Goal: Task Accomplishment & Management: Use online tool/utility

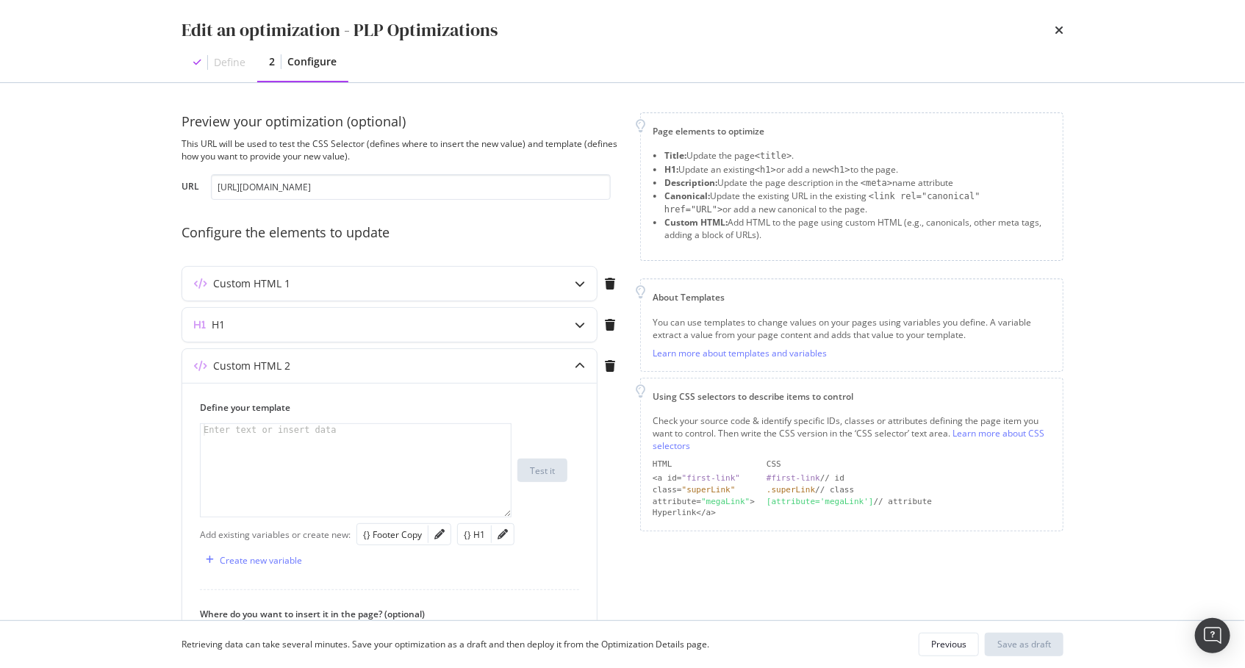
scroll to position [188, 0]
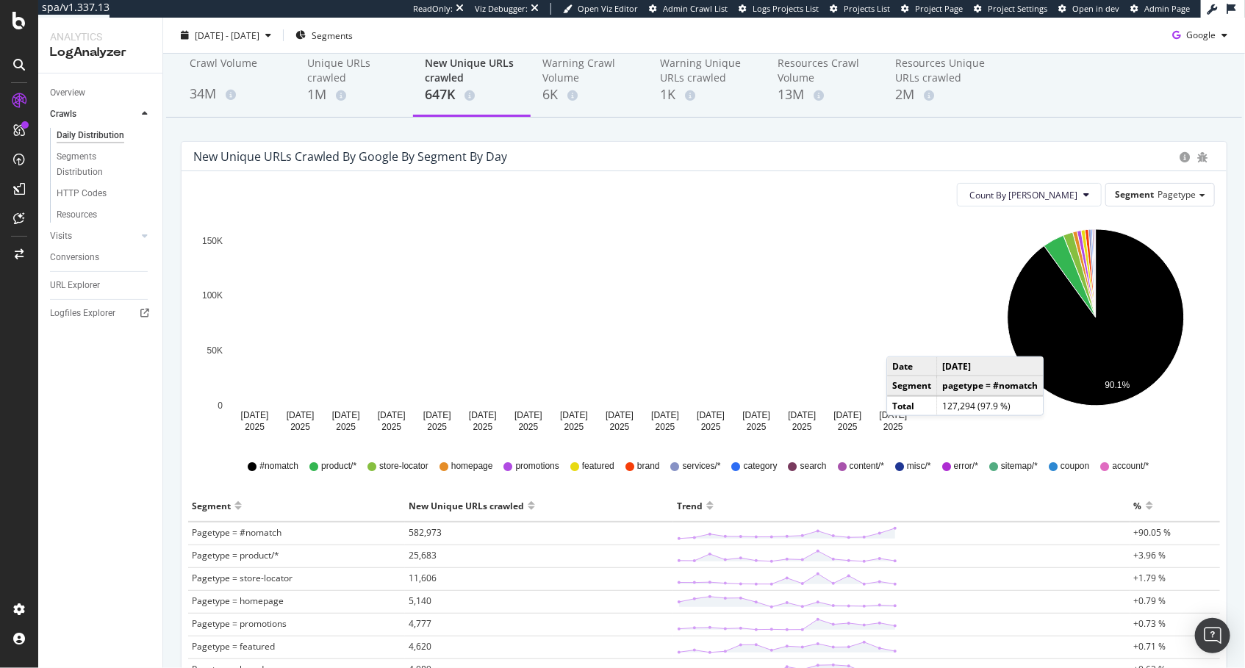
scroll to position [10, 0]
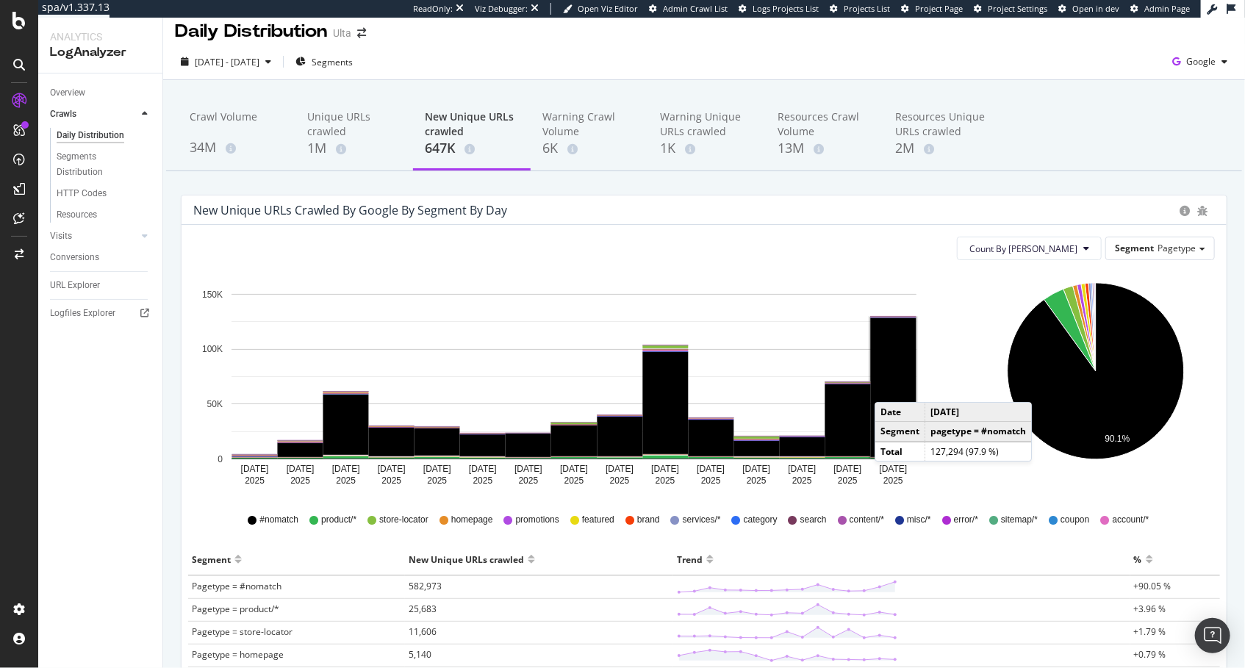
click at [890, 387] on rect "A chart." at bounding box center [894, 387] width 46 height 139
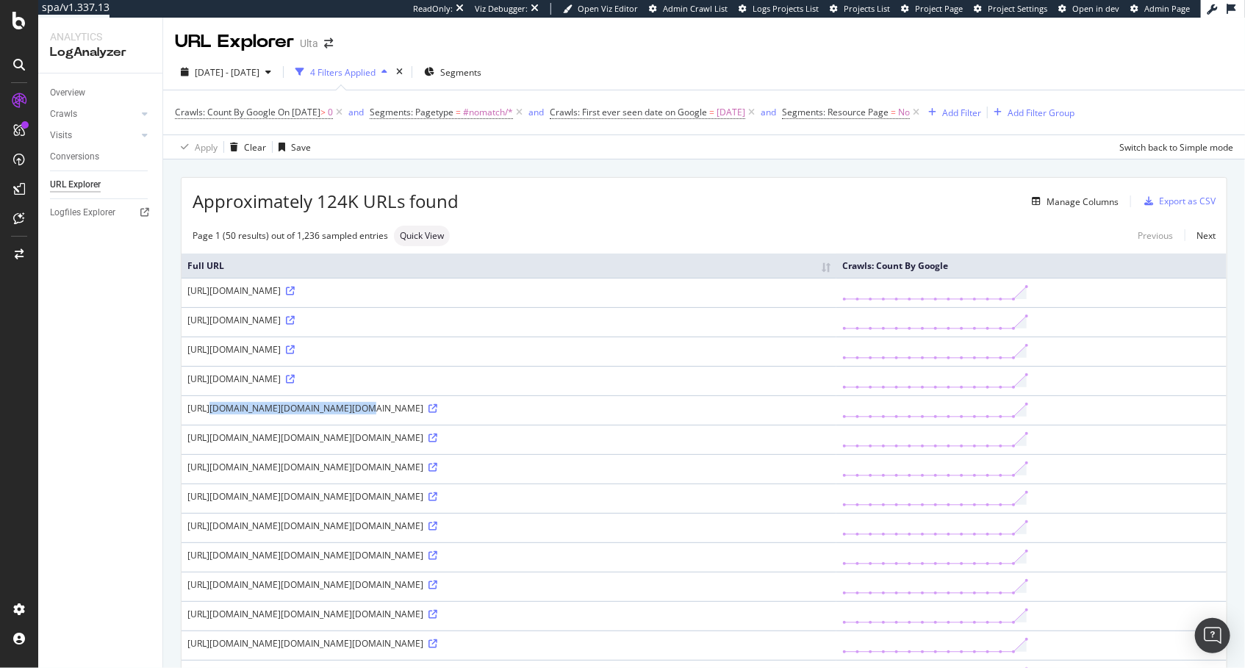
drag, startPoint x: 229, startPoint y: 406, endPoint x: 319, endPoint y: 406, distance: 90.4
click at [319, 406] on td "https://www.ulta.com/authorize?response_type=code&client_id=dYFxHpyS7Ng4rIp1pDK…" at bounding box center [509, 410] width 655 height 29
copy div "https://www.ulta.com/authorize"
click at [321, 111] on span "On 2025-09-03" at bounding box center [299, 112] width 43 height 12
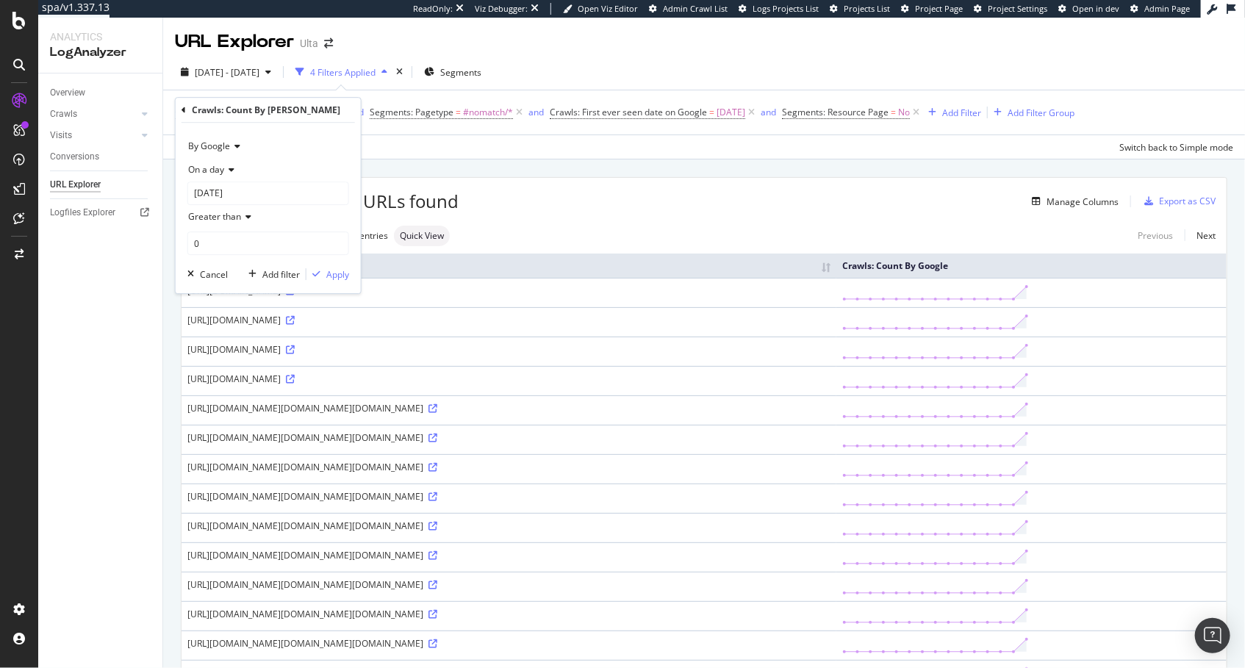
click at [222, 174] on span "On a day" at bounding box center [206, 169] width 36 height 12
drag, startPoint x: 264, startPoint y: 235, endPoint x: 282, endPoint y: 240, distance: 18.2
click at [264, 235] on span "Any day of the period" at bounding box center [238, 238] width 87 height 12
click at [335, 254] on div "Apply" at bounding box center [337, 251] width 23 height 12
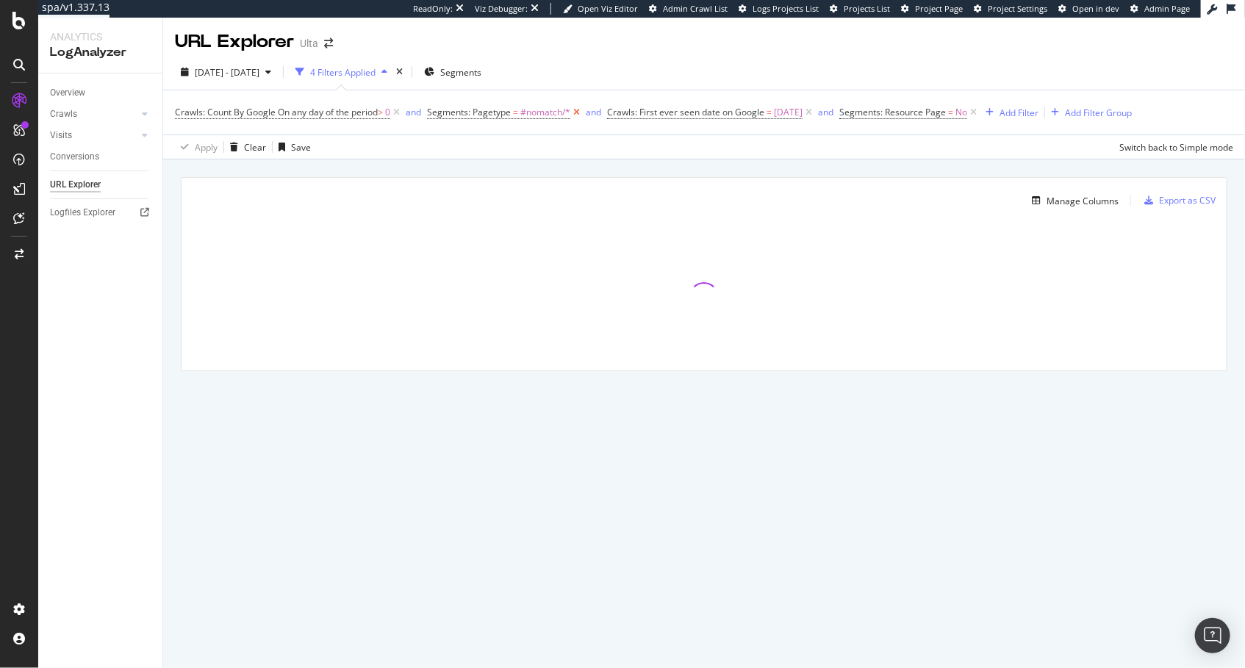
click at [581, 112] on icon at bounding box center [577, 112] width 12 height 15
click at [635, 111] on icon at bounding box center [629, 112] width 12 height 15
click at [603, 112] on div "Add Filter" at bounding box center [606, 113] width 39 height 12
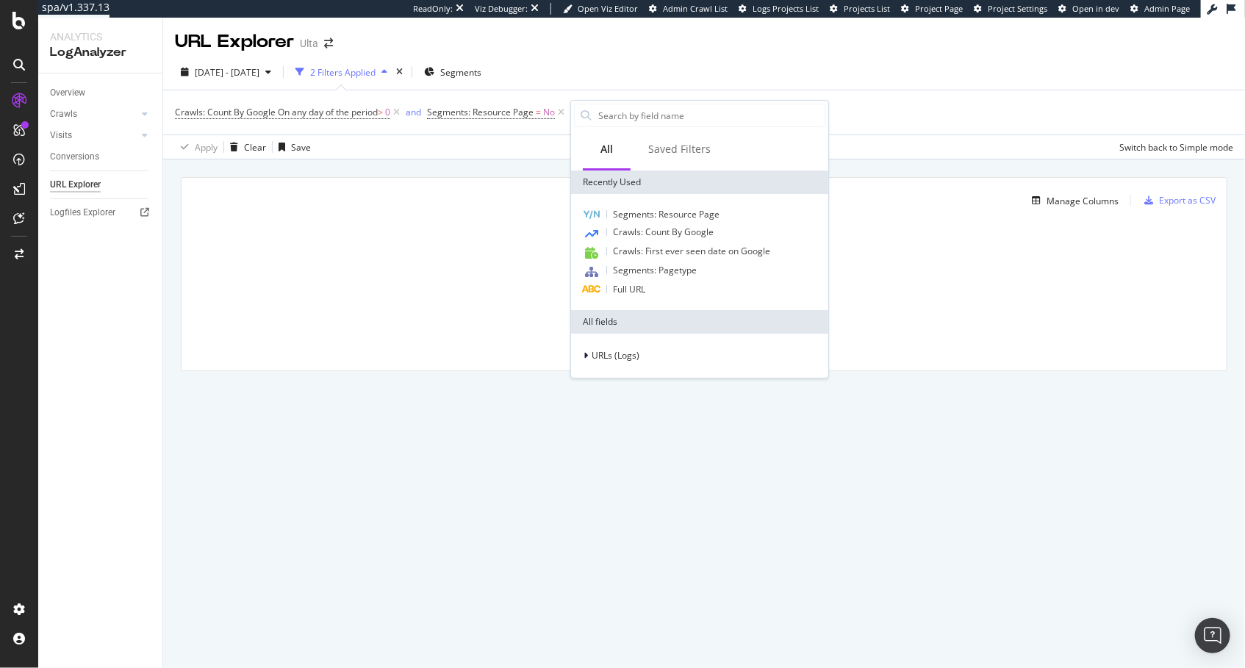
drag, startPoint x: 645, startPoint y: 289, endPoint x: 633, endPoint y: 247, distance: 43.7
click at [645, 289] on div "Full URL" at bounding box center [699, 290] width 251 height 18
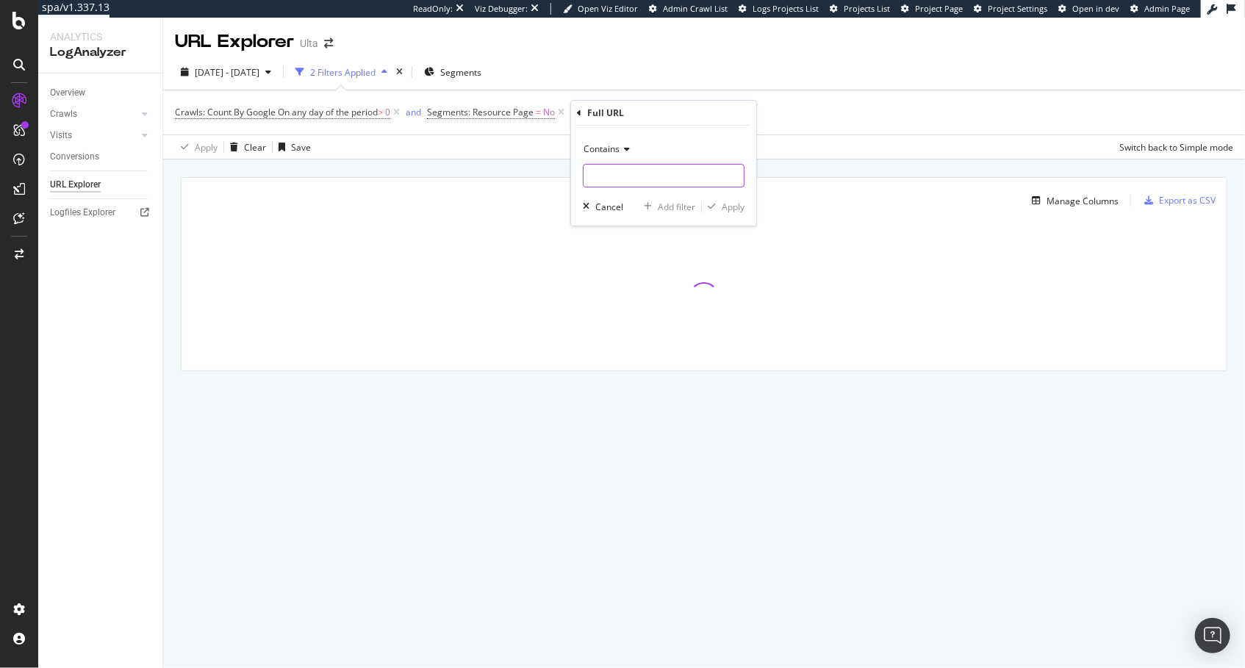
click at [636, 178] on input "text" at bounding box center [664, 176] width 160 height 24
paste input "https://www.ulta.com/authorize"
type input "https://www.ulta.com/authorize"
drag, startPoint x: 720, startPoint y: 201, endPoint x: 690, endPoint y: 207, distance: 31.3
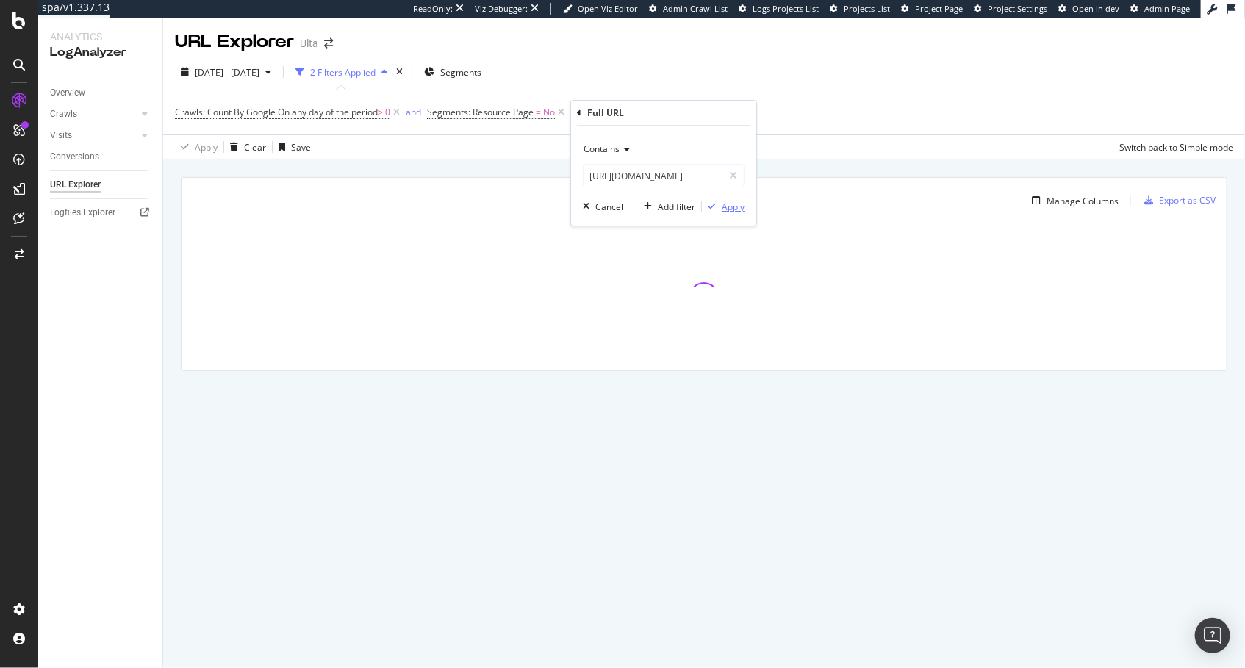
click at [720, 202] on div "button" at bounding box center [712, 206] width 20 height 9
click at [675, 169] on div "Manage Columns Export as CSV Full URL Crawls: Count By Google" at bounding box center [704, 291] width 1082 height 263
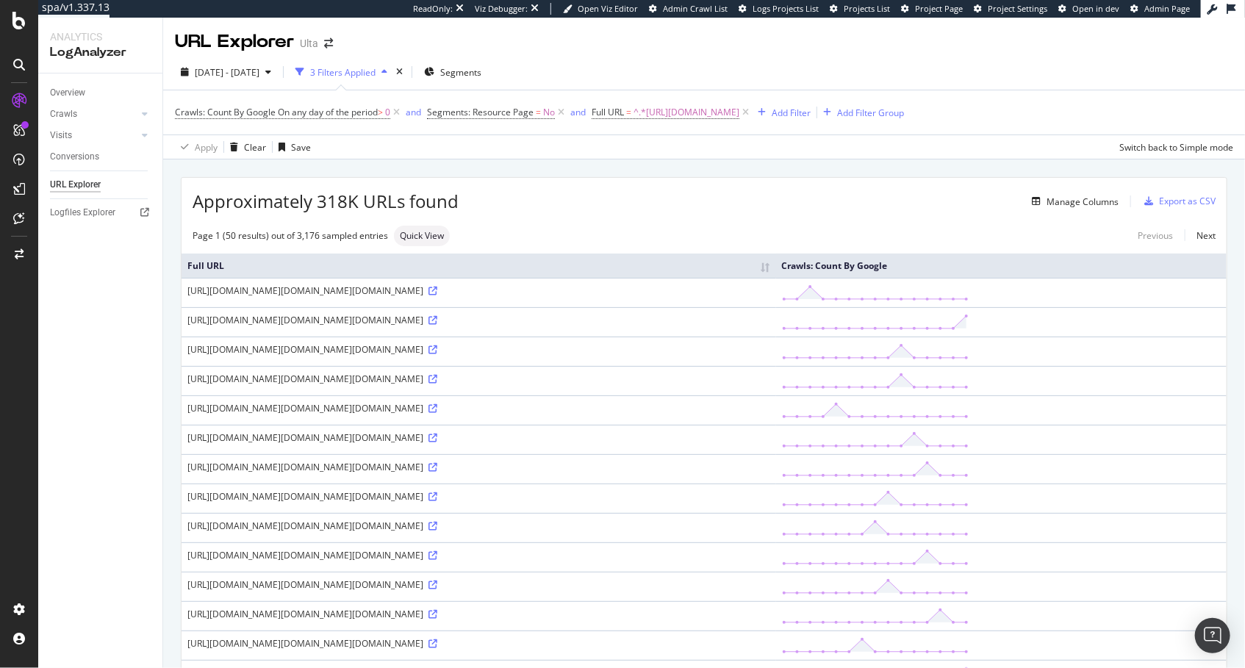
click at [662, 210] on div "Approximately 318K URLs found Manage Columns Export as CSV" at bounding box center [704, 196] width 1045 height 36
click at [708, 112] on span "^.*https://www.ulta.com/authorize.*$" at bounding box center [687, 112] width 106 height 21
click at [637, 153] on div "Contains" at bounding box center [688, 147] width 162 height 24
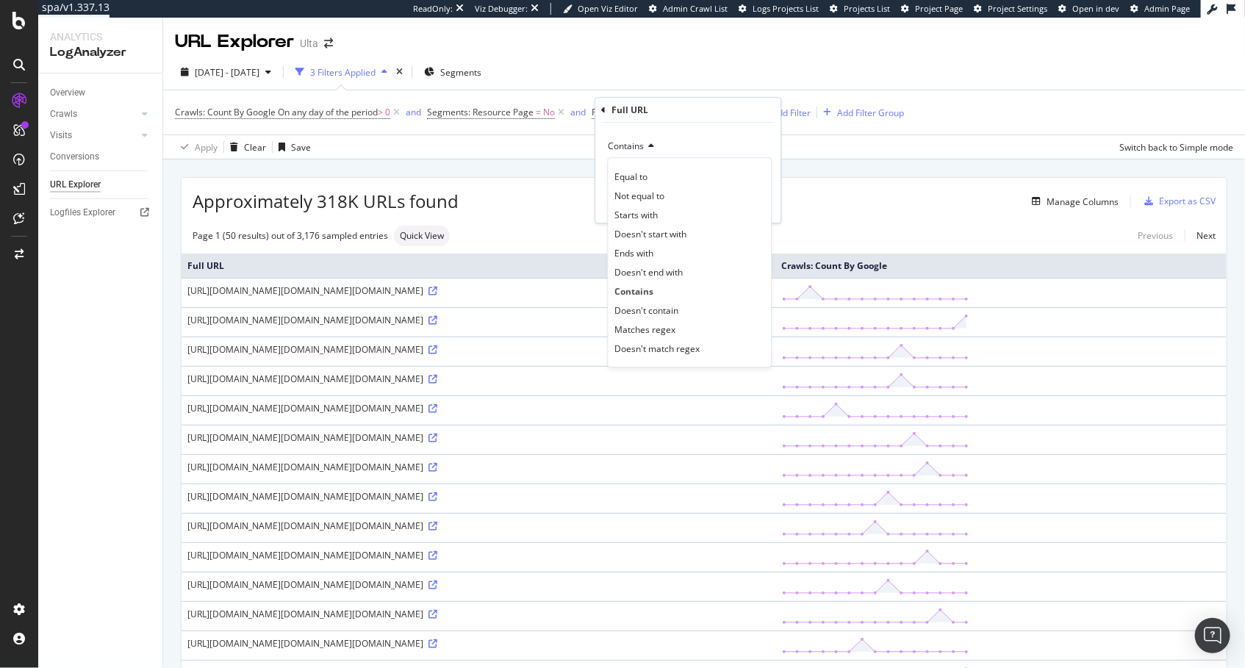
drag, startPoint x: 672, startPoint y: 318, endPoint x: 705, endPoint y: 261, distance: 65.6
click at [672, 315] on div "Doesn't contain" at bounding box center [689, 310] width 157 height 19
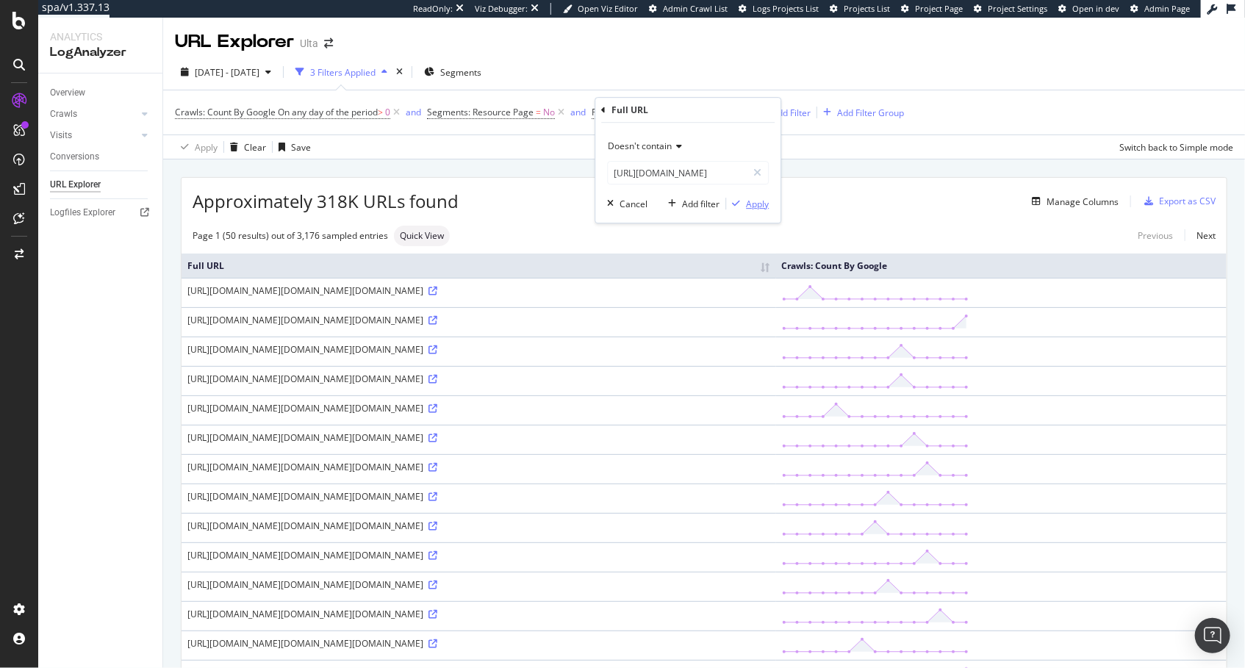
click at [748, 202] on div "Apply" at bounding box center [757, 204] width 23 height 12
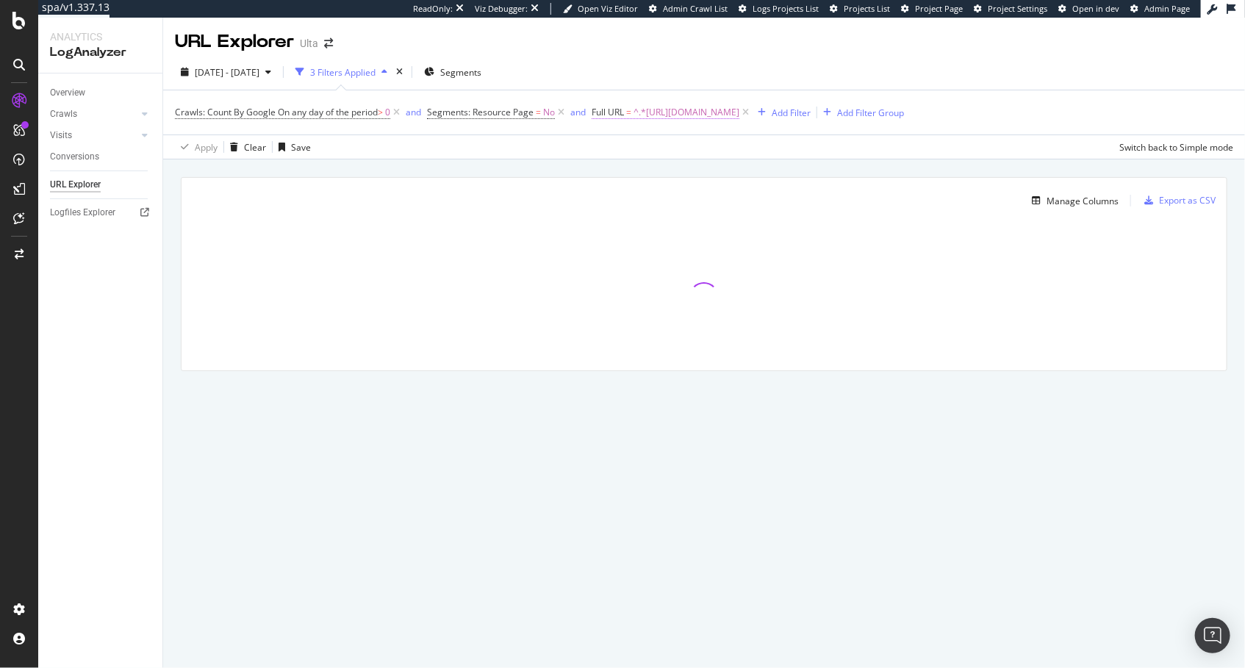
click at [671, 113] on span "^.*https://www.ulta.com/authorize.*$" at bounding box center [687, 112] width 106 height 21
click at [683, 165] on input "https://www.ulta.com/authorize" at bounding box center [677, 173] width 139 height 24
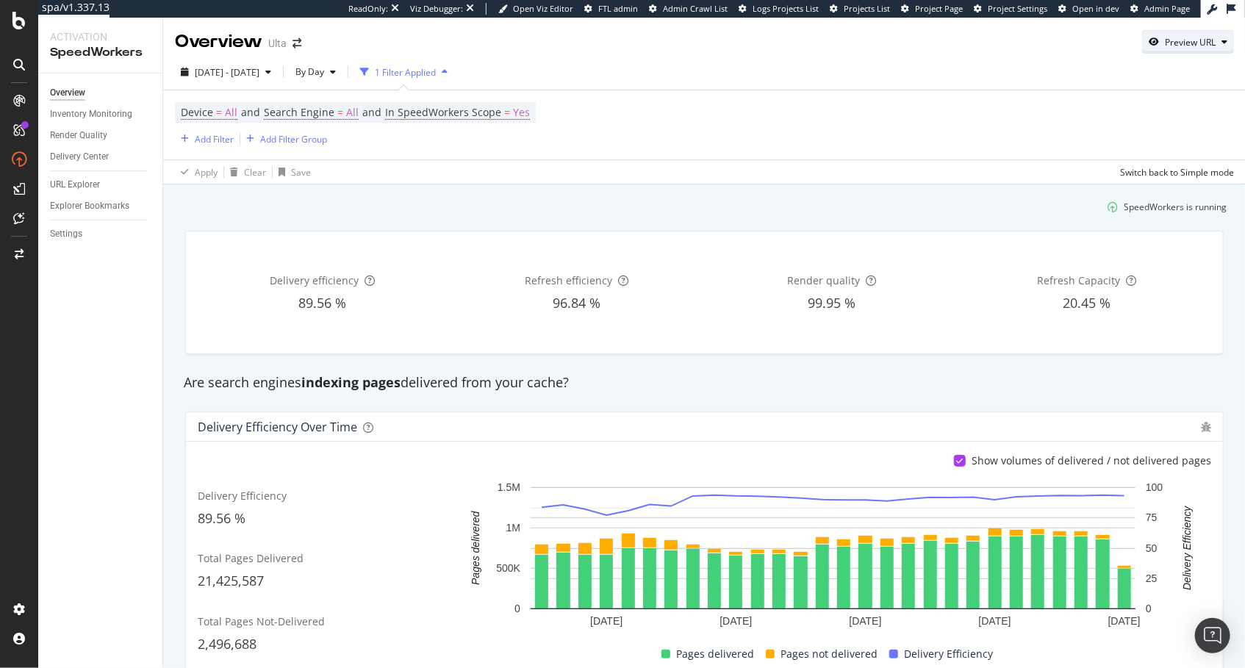
click at [1120, 49] on div "Preview URL" at bounding box center [1188, 42] width 90 height 21
click at [1102, 107] on input "url" at bounding box center [1143, 111] width 160 height 26
click at [207, 137] on div "Add Filter" at bounding box center [214, 139] width 39 height 12
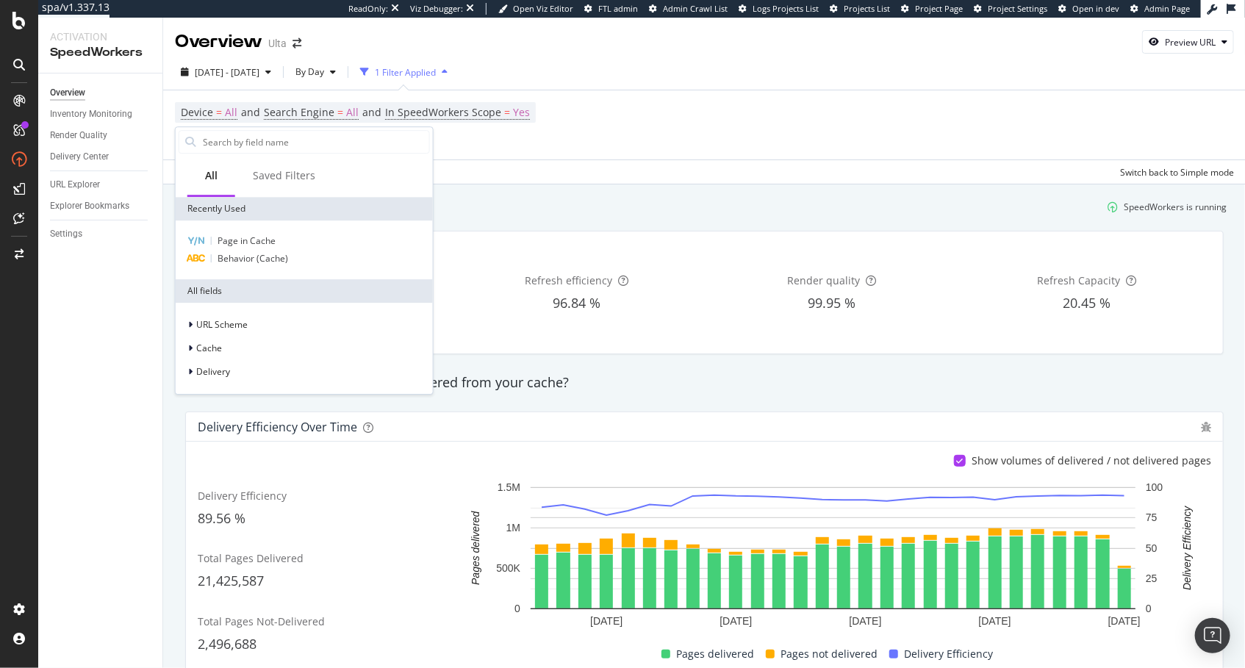
drag, startPoint x: 1040, startPoint y: 128, endPoint x: 1051, endPoint y: 120, distance: 13.7
click at [1040, 126] on div "Device = All and Search Engine = All and In SpeedWorkers Scope = Yes Add Filter…" at bounding box center [704, 124] width 1059 height 69
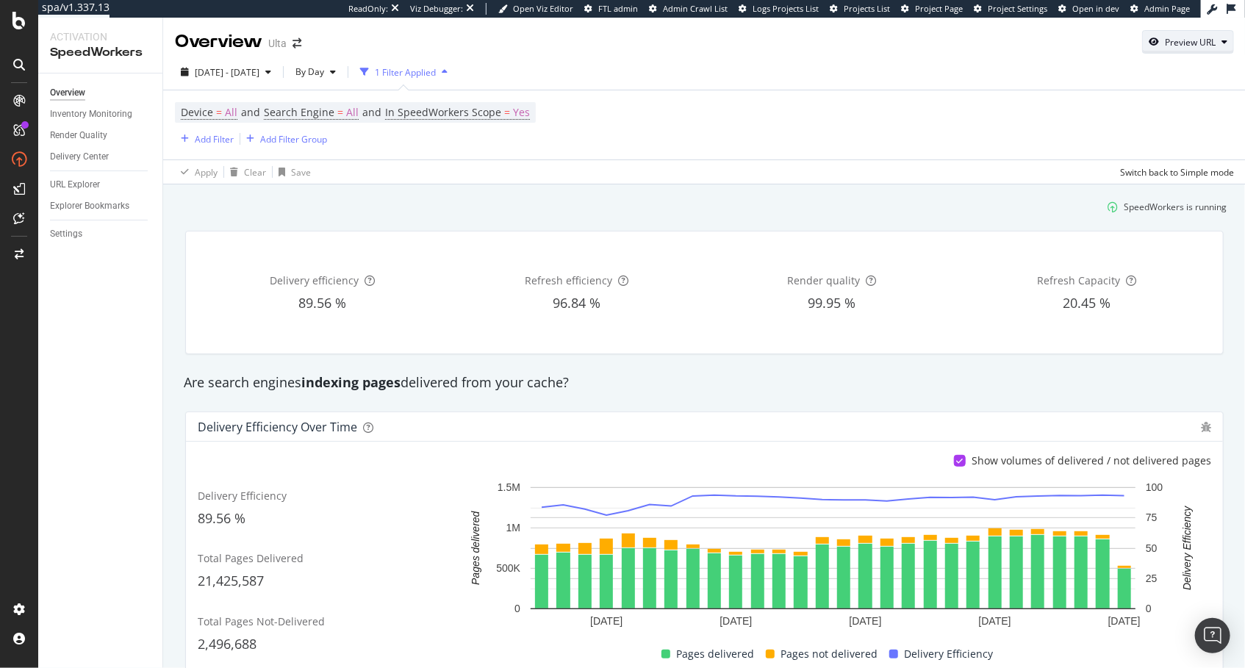
drag, startPoint x: 1190, startPoint y: 41, endPoint x: 1184, endPoint y: 49, distance: 10.4
click at [1120, 41] on div "Preview URL" at bounding box center [1190, 42] width 51 height 12
drag, startPoint x: 1159, startPoint y: 117, endPoint x: 1197, endPoint y: 133, distance: 40.8
click at [1120, 117] on input "url" at bounding box center [1143, 111] width 160 height 26
paste input "https://www.ulta.com/authorize"
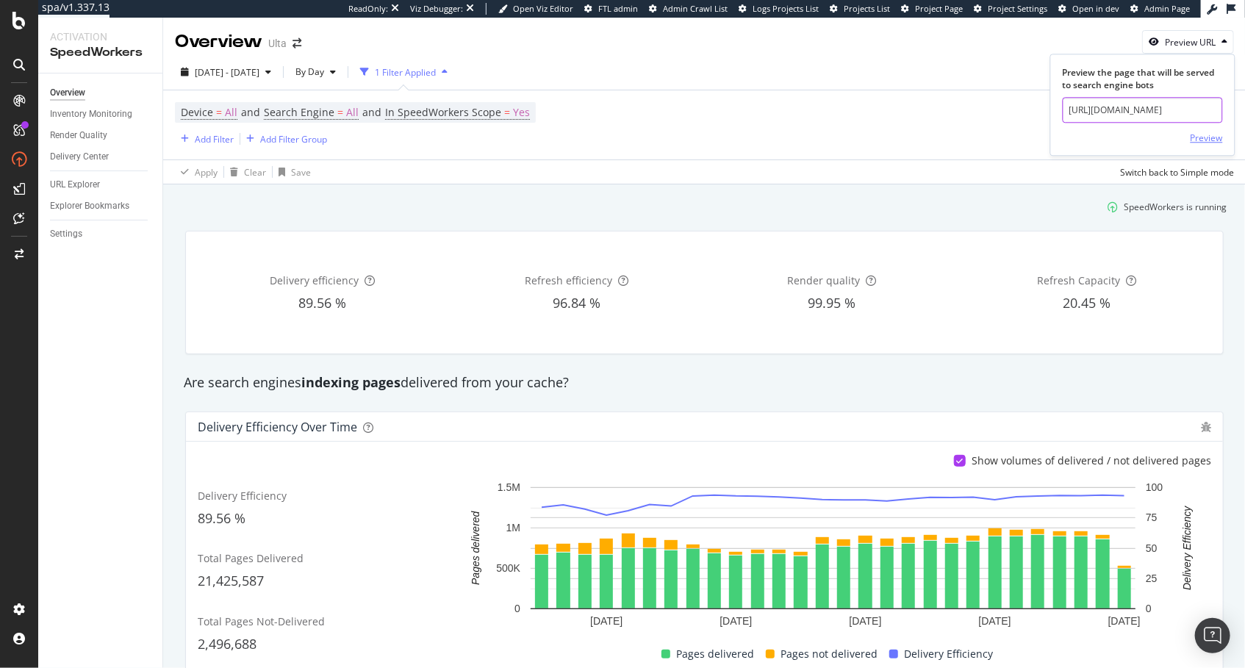
type input "https://www.ulta.com/authorize"
click at [1120, 135] on div "Preview" at bounding box center [1207, 138] width 32 height 12
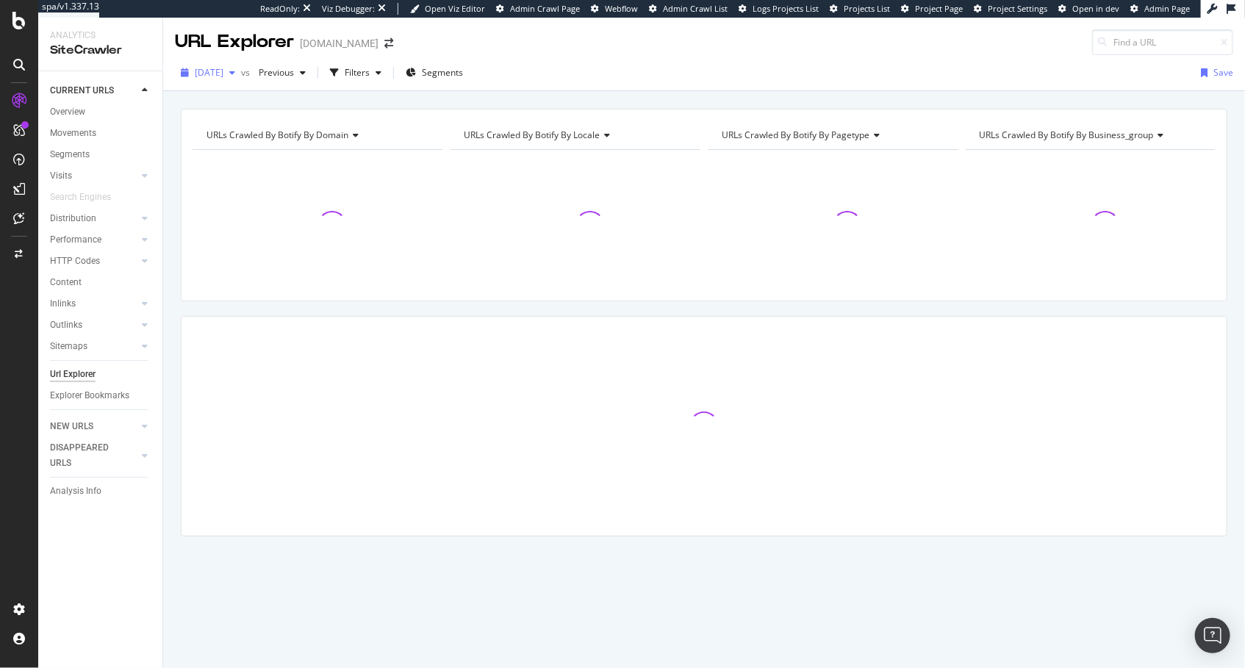
click at [223, 76] on span "[DATE]" at bounding box center [209, 72] width 29 height 12
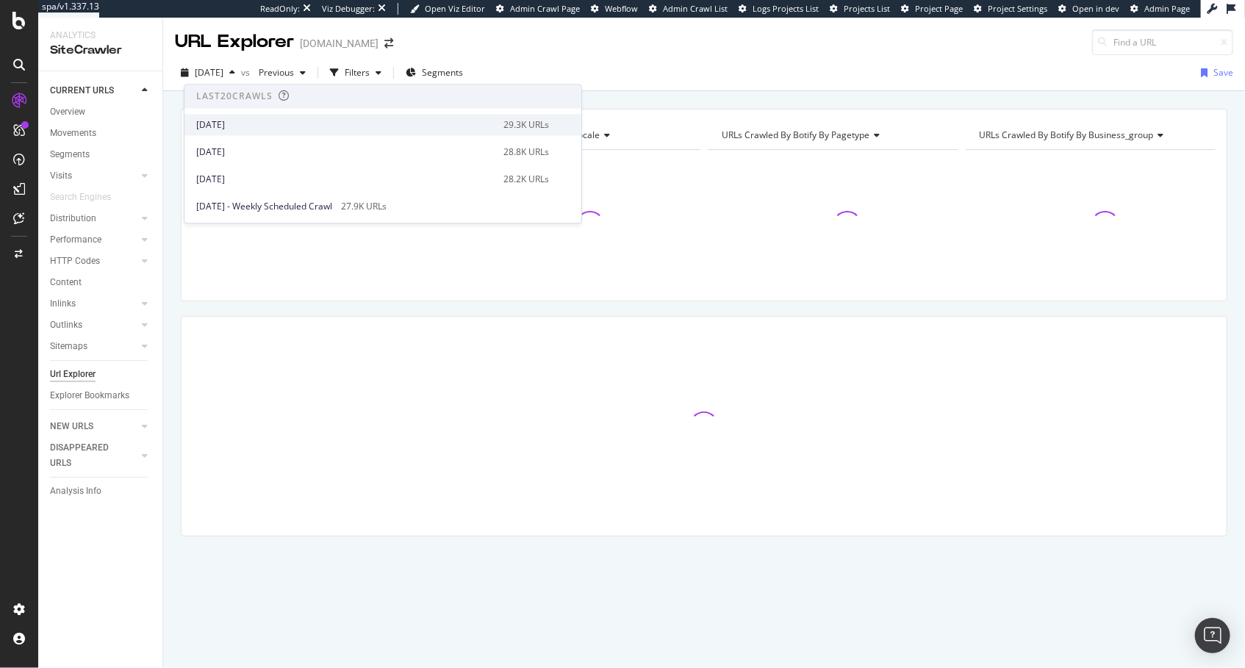
click at [270, 126] on div "2025 Sep. 1st" at bounding box center [345, 124] width 298 height 13
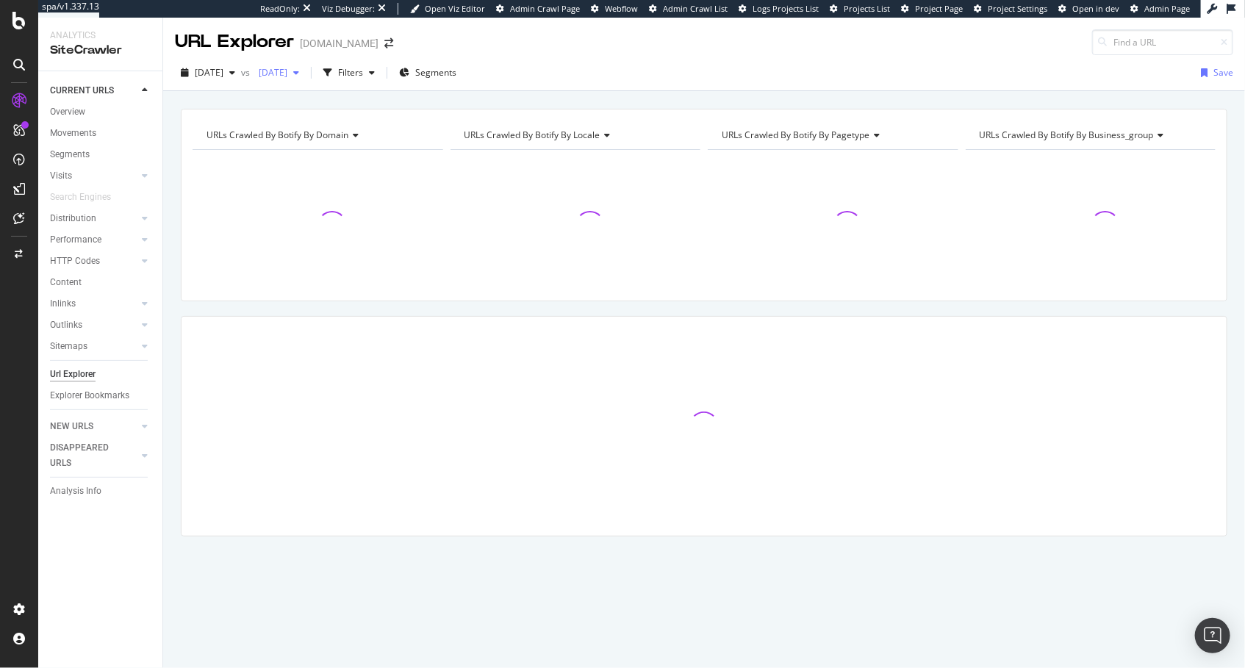
click at [305, 79] on div "2025 May. 5th" at bounding box center [279, 73] width 52 height 22
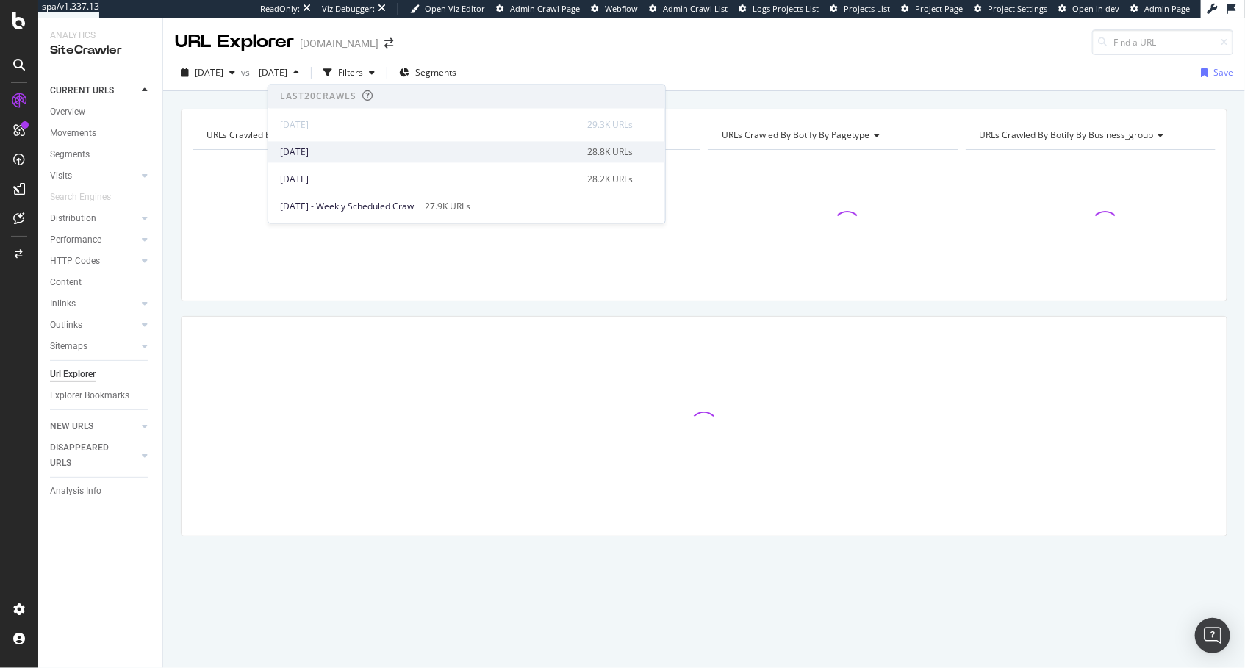
click at [317, 151] on div "2025 Aug. 25th" at bounding box center [429, 152] width 298 height 13
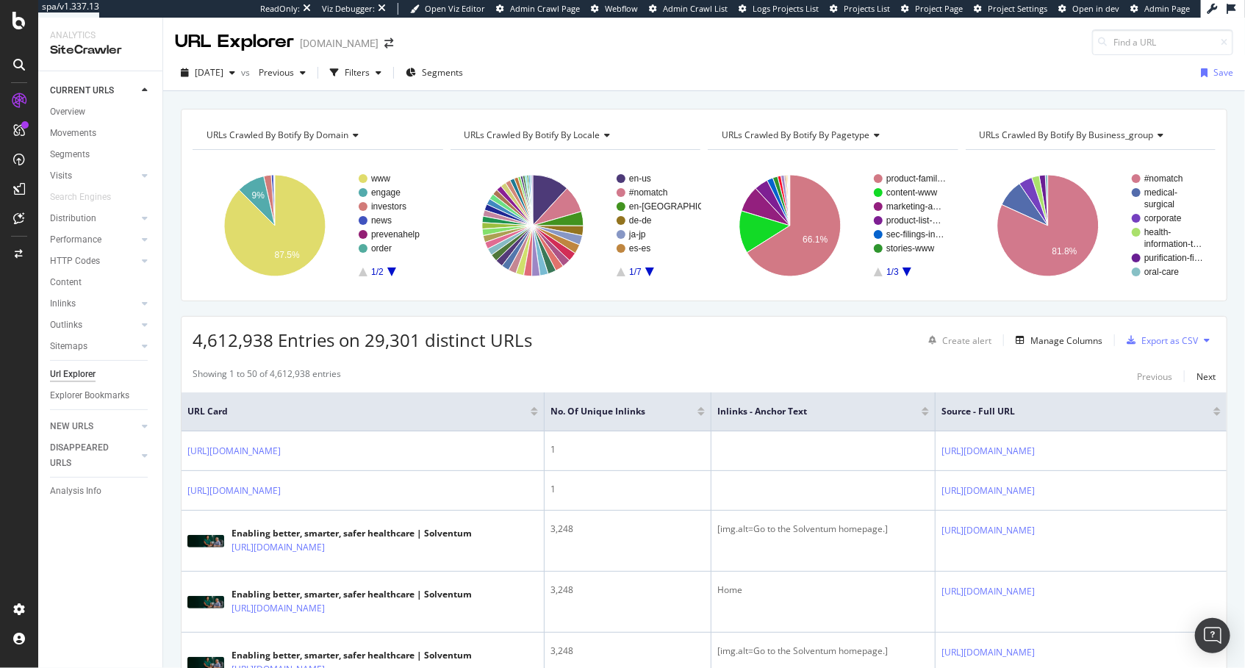
click at [668, 368] on div "Showing 1 to 50 of 4,612,938 entries Previous Next" at bounding box center [704, 377] width 1045 height 18
drag, startPoint x: 176, startPoint y: 221, endPoint x: 95, endPoint y: 129, distance: 122.4
click at [62, 108] on div "Overview" at bounding box center [67, 111] width 35 height 15
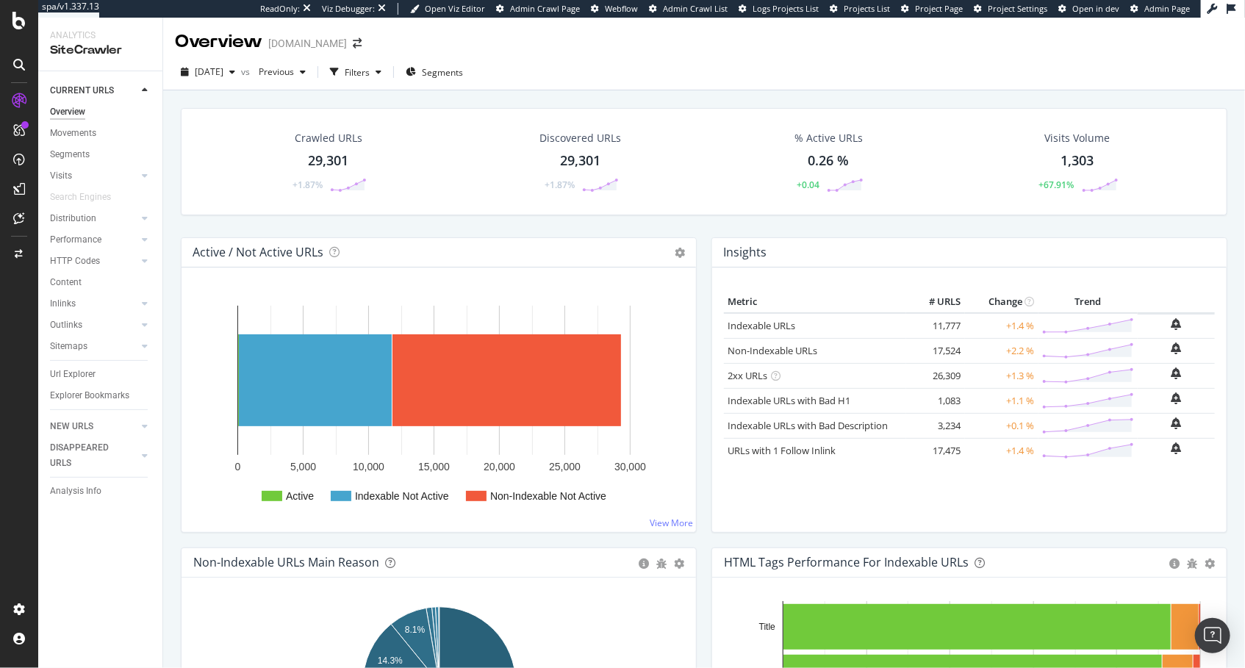
drag, startPoint x: 493, startPoint y: 223, endPoint x: 597, endPoint y: 212, distance: 104.2
click at [496, 224] on div "Crawled URLs 29,301 +1.87% Discovered URLs 29,301 +1.87% % Active URLs 0.26 % +…" at bounding box center [705, 172] width 1062 height 129
click at [790, 218] on div "Crawled URLs 29,301 +1.87% Discovered URLs 29,301 +1.87% % Active URLs 0.26 % +…" at bounding box center [705, 172] width 1062 height 129
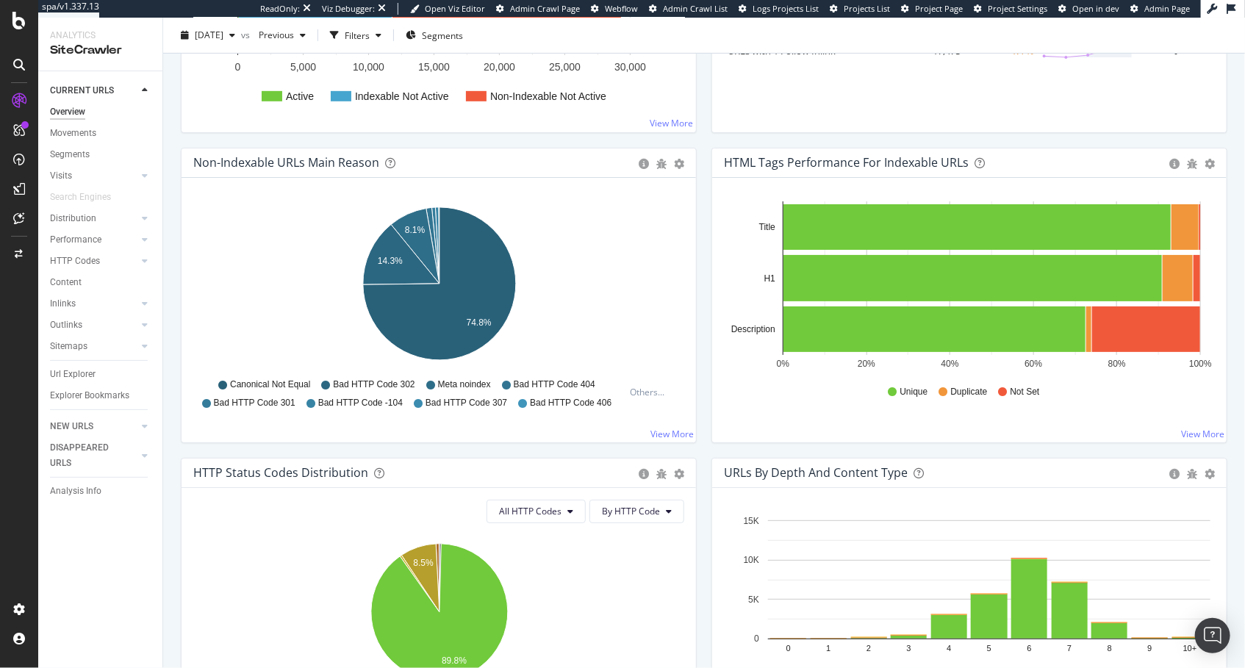
scroll to position [421, 0]
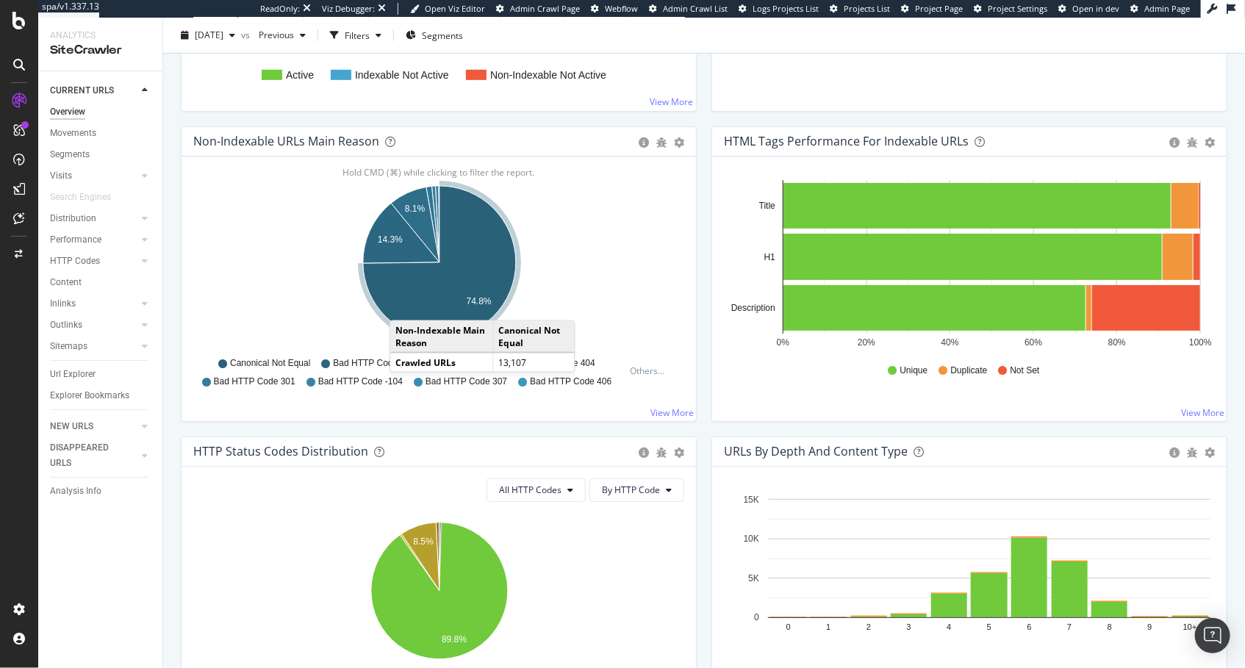
click at [404, 304] on icon "A chart." at bounding box center [439, 262] width 153 height 153
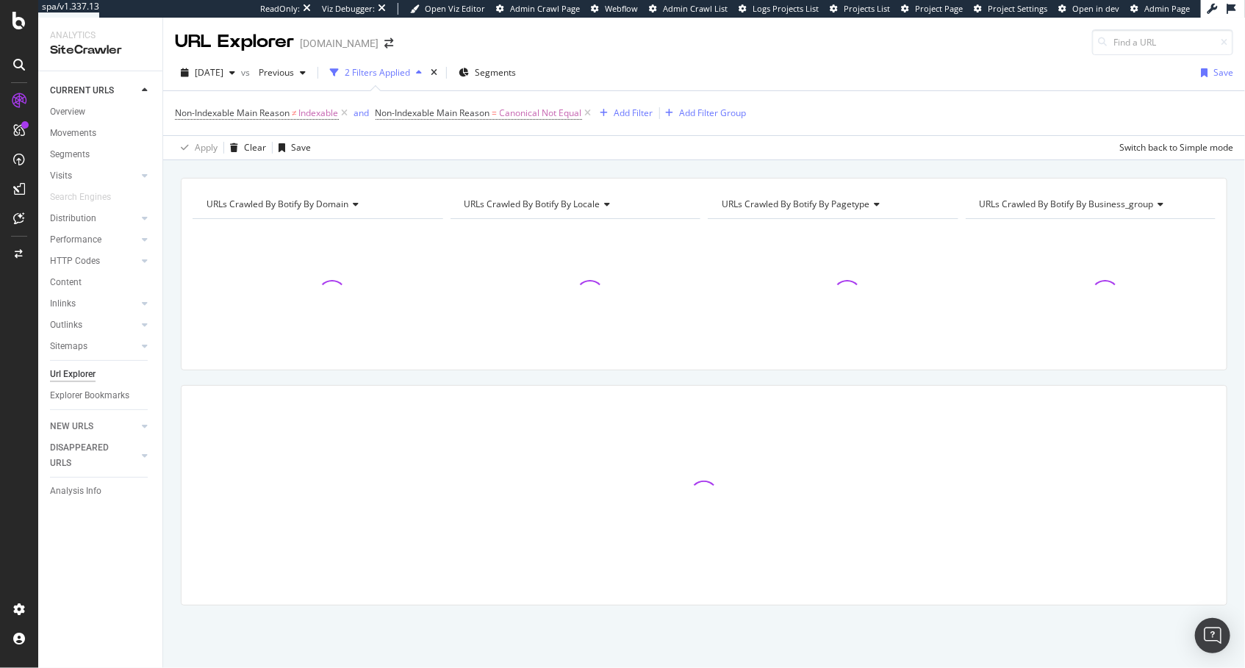
click at [398, 169] on div "URLs Crawled By Botify By domain Chart (by Value) Table Expand Export as CSV Ex…" at bounding box center [704, 177] width 1082 height 35
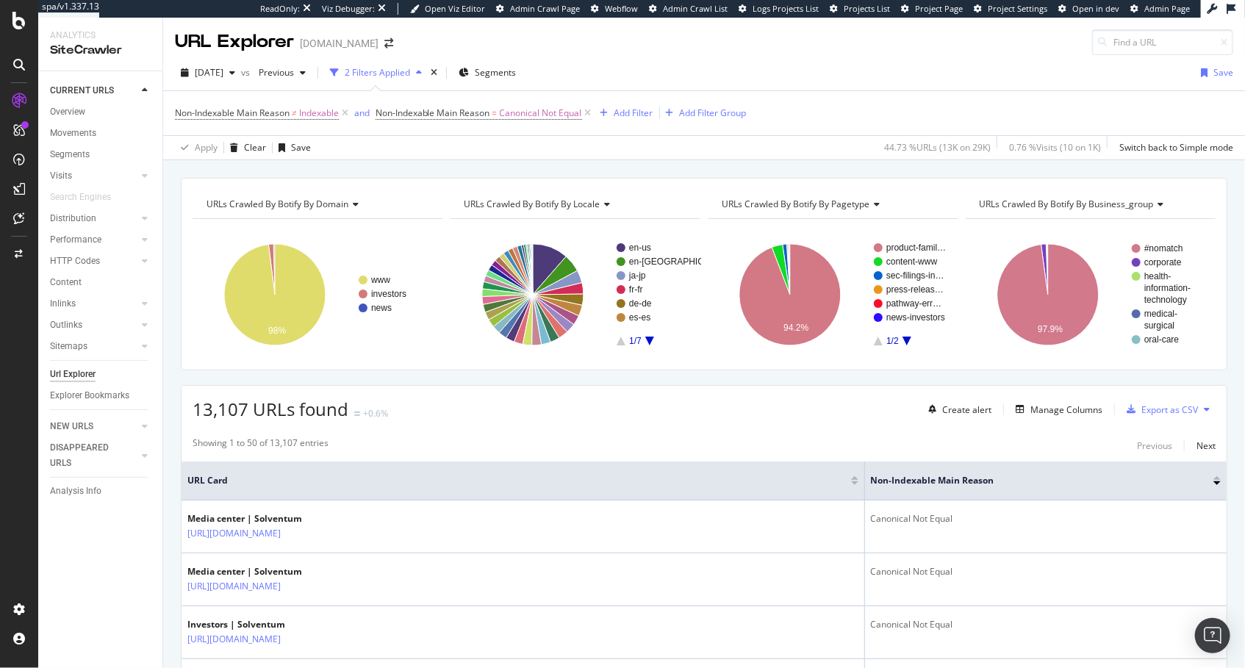
scroll to position [390, 0]
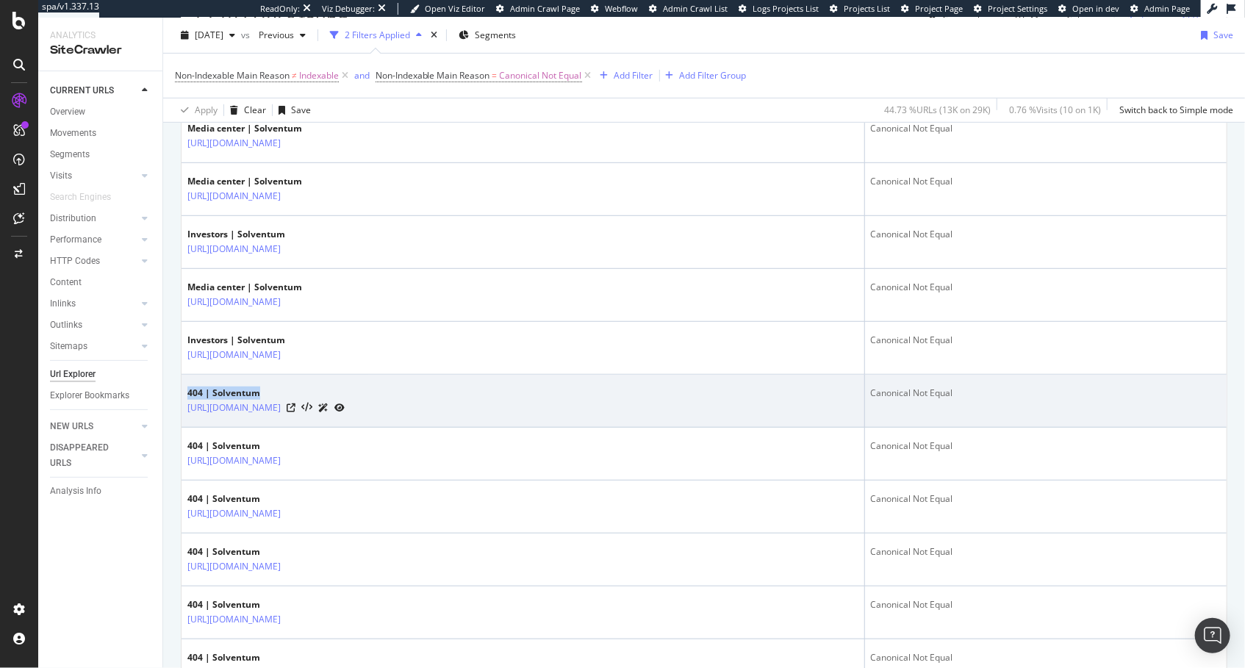
drag, startPoint x: 185, startPoint y: 457, endPoint x: 270, endPoint y: 462, distance: 85.4
click at [268, 428] on td "404 | Solventum https://www.solventum.com/content/healthcareweb/en-gb/home/medi…" at bounding box center [524, 401] width 684 height 53
copy div "404 | Solventum"
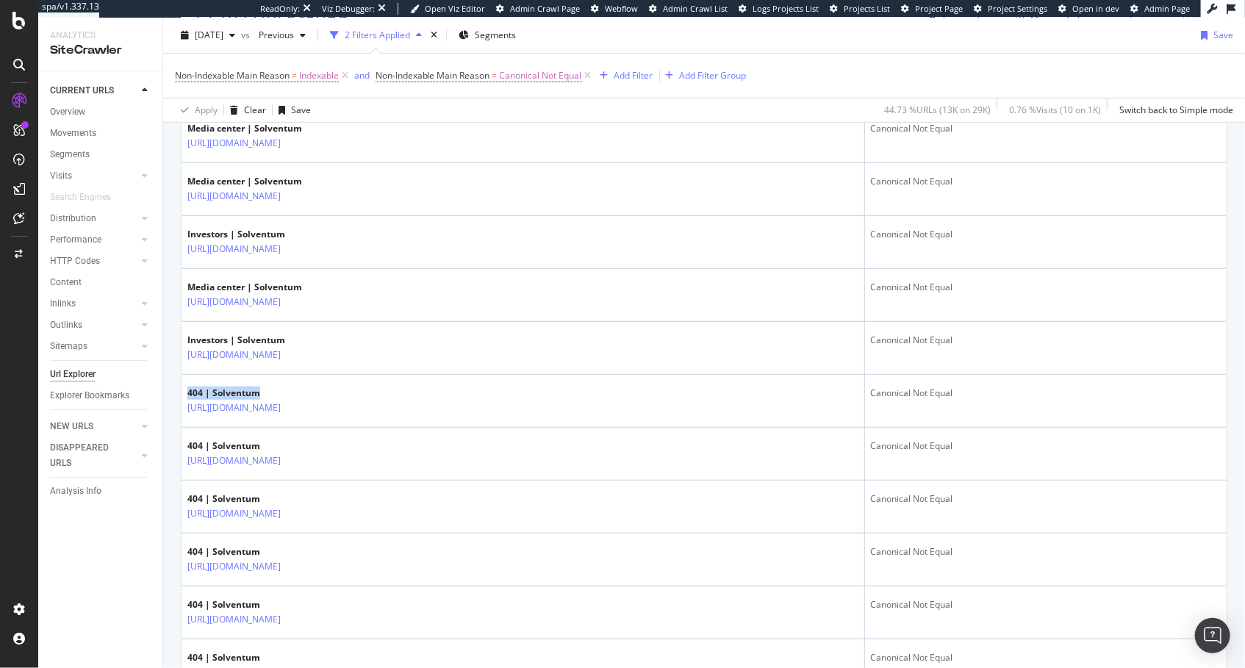
scroll to position [0, 0]
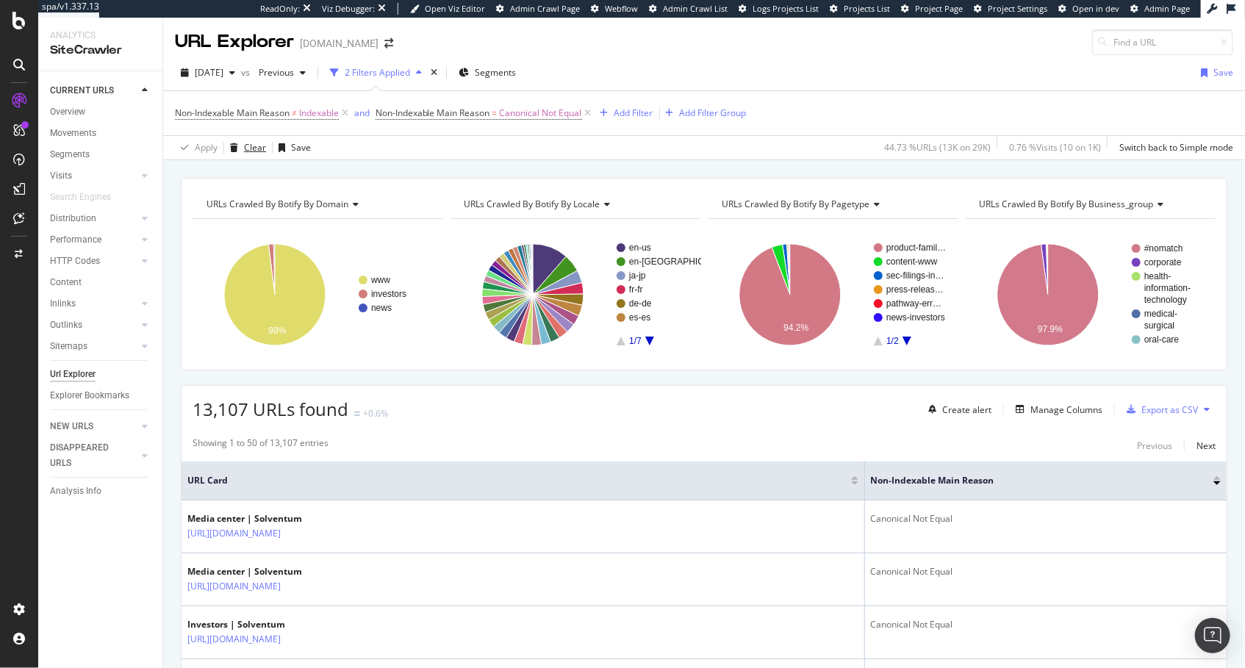
drag, startPoint x: 254, startPoint y: 146, endPoint x: 248, endPoint y: 132, distance: 15.5
click at [254, 146] on div "Clear" at bounding box center [255, 147] width 22 height 12
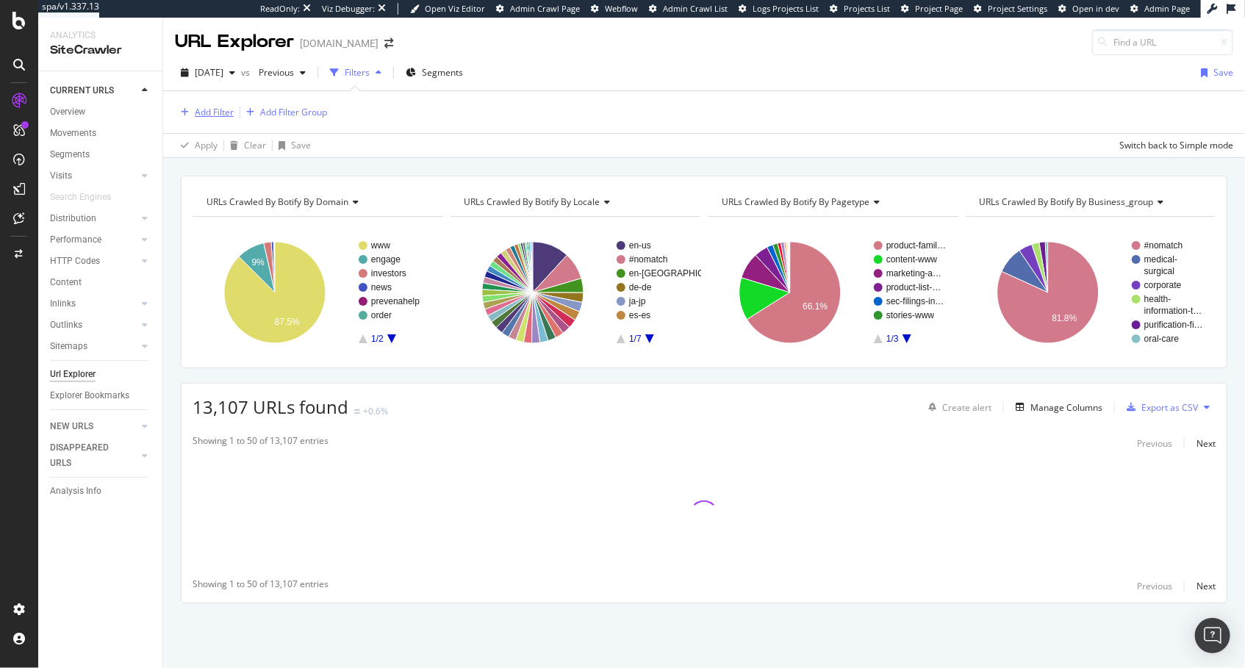
click at [201, 109] on div "Add Filter" at bounding box center [214, 112] width 39 height 12
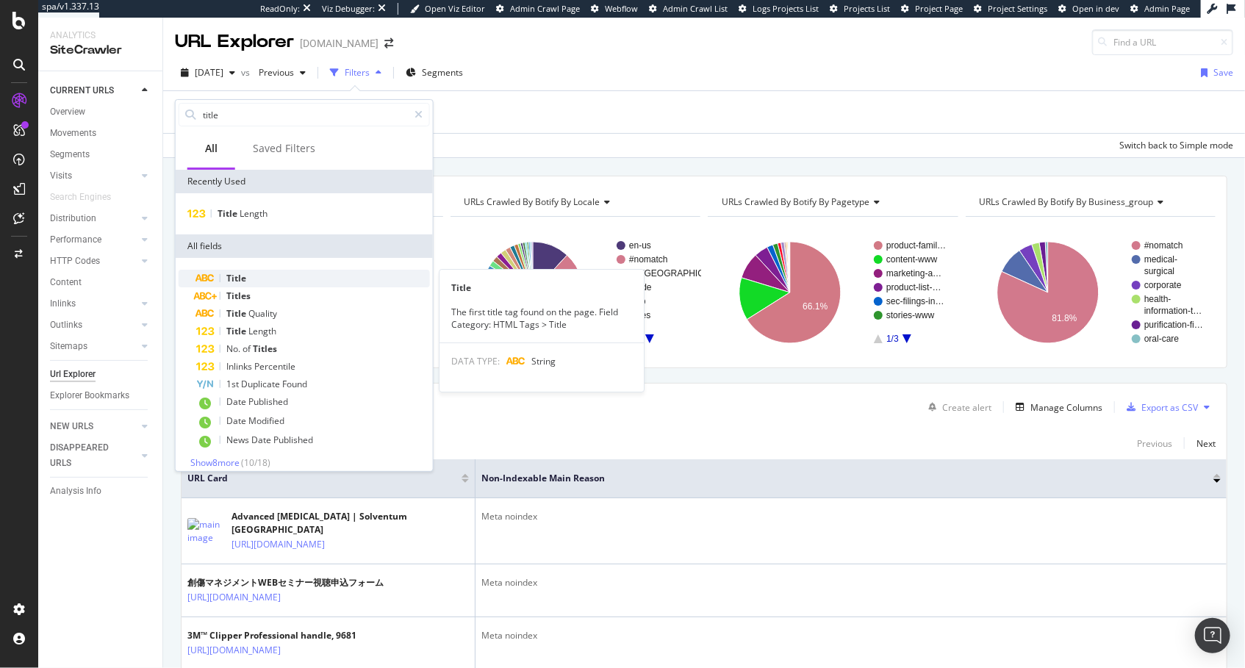
type input "title"
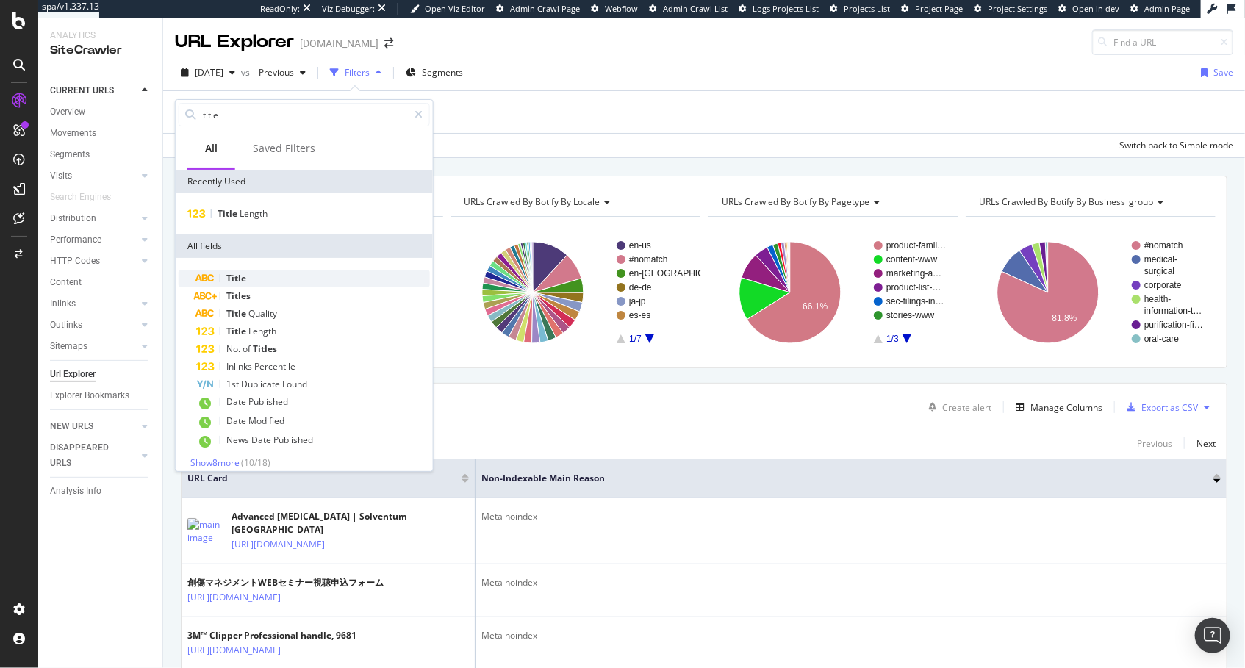
click at [294, 285] on div "Title" at bounding box center [313, 279] width 234 height 18
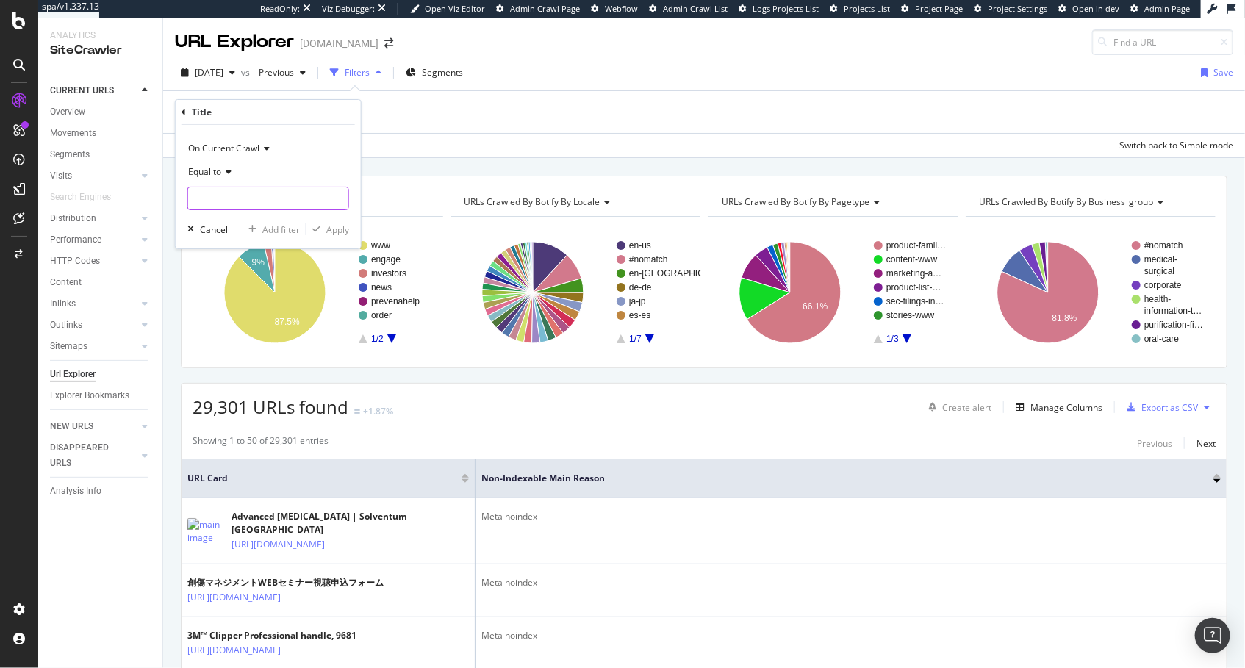
click at [297, 205] on input "text" at bounding box center [268, 199] width 160 height 24
paste input "404 | Solventum"
type input "404 | Solventum"
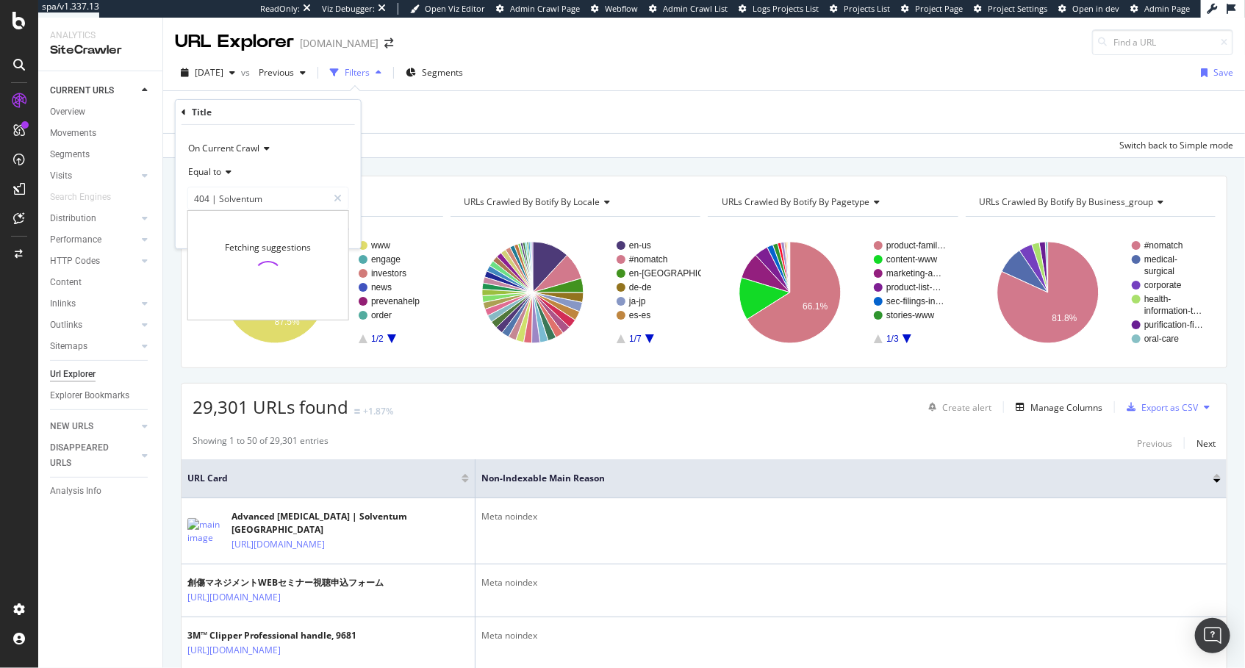
click at [340, 110] on div "Title" at bounding box center [269, 112] width 174 height 25
click at [333, 226] on div "Apply" at bounding box center [337, 229] width 23 height 12
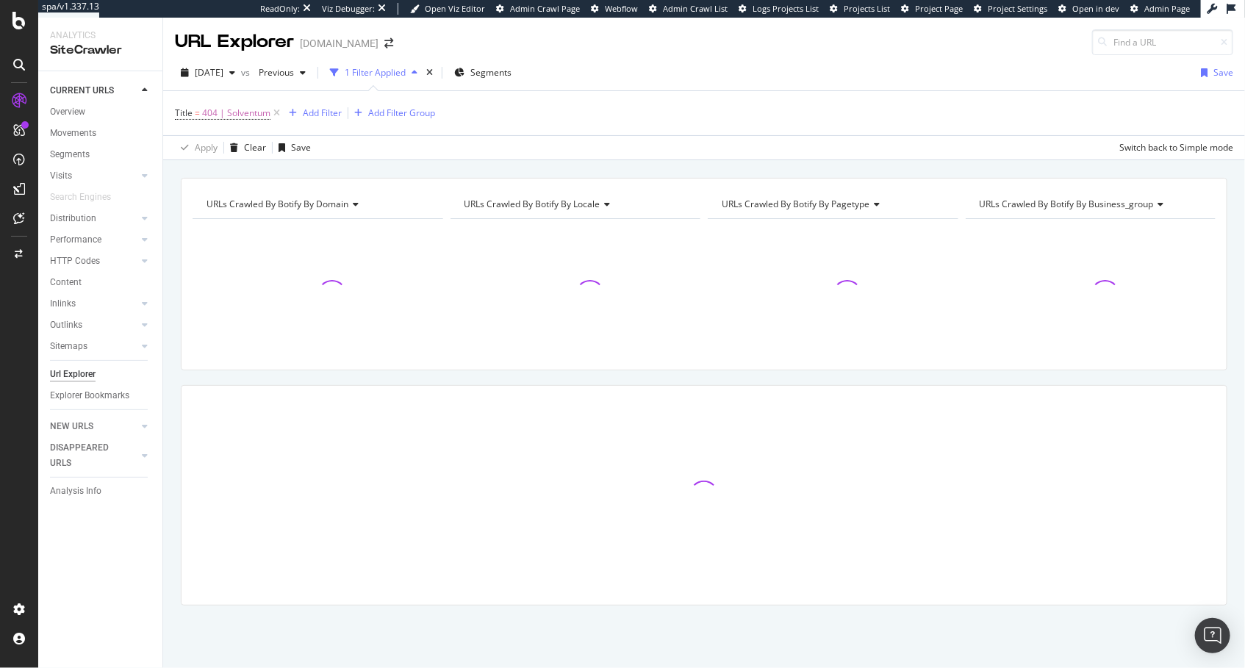
click at [360, 166] on div "URLs Crawled By Botify By domain Chart (by Value) Table Expand Export as CSV Ex…" at bounding box center [704, 177] width 1082 height 35
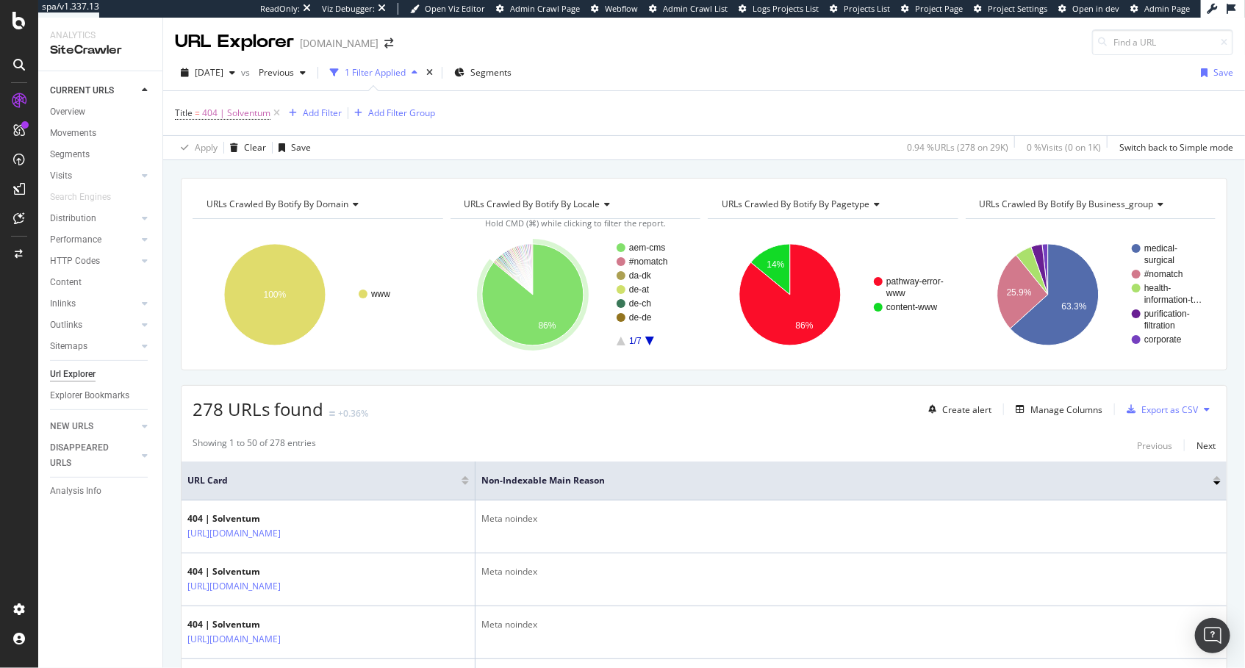
click at [332, 204] on span "URLs Crawled By Botify By domain" at bounding box center [278, 204] width 142 height 12
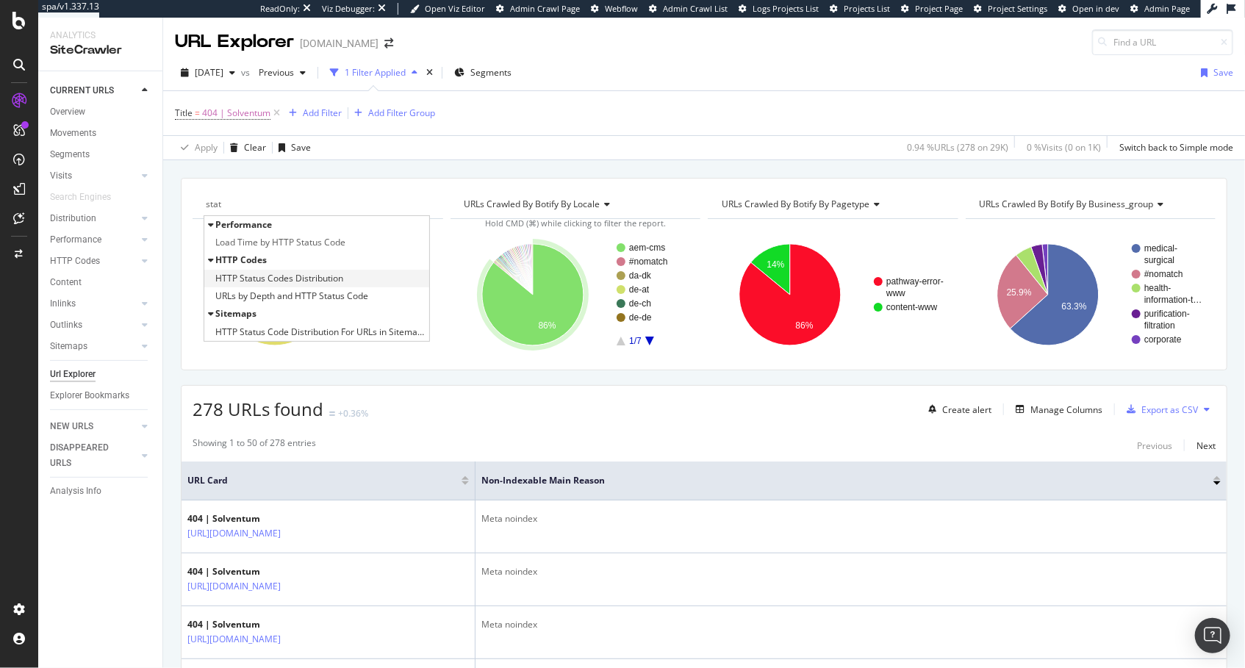
type input "stat"
click at [307, 274] on span "HTTP Status Codes Distribution" at bounding box center [279, 278] width 128 height 15
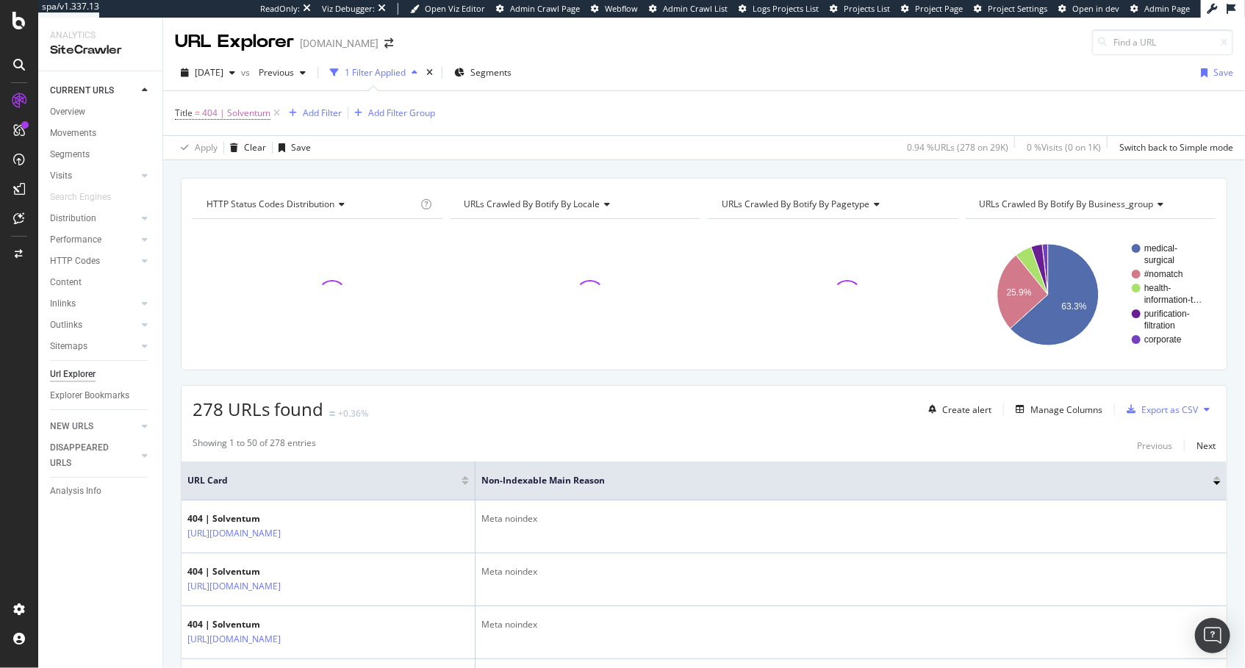
click at [426, 165] on div "HTTP Status Codes Distribution Chart (by Value) Table Expand Export as CSV Expo…" at bounding box center [704, 177] width 1082 height 35
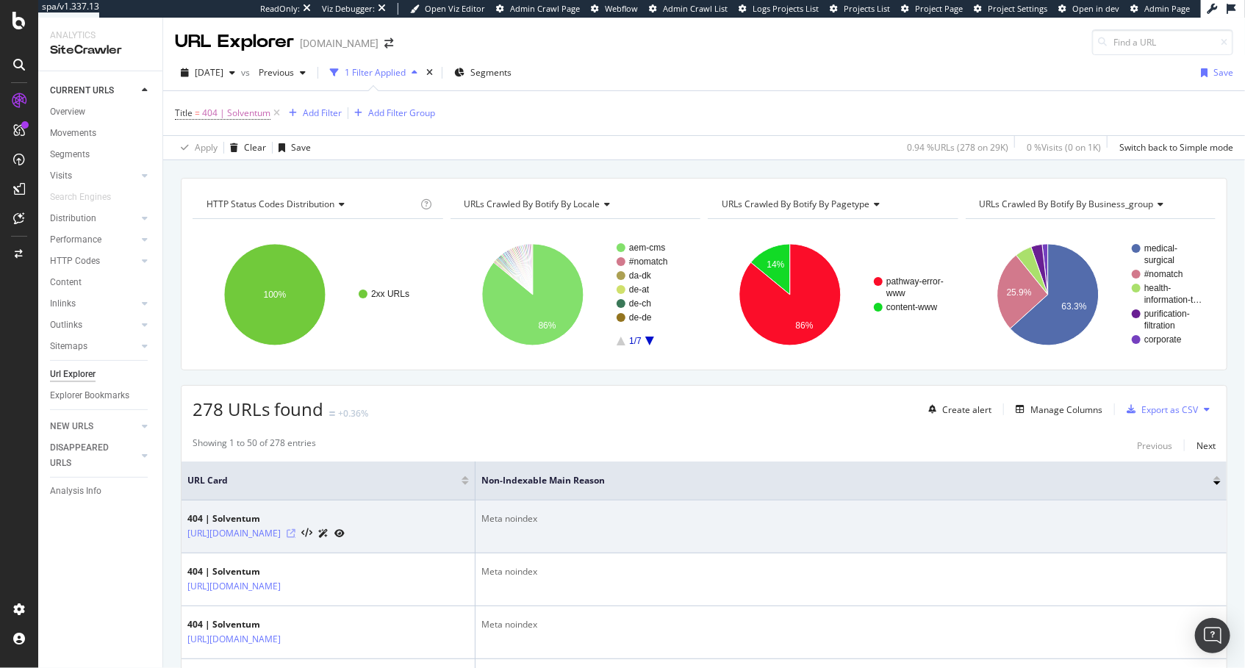
click at [296, 529] on icon at bounding box center [291, 533] width 9 height 9
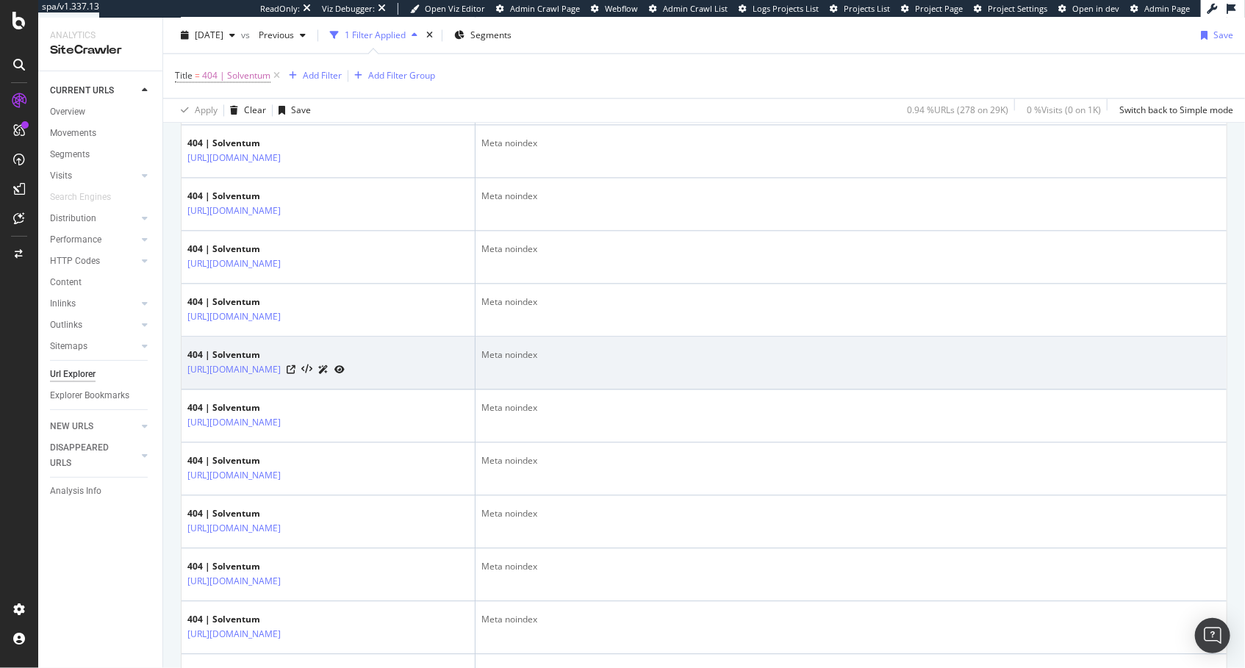
scroll to position [1877, 0]
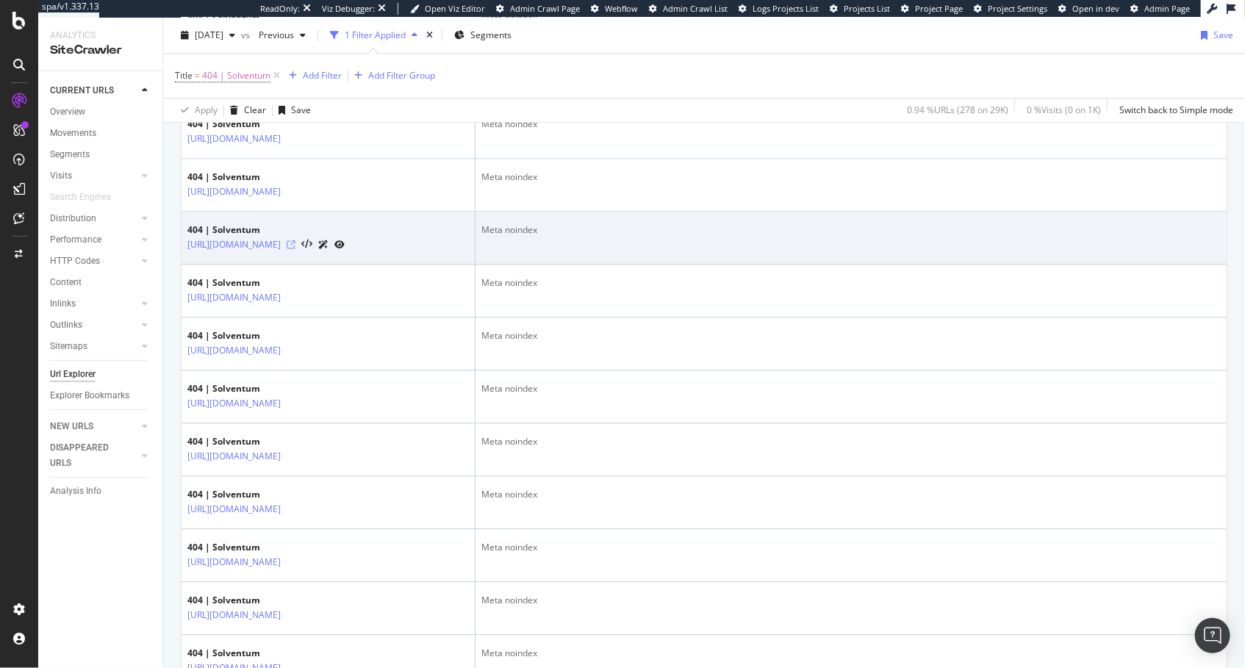
click at [296, 249] on icon at bounding box center [291, 244] width 9 height 9
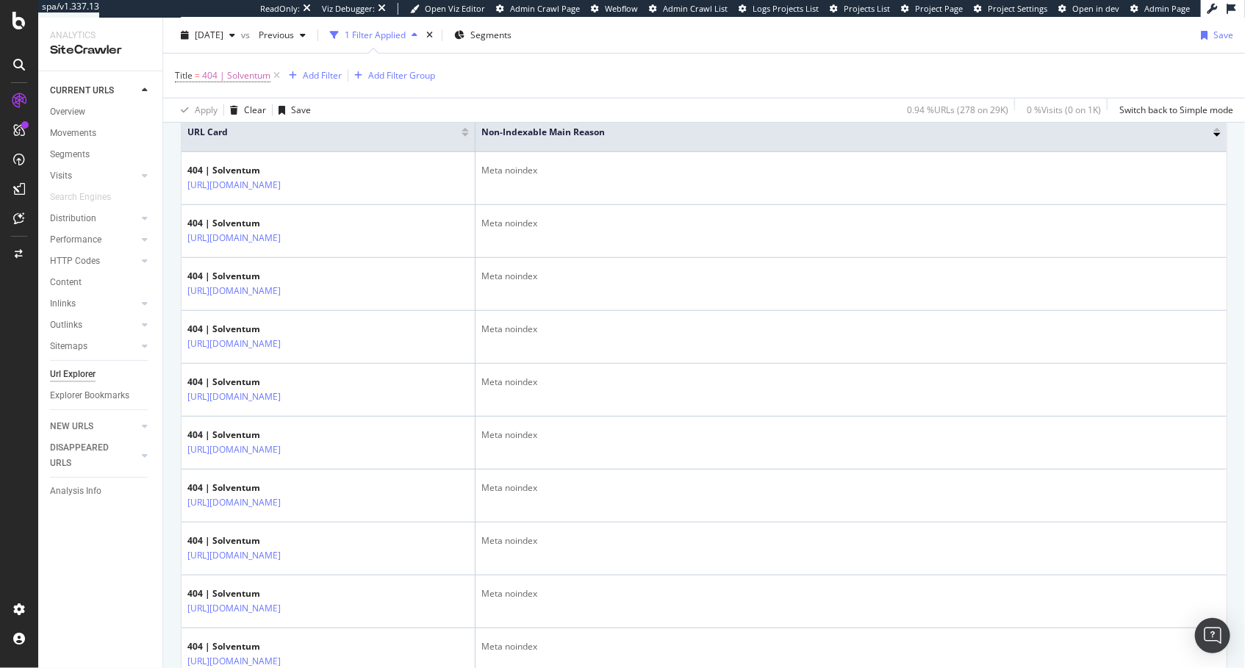
scroll to position [0, 0]
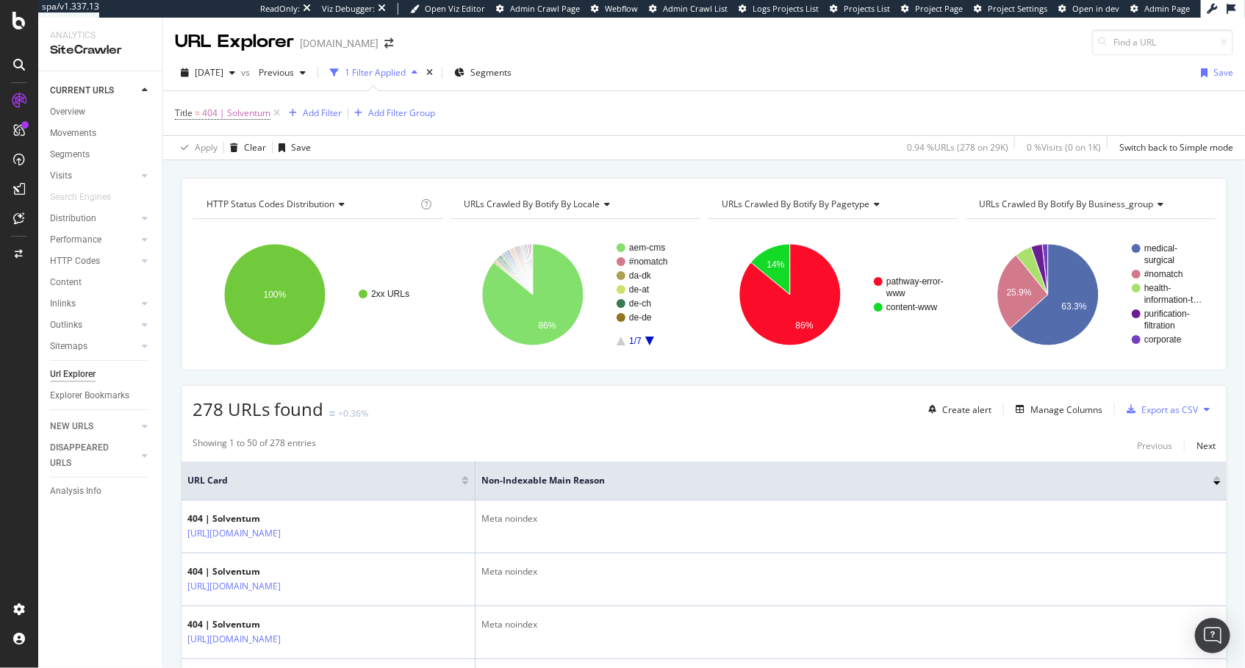
click at [778, 157] on div "Apply Clear Save 0.94 % URLs ( 278 on 29K ) 0 % Visits ( 0 on 1K ) Switch back …" at bounding box center [704, 147] width 1082 height 24
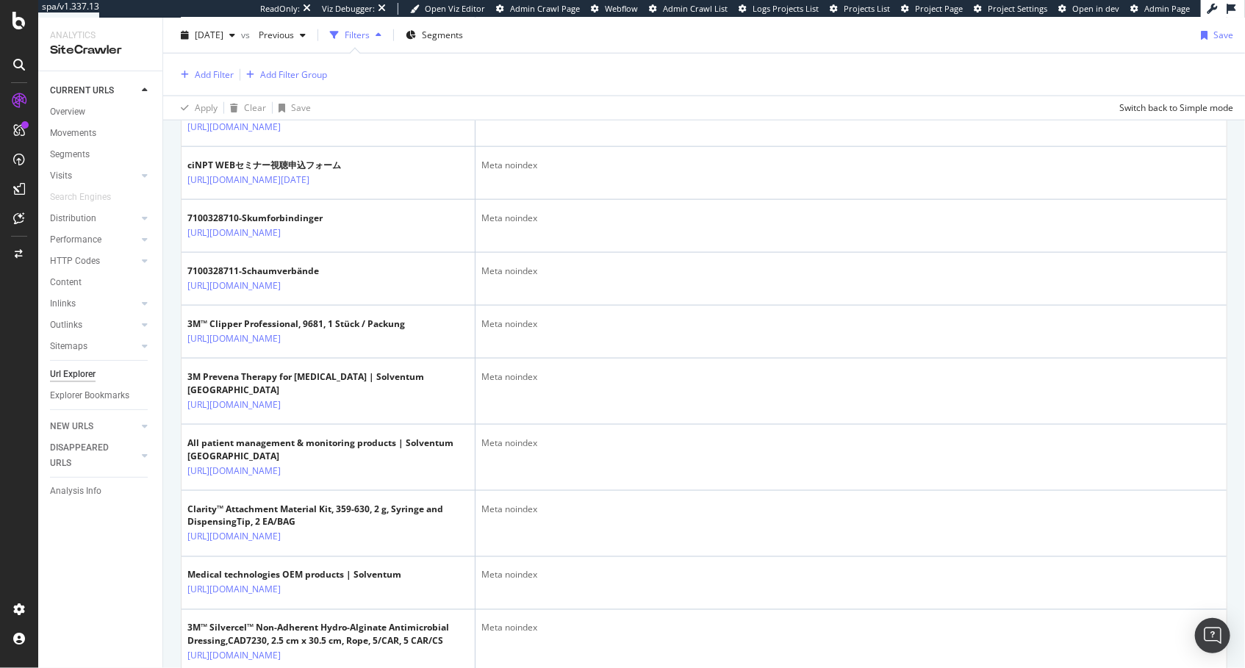
scroll to position [1295, 0]
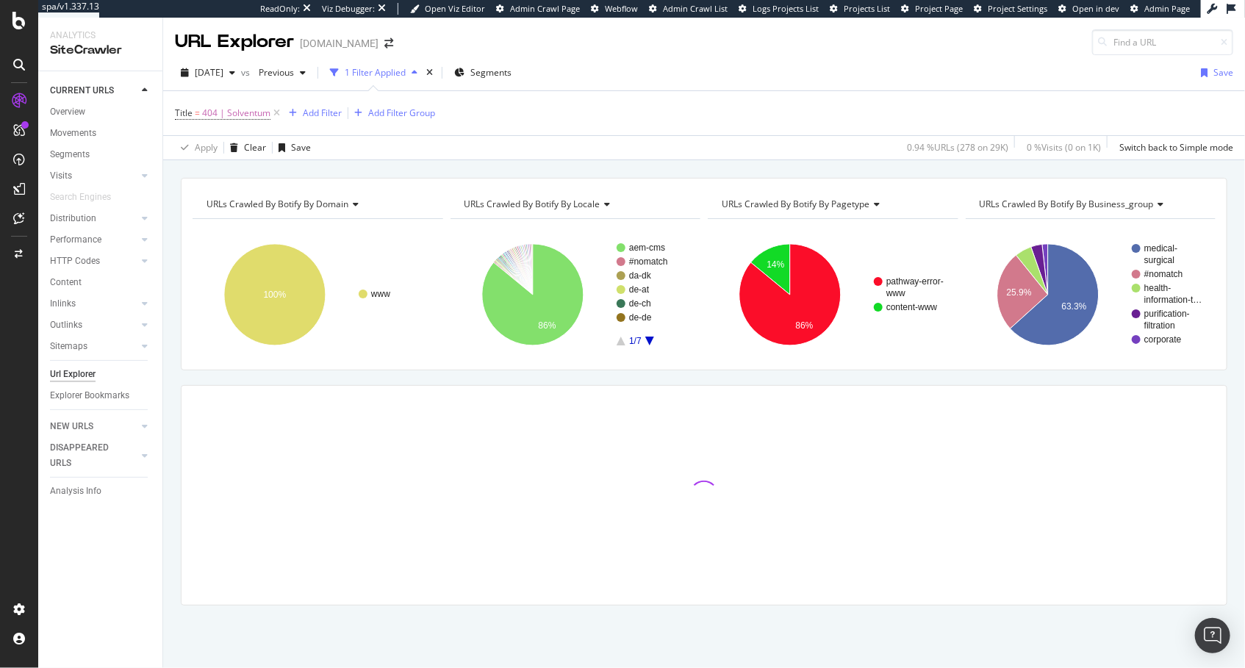
click at [625, 165] on div "URLs Crawled By Botify By domain Chart (by Value) Table Expand Export as CSV Ex…" at bounding box center [704, 177] width 1082 height 35
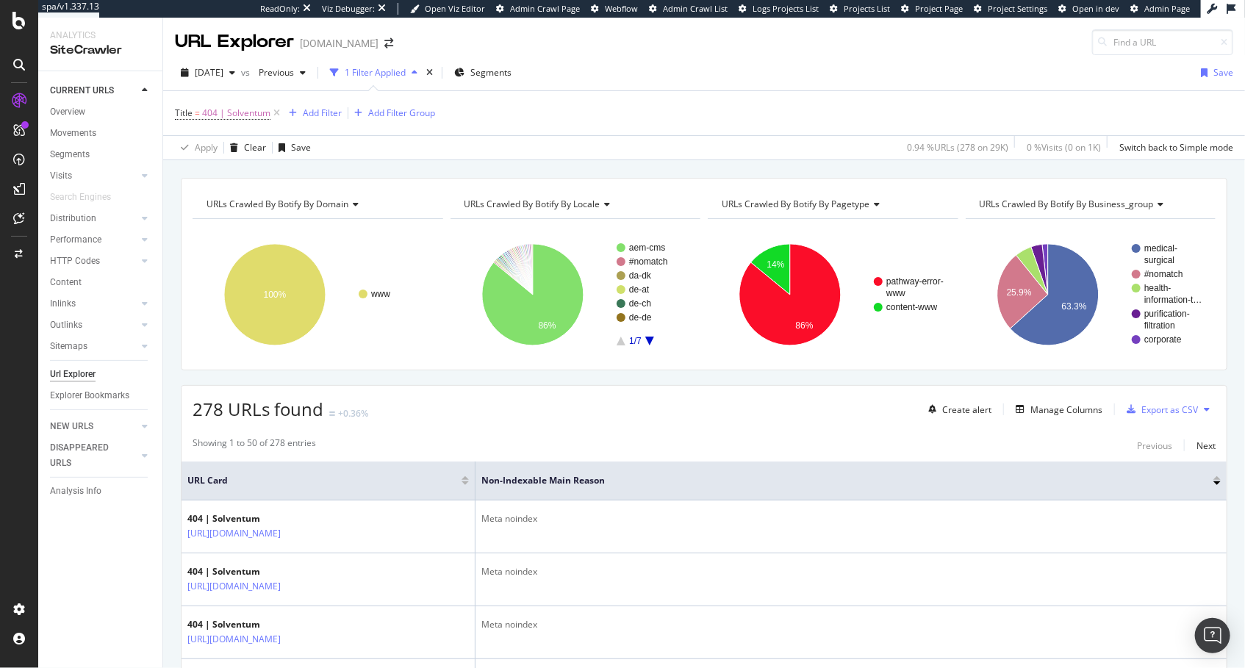
click at [563, 170] on div "URLs Crawled By Botify By domain Chart (by Value) Table Expand Export as CSV Ex…" at bounding box center [704, 177] width 1082 height 35
drag, startPoint x: 480, startPoint y: 168, endPoint x: 466, endPoint y: 171, distance: 14.4
click at [479, 166] on div "URLs Crawled By Botify By domain Chart (by Value) Table Expand Export as CSV Ex…" at bounding box center [704, 177] width 1082 height 35
click at [532, 166] on div "URLs Crawled By Botify By domain Chart (by Value) Table Expand Export as CSV Ex…" at bounding box center [704, 177] width 1082 height 35
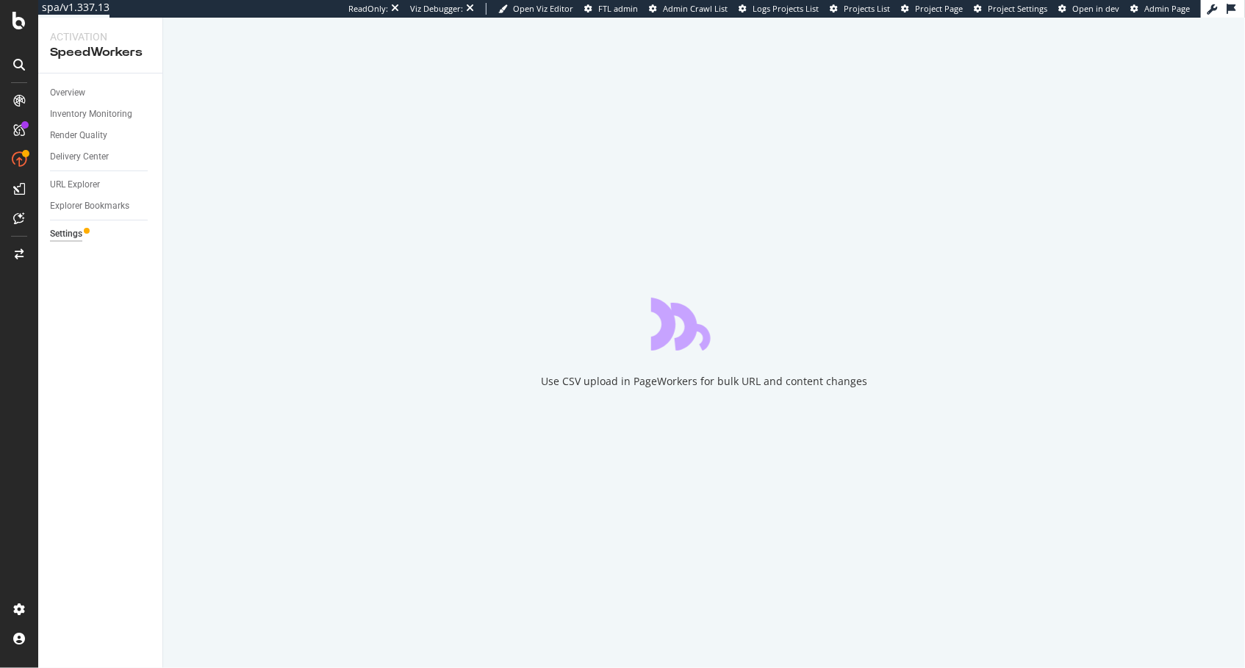
click at [92, 326] on div "Overview Inventory Monitoring Render Quality Delivery Center URL Explorer Explo…" at bounding box center [100, 371] width 124 height 595
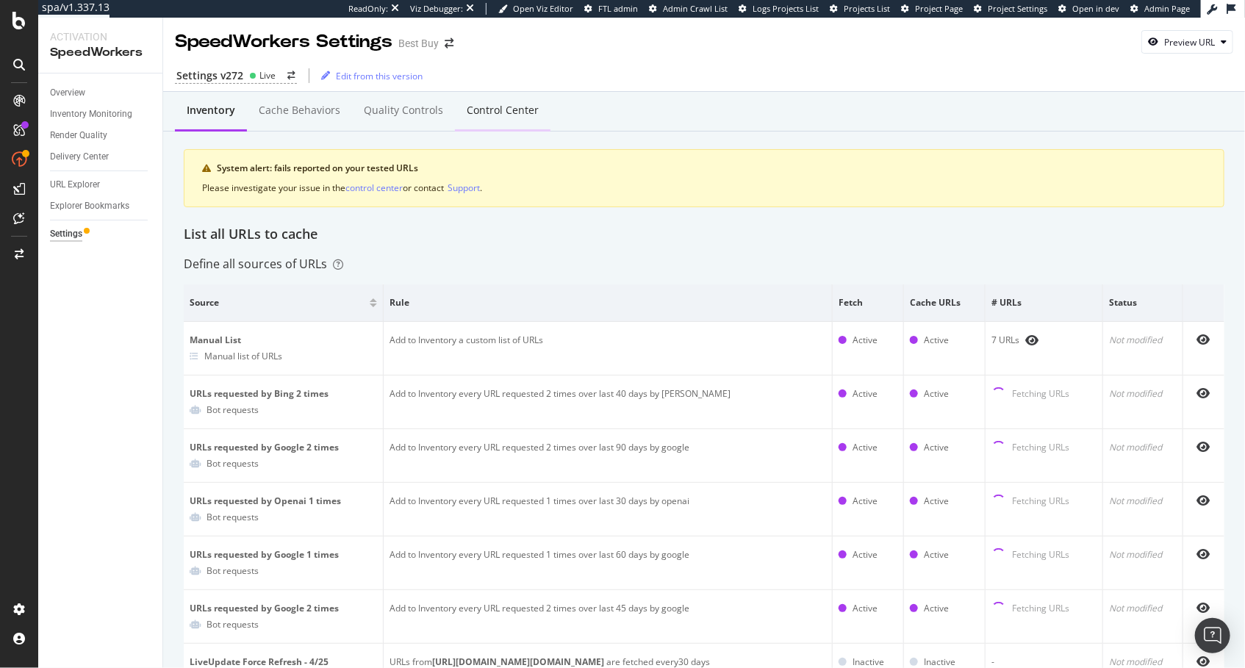
click at [474, 109] on div "Control Center" at bounding box center [503, 110] width 72 height 15
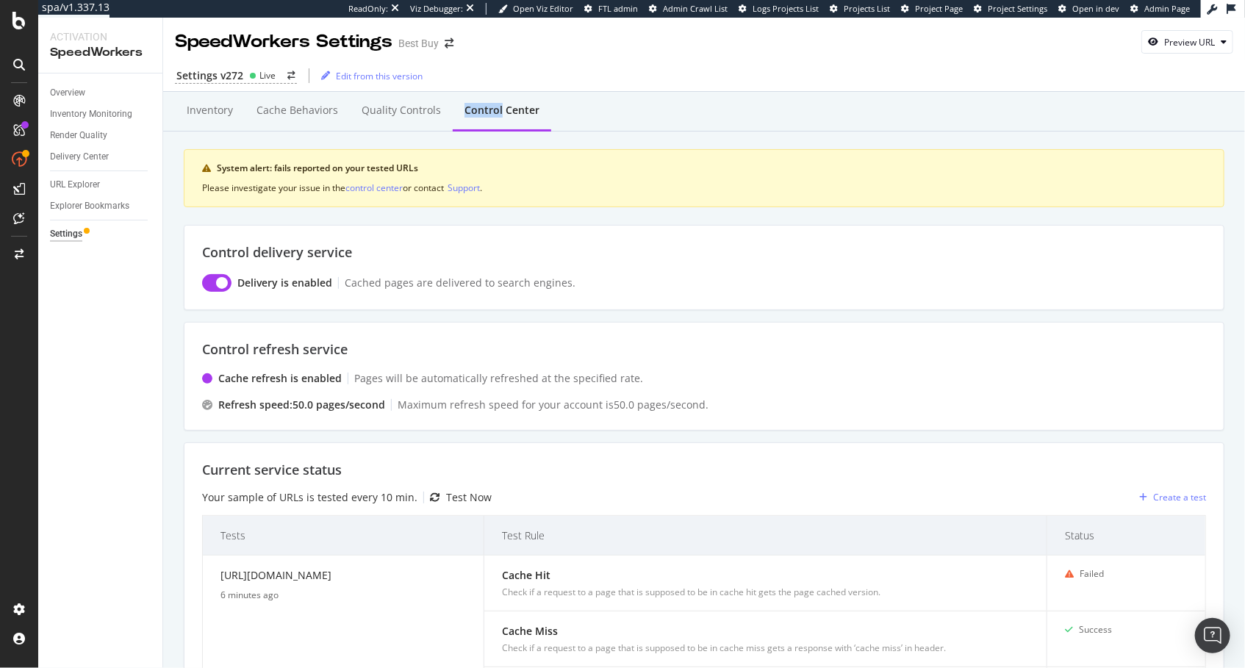
click at [474, 109] on div "Control Center" at bounding box center [502, 110] width 75 height 15
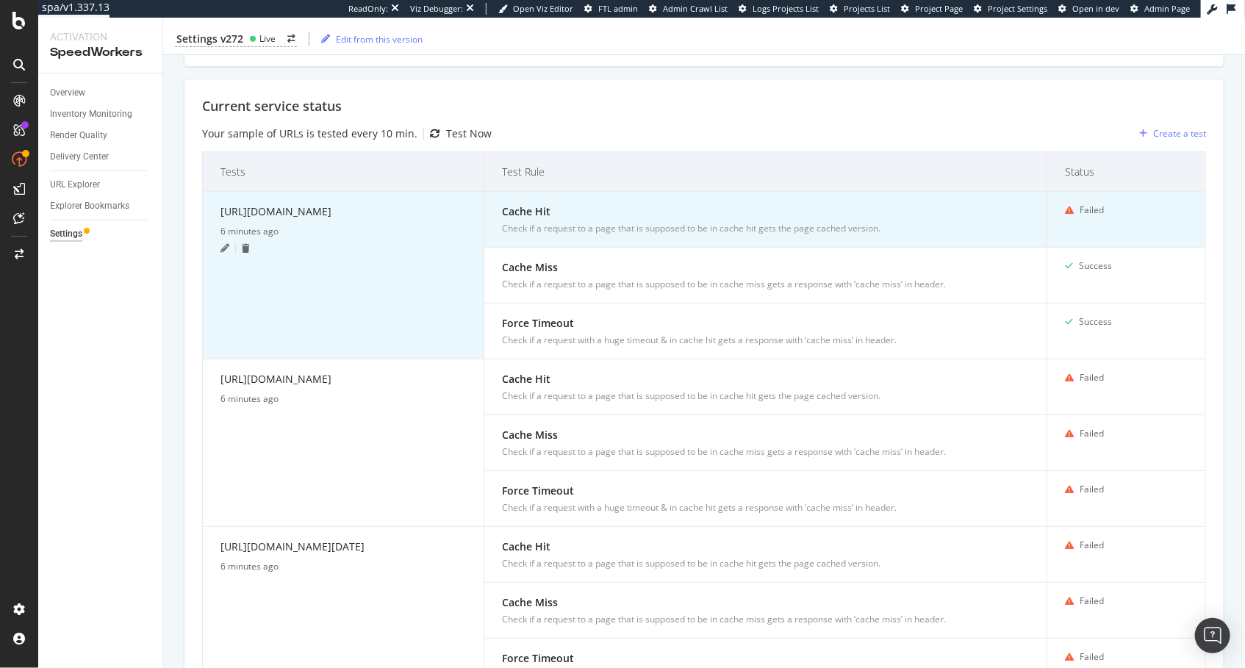
scroll to position [368, 0]
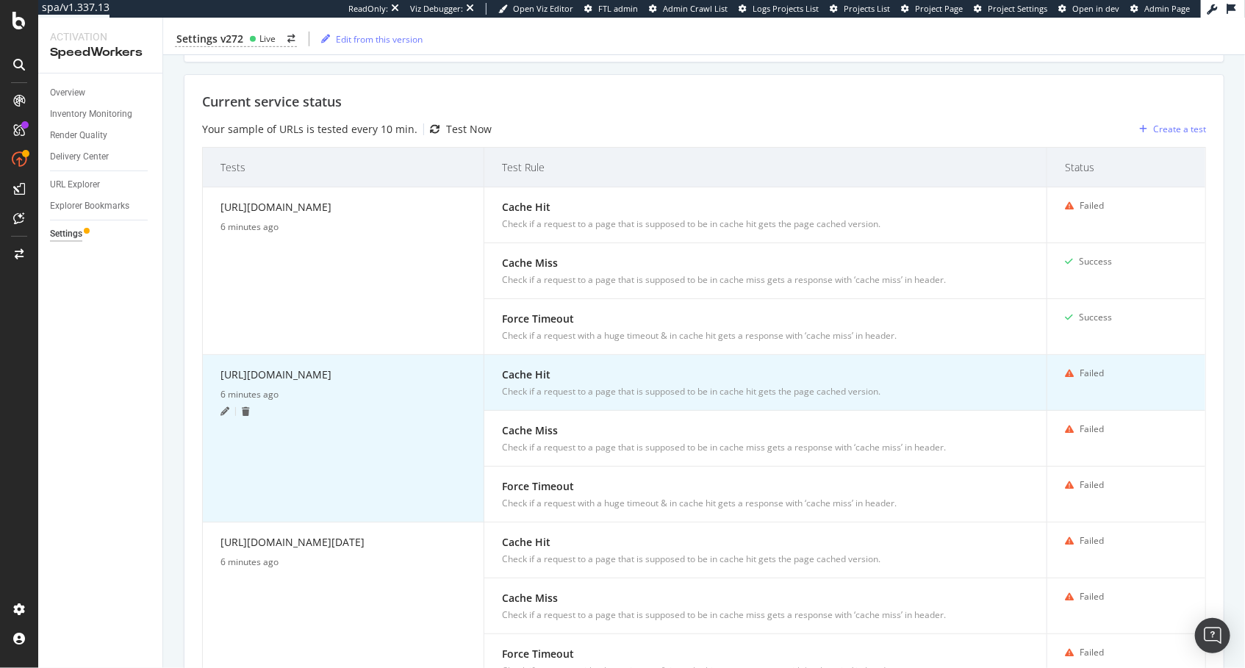
click at [395, 373] on div "https://www.bestbuy.com/site/macbook-air-13-3-laptop-apple-m1-chip-8gb-memory-2…" at bounding box center [344, 377] width 246 height 21
click at [395, 373] on div "[URL][DOMAIN_NAME]" at bounding box center [344, 377] width 246 height 21
copy div "[URL][DOMAIN_NAME]"
click at [700, 379] on div "Cache Hit Check if a request to a page that is supposed to be in cache hit gets…" at bounding box center [765, 383] width 527 height 32
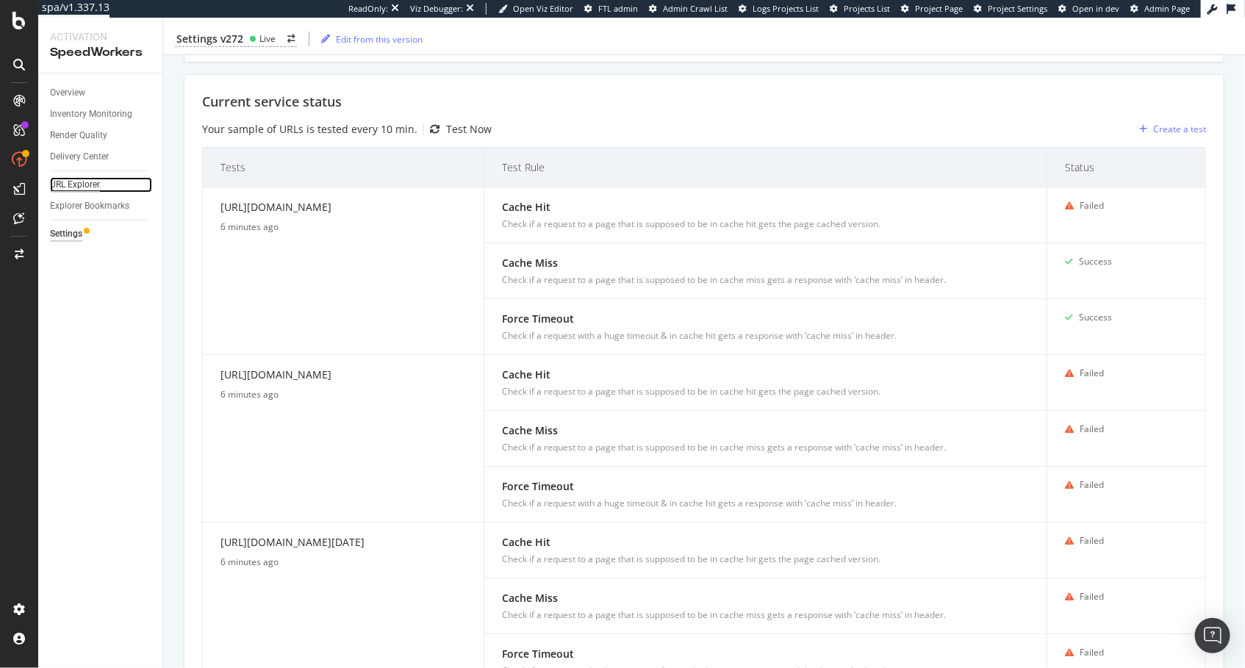
click at [78, 189] on div "URL Explorer" at bounding box center [75, 184] width 50 height 15
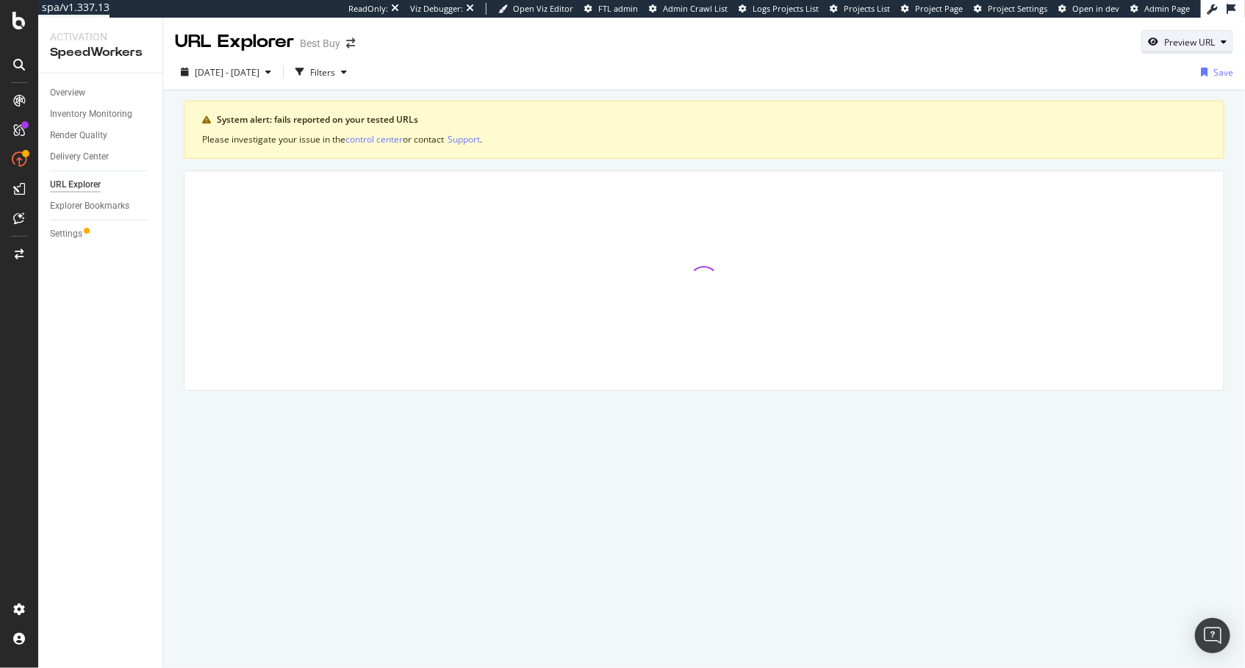
click at [1194, 41] on div "Preview URL" at bounding box center [1190, 42] width 51 height 12
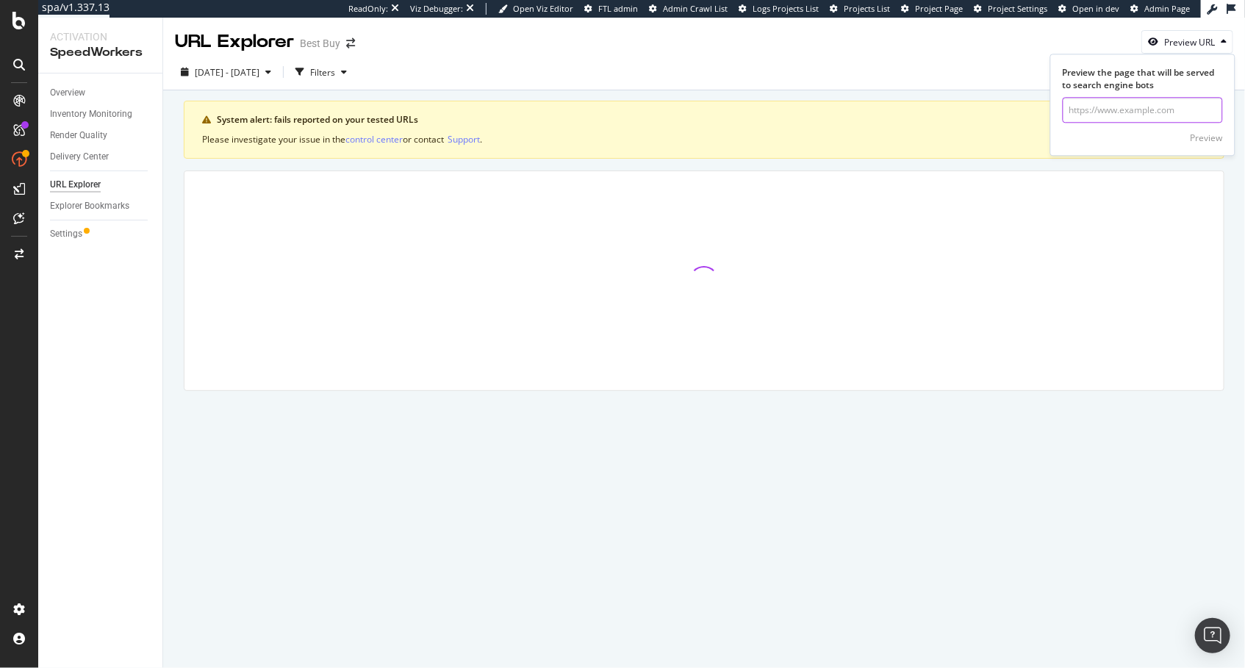
drag, startPoint x: 1166, startPoint y: 110, endPoint x: 1177, endPoint y: 118, distance: 13.7
click at [1166, 110] on input "url" at bounding box center [1143, 111] width 160 height 26
paste input "[URL][DOMAIN_NAME]"
type input "[URL][DOMAIN_NAME]"
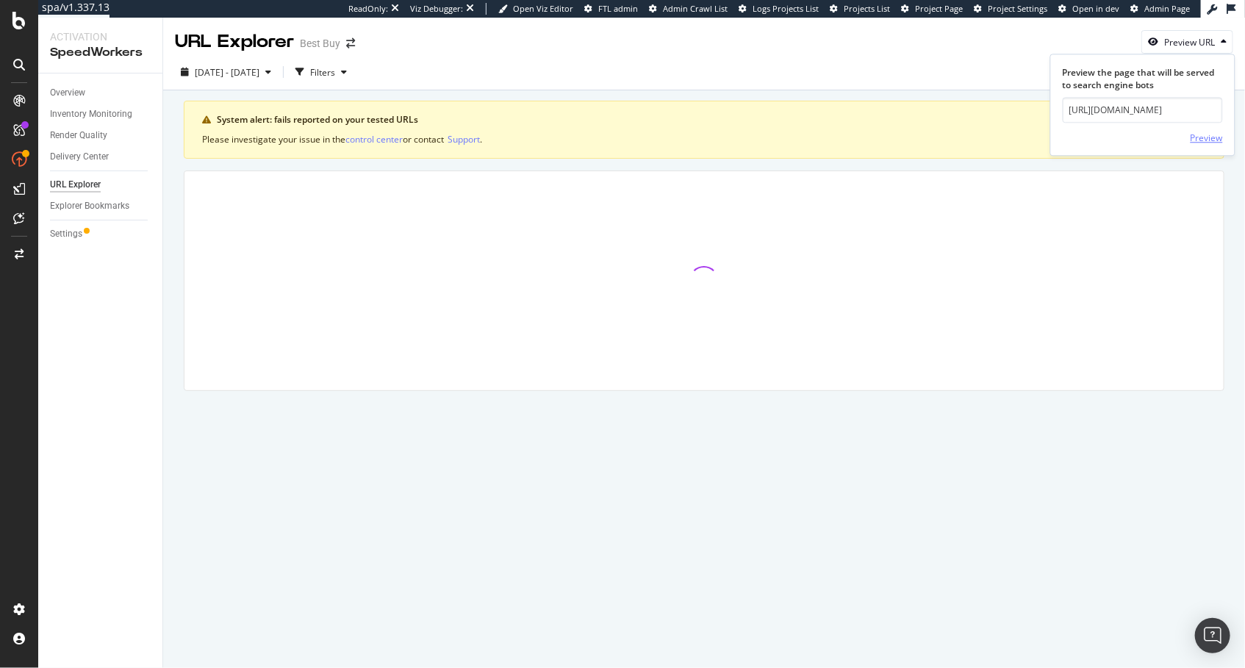
click at [1205, 135] on div "Preview" at bounding box center [1207, 138] width 32 height 12
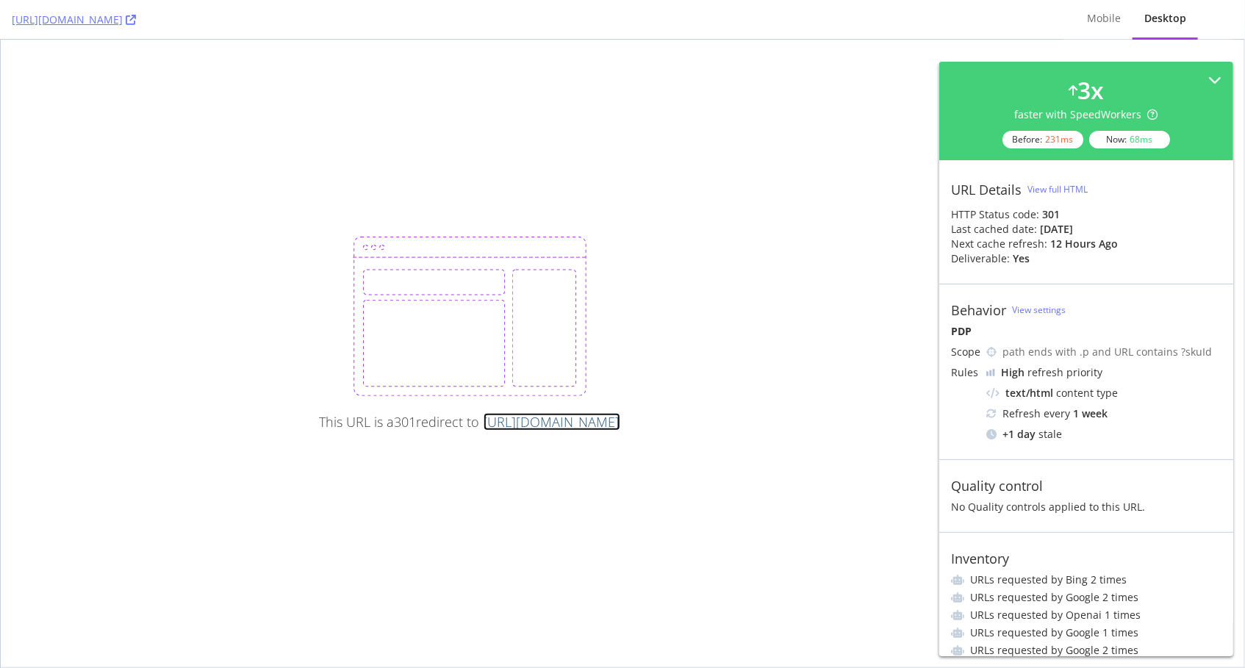
click at [620, 422] on link "https://www.bestbuy.com/product/macbook-air-13-3-laptop-apple-m1-chip-8gb-memor…" at bounding box center [552, 422] width 137 height 18
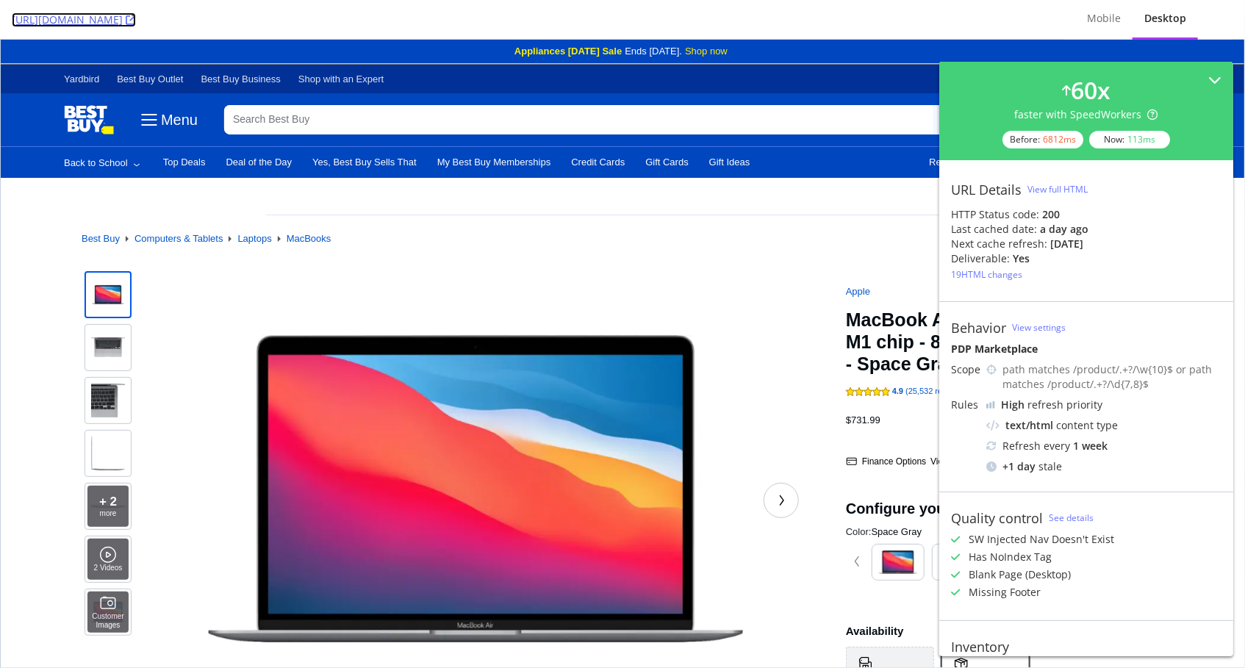
click at [136, 18] on icon at bounding box center [131, 20] width 10 height 10
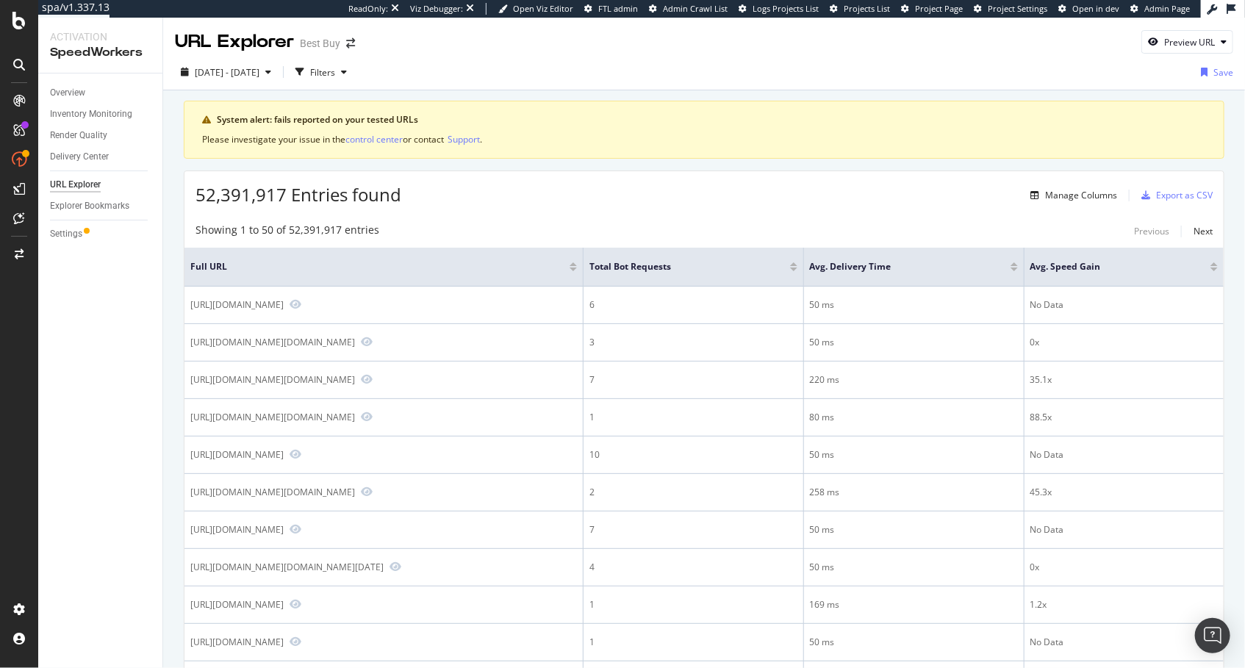
click at [512, 198] on div "52,391,917 Entries found Manage Columns Export as CSV" at bounding box center [705, 189] width 1040 height 36
click at [66, 87] on div "Overview" at bounding box center [67, 92] width 35 height 15
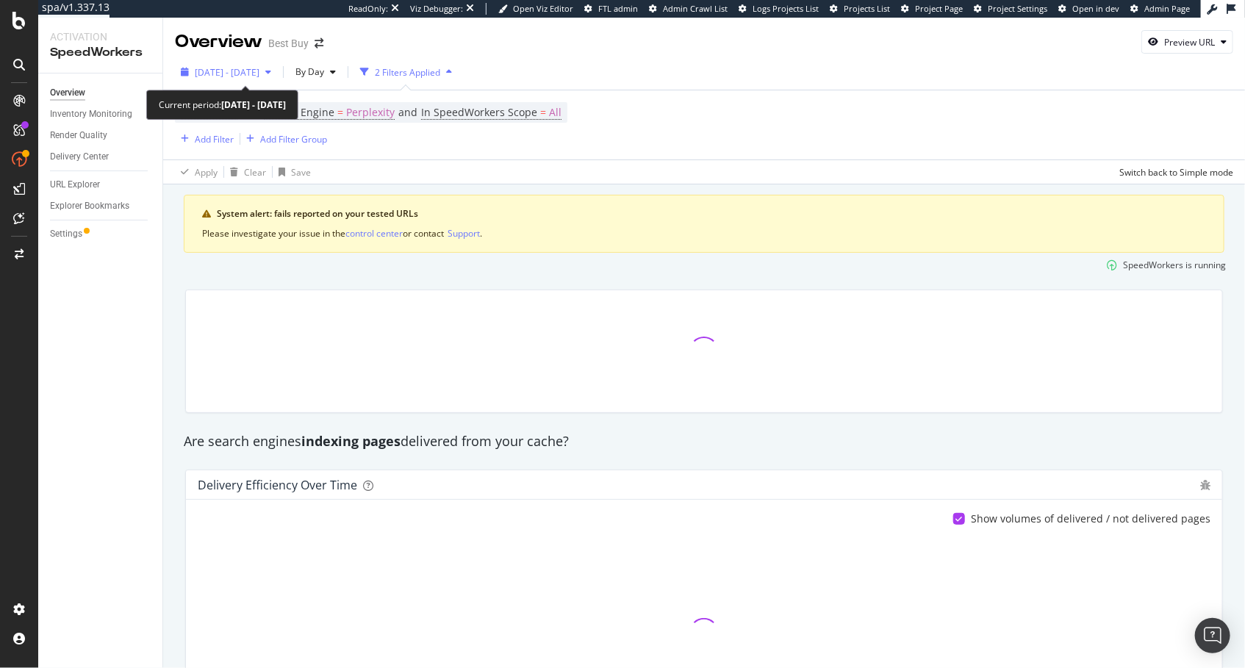
click at [250, 74] on span "2024 Jan. 16th - Feb. 12th" at bounding box center [227, 72] width 65 height 12
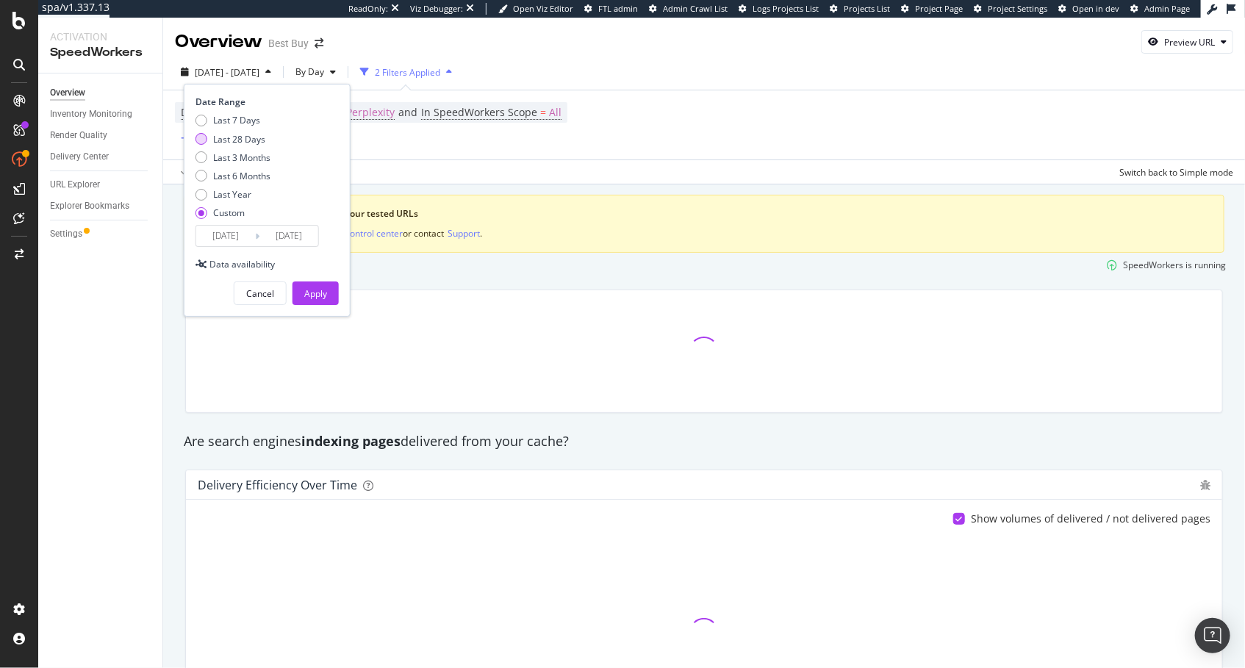
click at [248, 143] on div "Last 28 Days" at bounding box center [239, 139] width 52 height 12
type input "2025/08/08"
type input "2025/09/04"
click at [234, 121] on div "Last 7 Days" at bounding box center [236, 120] width 47 height 12
type input "2025/08/29"
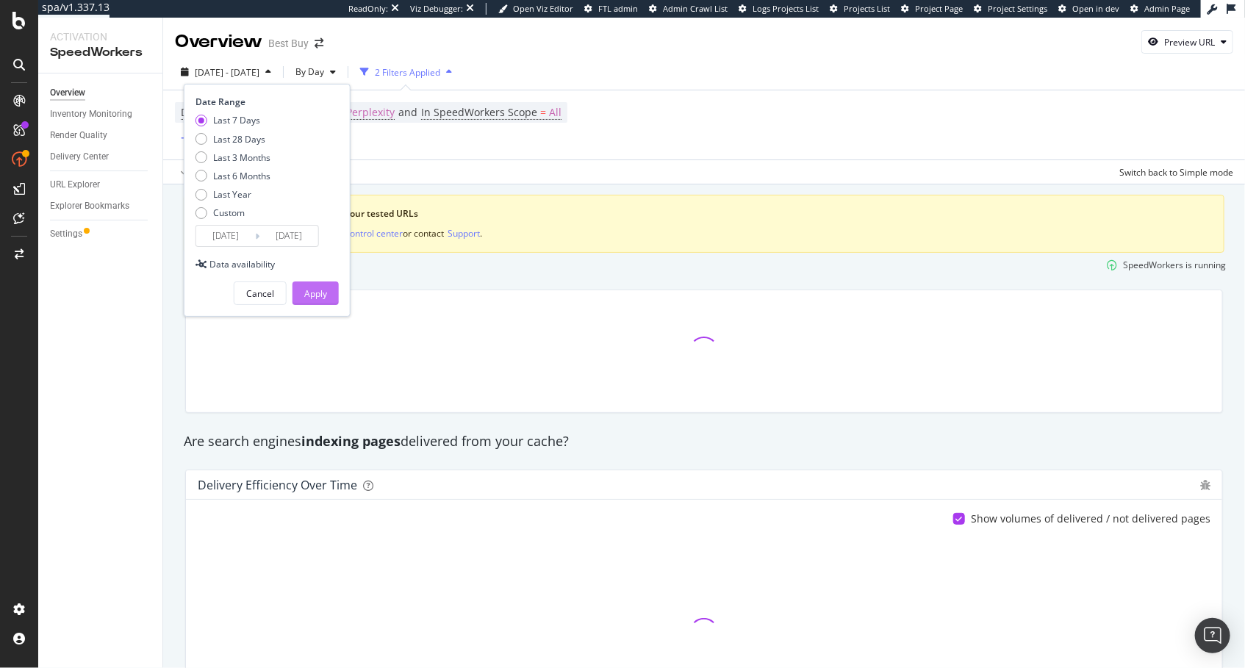
click at [319, 292] on div "Apply" at bounding box center [315, 293] width 23 height 12
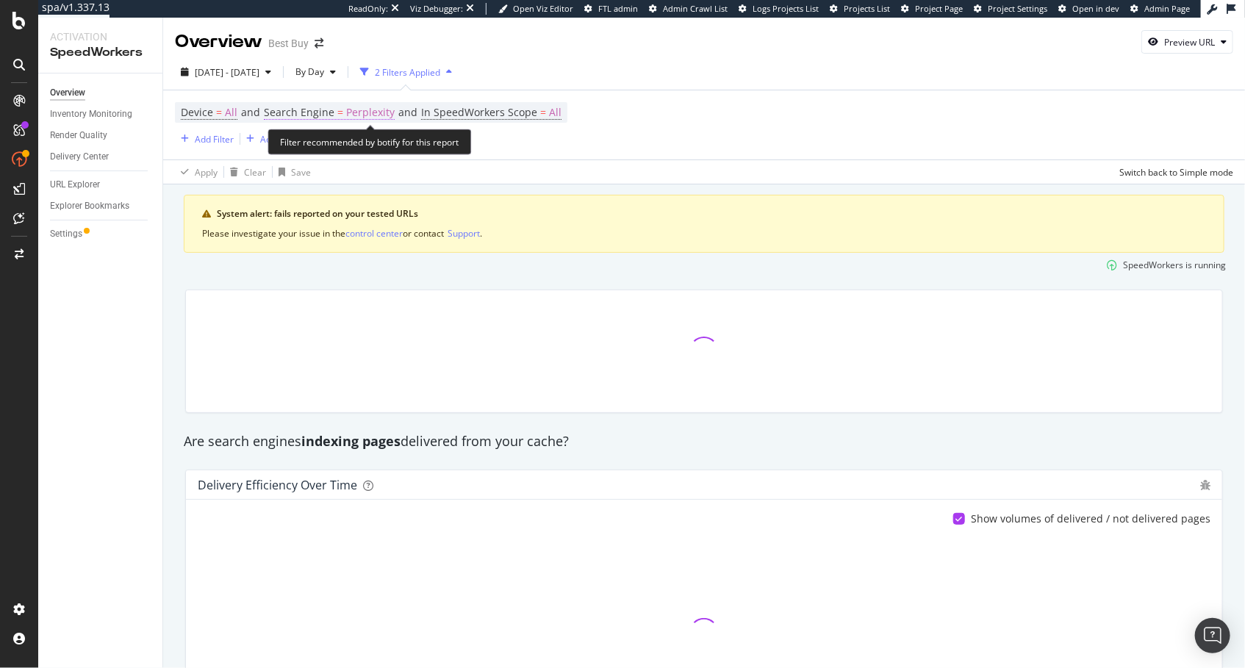
click at [362, 109] on span "Perplexity" at bounding box center [370, 112] width 49 height 21
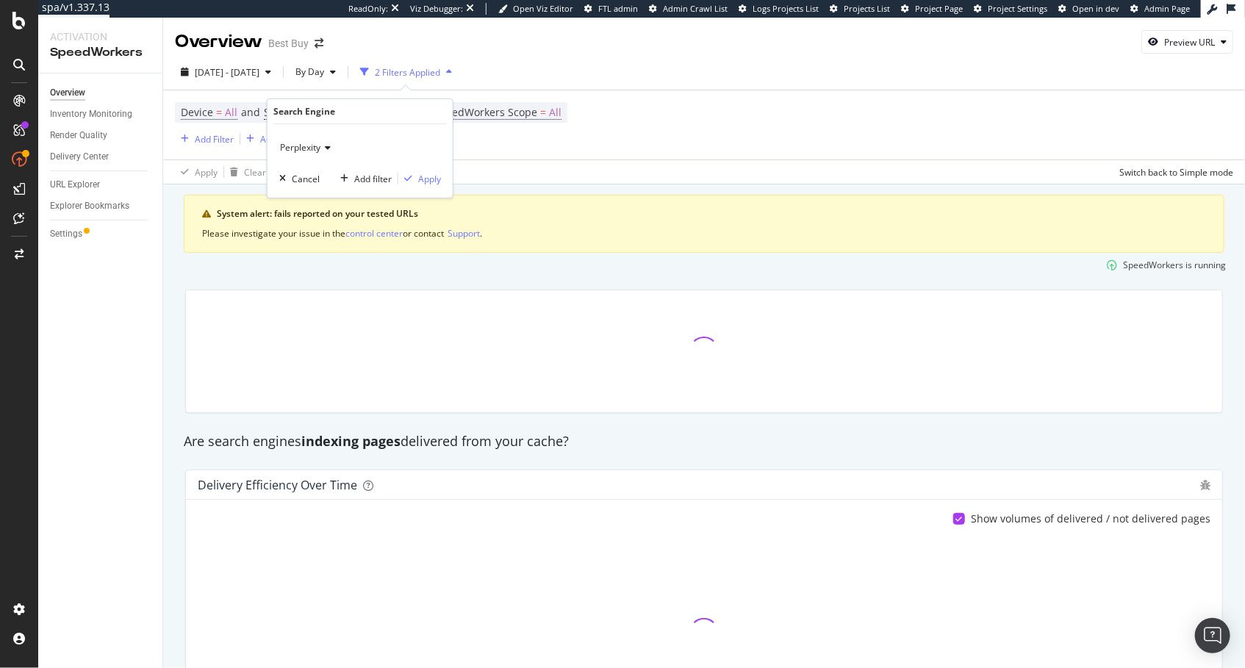
click at [318, 153] on div "Perplexity" at bounding box center [360, 148] width 162 height 24
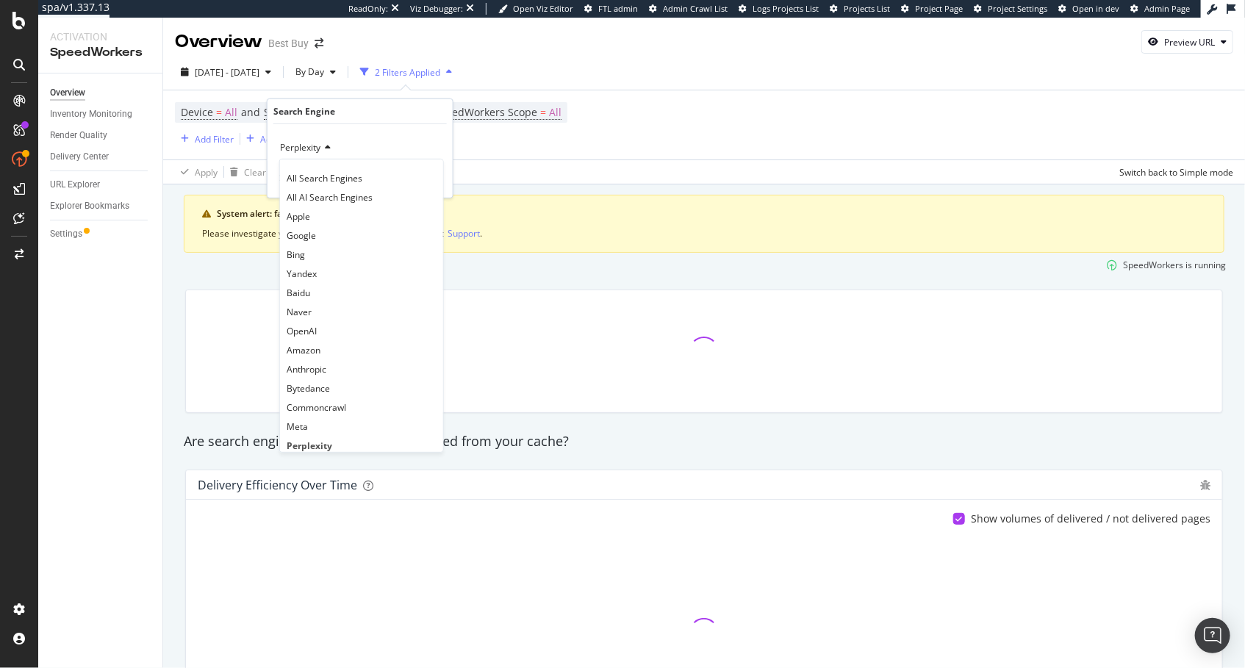
drag, startPoint x: 323, startPoint y: 179, endPoint x: 349, endPoint y: 180, distance: 25.8
click at [325, 179] on span "All Search Engines" at bounding box center [325, 177] width 76 height 12
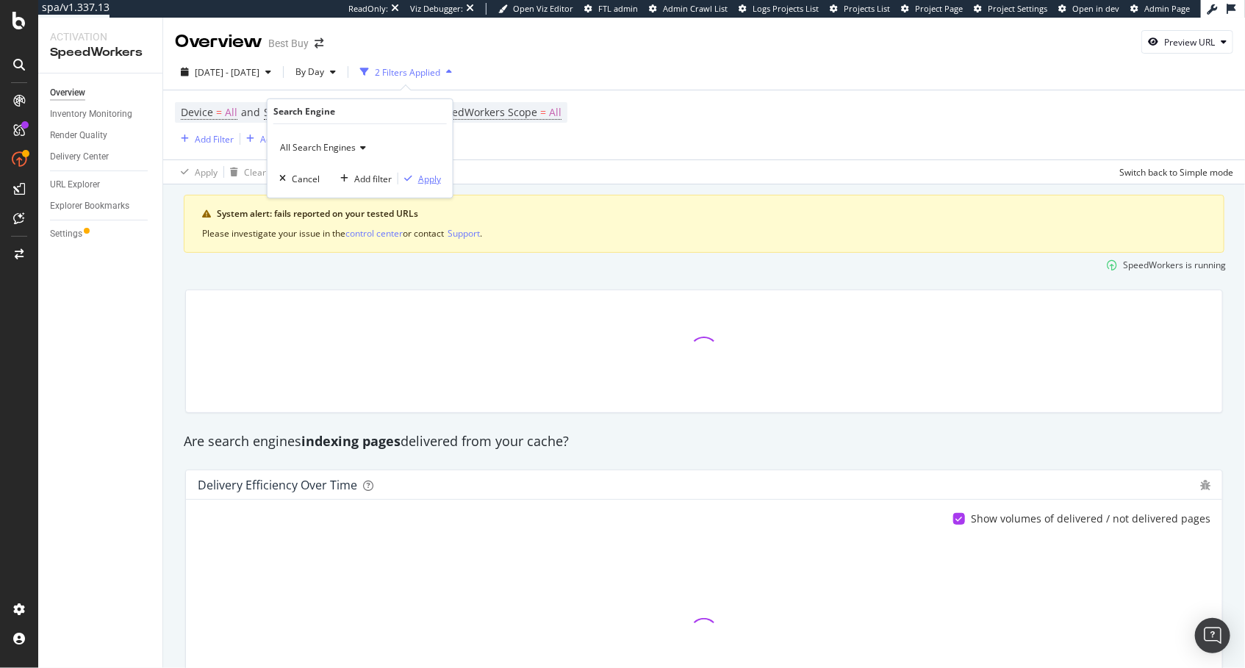
click at [423, 182] on div "Apply" at bounding box center [429, 178] width 23 height 12
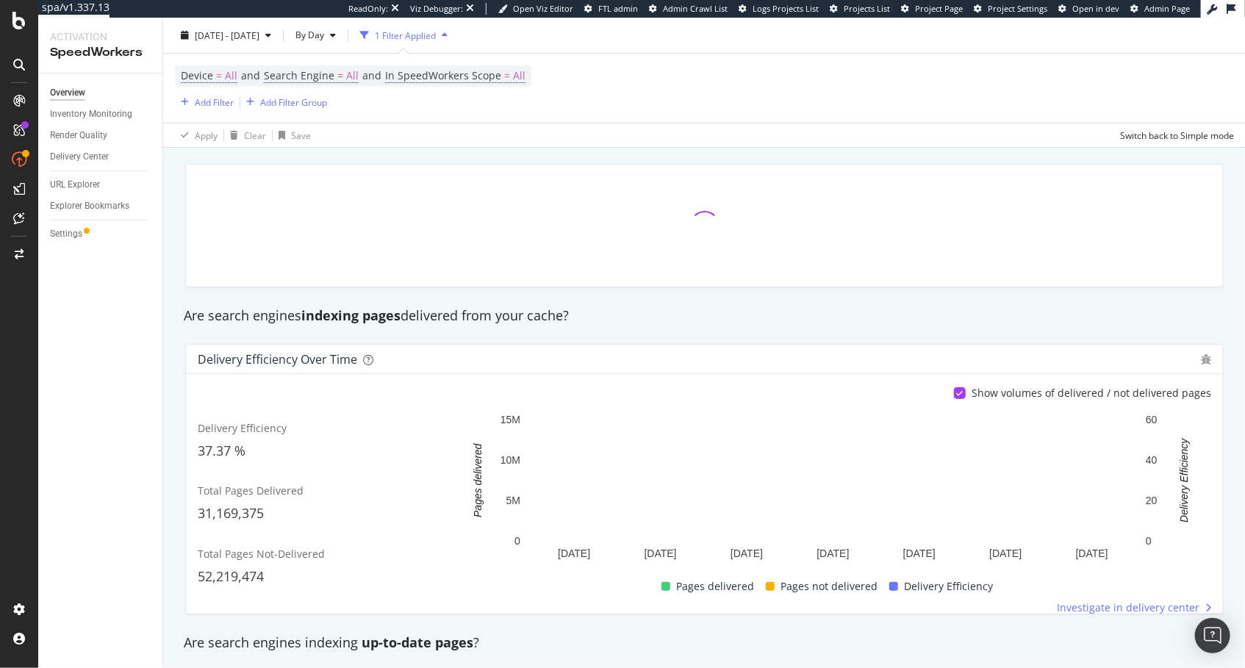
scroll to position [129, 0]
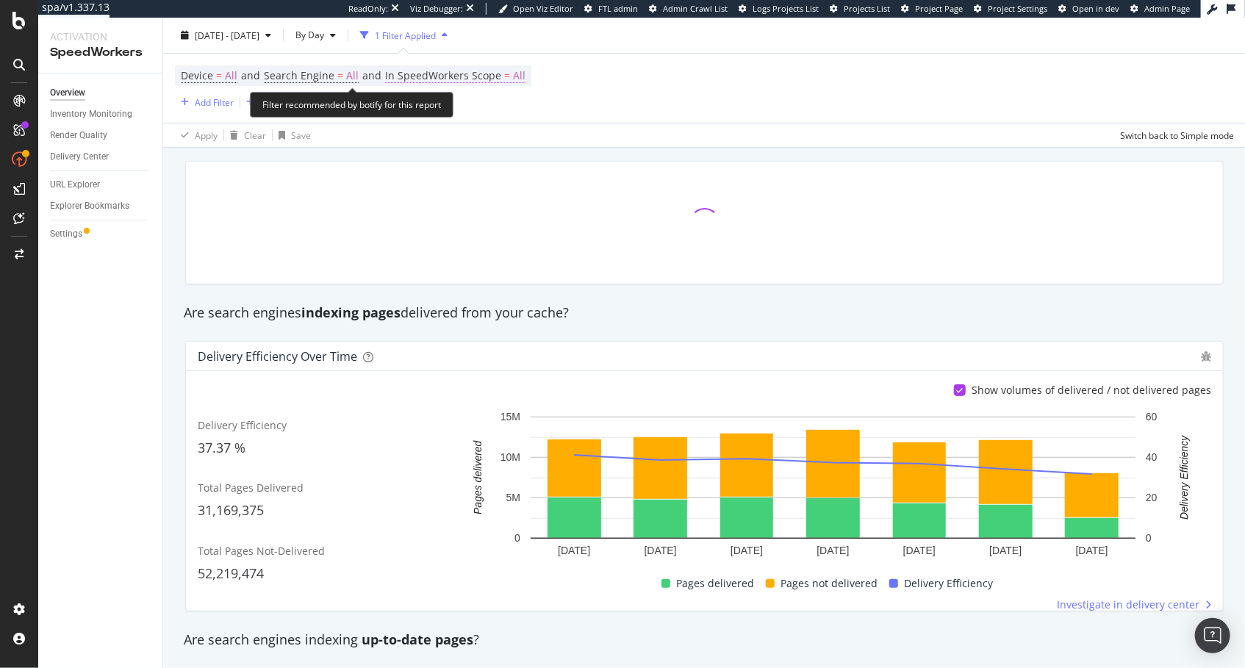
click at [515, 76] on span "All" at bounding box center [519, 75] width 12 height 21
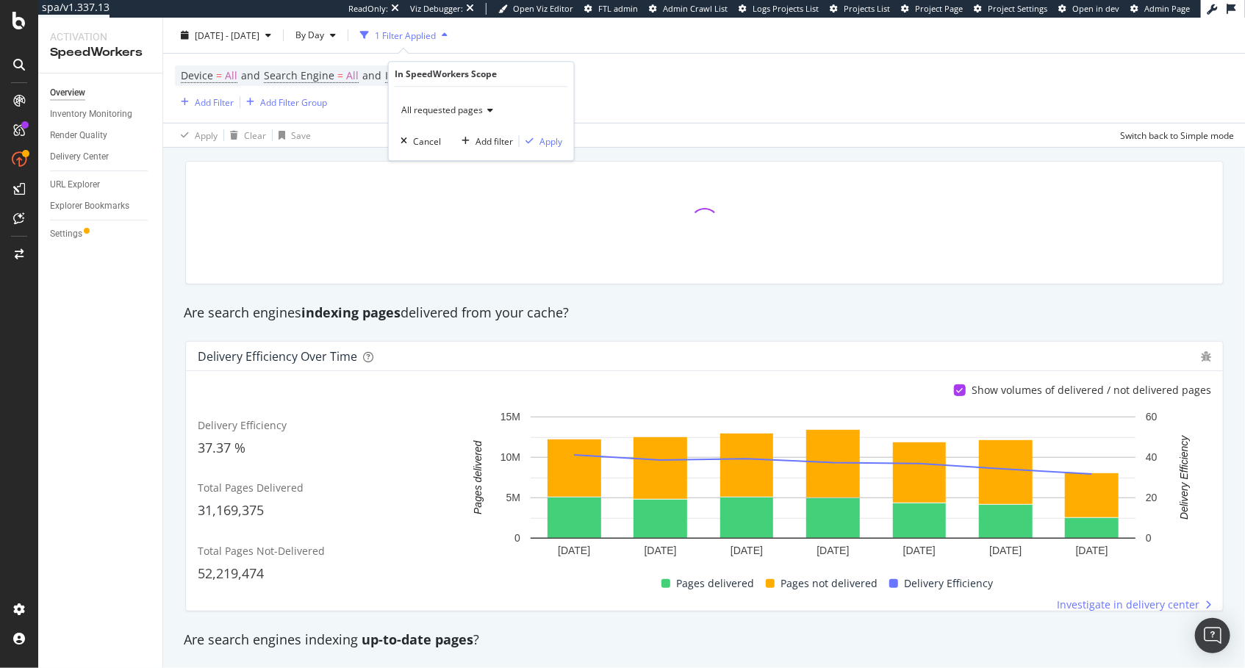
click at [462, 107] on span "All requested pages" at bounding box center [442, 110] width 82 height 12
click at [462, 140] on span "All requested pages" at bounding box center [451, 141] width 87 height 12
drag, startPoint x: 476, startPoint y: 104, endPoint x: 473, endPoint y: 116, distance: 12.8
click at [476, 104] on span "All requested pages" at bounding box center [442, 110] width 82 height 12
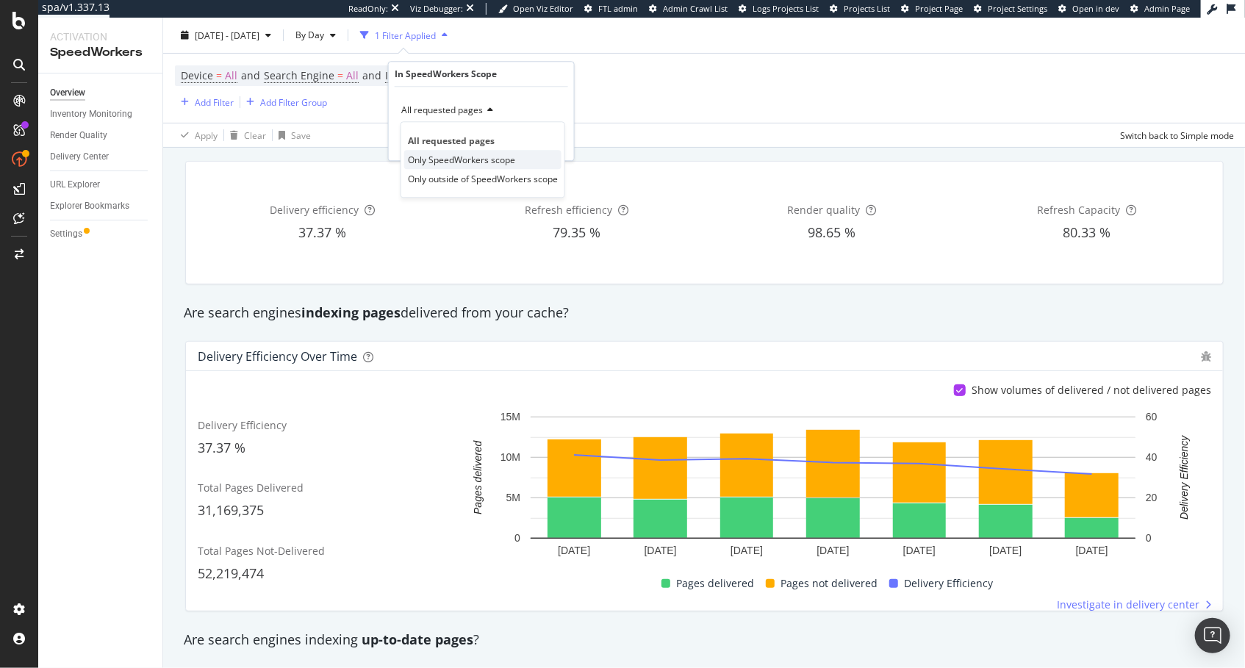
click at [463, 151] on div "Only SpeedWorkers scope" at bounding box center [482, 159] width 157 height 19
click at [543, 137] on div "Apply" at bounding box center [551, 141] width 23 height 12
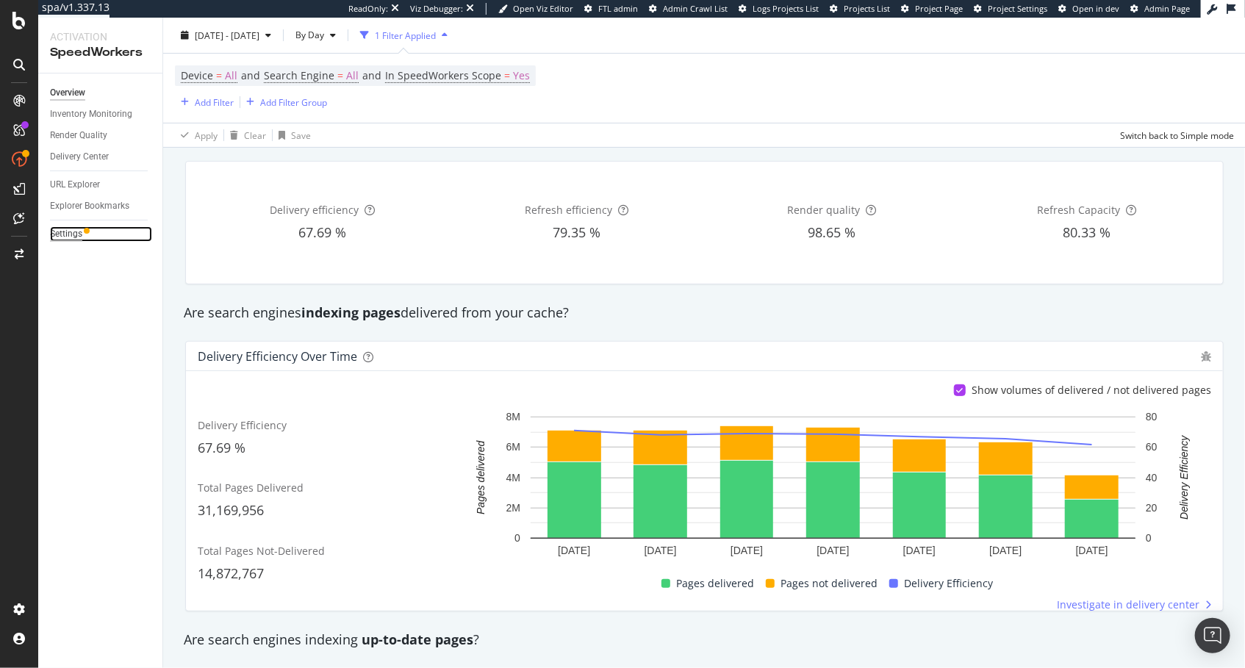
click at [73, 228] on div "Settings" at bounding box center [66, 233] width 32 height 15
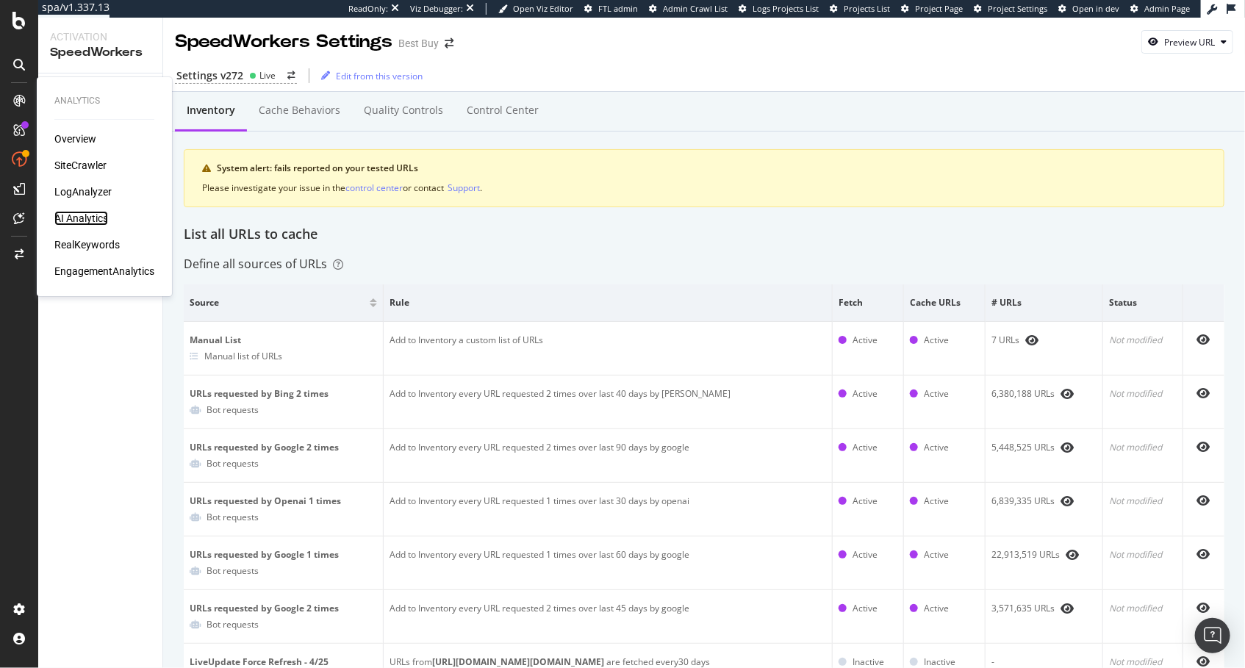
click at [96, 217] on div "AI Analytics" at bounding box center [81, 218] width 54 height 15
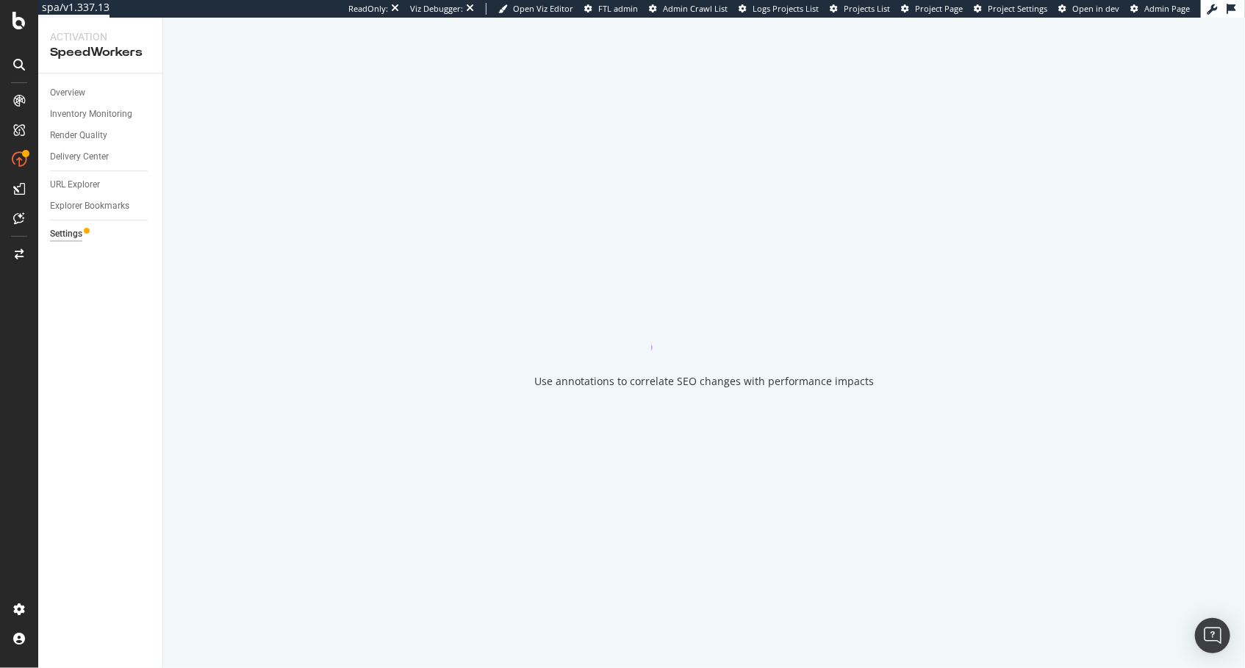
click at [24, 304] on div at bounding box center [18, 343] width 35 height 509
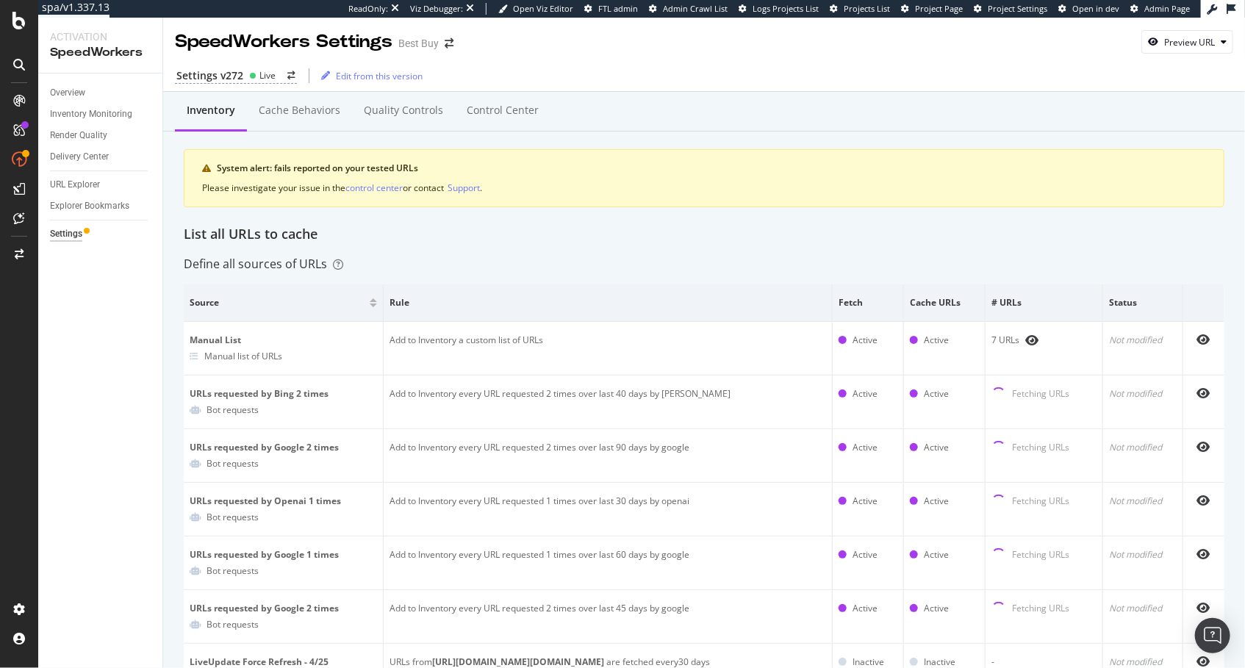
click at [125, 316] on div "Overview Inventory Monitoring Render Quality Delivery Center URL Explorer Explo…" at bounding box center [100, 371] width 124 height 595
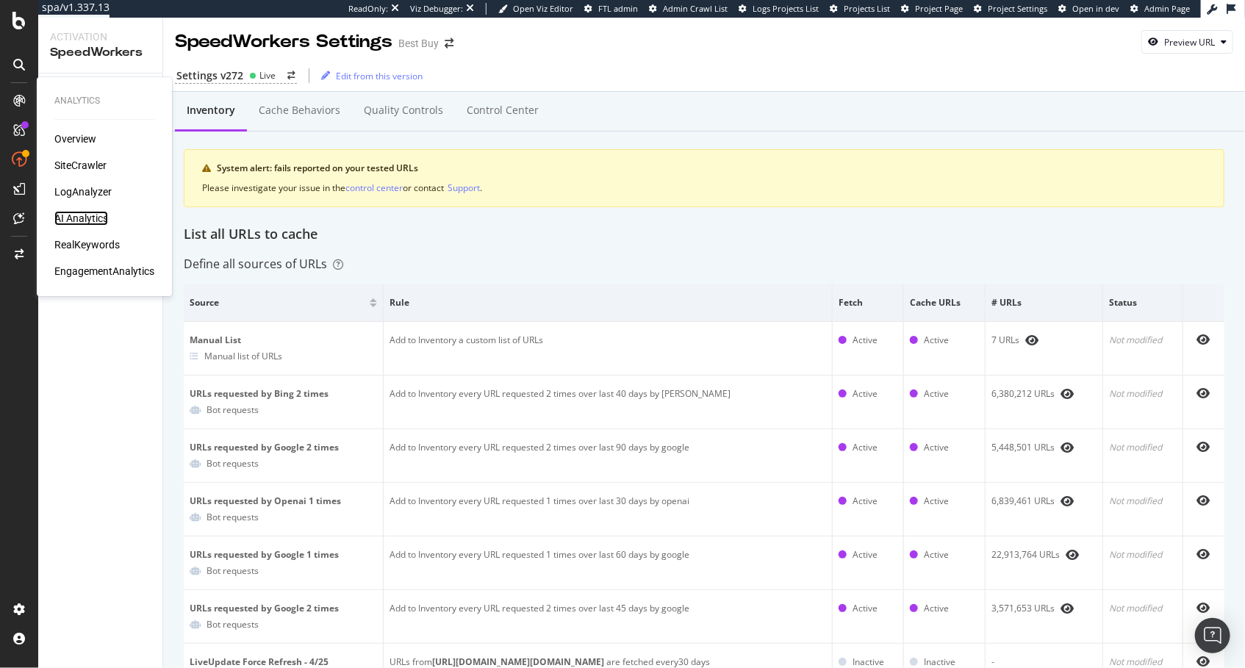
click at [87, 219] on div "AI Analytics" at bounding box center [81, 218] width 54 height 15
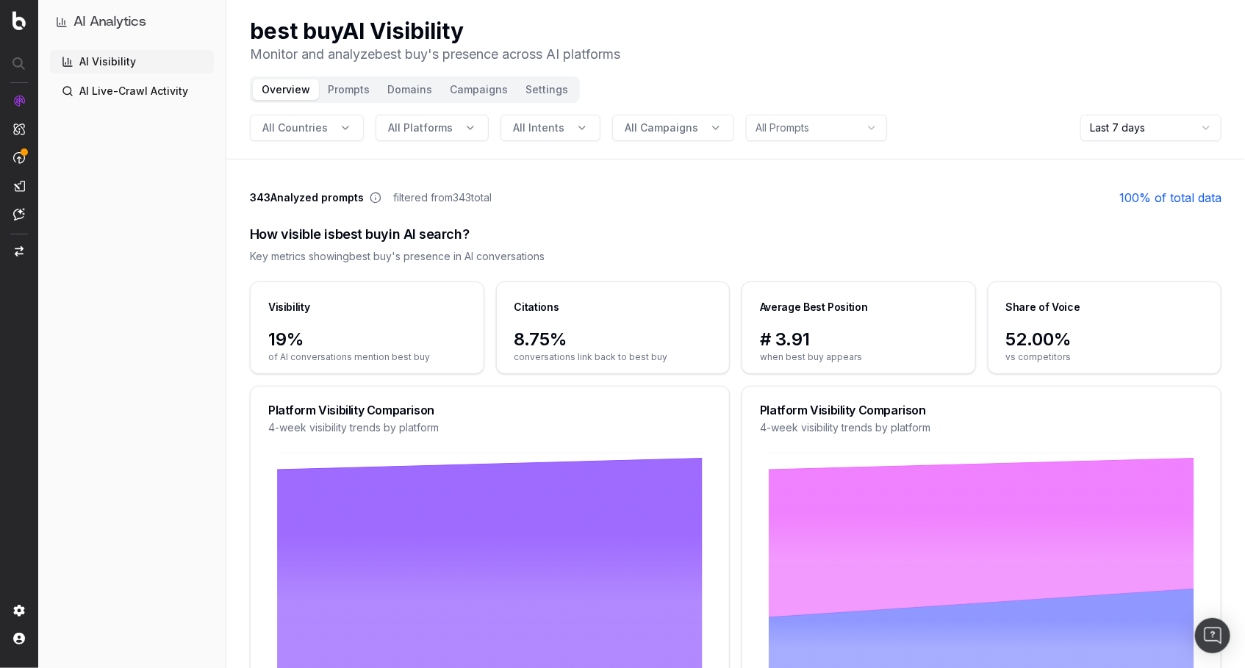
click at [136, 320] on div "AI Visibility AI Live-Crawl Activity" at bounding box center [132, 356] width 164 height 612
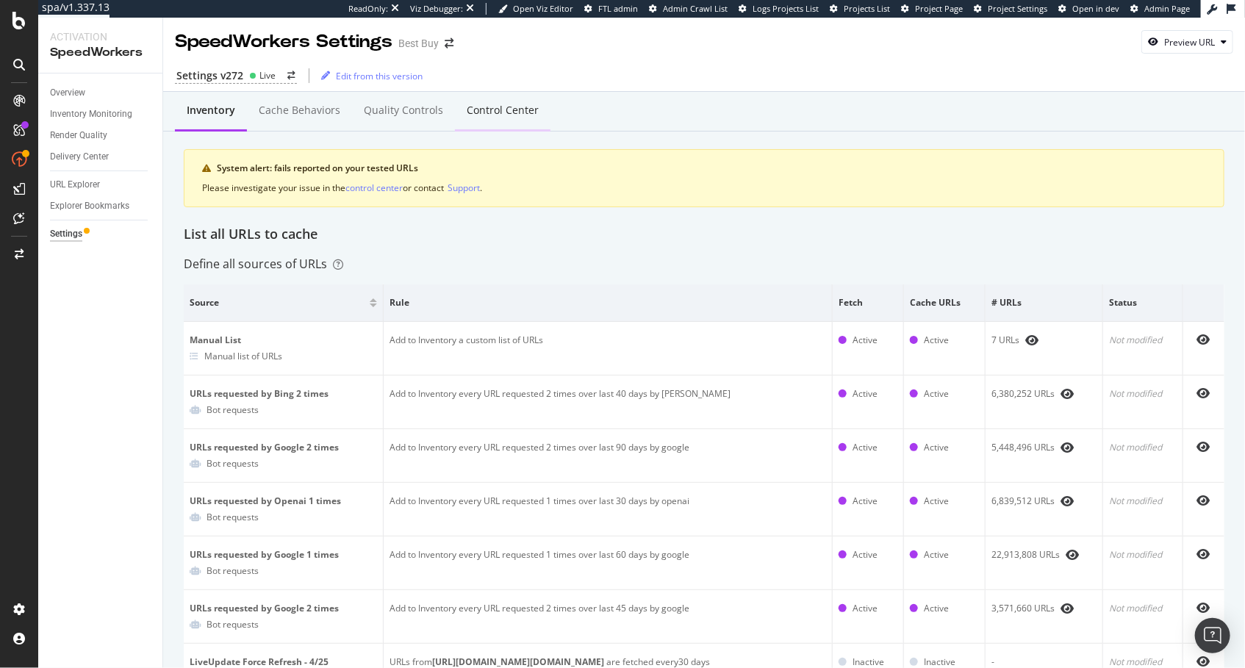
click at [489, 104] on div "Control Center" at bounding box center [503, 110] width 72 height 15
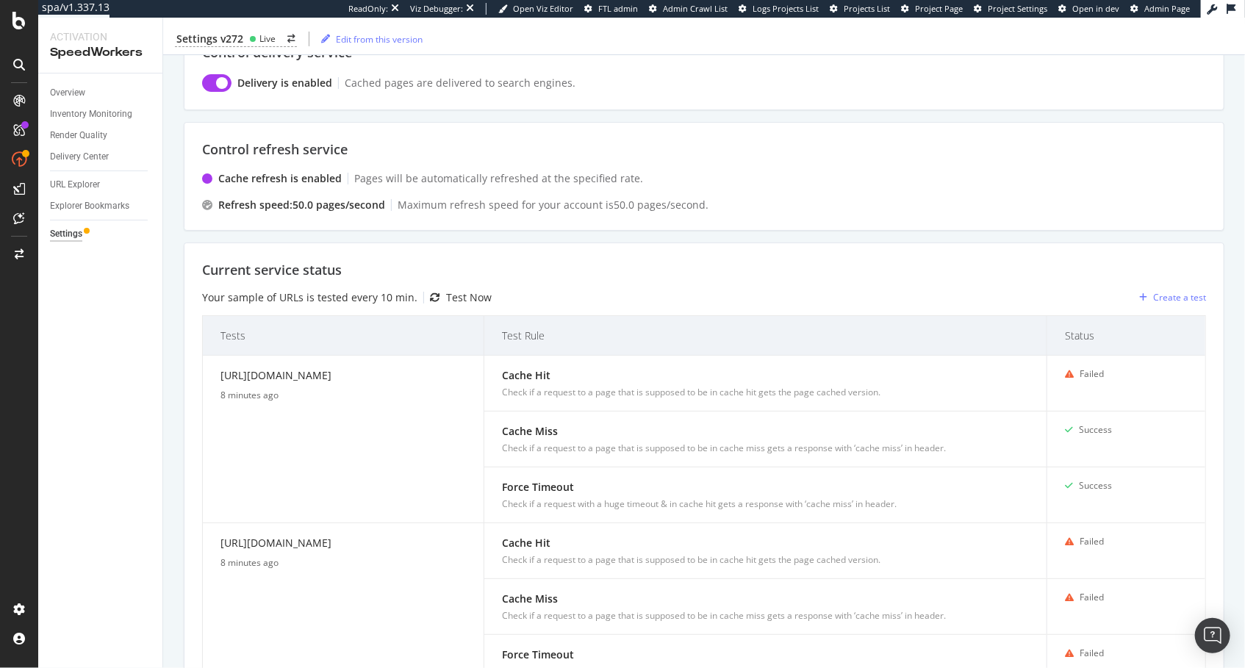
scroll to position [384, 0]
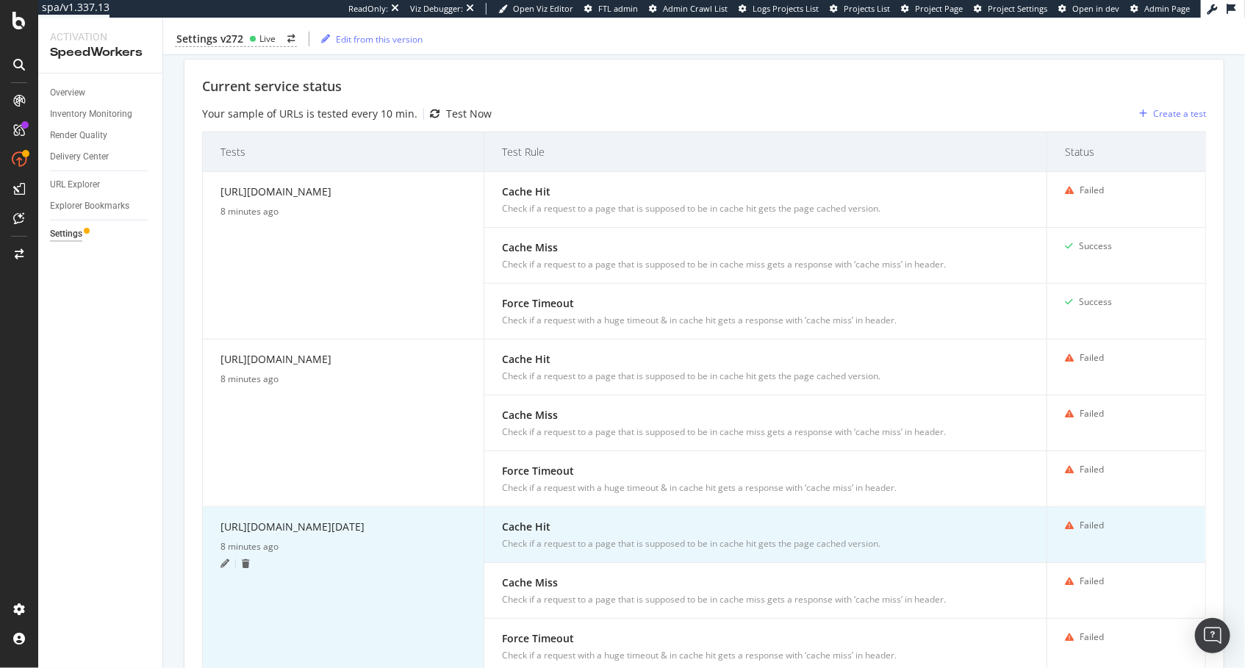
click at [315, 523] on div "[URL][DOMAIN_NAME][DATE]" at bounding box center [344, 529] width 246 height 21
copy div "[URL][DOMAIN_NAME][DATE]"
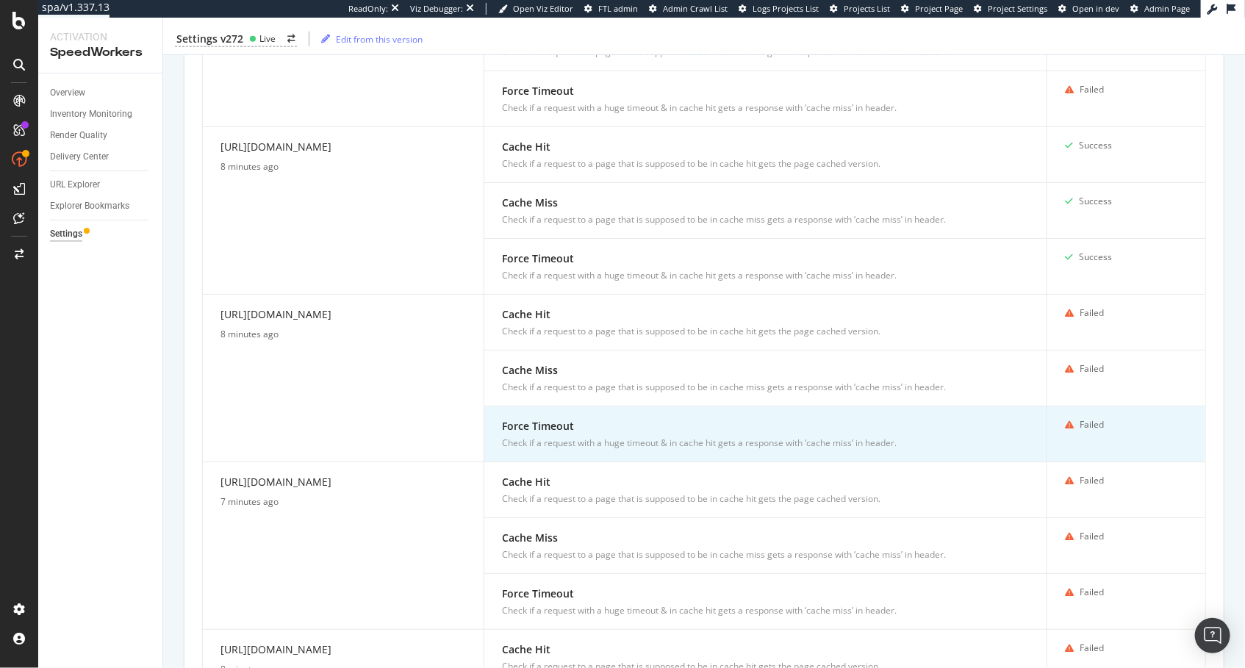
scroll to position [1045, 0]
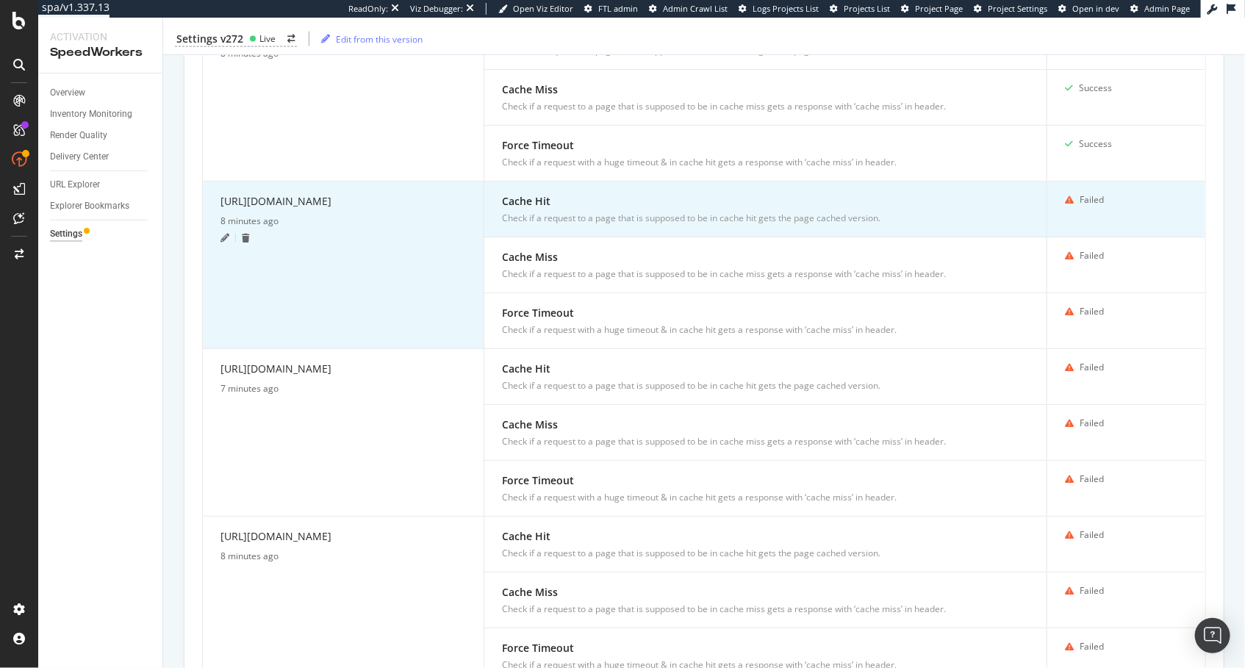
click at [340, 198] on div "[URL][DOMAIN_NAME]" at bounding box center [344, 203] width 246 height 21
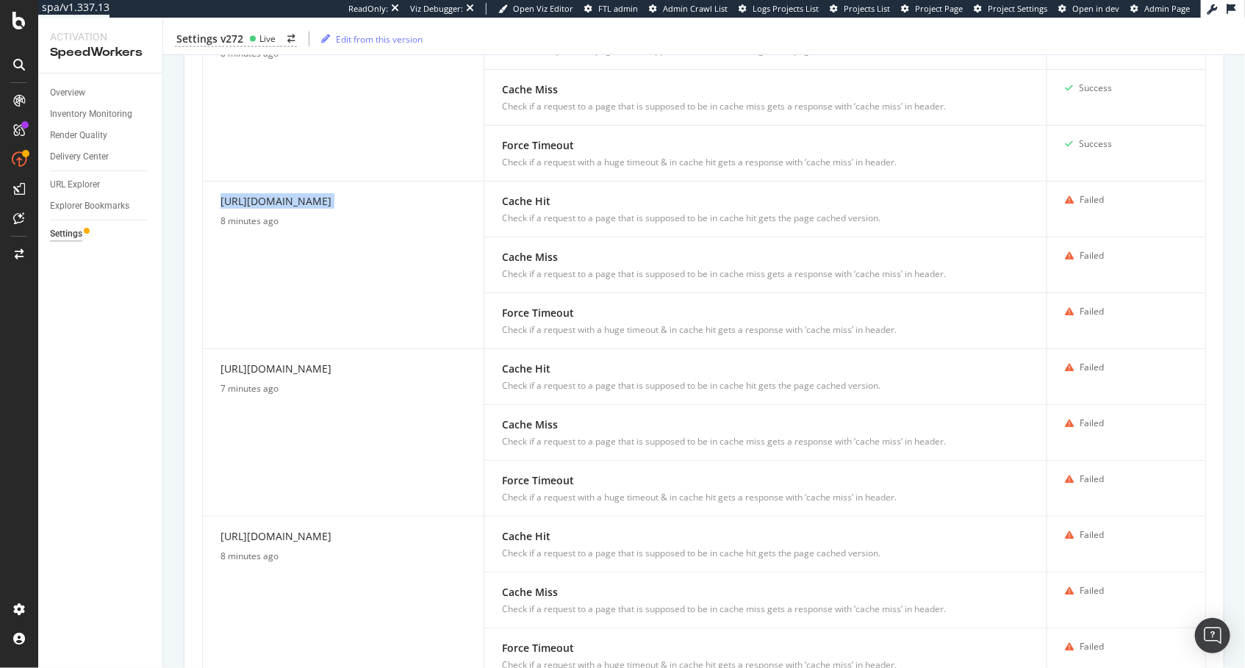
copy div "[URL][DOMAIN_NAME]"
drag, startPoint x: 64, startPoint y: 187, endPoint x: 105, endPoint y: 183, distance: 41.3
click at [64, 187] on div "URL Explorer" at bounding box center [75, 184] width 50 height 15
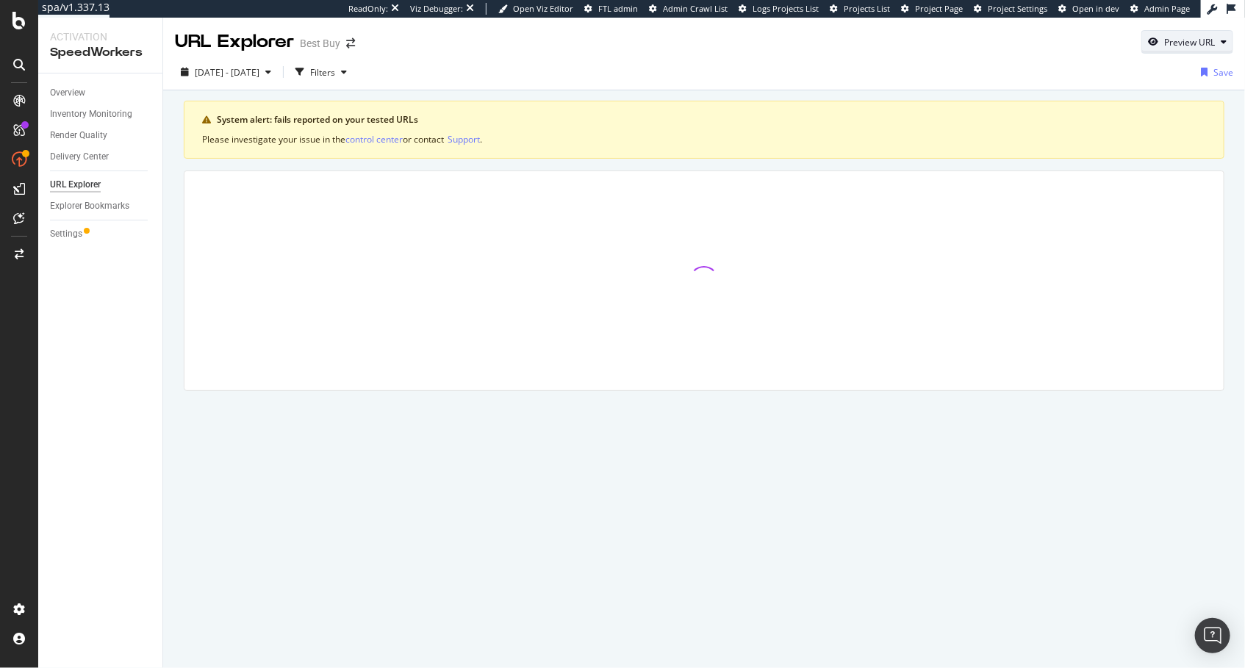
click at [1185, 51] on button "Preview URL" at bounding box center [1188, 42] width 92 height 24
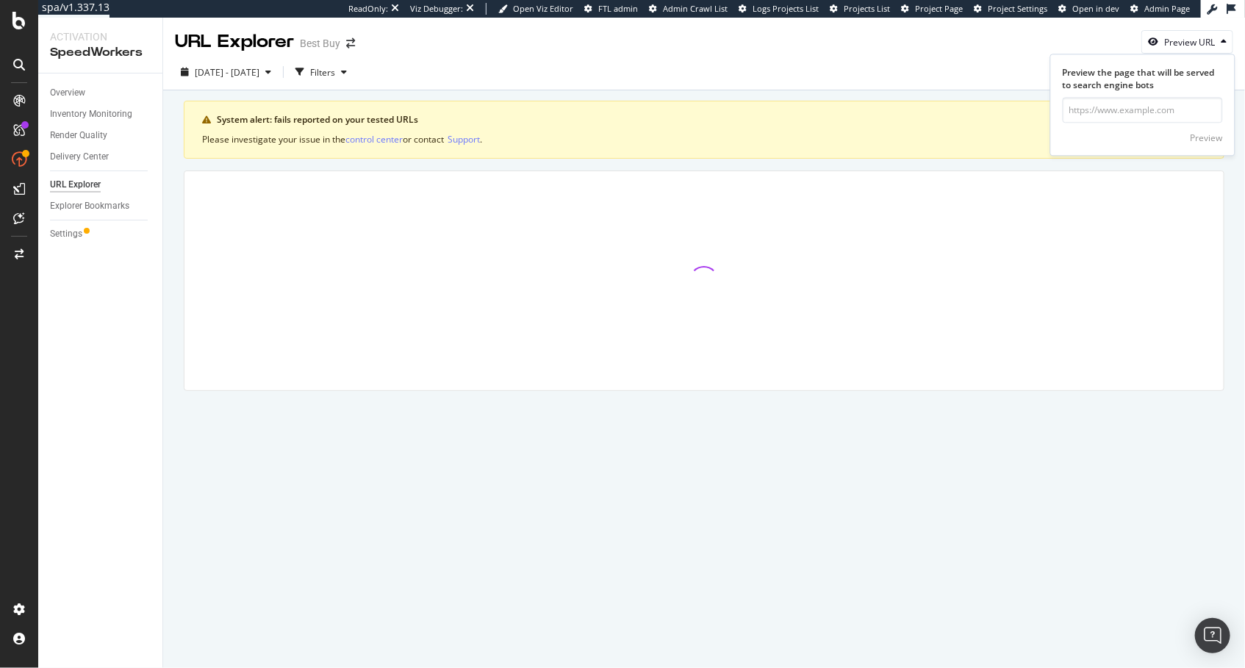
click at [1169, 124] on div "Preview" at bounding box center [1143, 137] width 160 height 26
click at [1179, 113] on input "url" at bounding box center [1143, 111] width 160 height 26
paste input "https://www.bestbuy.com/site/sony-tvs-and-home-theater/sony-tvs/pcmcat302400050…"
type input "https://www.bestbuy.com/site/sony-tvs-and-home-theater/sony-tvs/pcmcat302400050…"
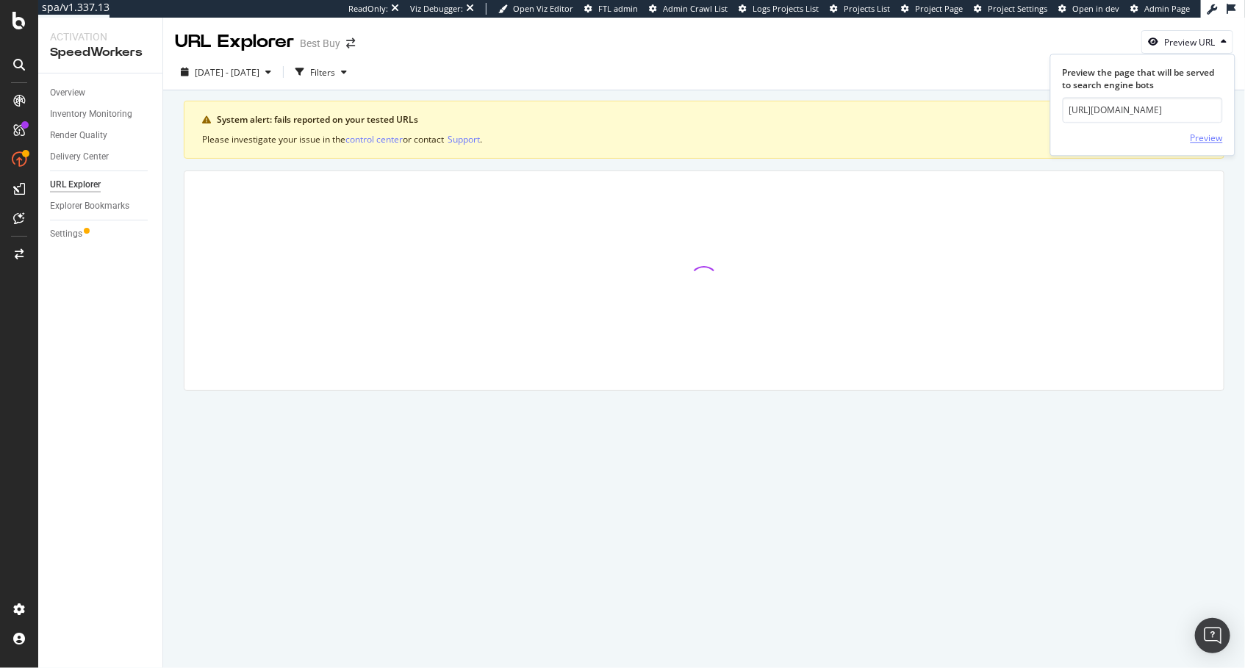
scroll to position [0, 0]
click at [1201, 137] on div "Preview" at bounding box center [1207, 138] width 32 height 12
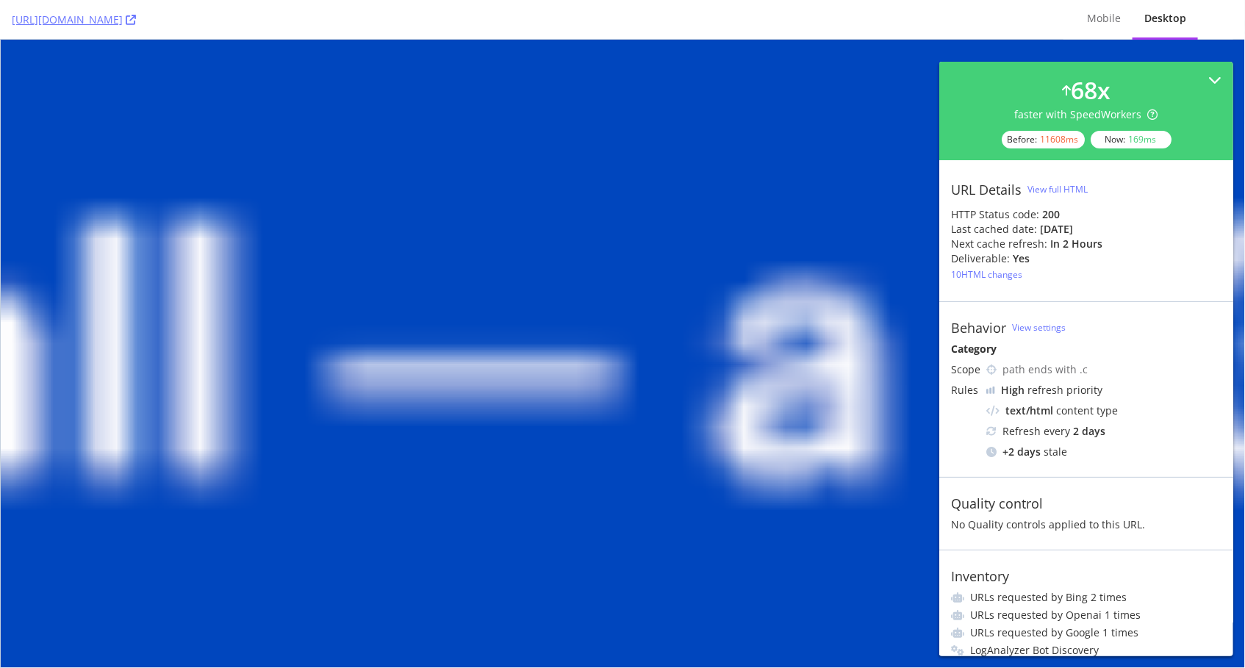
drag, startPoint x: 843, startPoint y: 241, endPoint x: 398, endPoint y: 109, distance: 464.8
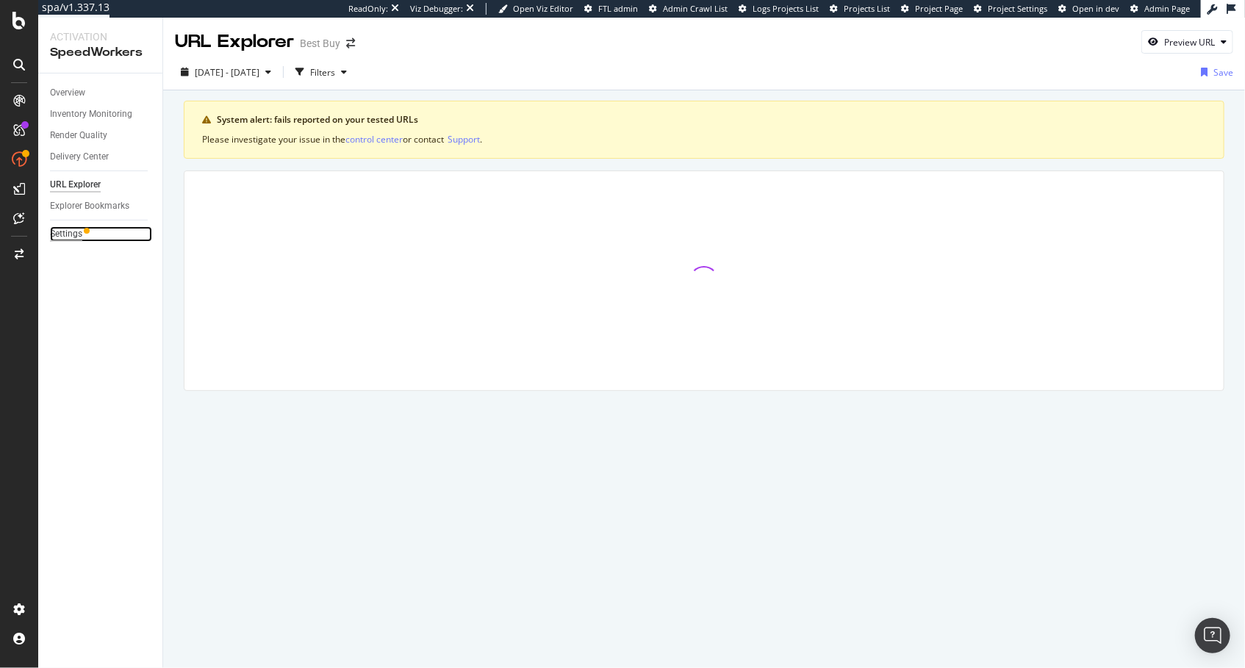
click at [75, 226] on div "Settings" at bounding box center [66, 233] width 32 height 15
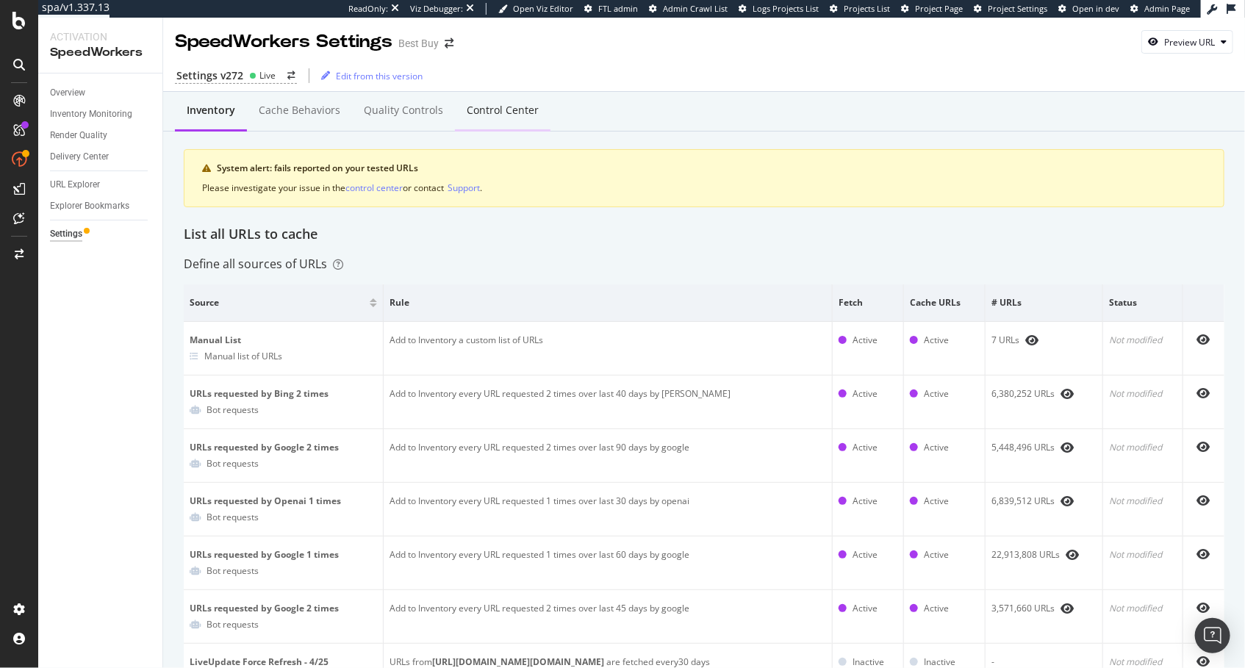
drag, startPoint x: 570, startPoint y: 129, endPoint x: 513, endPoint y: 112, distance: 59.3
click at [570, 129] on div "Inventory Cache behaviors Quality Controls Control Center" at bounding box center [704, 112] width 1082 height 40
click at [513, 112] on div "Control Center" at bounding box center [503, 110] width 72 height 15
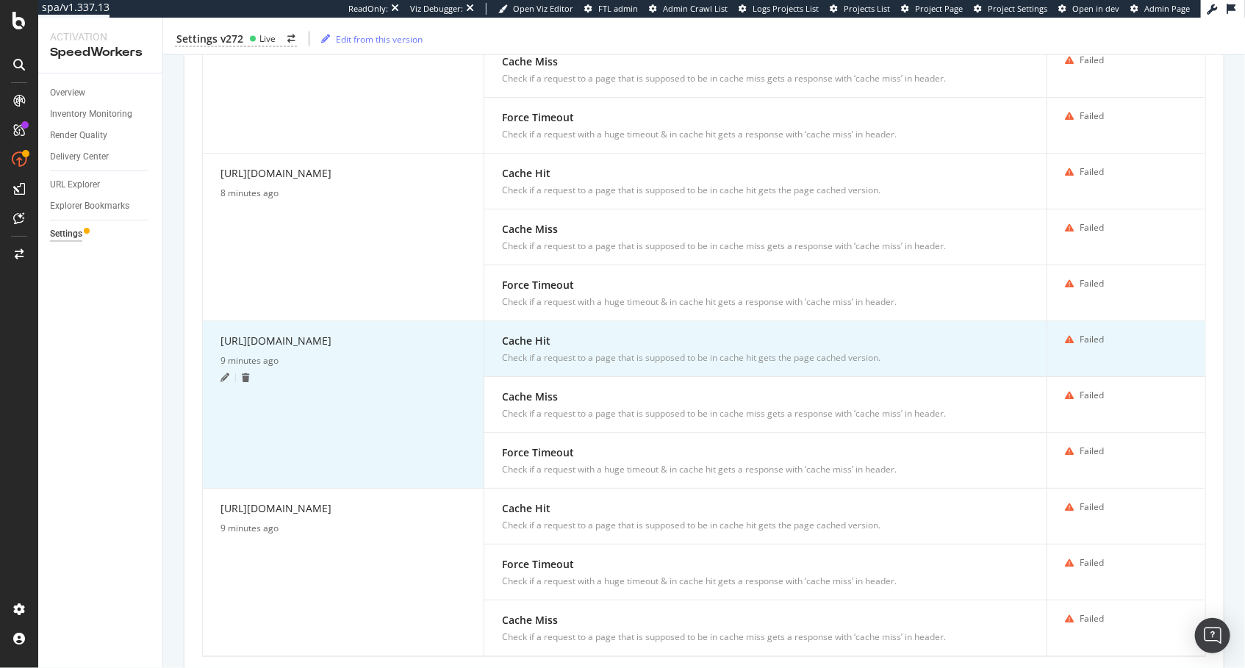
scroll to position [1195, 0]
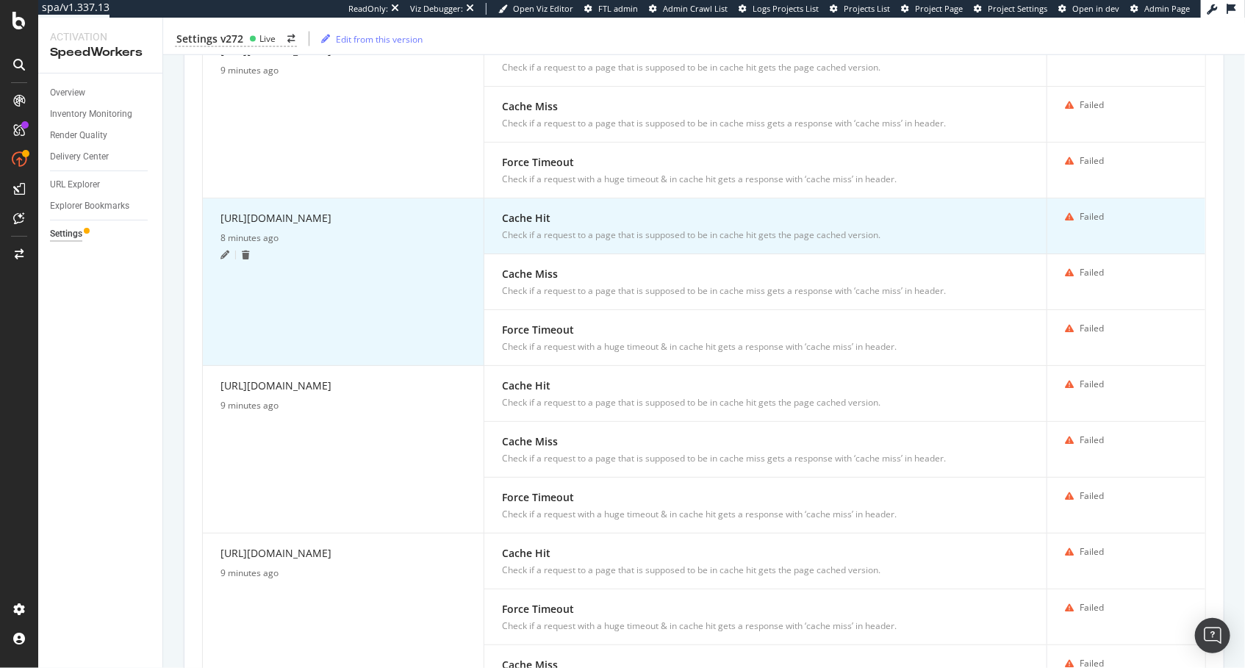
click at [350, 223] on div "https://www.bestbuy.com/site/apple-iphone-16-pro-max-256gb-apple-intelligence-d…" at bounding box center [344, 220] width 246 height 21
copy div "https://www.bestbuy.com/site/apple-iphone-16-pro-max-256gb-apple-intelligence-d…"
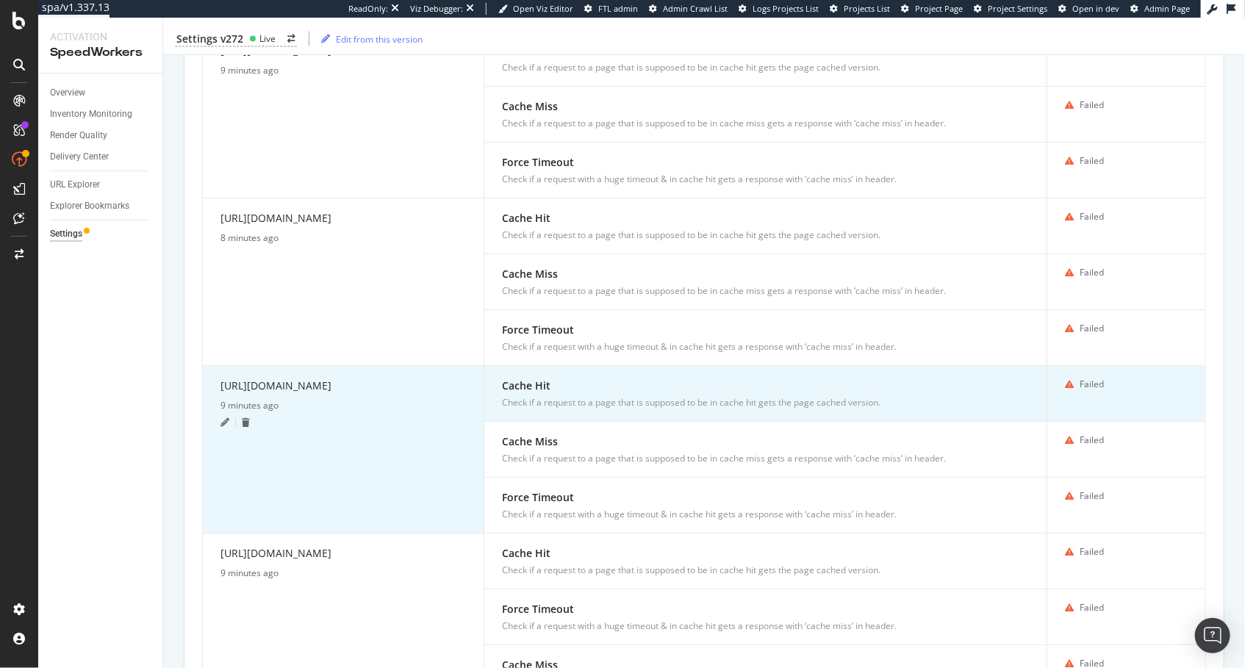
click at [354, 389] on div "https://www.bestbuy.com/site/mobile-cell-phones/iphone/pcmcat305200050000.c?id=…" at bounding box center [344, 388] width 246 height 21
drag, startPoint x: 354, startPoint y: 389, endPoint x: 328, endPoint y: 374, distance: 29.6
click at [354, 389] on div "https://www.bestbuy.com/site/mobile-cell-phones/iphone/pcmcat305200050000.c?id=…" at bounding box center [344, 388] width 246 height 21
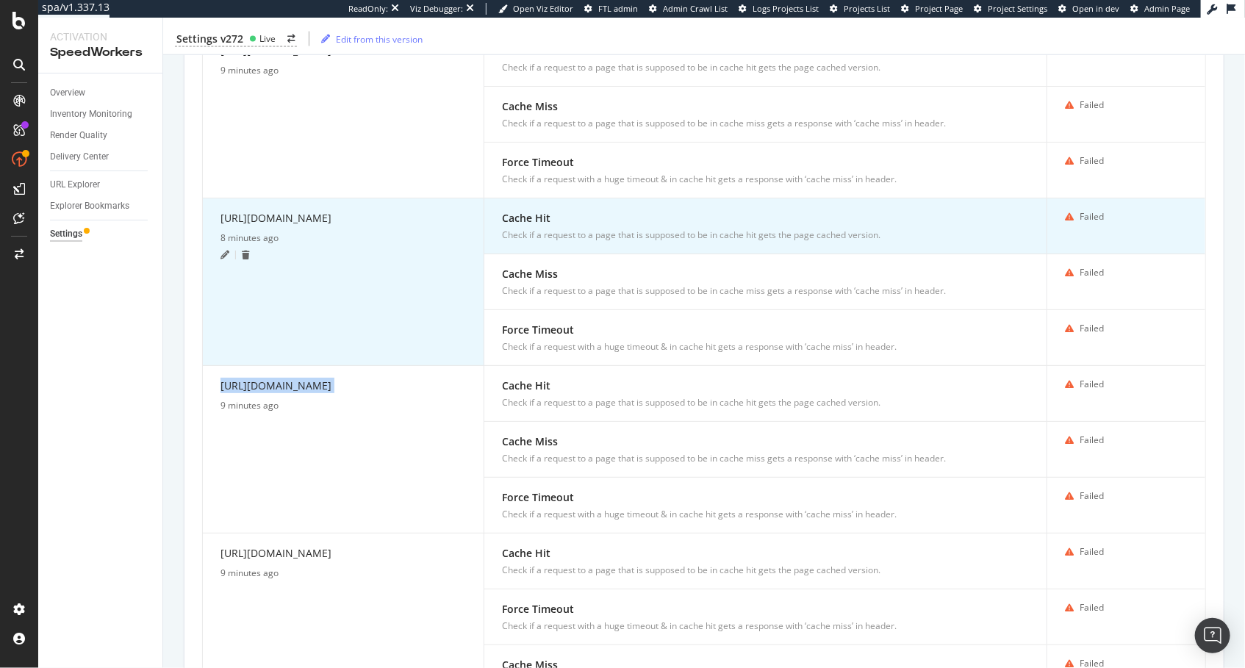
copy div "https://www.bestbuy.com/site/mobile-cell-phones/iphone/pcmcat305200050000.c?id=…"
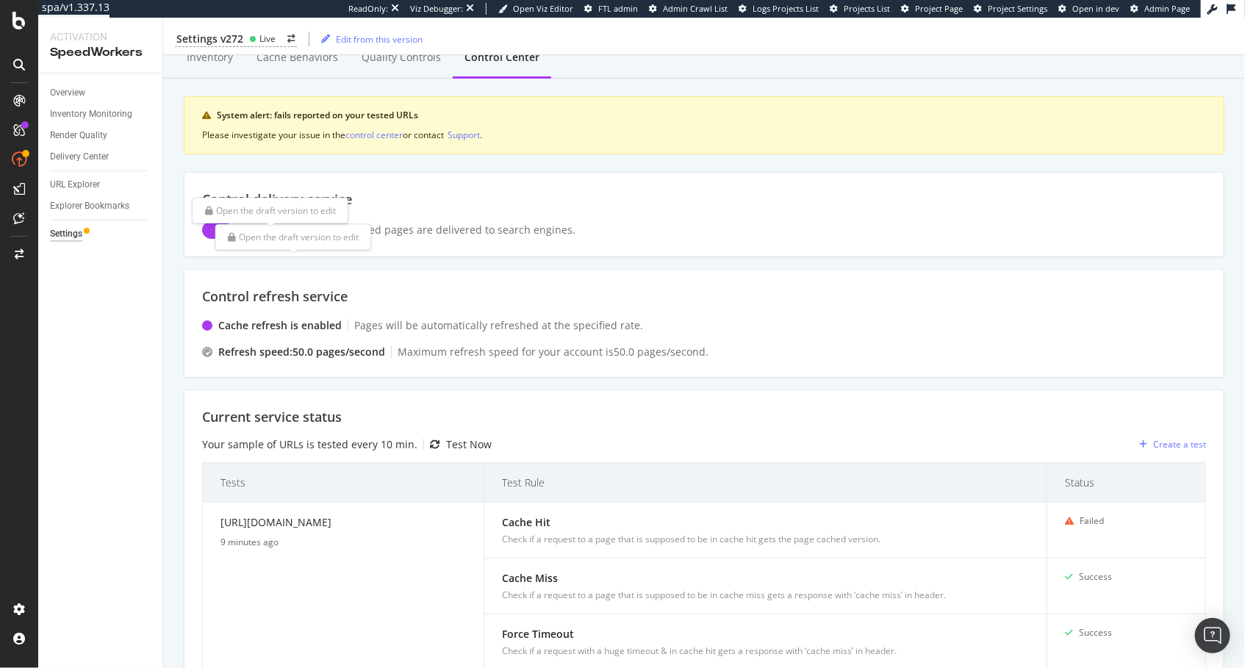
scroll to position [26, 0]
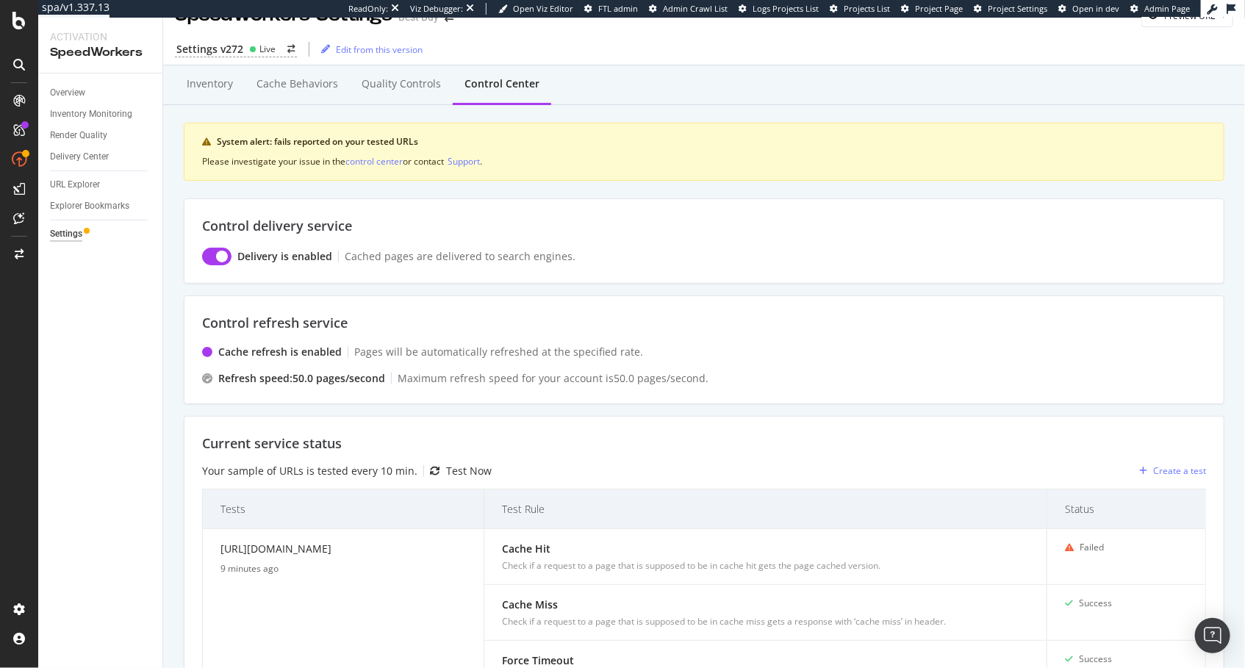
click at [446, 464] on div "Test Now" at bounding box center [469, 471] width 46 height 15
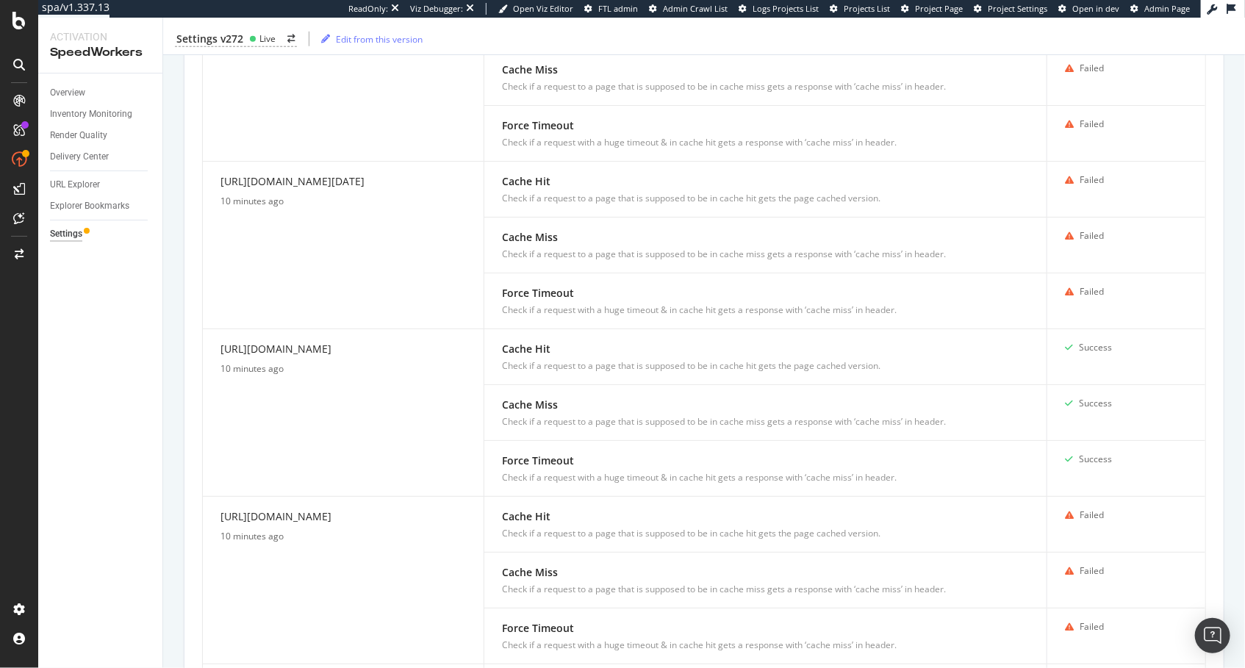
scroll to position [1332, 0]
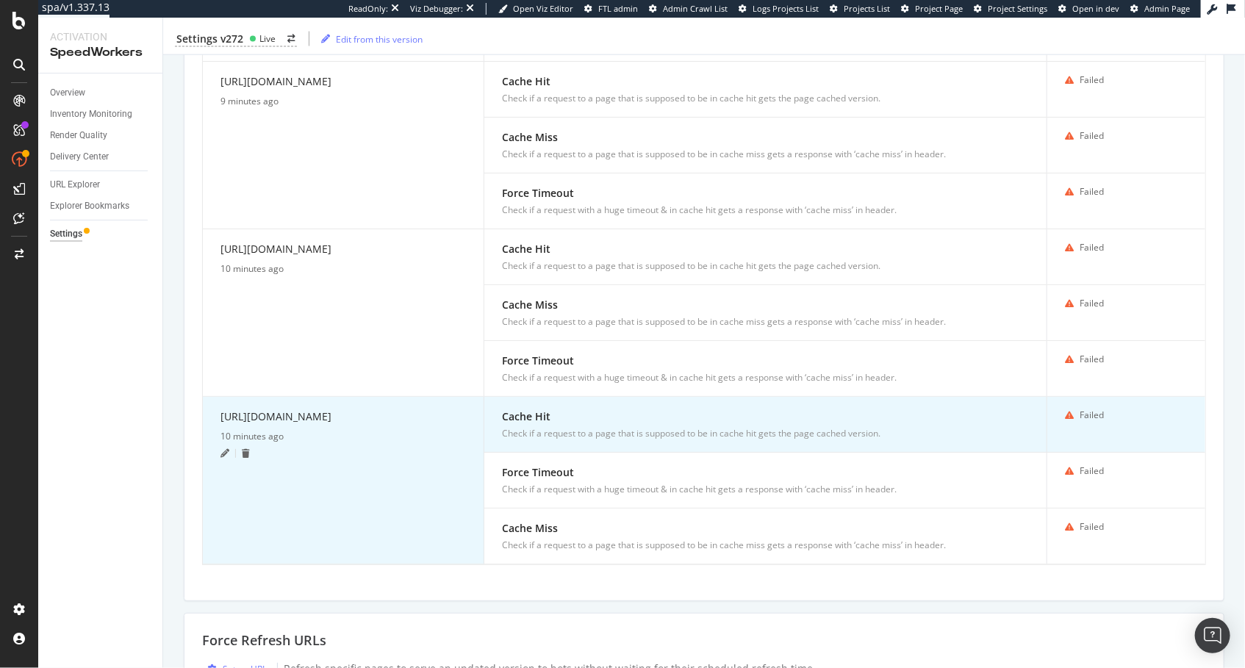
click at [319, 409] on div "https://www.bestbuy.com/" at bounding box center [344, 419] width 246 height 21
copy div "https://www.bestbuy.com/"
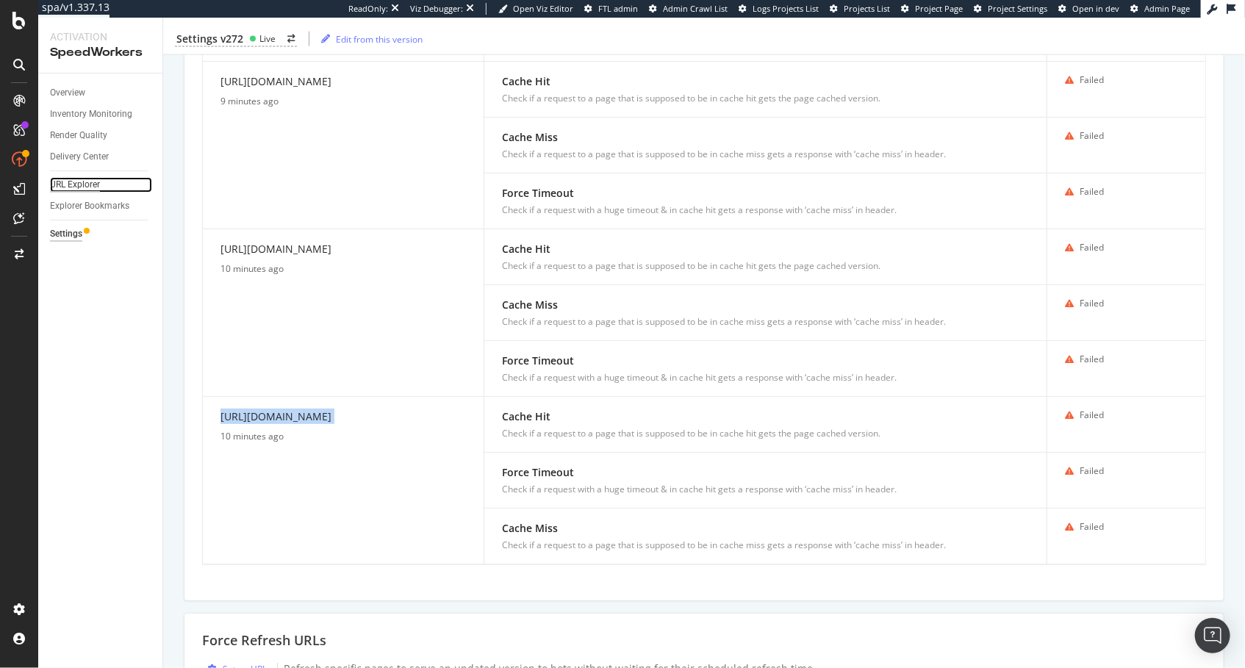
click at [98, 187] on div "URL Explorer" at bounding box center [75, 184] width 50 height 15
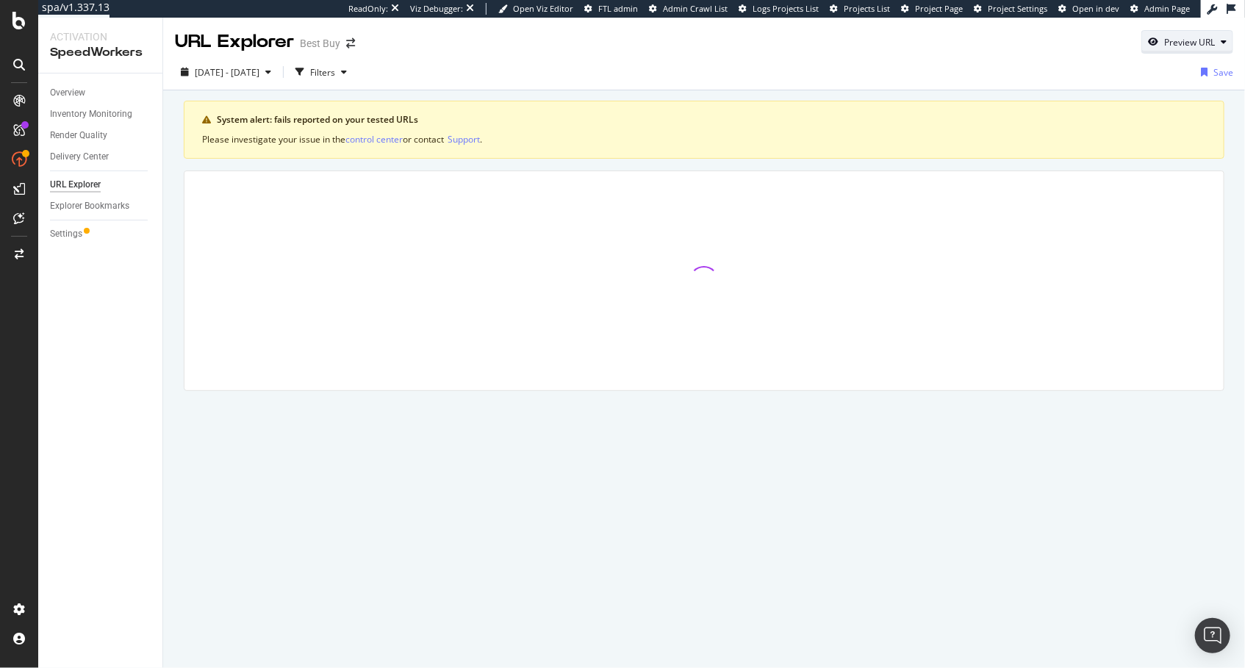
click at [1197, 37] on div "Preview URL" at bounding box center [1190, 42] width 51 height 12
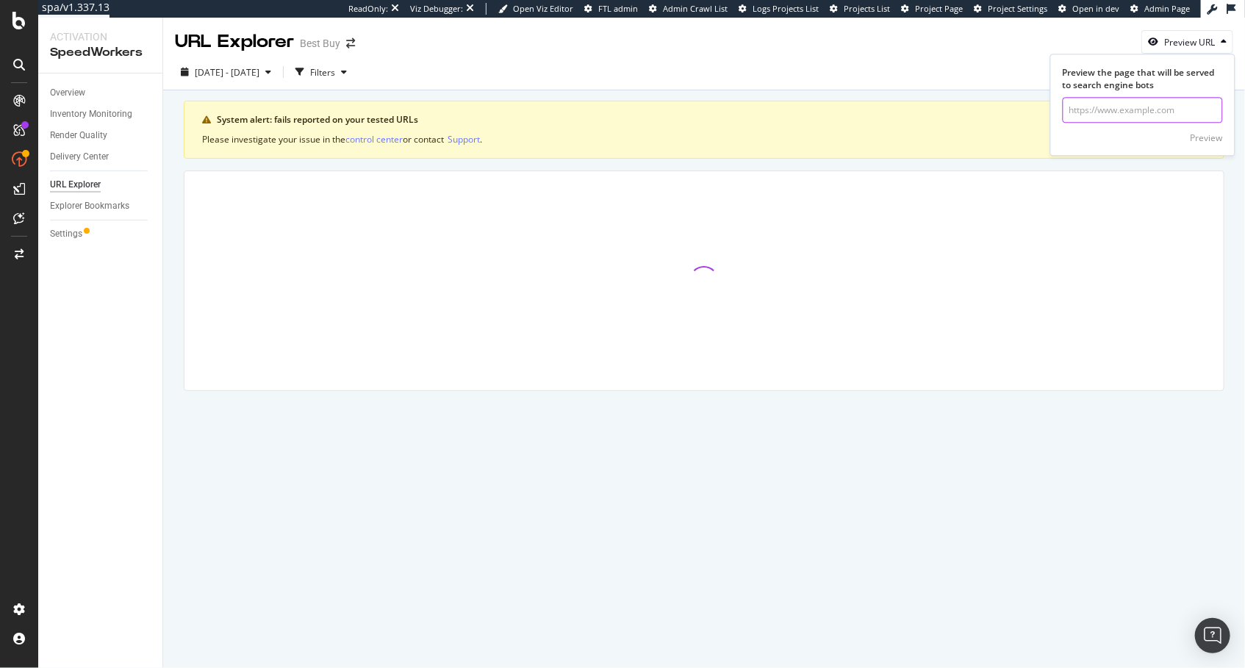
click at [1173, 107] on input "url" at bounding box center [1143, 111] width 160 height 26
paste input "https://www.bestbuy.com/"
type input "https://www.bestbuy.com/"
click at [1217, 139] on div "Preview" at bounding box center [1207, 138] width 32 height 12
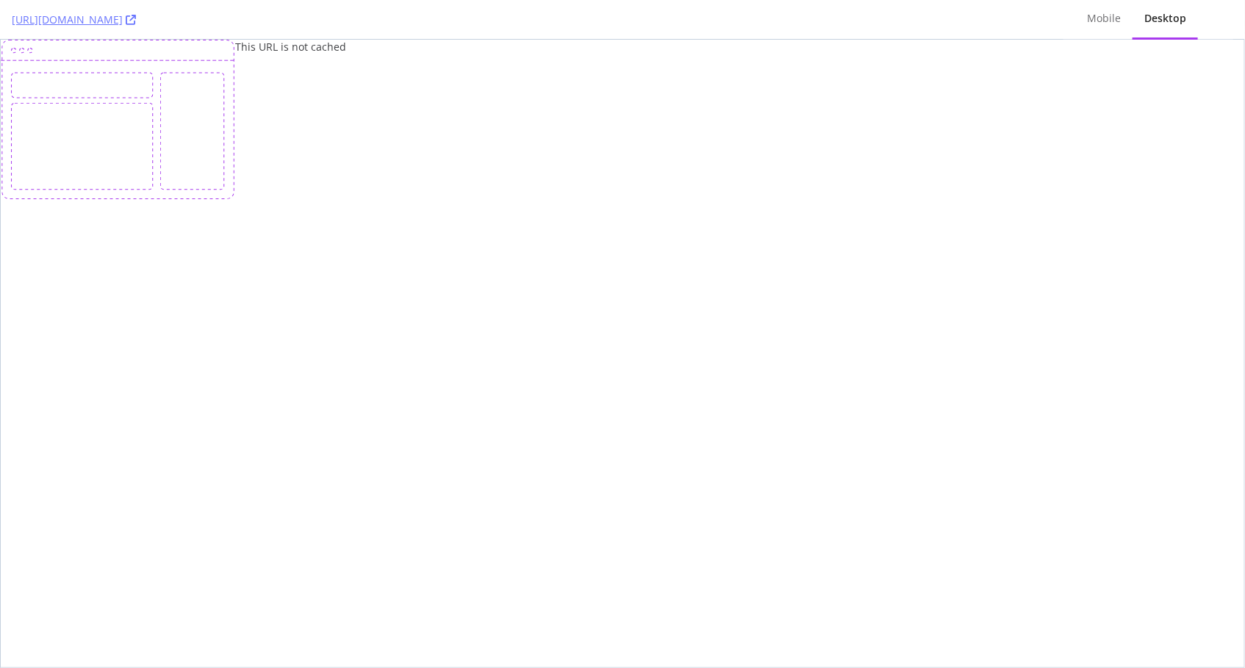
drag, startPoint x: 427, startPoint y: 121, endPoint x: 155, endPoint y: 14, distance: 292.2
click at [423, 119] on div "This URL is not cached" at bounding box center [623, 120] width 1244 height 160
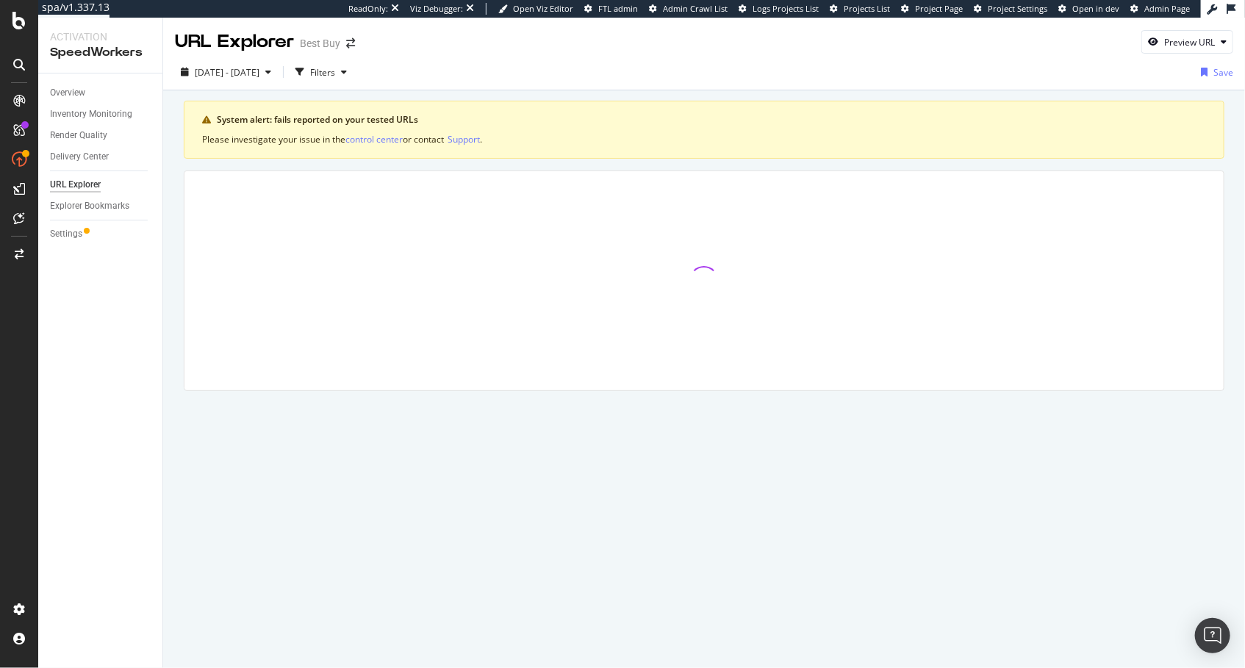
click at [184, 192] on div at bounding box center [704, 281] width 1041 height 221
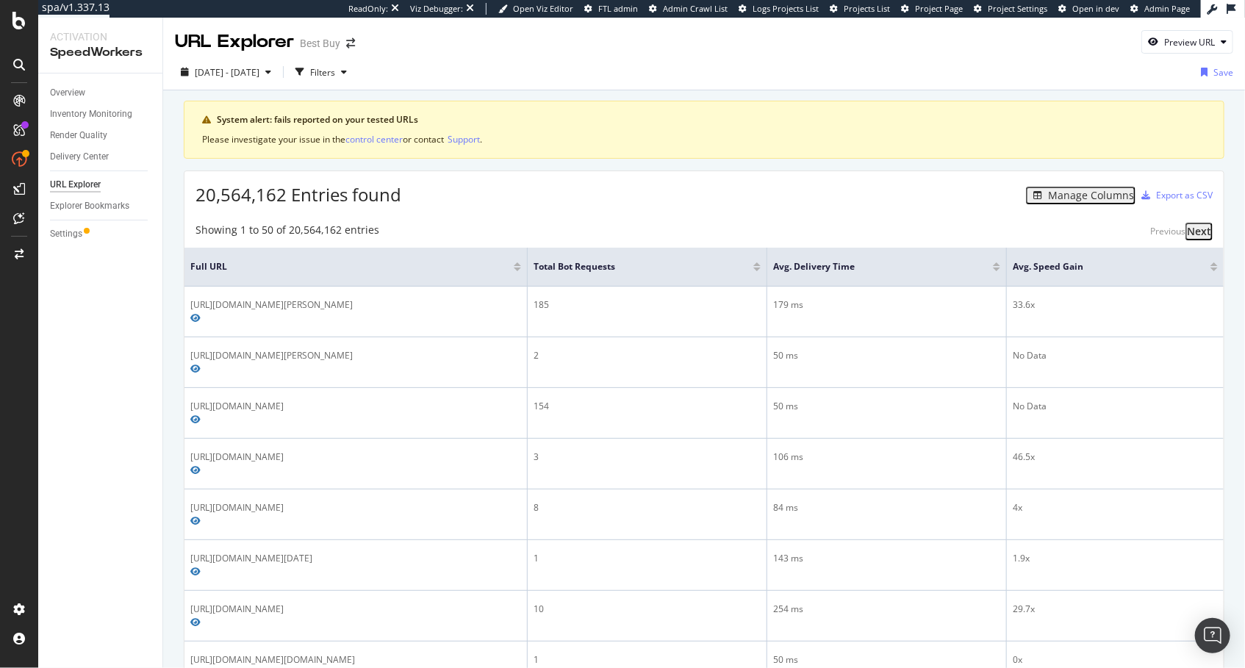
click at [86, 97] on link "Overview" at bounding box center [101, 92] width 102 height 15
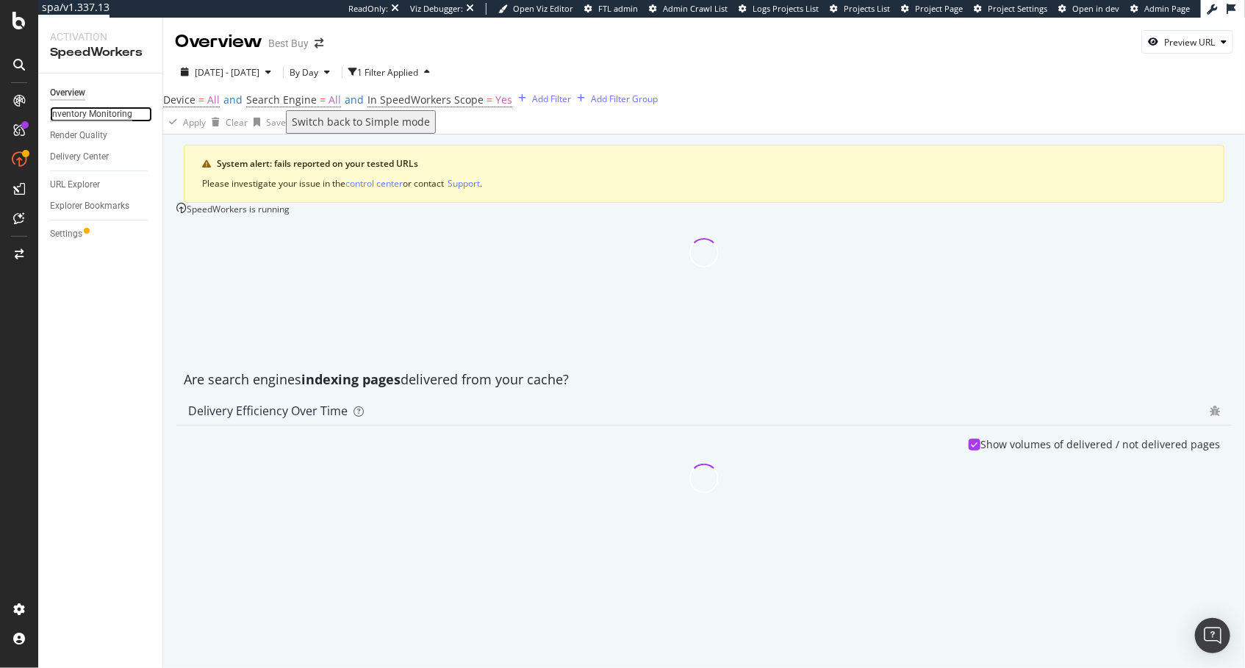
drag, startPoint x: 94, startPoint y: 115, endPoint x: 115, endPoint y: 121, distance: 22.3
click at [94, 115] on div "Inventory Monitoring" at bounding box center [91, 114] width 82 height 15
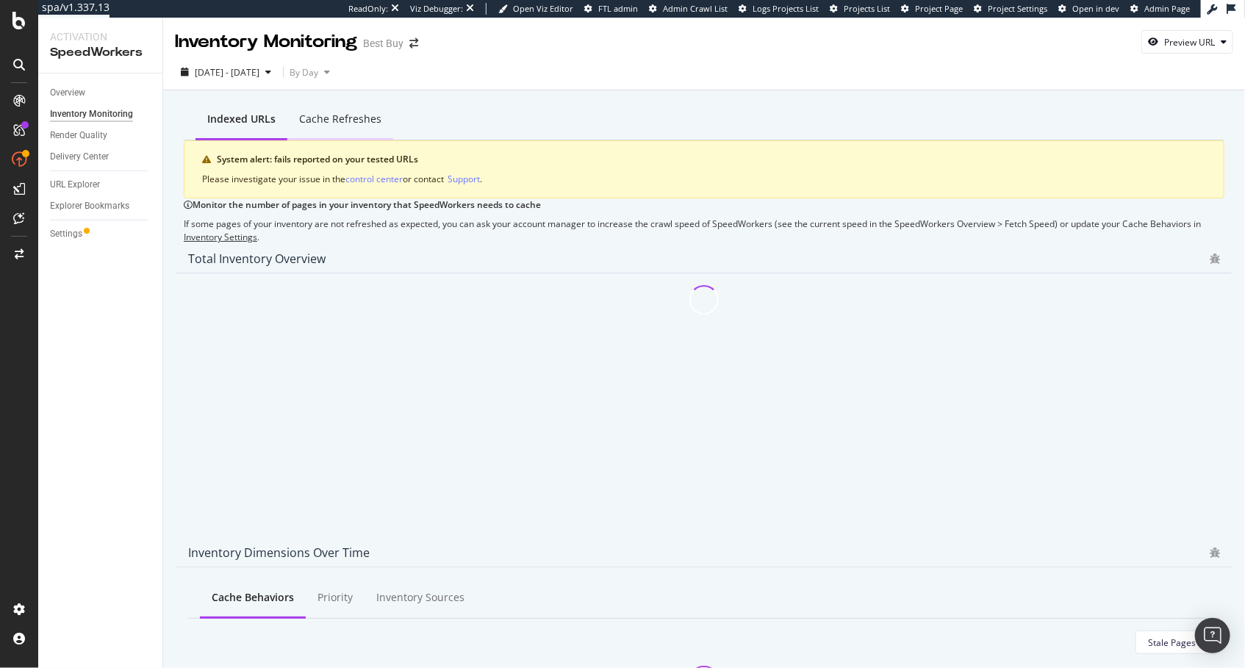
click at [312, 112] on div "Cache refreshes" at bounding box center [340, 119] width 82 height 15
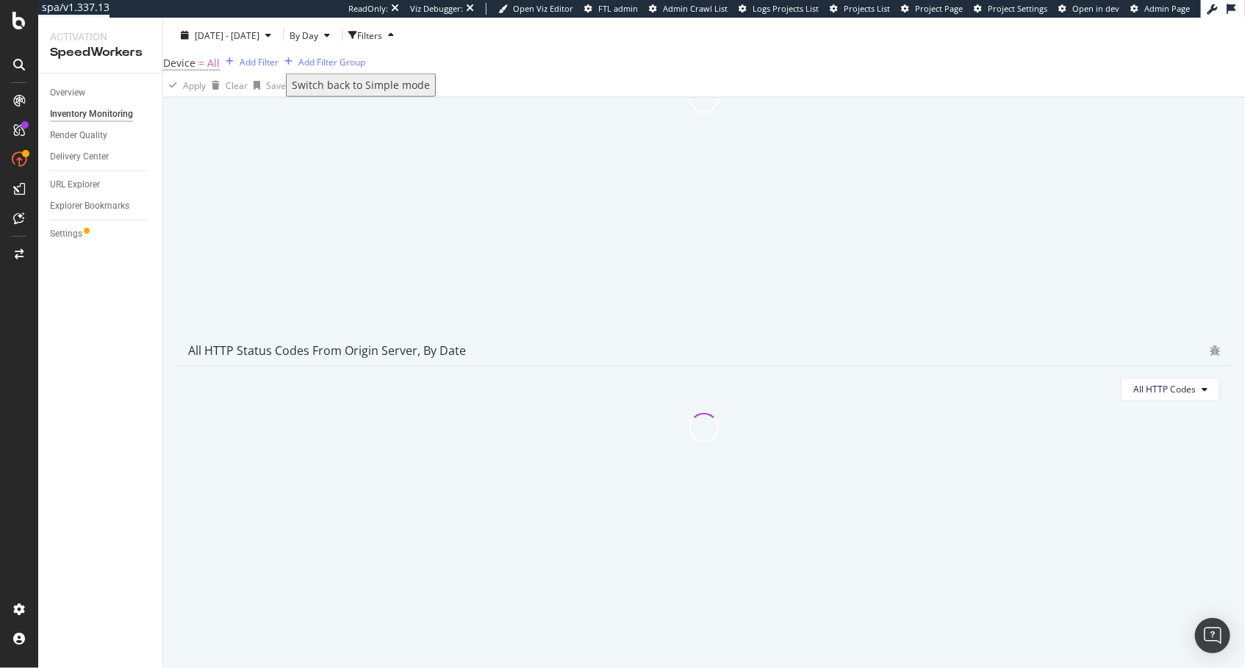
scroll to position [1072, 0]
drag, startPoint x: 1142, startPoint y: 387, endPoint x: 1120, endPoint y: 399, distance: 25.4
click at [1141, 382] on span "All HTTP Codes" at bounding box center [1165, 375] width 62 height 12
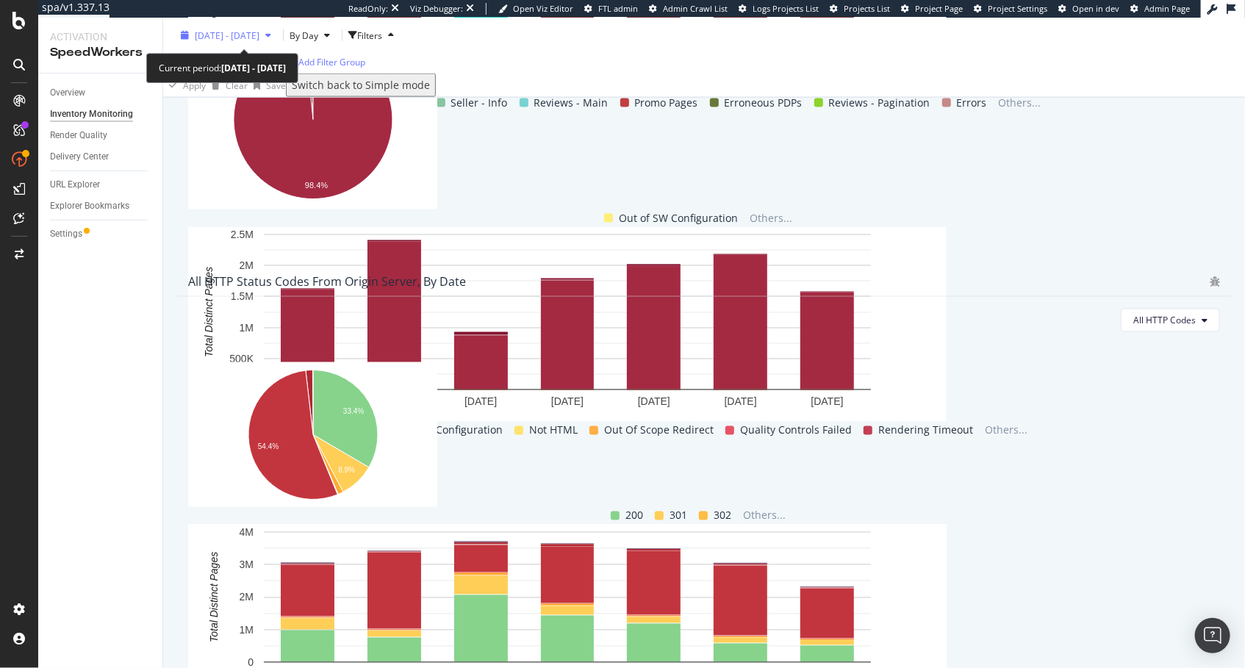
click at [258, 32] on span "2025 Aug. 29th - Sep. 4th" at bounding box center [227, 35] width 65 height 12
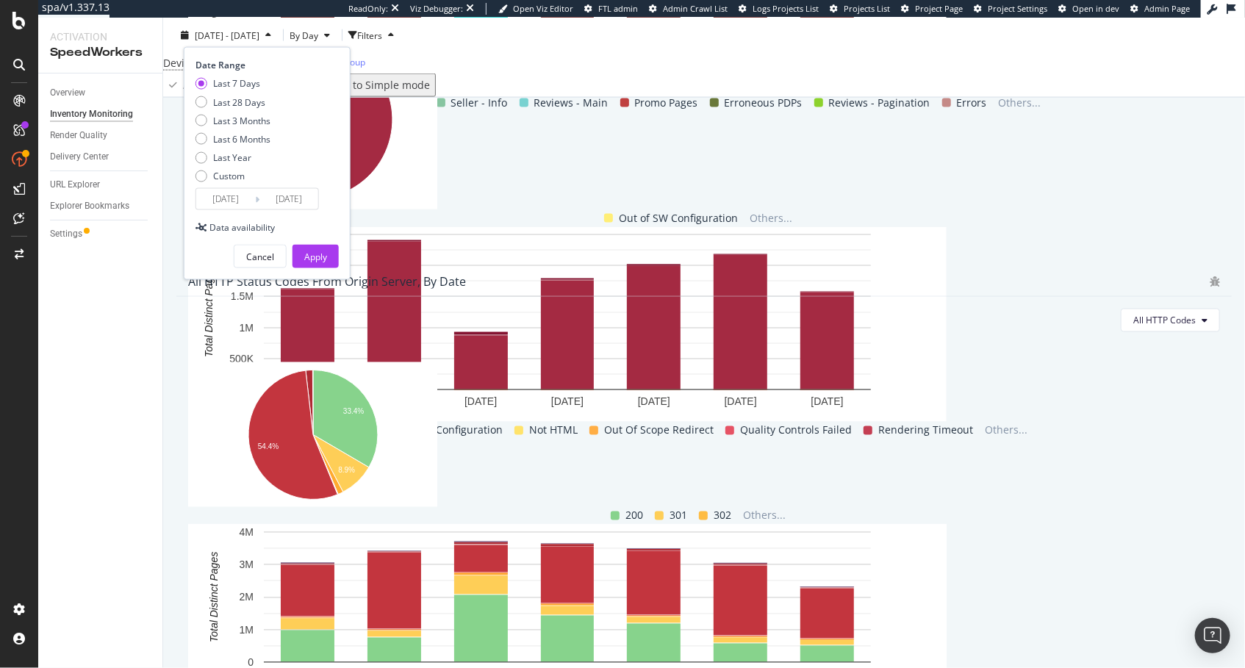
drag, startPoint x: 246, startPoint y: 99, endPoint x: 257, endPoint y: 109, distance: 15.1
click at [246, 99] on div "Last 28 Days" at bounding box center [239, 102] width 52 height 12
type input "2025/08/08"
click at [312, 257] on div "Apply" at bounding box center [315, 257] width 23 height 12
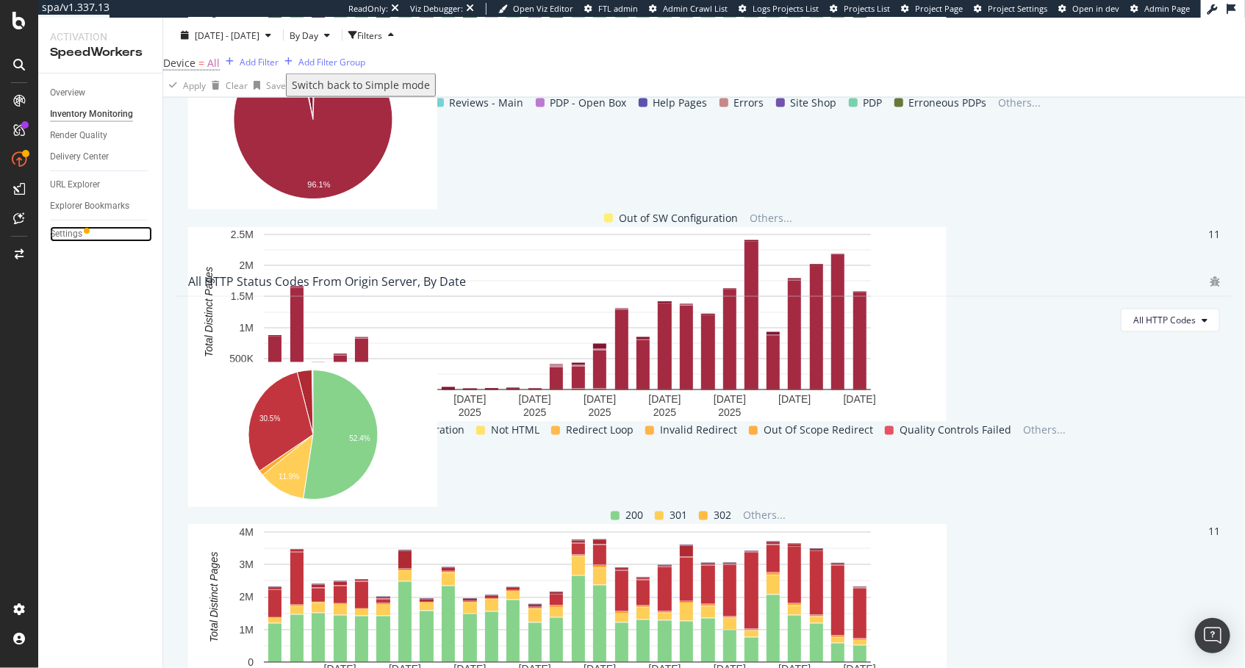
drag, startPoint x: 89, startPoint y: 235, endPoint x: 59, endPoint y: 258, distance: 38.2
click at [89, 235] on link "Settings" at bounding box center [101, 233] width 102 height 15
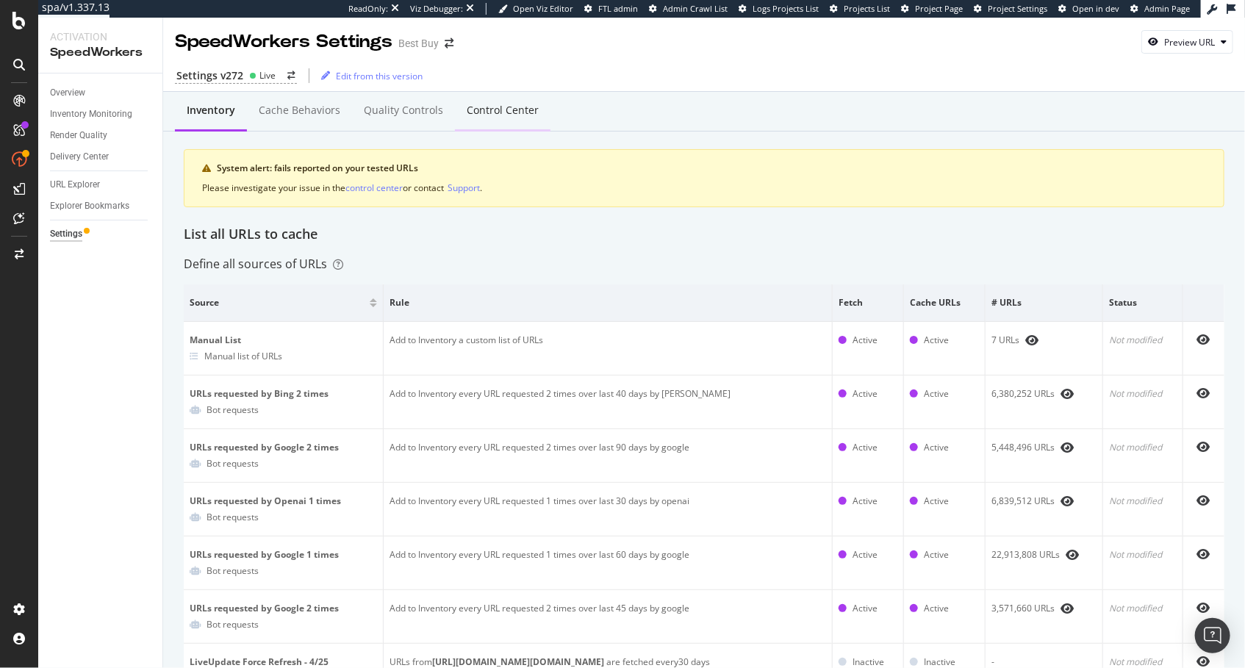
click at [479, 107] on div "Control Center" at bounding box center [503, 110] width 72 height 15
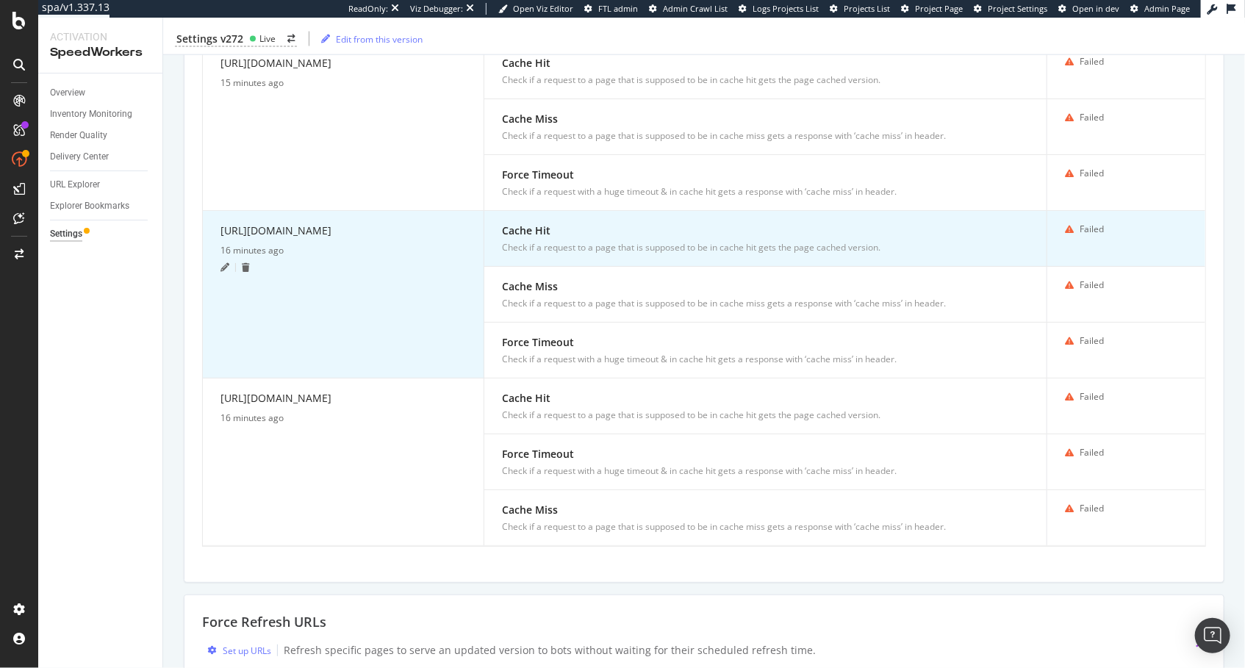
scroll to position [1351, 0]
click at [333, 234] on div "https://www.bestbuy.com/site/mobile-cell-phones/iphone/pcmcat305200050000.c?id=…" at bounding box center [344, 232] width 246 height 21
copy div "https://www.bestbuy.com/site/mobile-cell-phones/iphone/pcmcat305200050000.c?id=…"
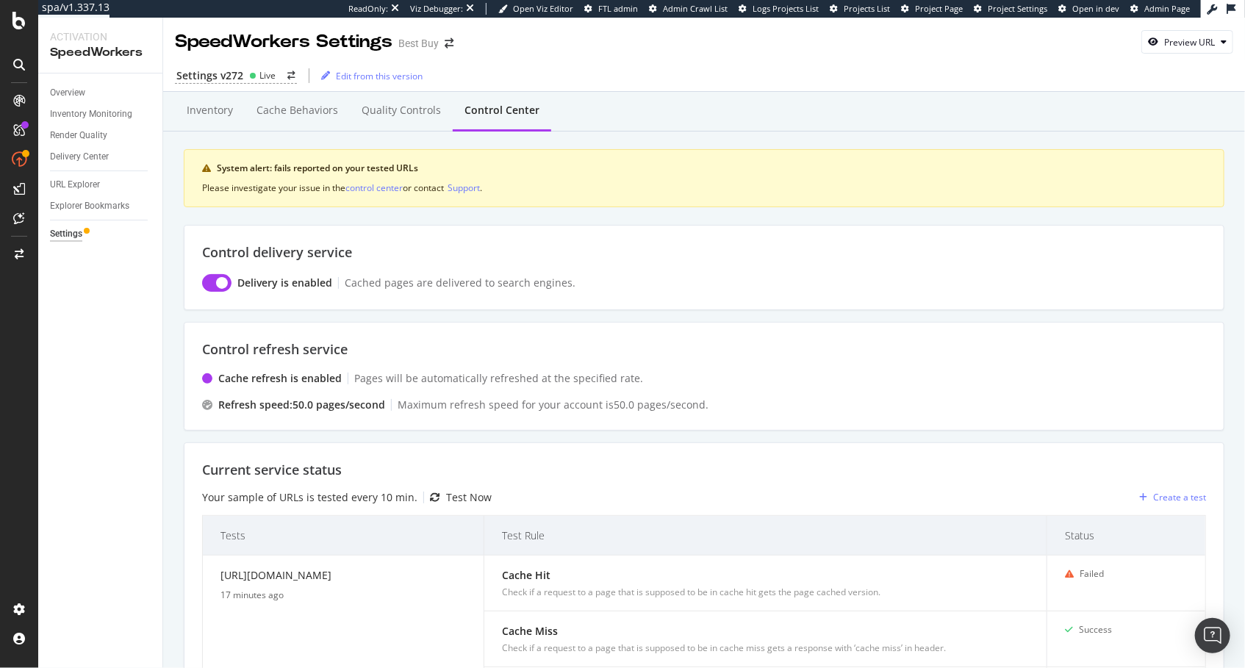
scroll to position [354, 0]
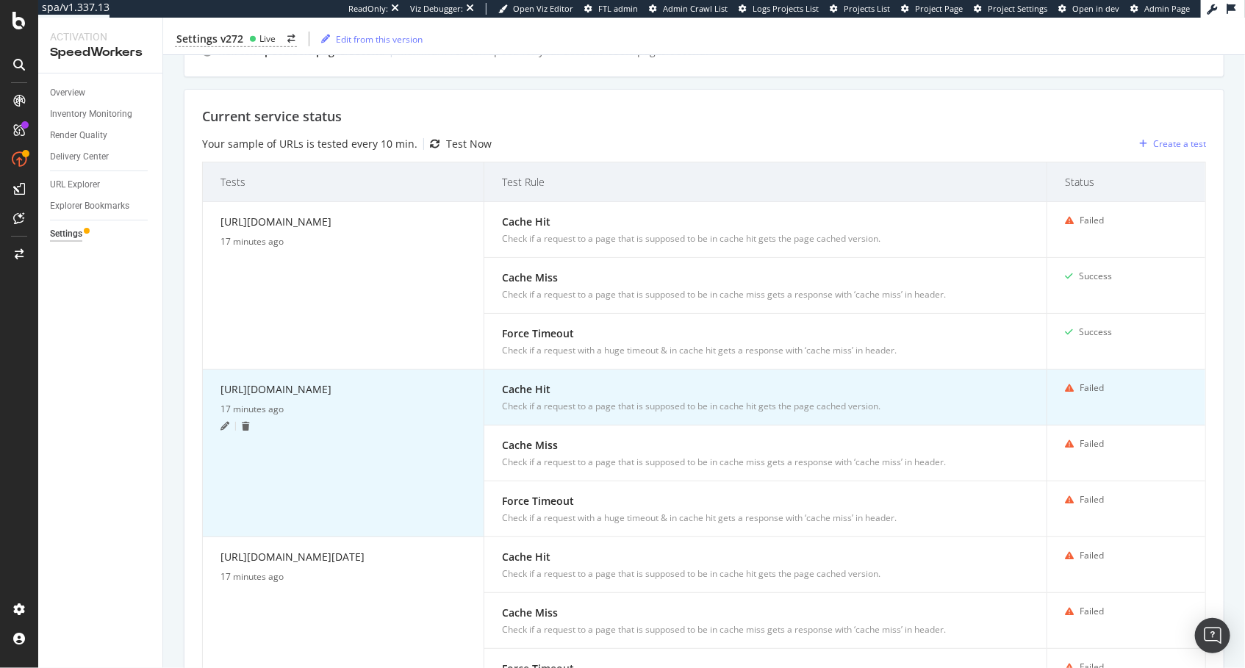
click at [370, 403] on div "https://www.bestbuy.com/site/macbook-air-13-3-laptop-apple-m1-chip-8gb-memory-2…" at bounding box center [344, 392] width 246 height 21
copy div "https://www.bestbuy.com/site/macbook-air-13-3-laptop-apple-m1-chip-8gb-memory-2…"
click at [228, 431] on icon at bounding box center [225, 426] width 9 height 9
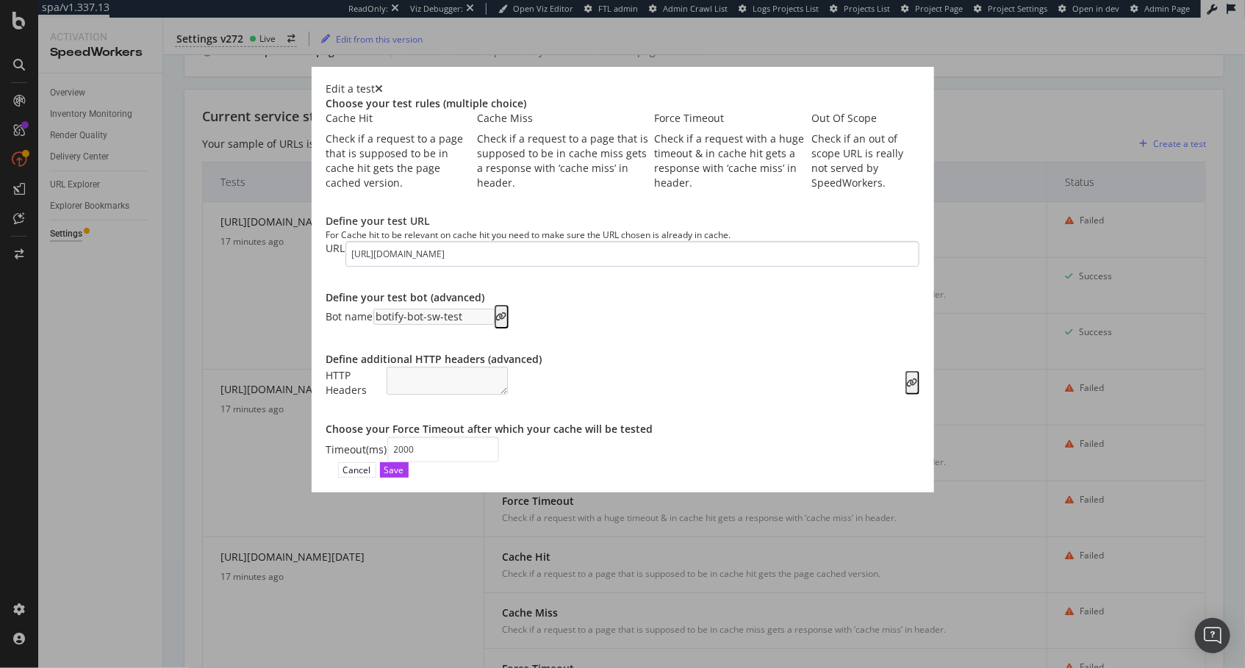
click at [501, 267] on input "https://www.bestbuy.com/site/macbook-air-13-3-laptop-apple-m1-chip-8gb-memory-2…" at bounding box center [633, 254] width 574 height 26
click at [502, 267] on input "https://www.bestbuy.com/site/macbook-air-13-3-laptop-apple-m1-chip-8gb-memory-2…" at bounding box center [633, 254] width 574 height 26
type input "https://www.bestbuy.com/product/macbook-air-13-3-laptop-apple-m1-chip-8gb-memor…"
click at [740, 329] on div "Bot name botify-bot-sw-test" at bounding box center [622, 317] width 593 height 24
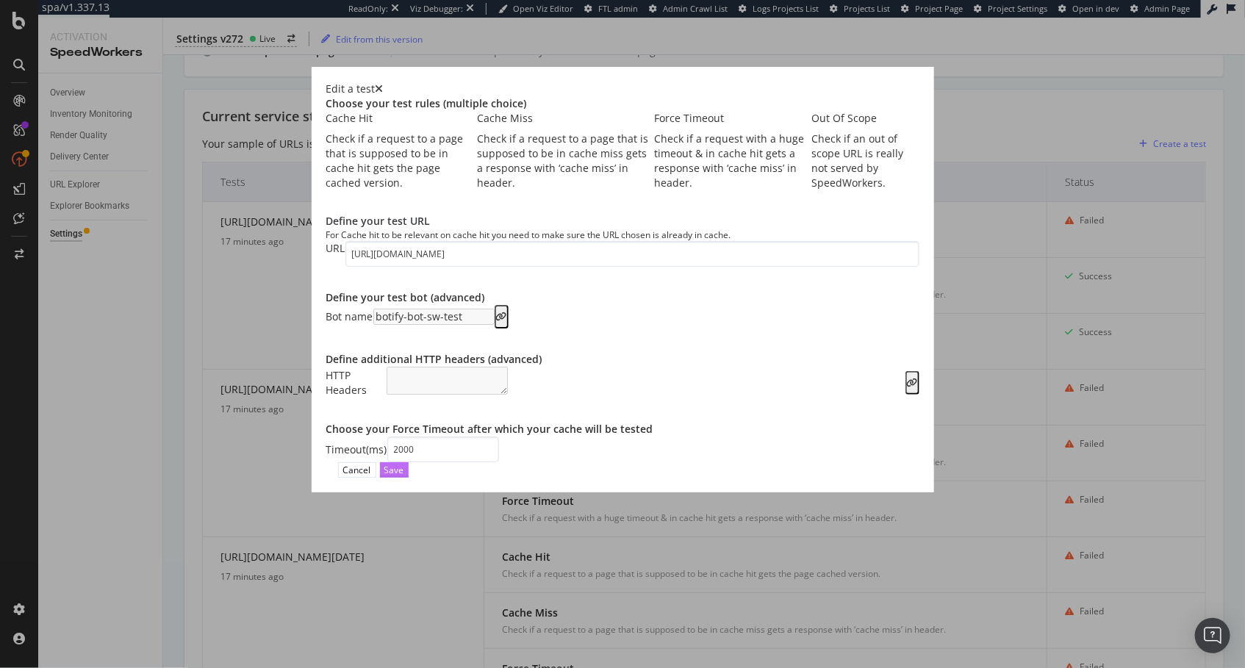
drag, startPoint x: 958, startPoint y: 586, endPoint x: 947, endPoint y: 585, distance: 11.1
click at [404, 477] on div "Save" at bounding box center [395, 470] width 20 height 14
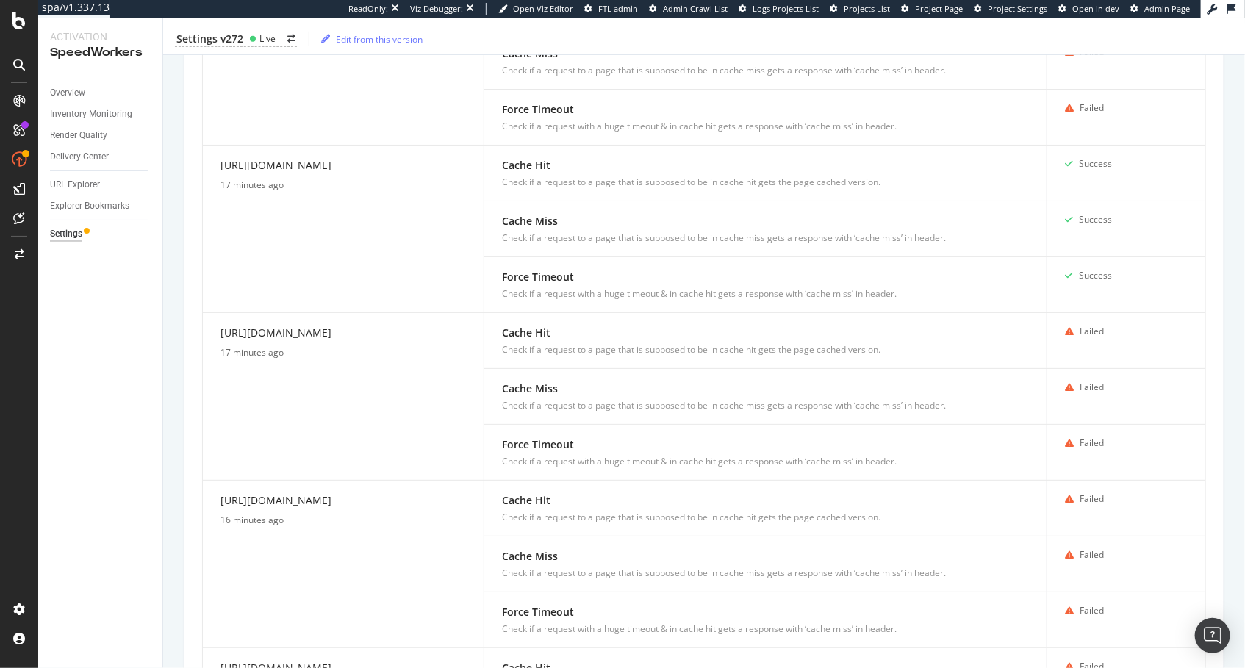
scroll to position [1048, 0]
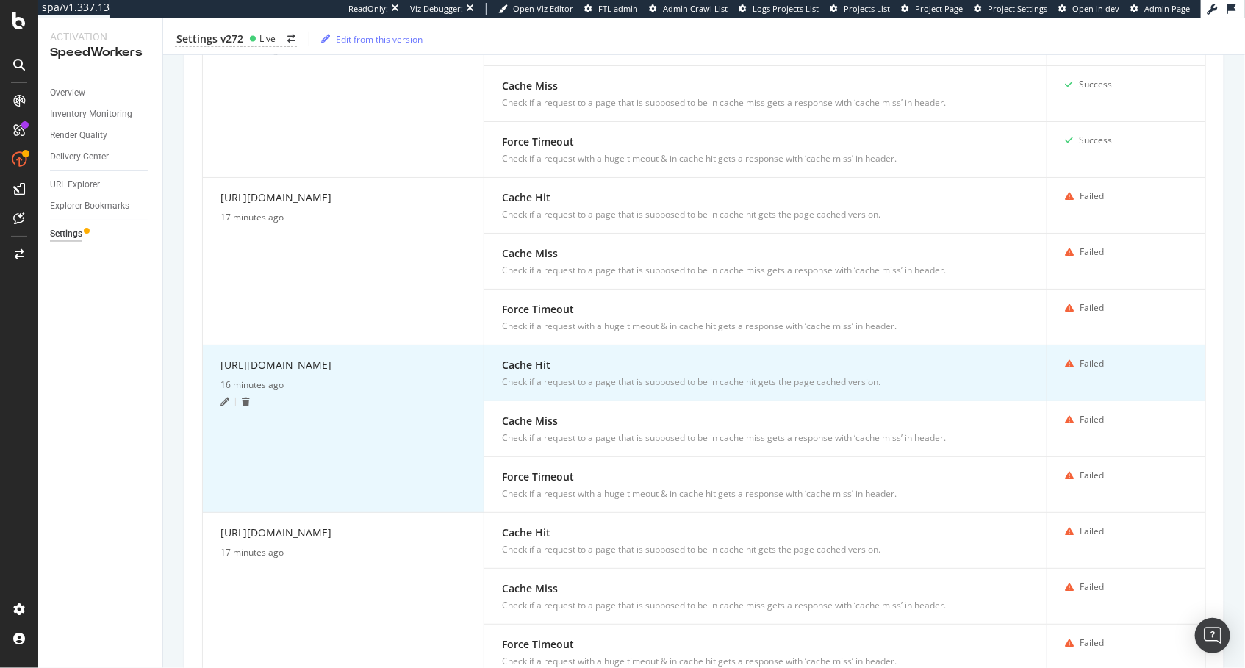
click at [346, 366] on div "https://www.bestbuy.com/site/apple-iphone-16-pro-max-256gb-apple-intelligence-d…" at bounding box center [344, 367] width 246 height 21
drag, startPoint x: 346, startPoint y: 366, endPoint x: 335, endPoint y: 371, distance: 11.9
click at [346, 366] on div "https://www.bestbuy.com/site/apple-iphone-16-pro-max-256gb-apple-intelligence-d…" at bounding box center [344, 367] width 246 height 21
copy div "https://www.bestbuy.com/site/apple-iphone-16-pro-max-256gb-apple-intelligence-d…"
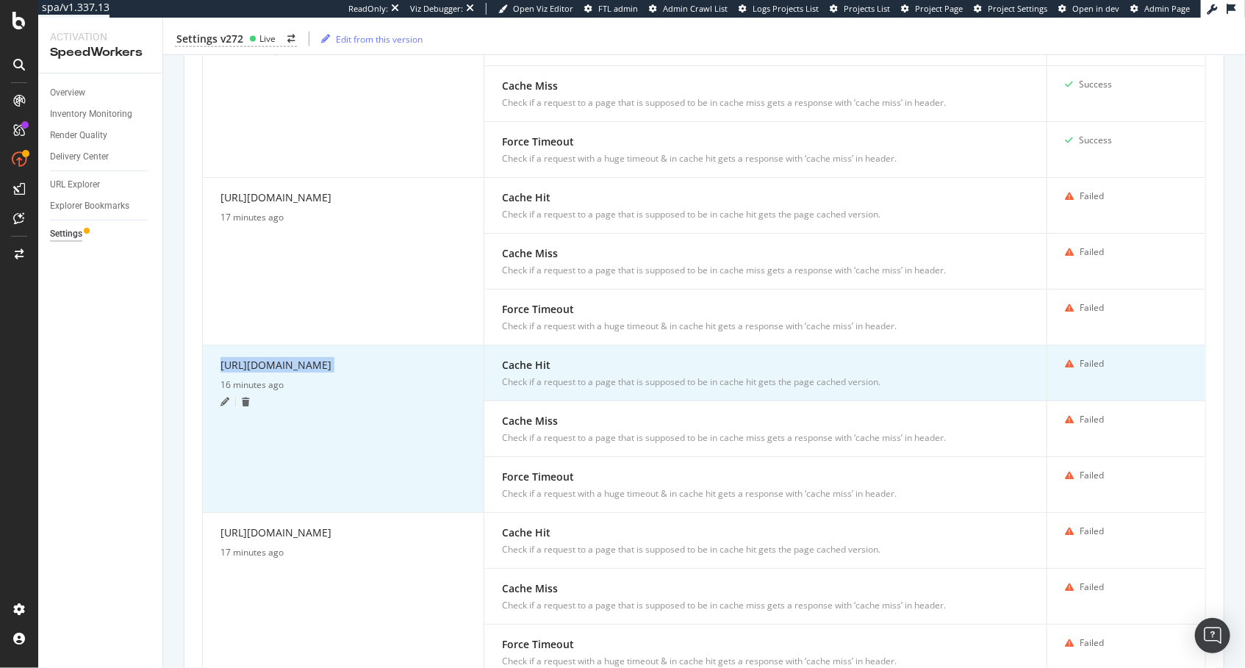
click at [221, 407] on icon at bounding box center [225, 402] width 9 height 9
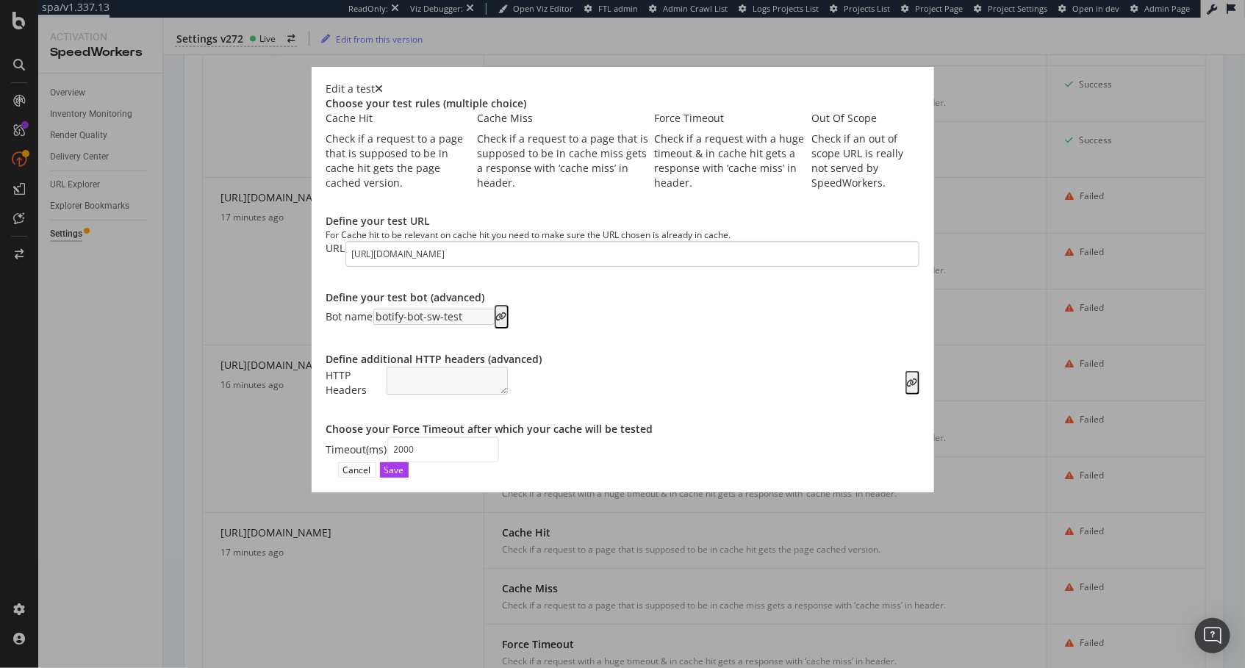
click at [492, 267] on input "https://www.bestbuy.com/site/apple-iphone-16-pro-max-256gb-apple-intelligence-d…" at bounding box center [633, 254] width 574 height 26
type input "https://www.bestbuy.com/product/apple-iphone-16-pro-max-256gb-apple-intelligenc…"
click at [404, 477] on div "Save" at bounding box center [395, 470] width 20 height 14
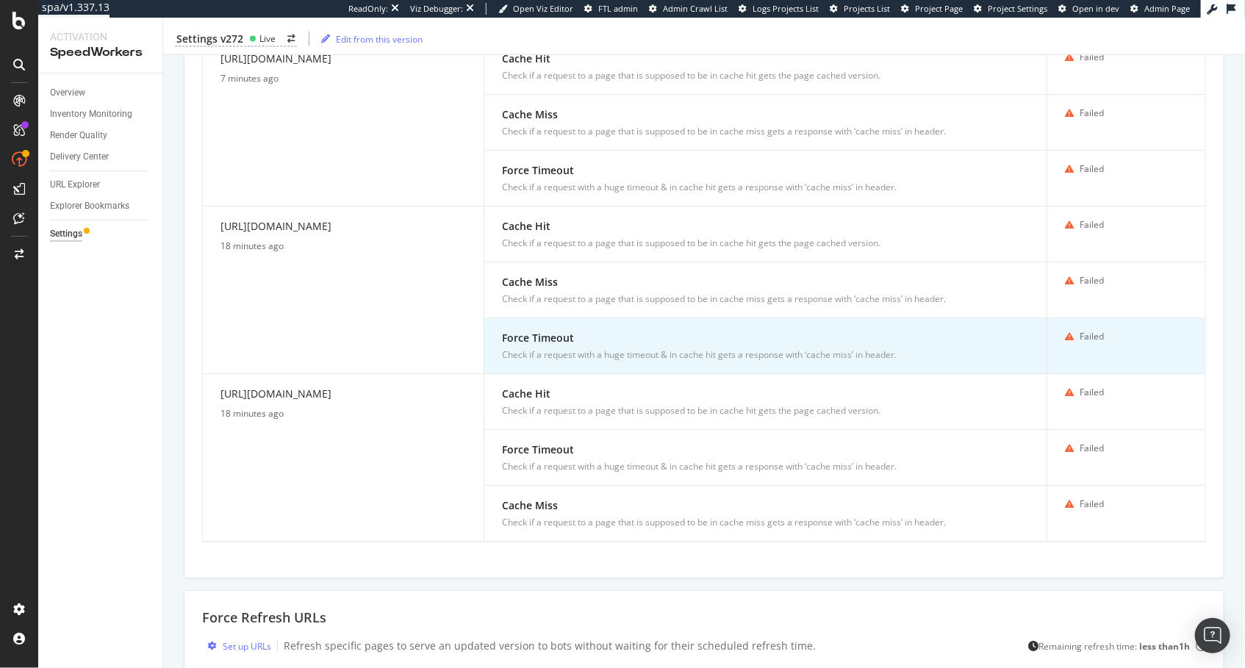
scroll to position [1376, 0]
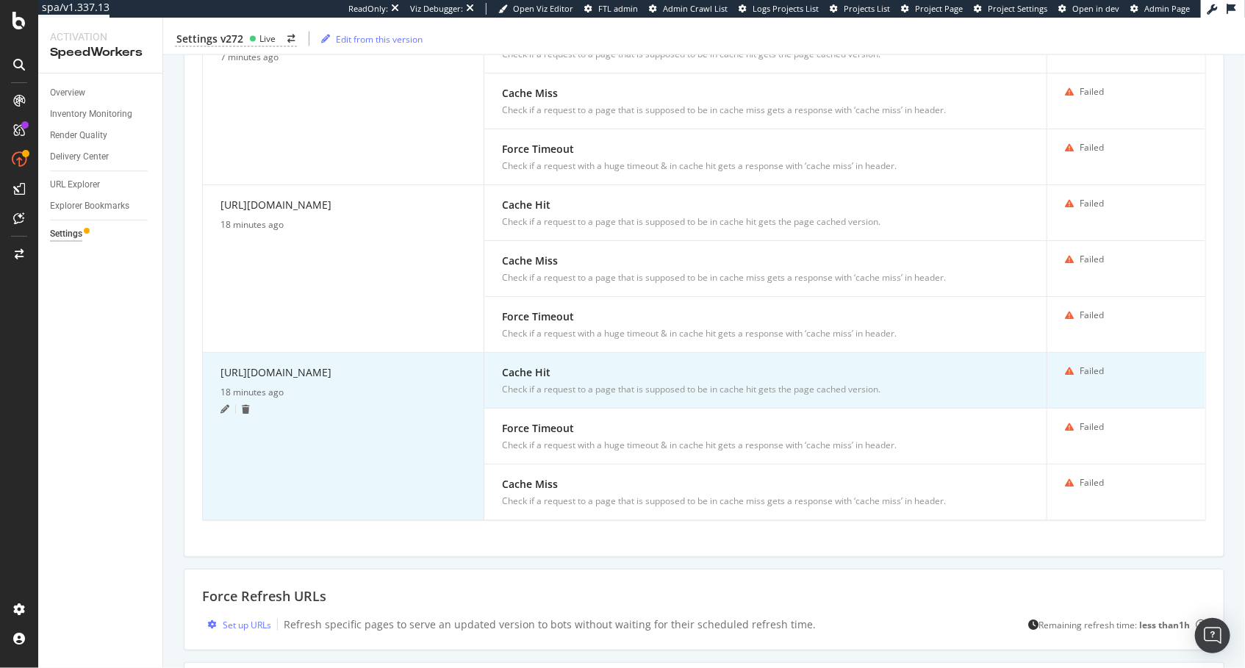
click at [268, 365] on div "https://www.bestbuy.com/" at bounding box center [344, 375] width 246 height 21
copy div "https://www.bestbuy.com/"
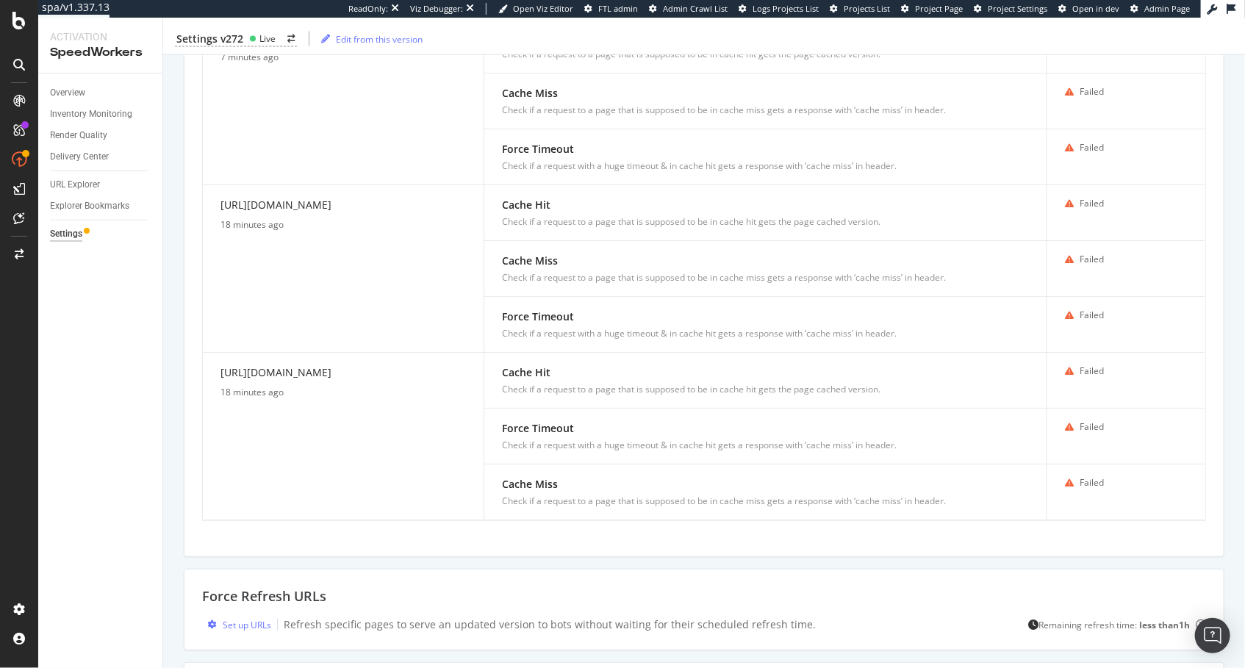
drag, startPoint x: 171, startPoint y: 312, endPoint x: 167, endPoint y: 326, distance: 13.7
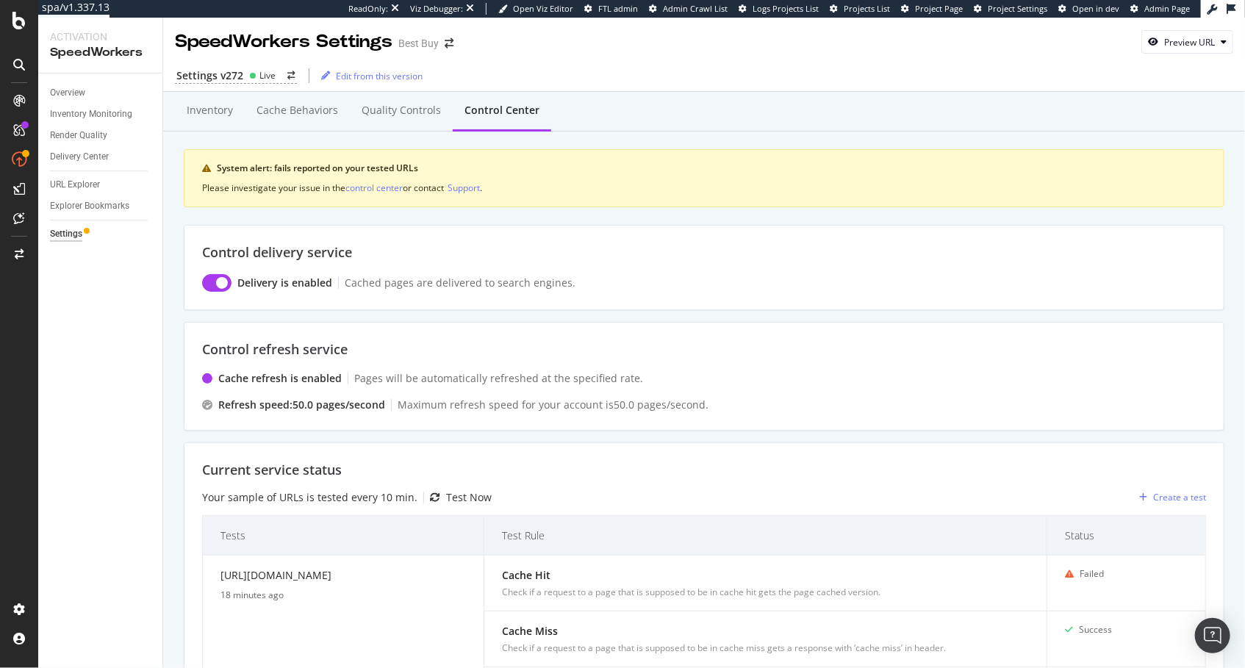
scroll to position [273, 0]
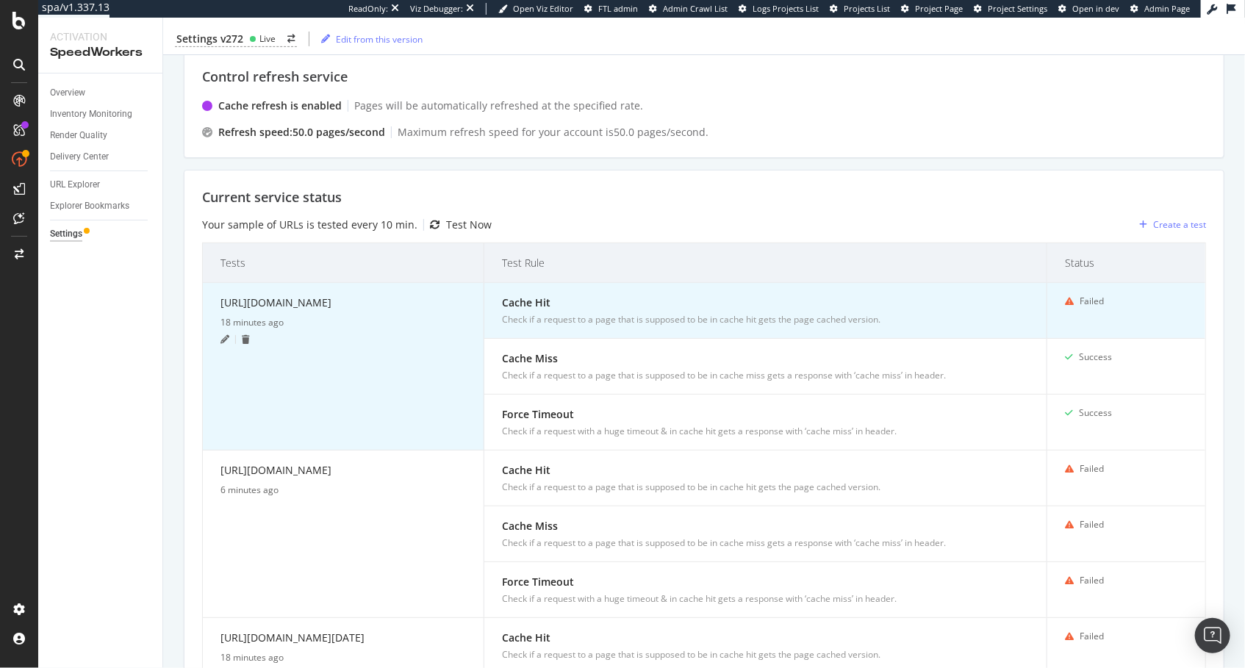
click at [375, 295] on div "https://www.bestbuy.com/site/store-locator/" at bounding box center [344, 305] width 246 height 21
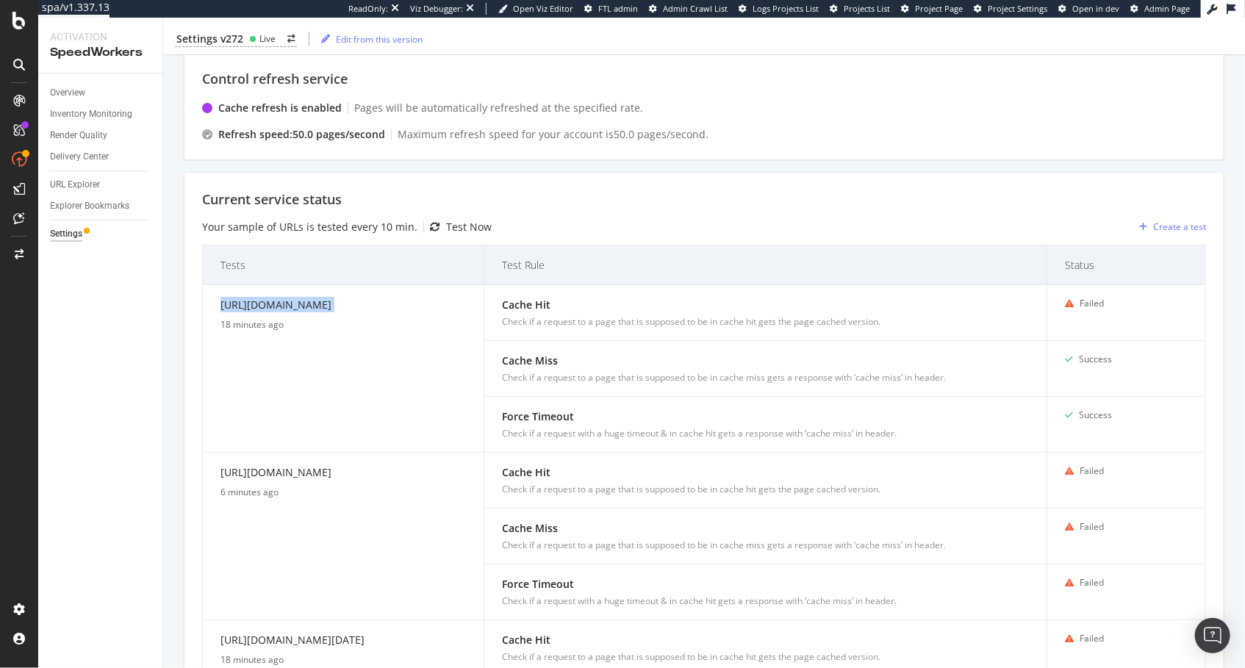
copy div "https://www.bestbuy.com/site/store-locator/"
click at [82, 179] on div "URL Explorer" at bounding box center [75, 184] width 50 height 15
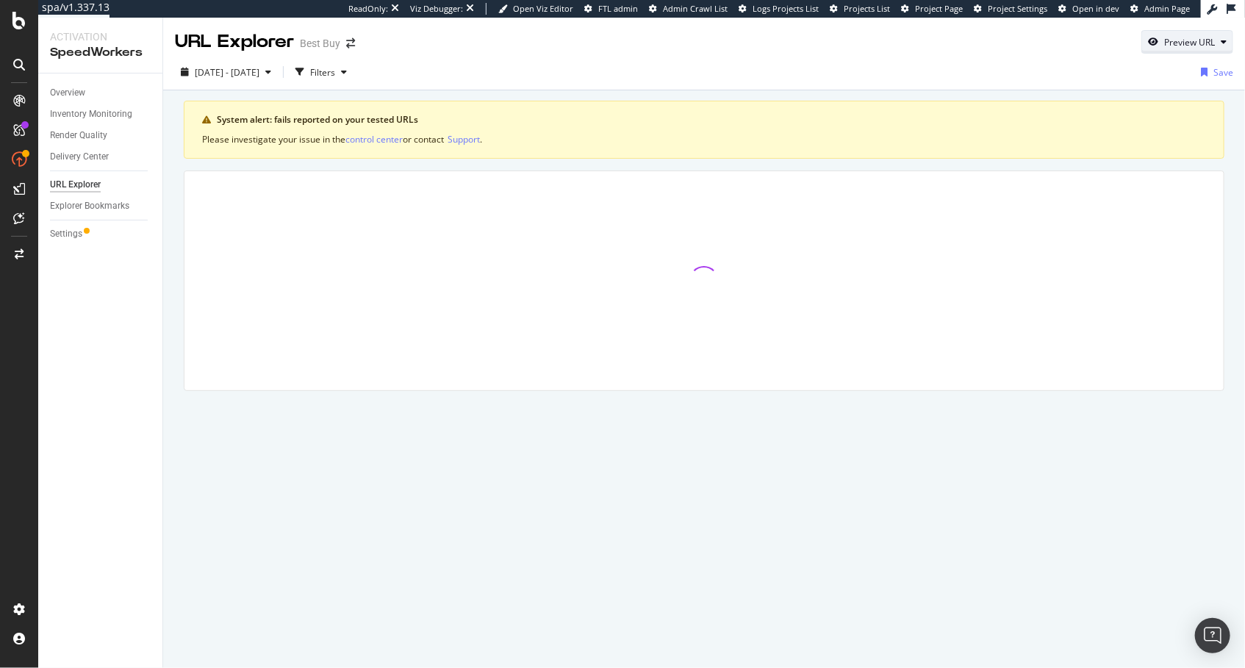
click at [1182, 41] on div "Preview URL" at bounding box center [1190, 42] width 51 height 12
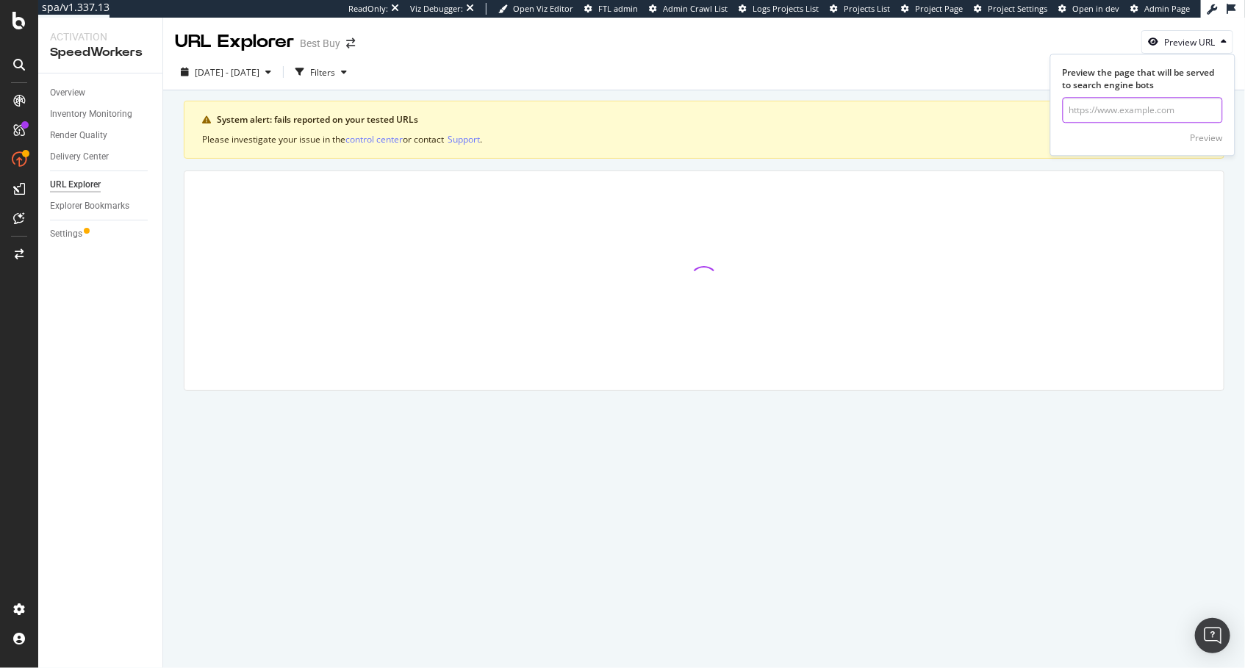
drag, startPoint x: 1146, startPoint y: 104, endPoint x: 1203, endPoint y: 136, distance: 65.2
click at [1148, 106] on input "url" at bounding box center [1143, 111] width 160 height 26
paste input "https://www.bestbuy.com/site/store-locator/"
type input "https://www.bestbuy.com/site/store-locator/"
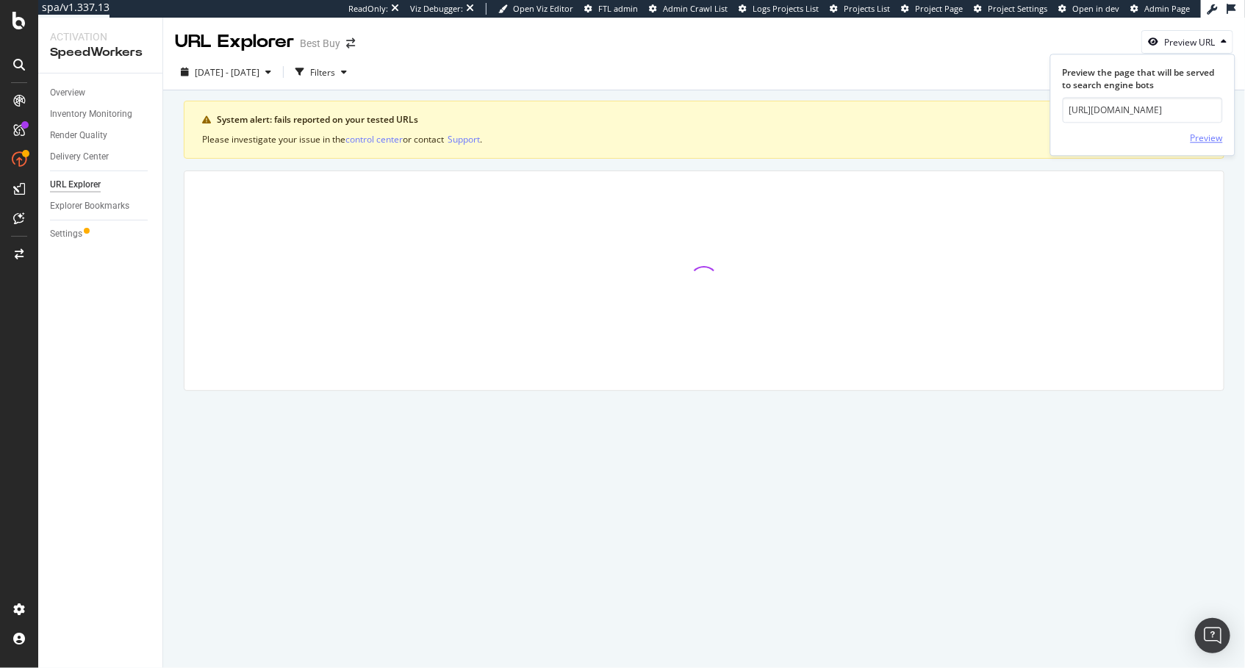
scroll to position [0, 0]
click at [1203, 136] on div "Preview" at bounding box center [1207, 138] width 32 height 12
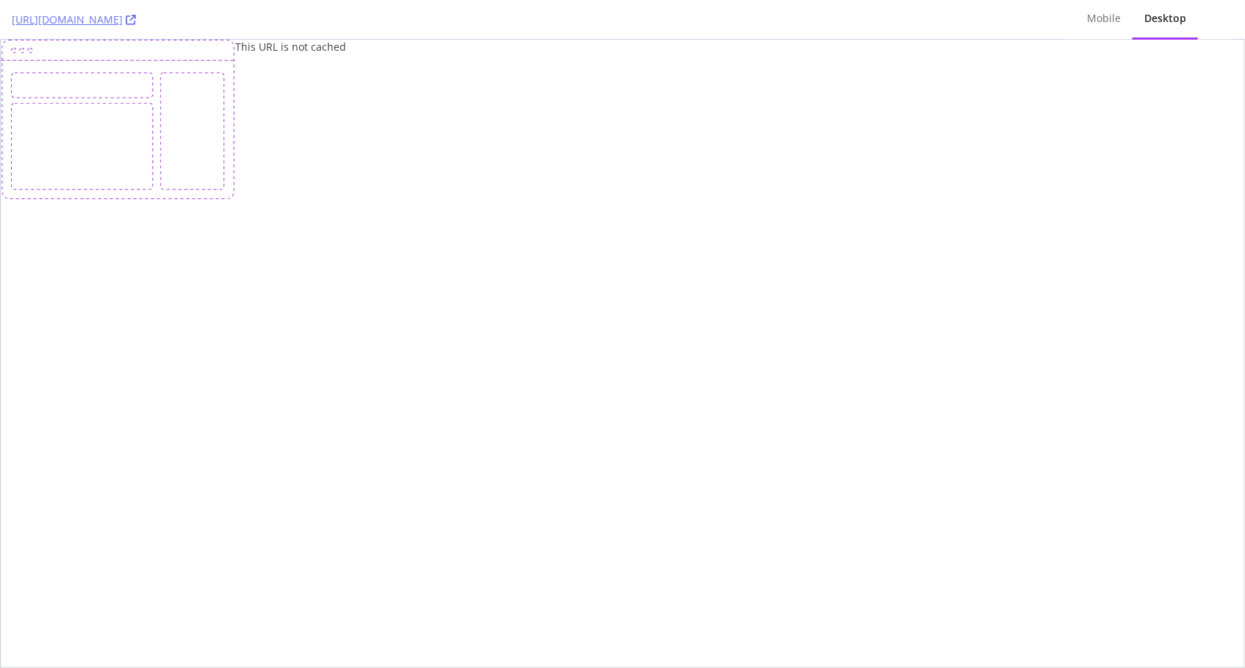
drag, startPoint x: 537, startPoint y: 90, endPoint x: 126, endPoint y: 1, distance: 420.3
click at [498, 86] on div "This URL is not cached" at bounding box center [623, 120] width 1244 height 160
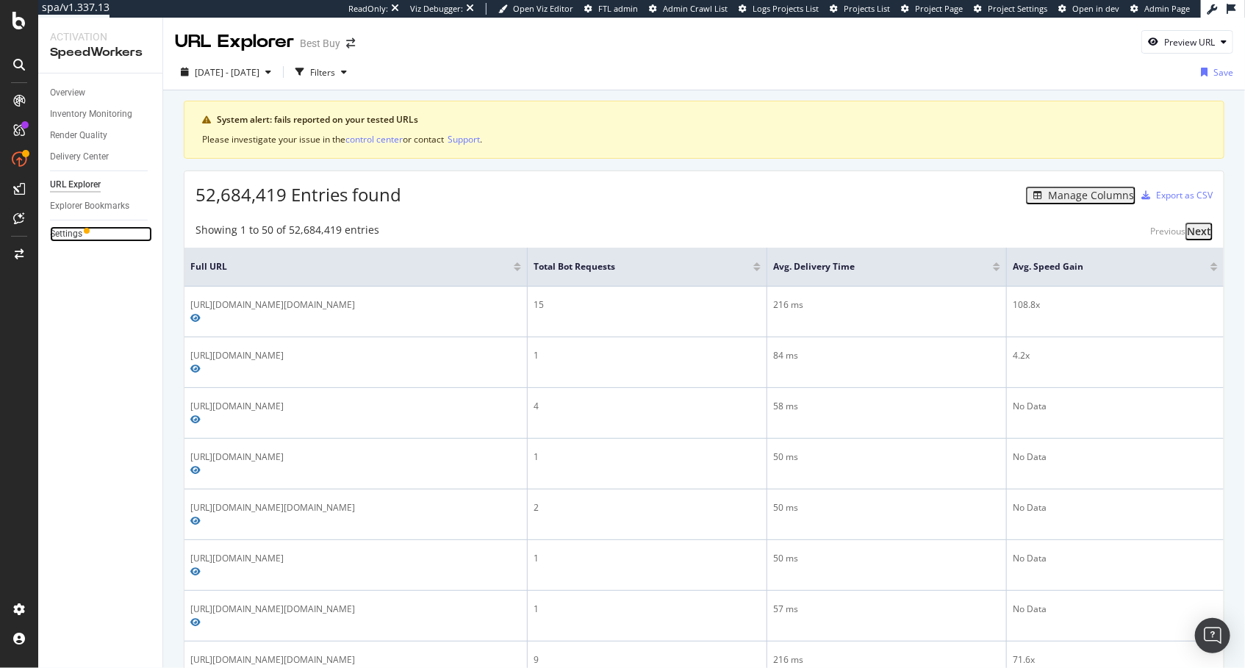
click at [90, 232] on link "Settings" at bounding box center [101, 233] width 102 height 15
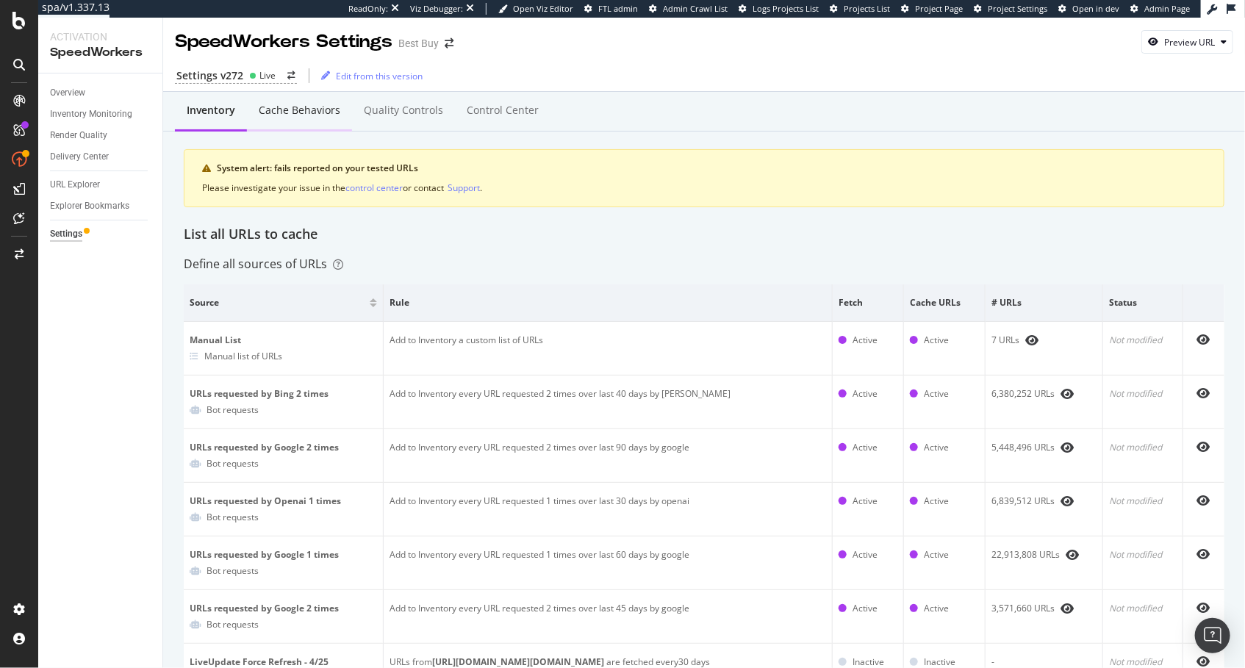
click at [324, 112] on div "Cache behaviors" at bounding box center [300, 110] width 82 height 15
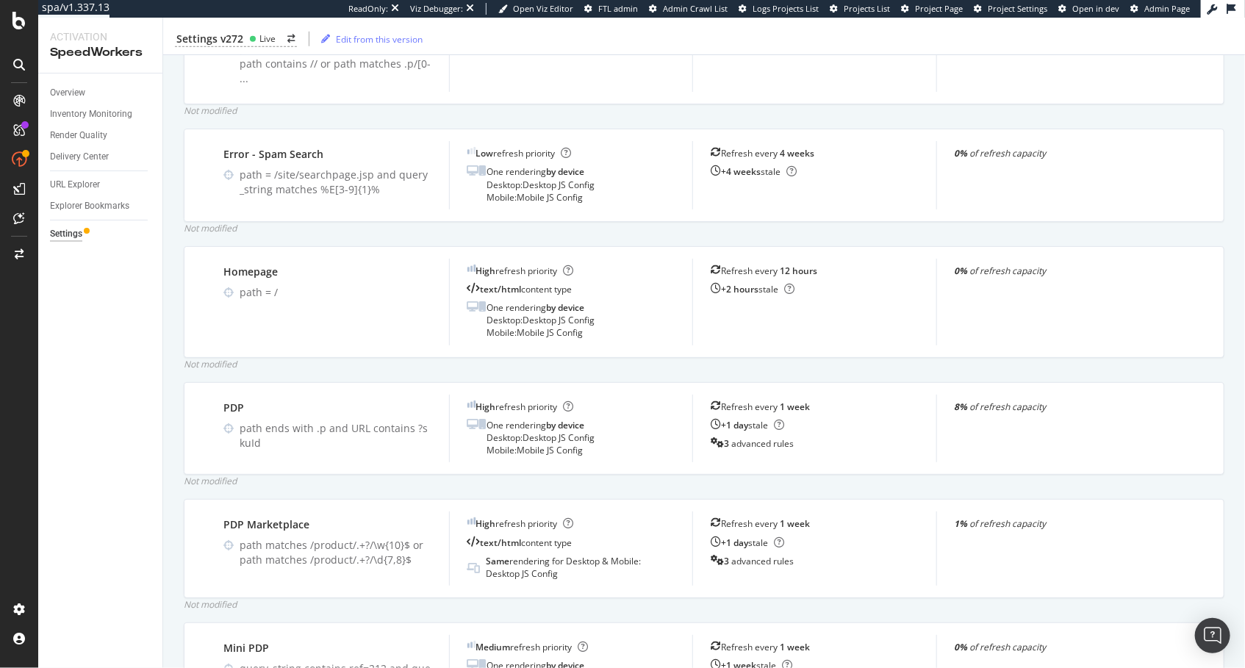
scroll to position [632, 0]
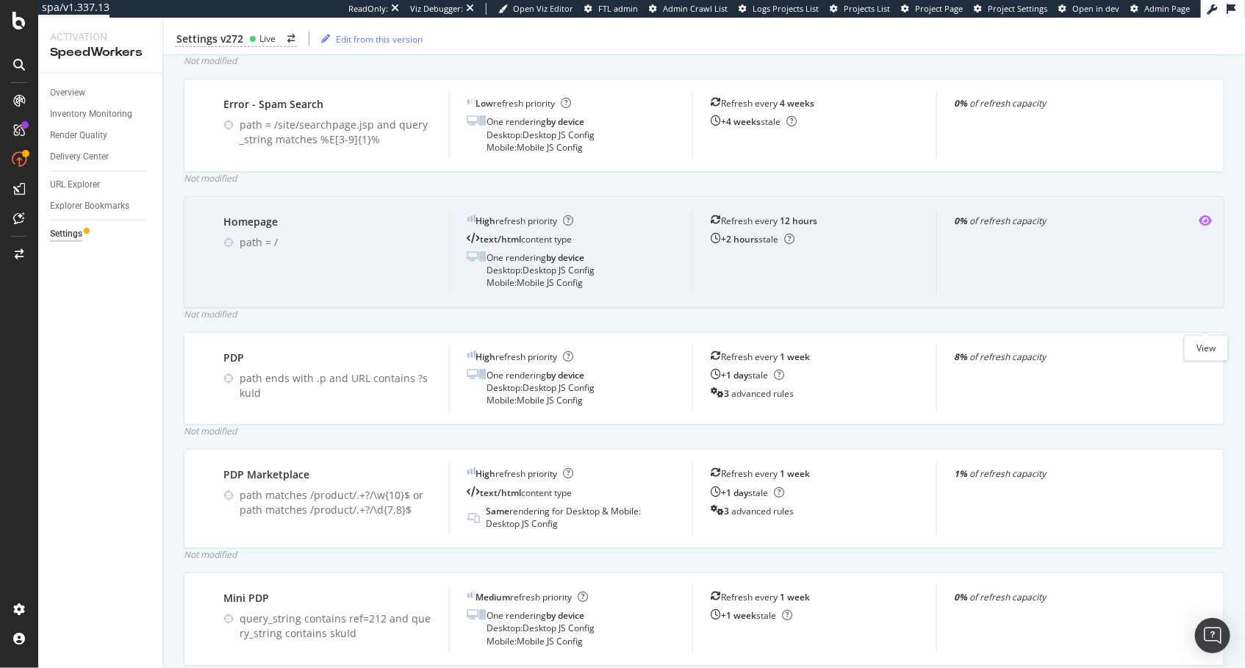
click at [1212, 226] on icon "eye" at bounding box center [1205, 221] width 13 height 12
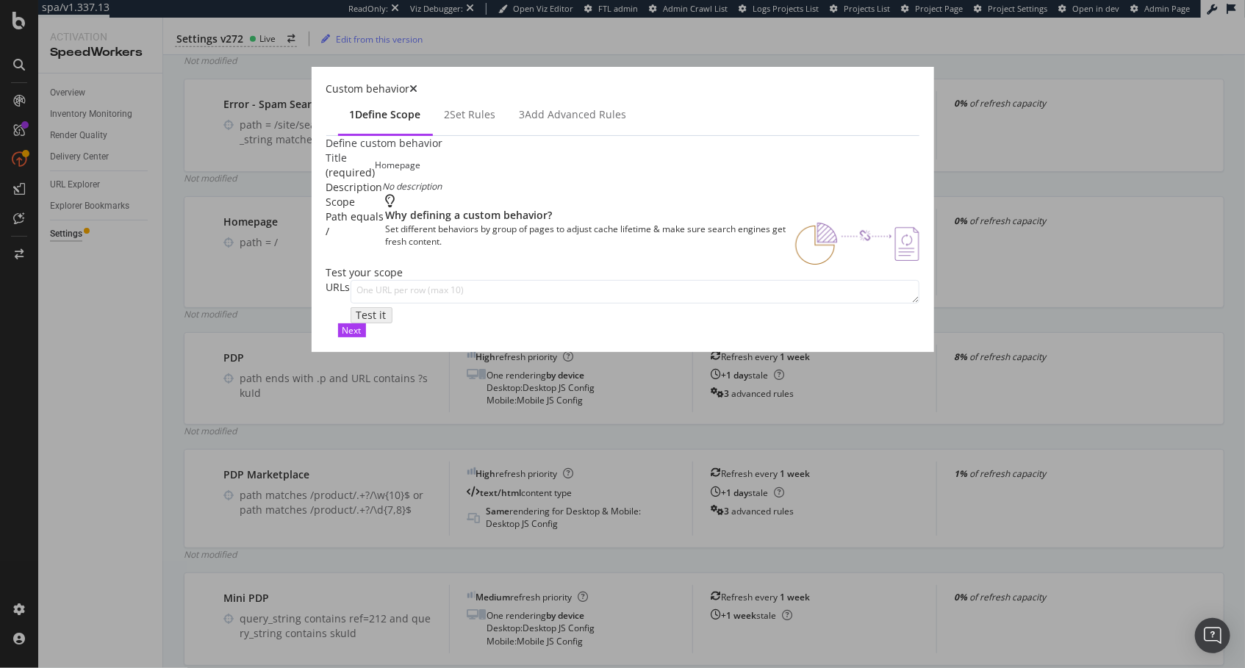
drag, startPoint x: 537, startPoint y: 100, endPoint x: 539, endPoint y: 251, distance: 151.5
click at [537, 107] on div "Add advanced rules" at bounding box center [576, 114] width 101 height 15
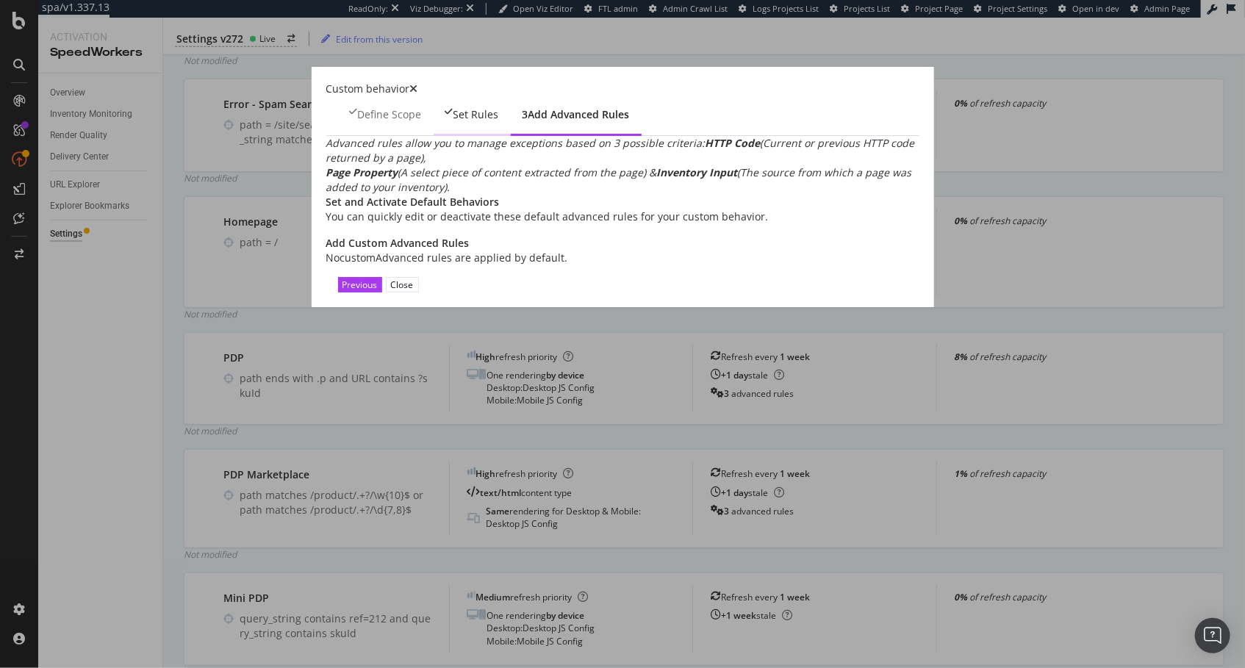
click at [434, 136] on div "Set rules" at bounding box center [472, 116] width 77 height 40
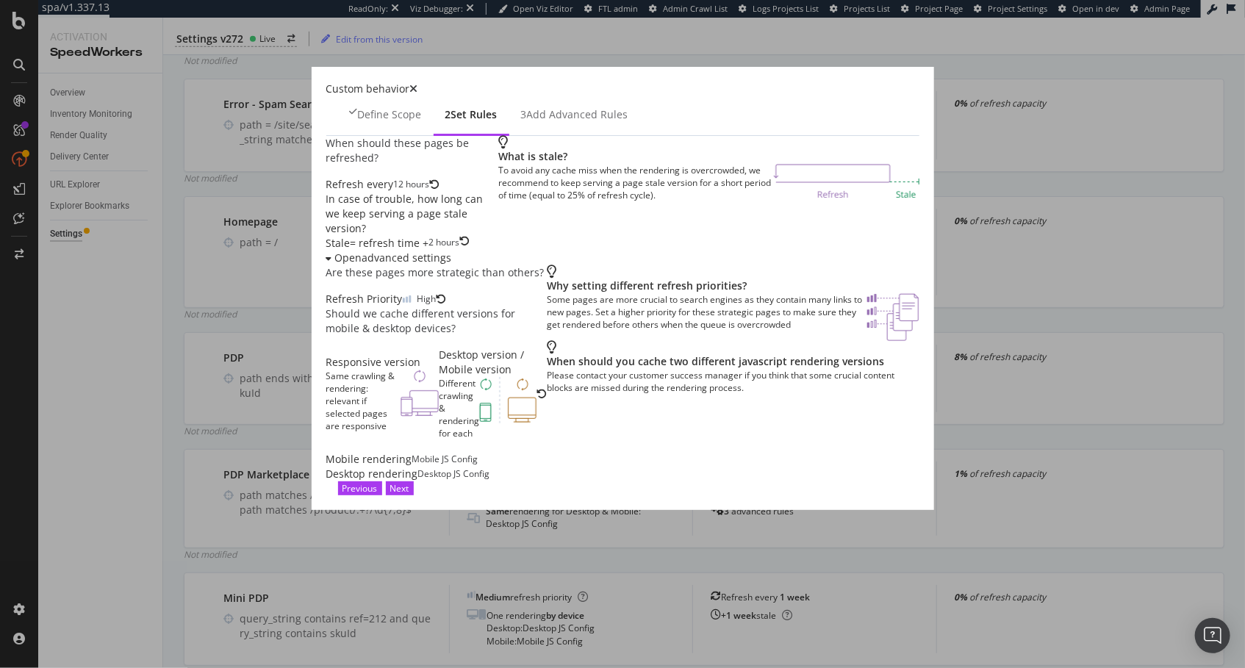
scroll to position [0, 0]
click at [527, 115] on div "Add advanced rules" at bounding box center [577, 114] width 101 height 15
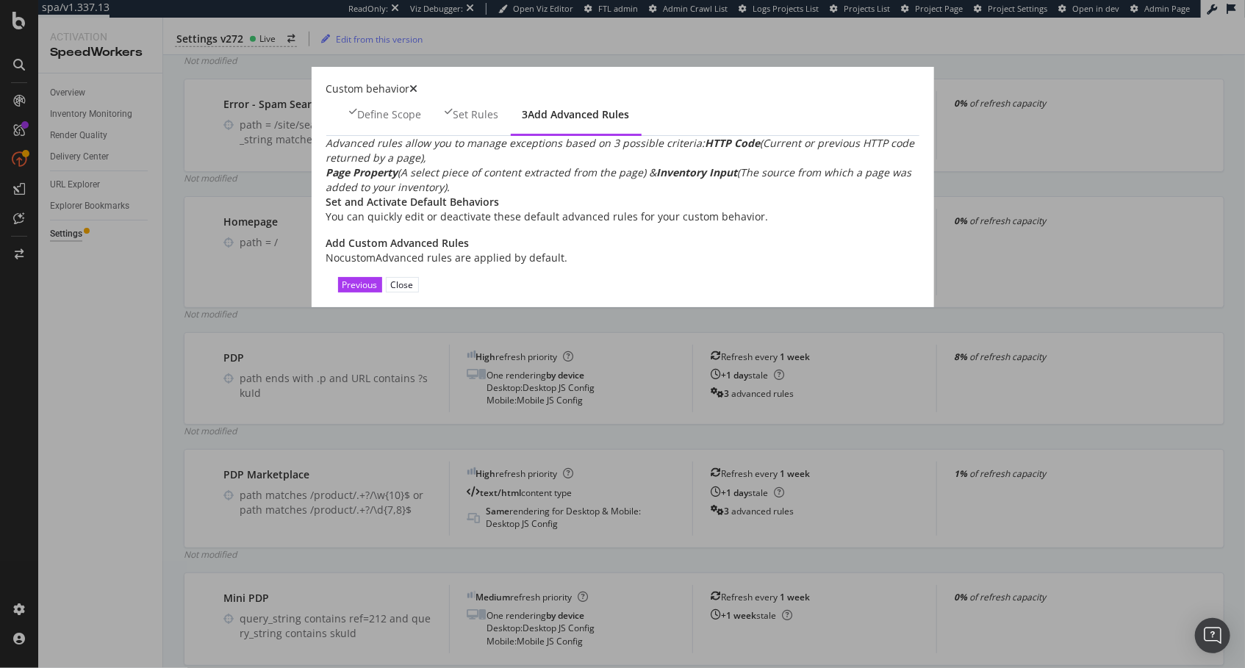
click at [418, 94] on icon "times" at bounding box center [414, 89] width 8 height 10
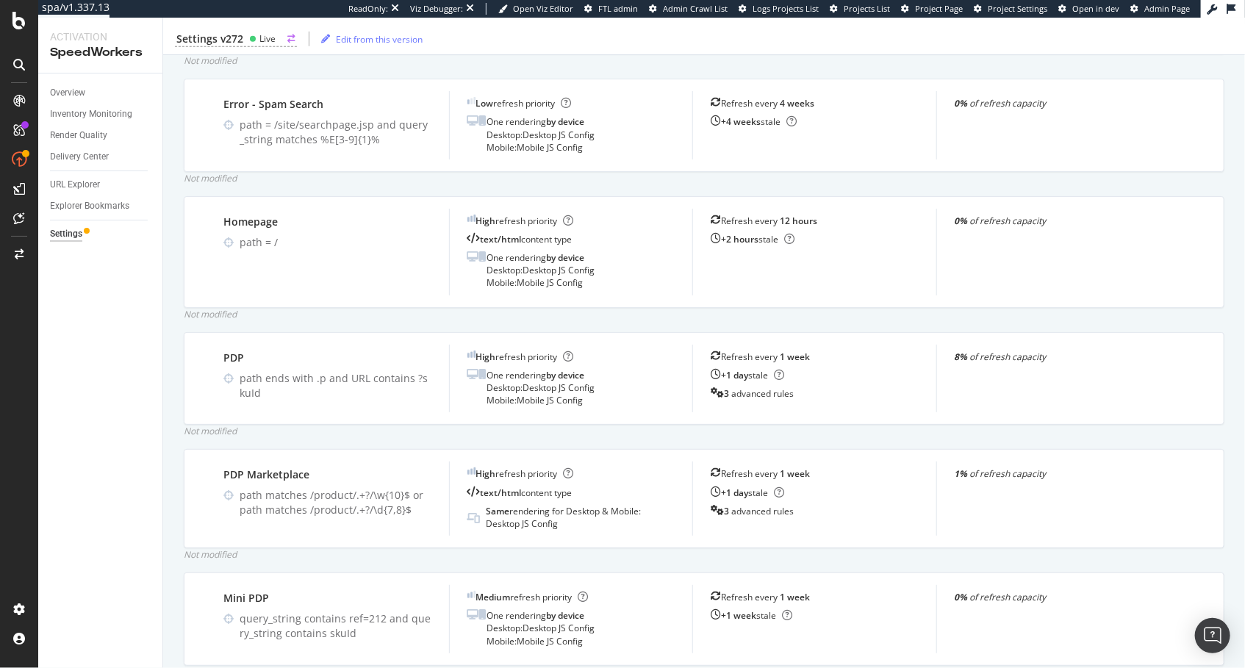
click at [225, 32] on div "Settings v272" at bounding box center [209, 39] width 67 height 15
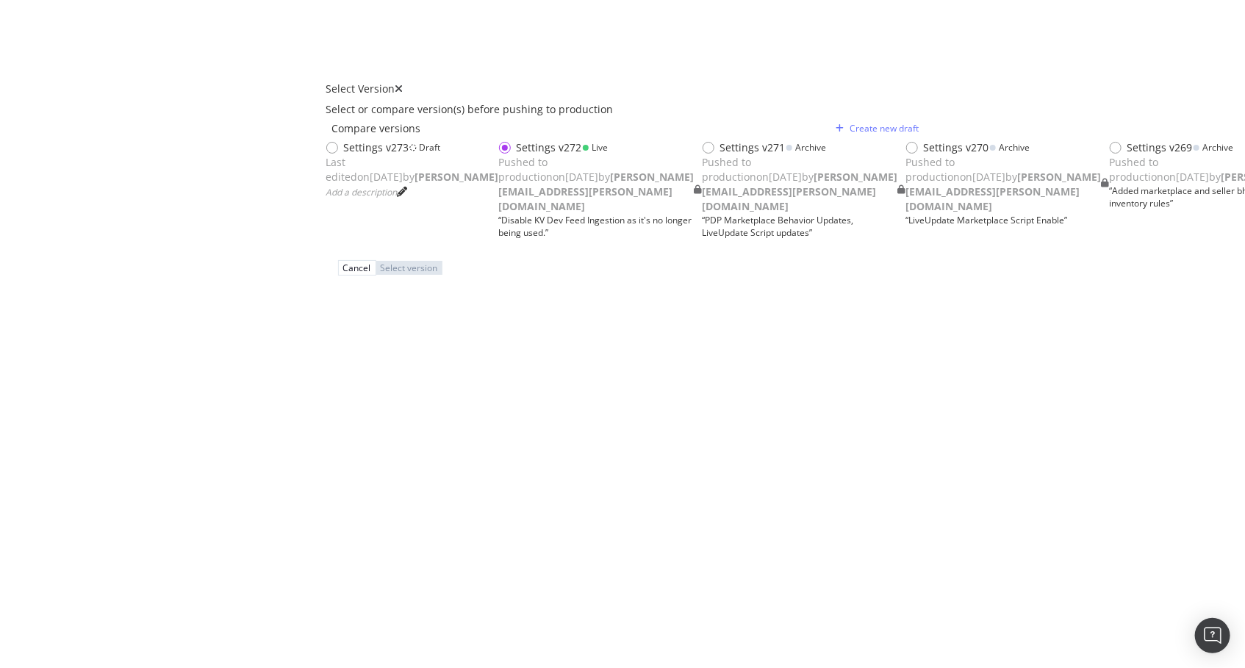
click at [411, 164] on div "Settings v273 Draft Last edited on 2025 Aug 27th by connor Add a description" at bounding box center [412, 169] width 173 height 59
click at [442, 274] on div "Select version" at bounding box center [413, 268] width 57 height 12
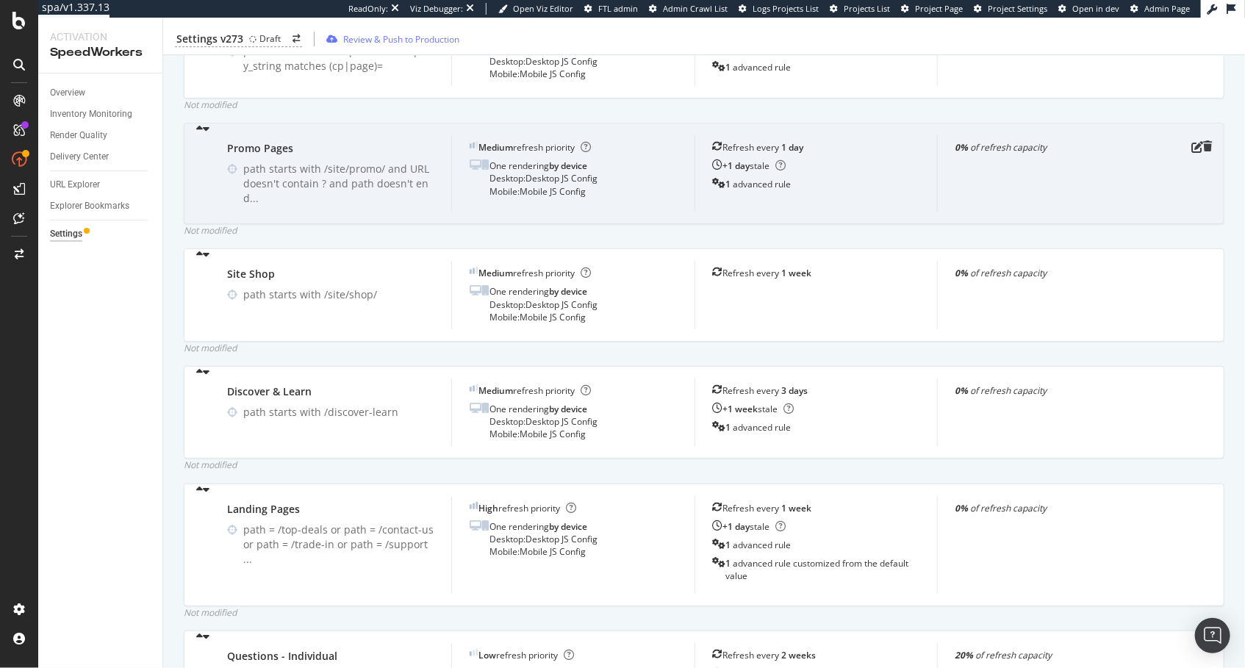
scroll to position [2678, 0]
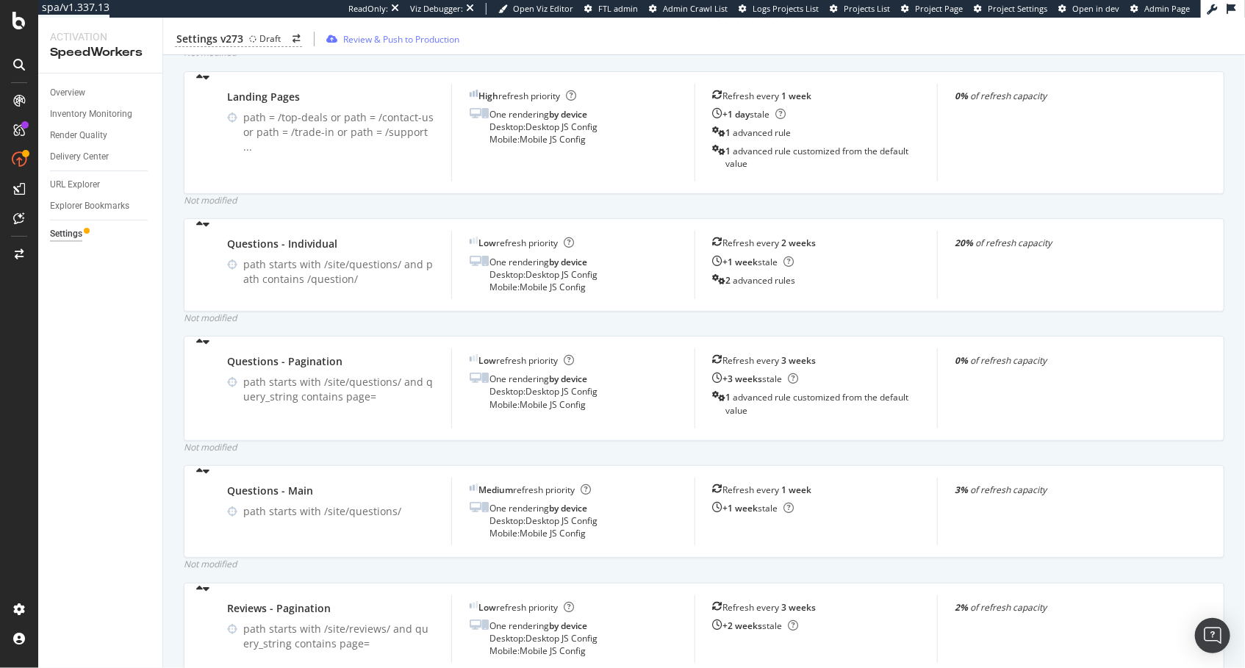
click at [721, 207] on div "Not modified" at bounding box center [704, 200] width 1041 height 12
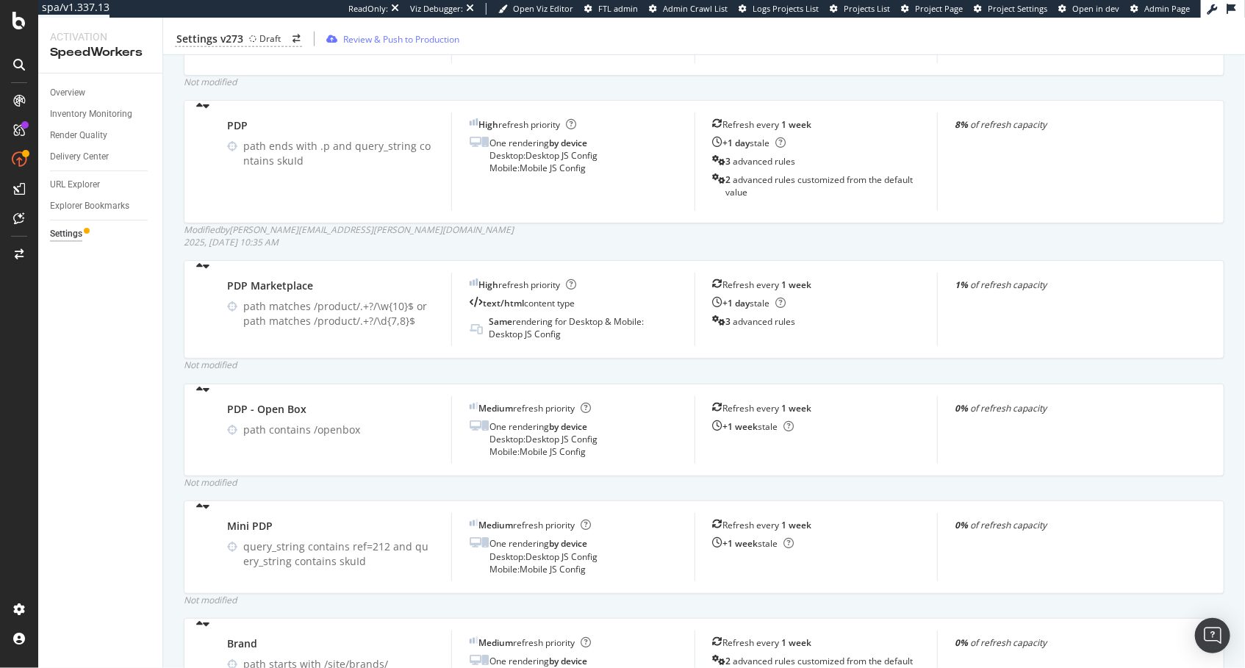
scroll to position [844, 0]
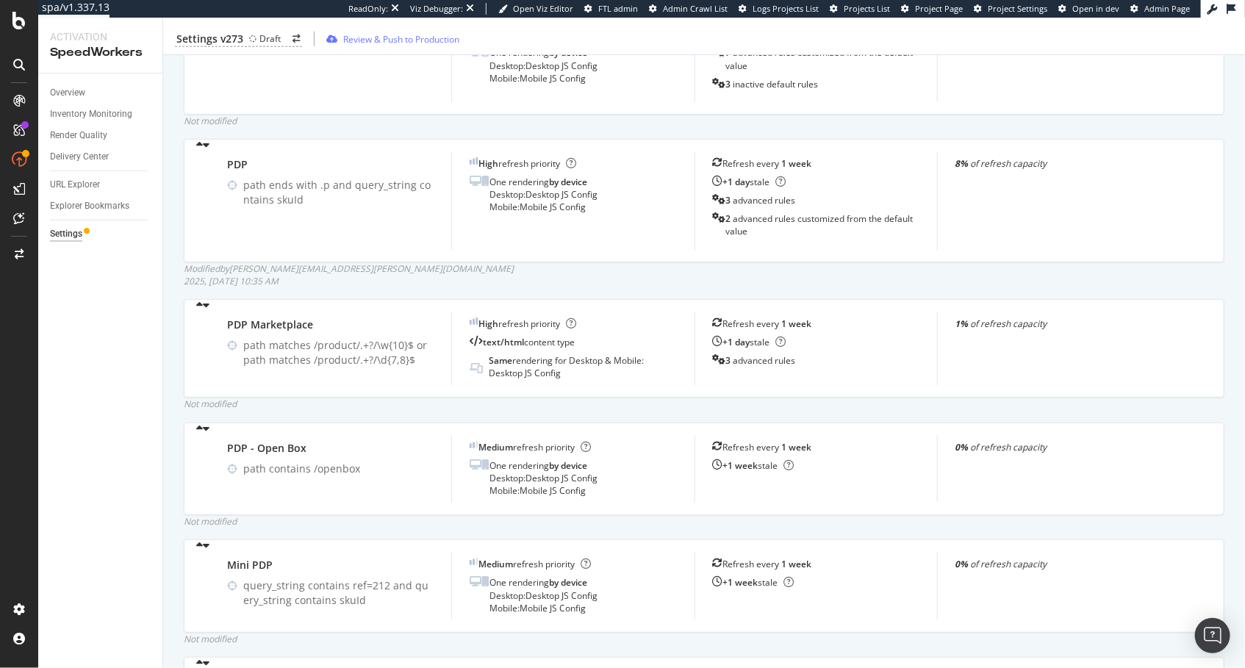
click at [785, 287] on div "Modified by paul.reny@botify.com 2025, Sep. 4th 10:35 AM" at bounding box center [704, 274] width 1041 height 25
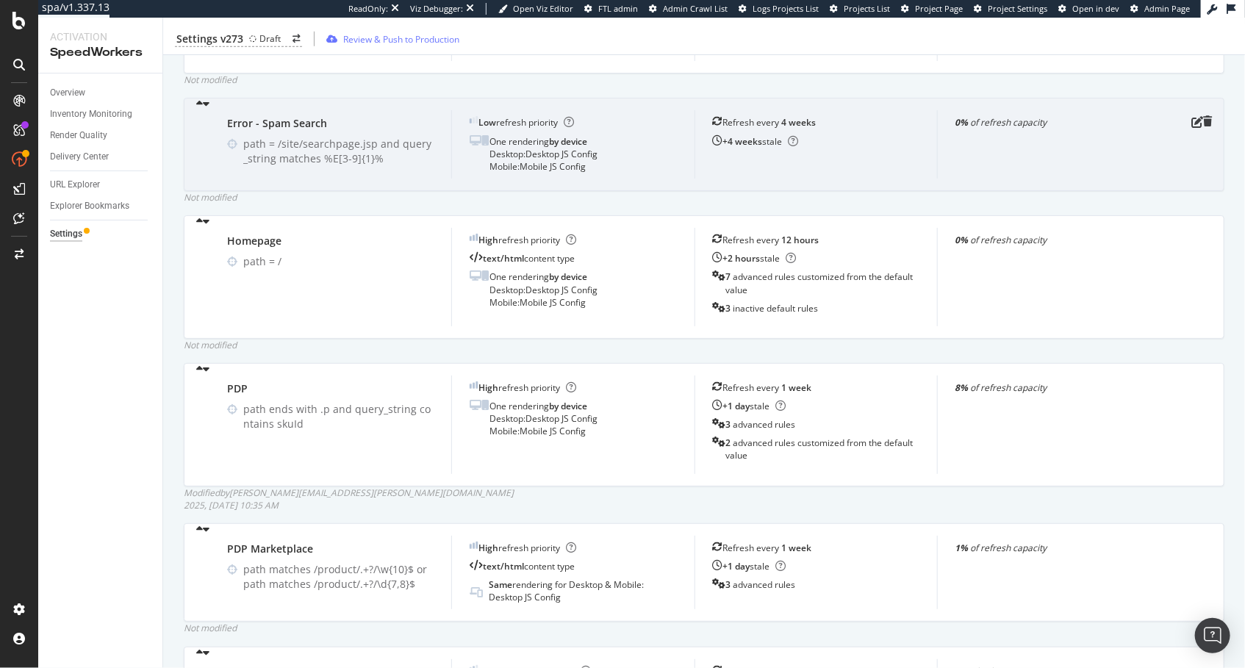
scroll to position [550, 0]
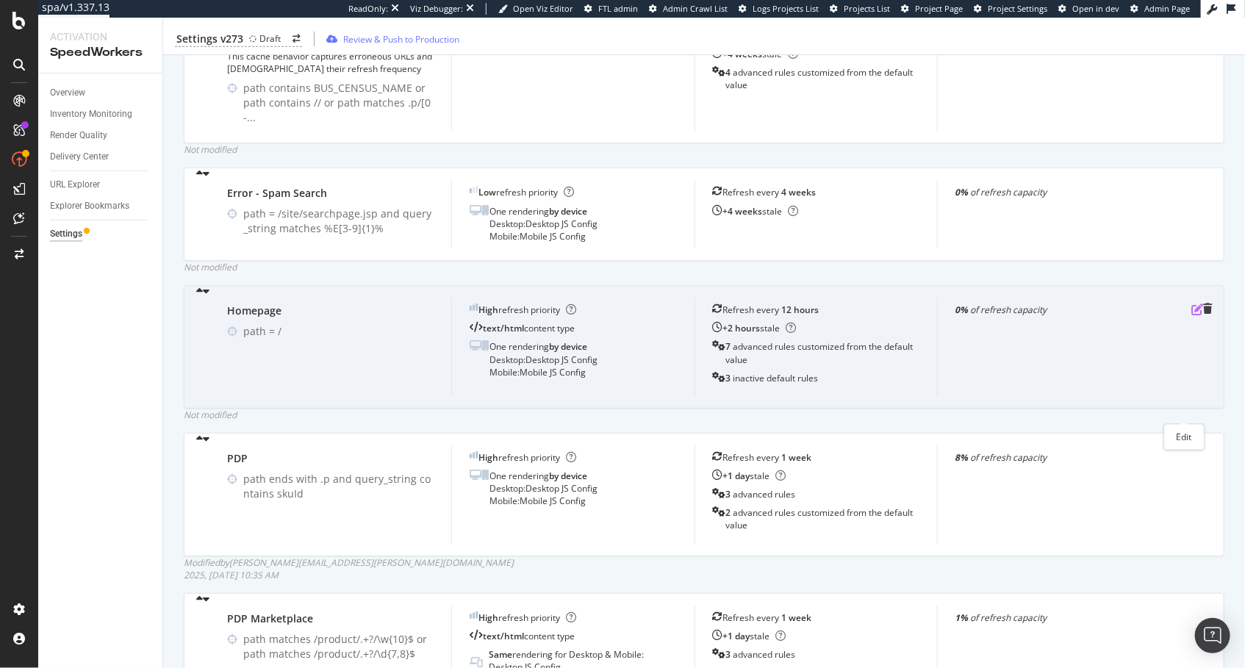
click at [1192, 315] on icon "pen-to-square" at bounding box center [1198, 310] width 12 height 12
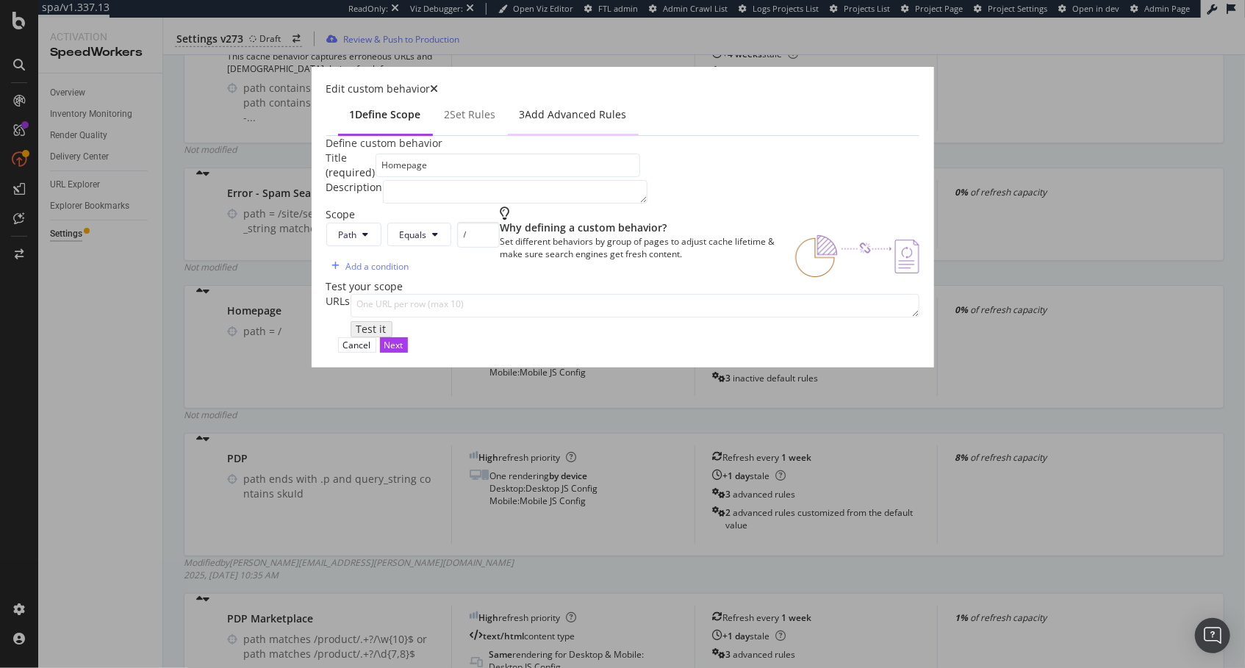
click at [526, 107] on div "Add advanced rules" at bounding box center [576, 114] width 101 height 15
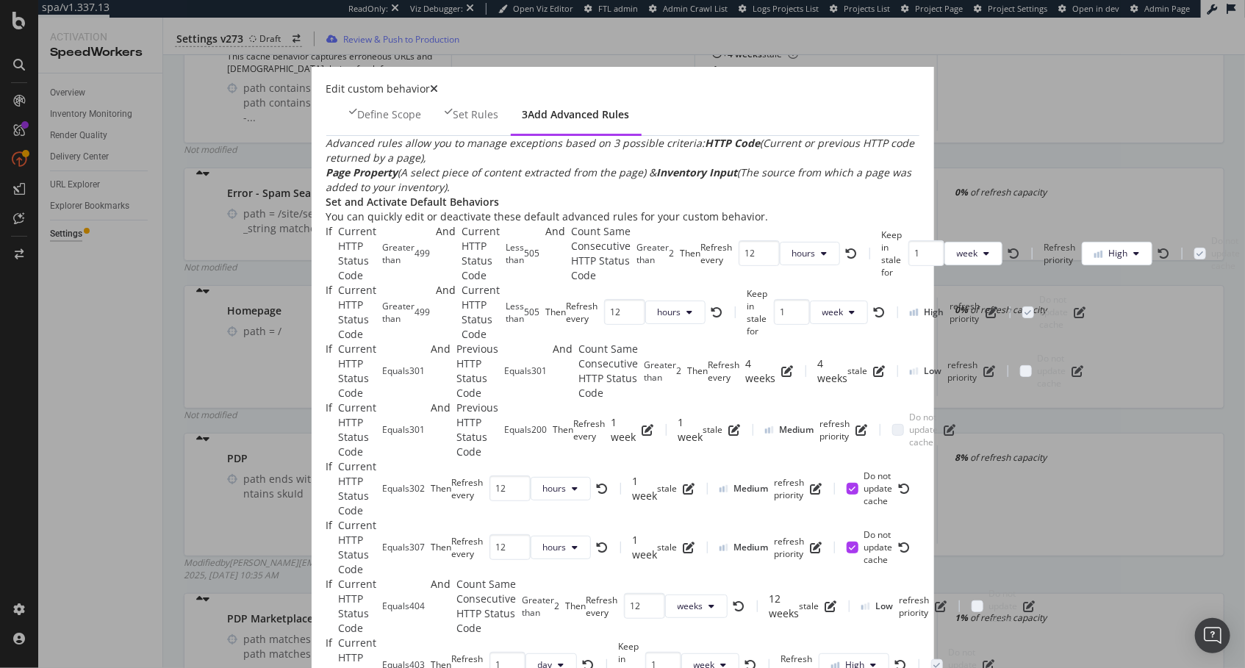
scroll to position [754, 0]
click at [525, 472] on div "If Current HTTP Status Code Greater than 499 And Current HTTP Status Code Less …" at bounding box center [622, 518] width 593 height 588
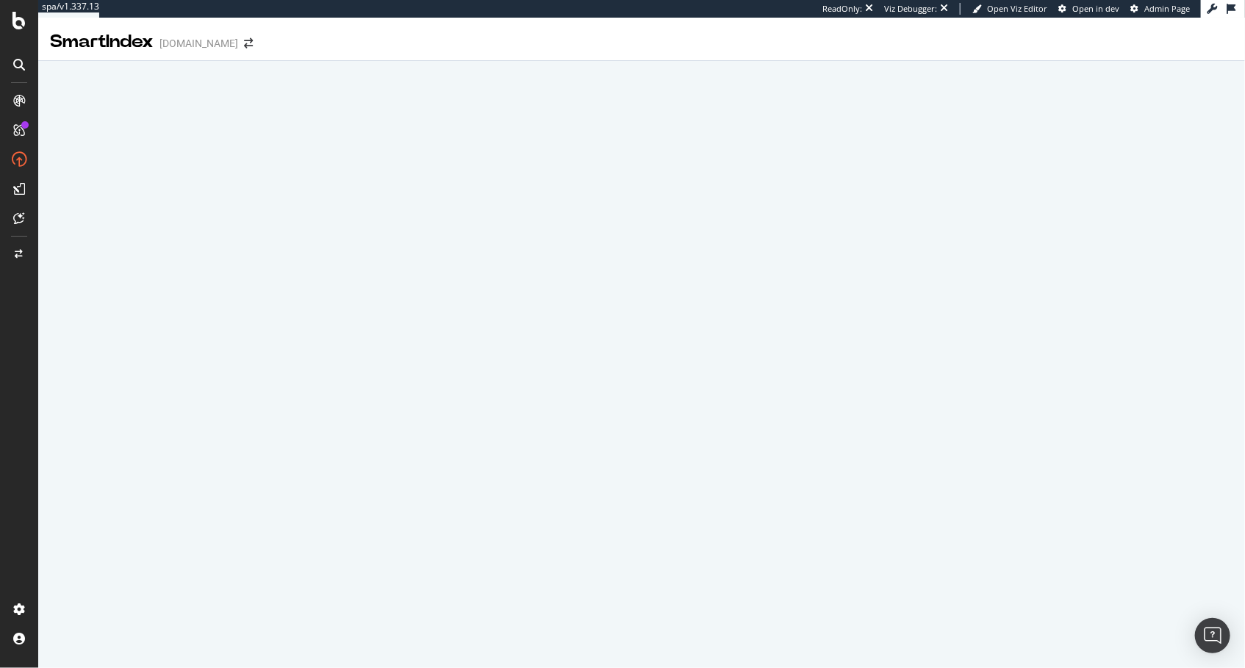
drag, startPoint x: 24, startPoint y: 219, endPoint x: 502, endPoint y: 9, distance: 522.1
click at [0, 0] on div at bounding box center [19, 334] width 38 height 668
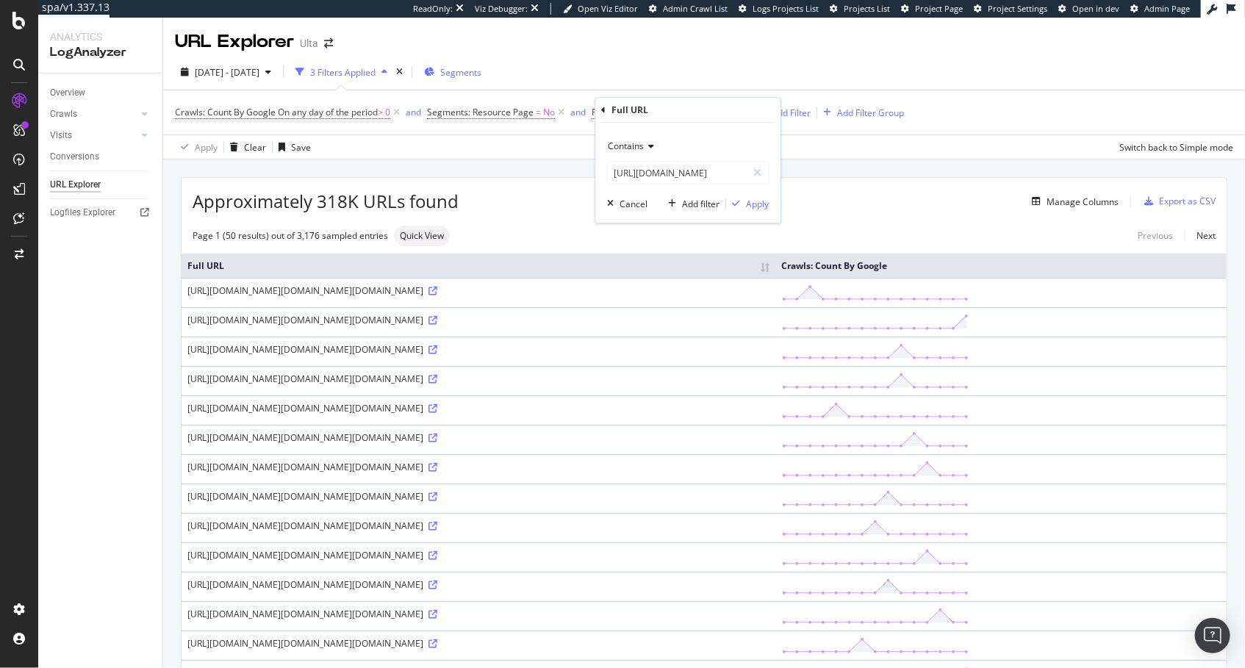
drag, startPoint x: 185, startPoint y: 263, endPoint x: 472, endPoint y: 65, distance: 348.7
click at [185, 263] on th "Full URL" at bounding box center [479, 266] width 595 height 24
drag, startPoint x: 187, startPoint y: 290, endPoint x: 316, endPoint y: 290, distance: 128.7
click at [316, 290] on div "[URL][DOMAIN_NAME][DOMAIN_NAME][DOMAIN_NAME]" at bounding box center [478, 291] width 583 height 12
copy div "[URL][DOMAIN_NAME]"
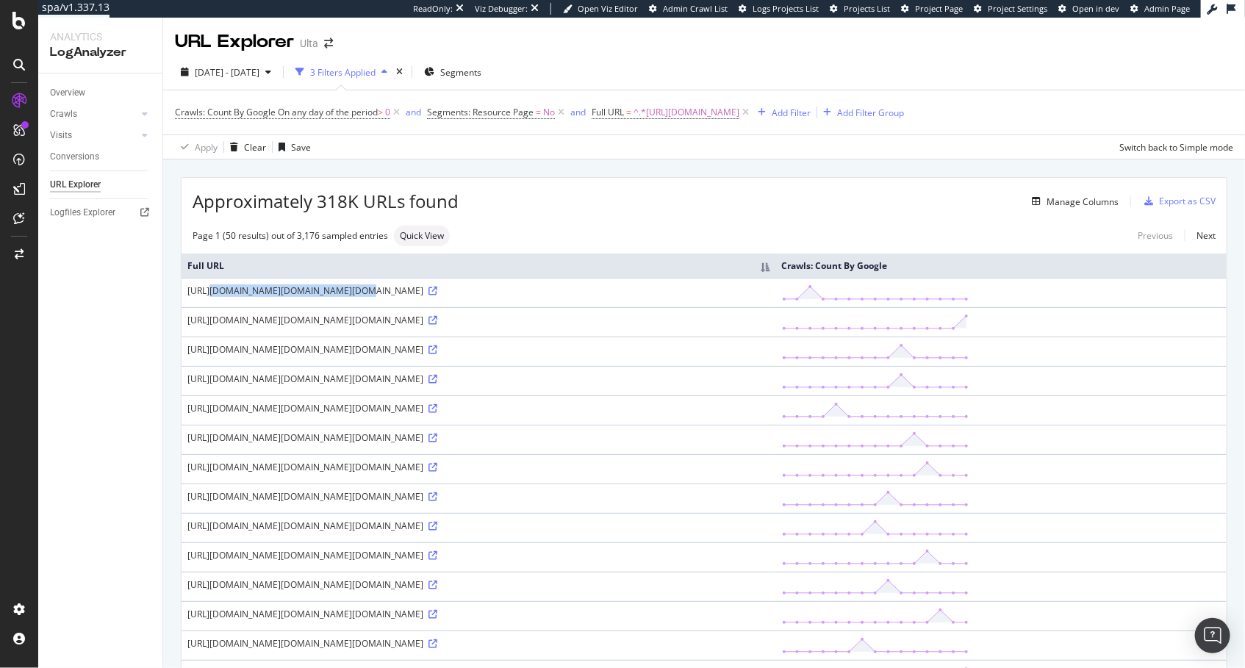
copy div "[URL][DOMAIN_NAME]"
click at [634, 206] on div "Manage Columns" at bounding box center [789, 202] width 660 height 18
click at [596, 201] on div "Manage Columns" at bounding box center [789, 202] width 660 height 18
click at [437, 296] on icon at bounding box center [433, 291] width 9 height 9
drag, startPoint x: 431, startPoint y: 183, endPoint x: 318, endPoint y: 12, distance: 204.3
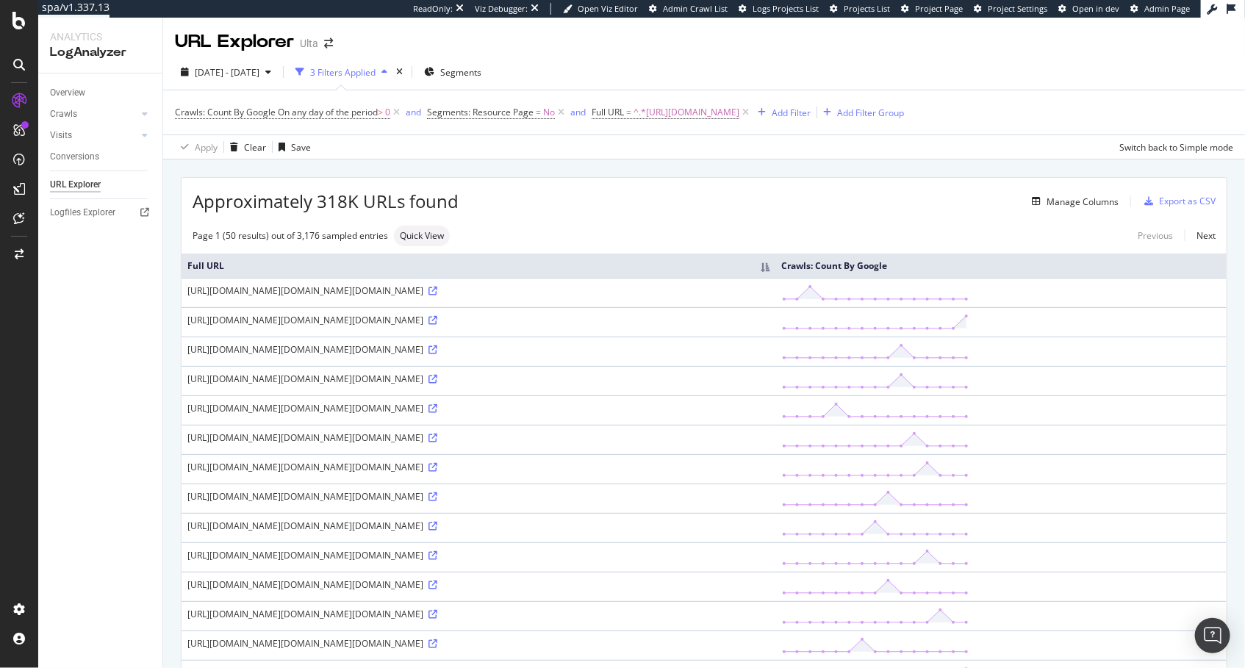
click at [429, 181] on div "Approximately 318K URLs found Manage Columns Export as CSV" at bounding box center [704, 196] width 1045 height 36
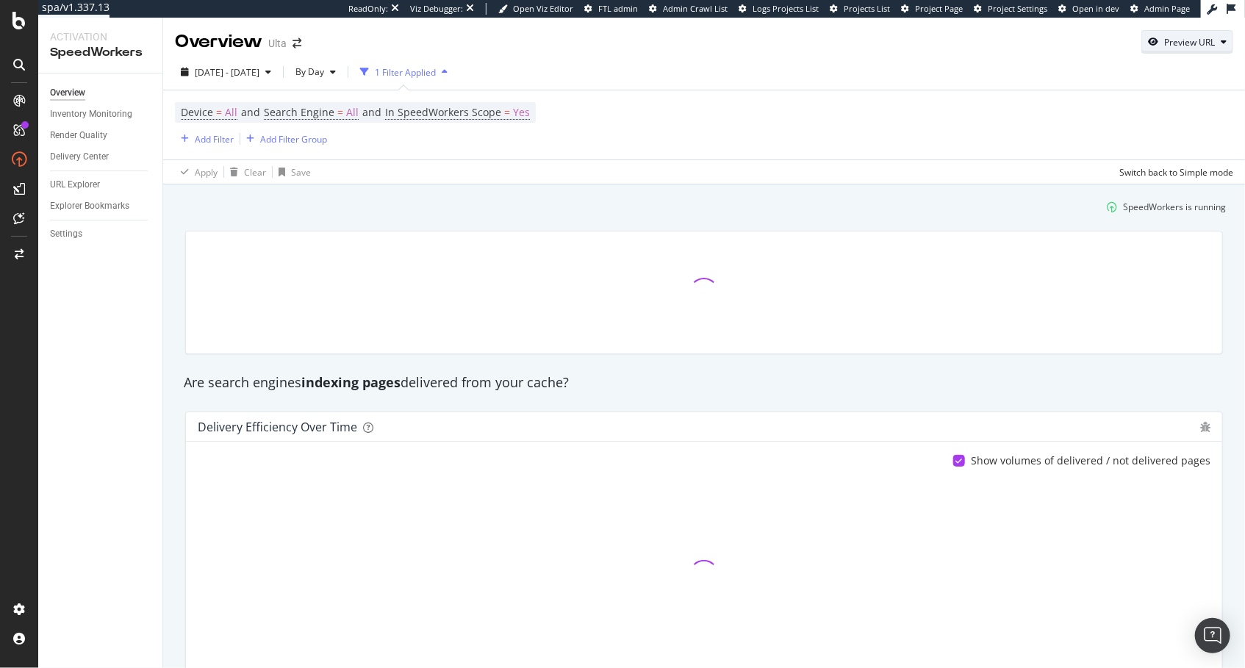
drag, startPoint x: 1175, startPoint y: 35, endPoint x: 1181, endPoint y: 48, distance: 14.5
click at [1176, 37] on div "Preview URL" at bounding box center [1187, 42] width 90 height 21
click at [1158, 111] on input "url" at bounding box center [1143, 111] width 160 height 26
paste input "[URL][DOMAIN_NAME]"
type input "[URL][DOMAIN_NAME]"
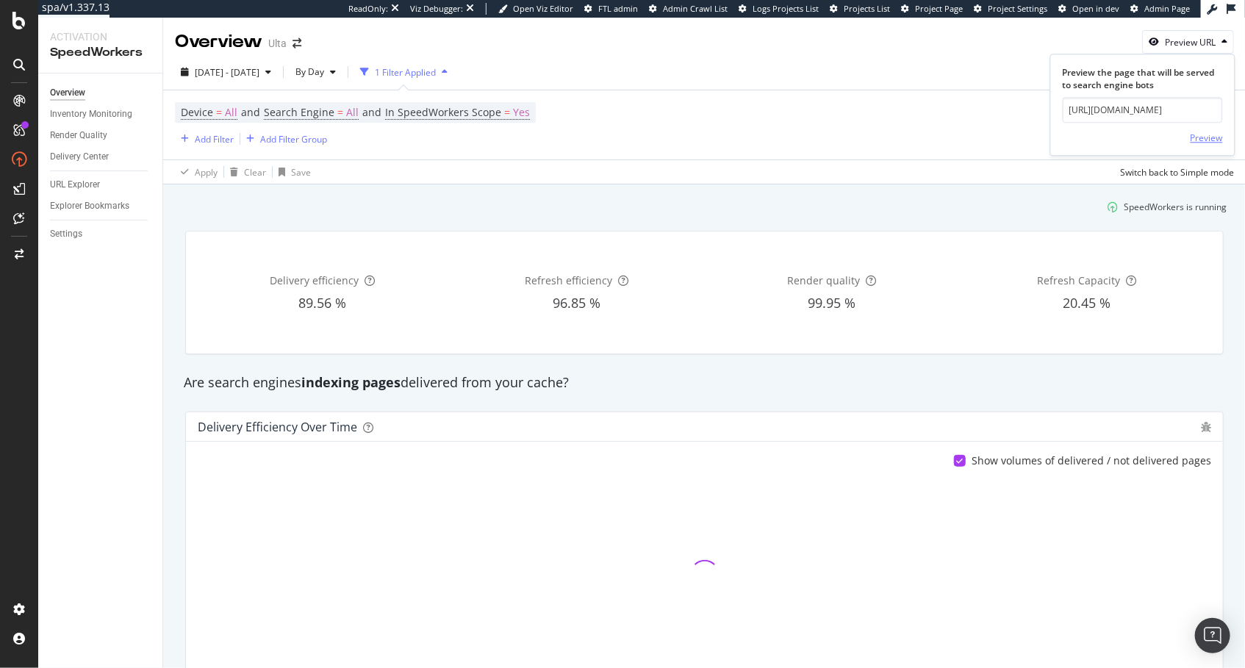
click at [1209, 134] on div "Preview" at bounding box center [1207, 138] width 32 height 12
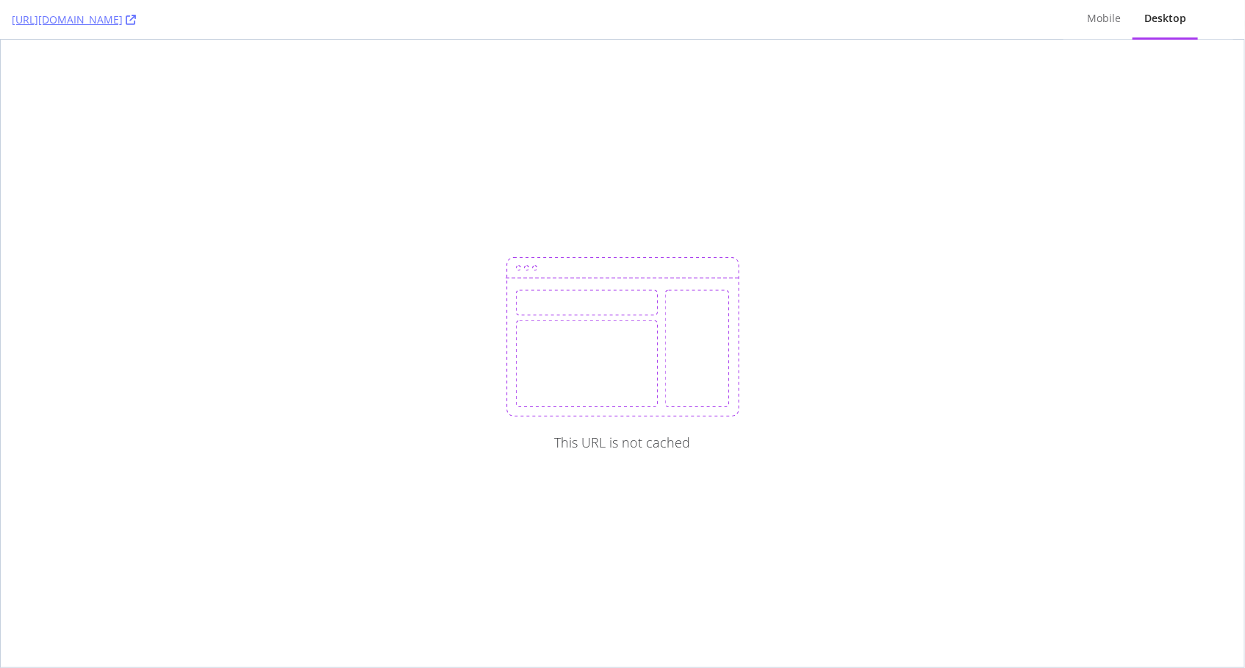
click at [678, 82] on div "This URL is not cached" at bounding box center [623, 354] width 1244 height 628
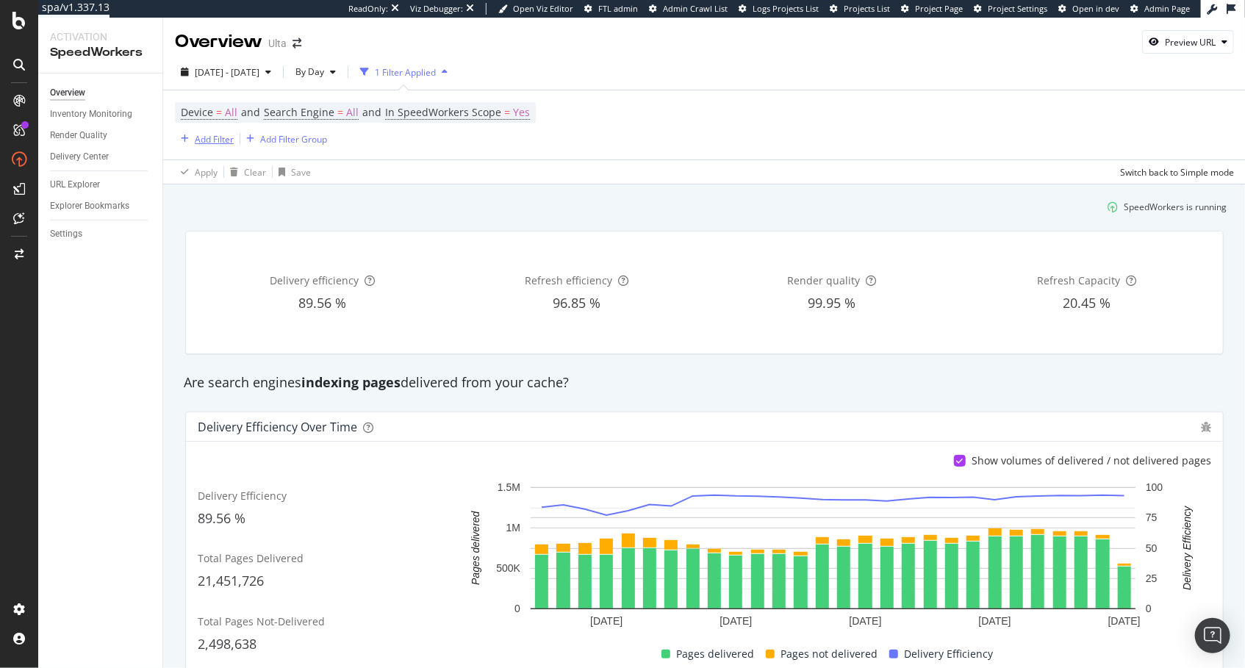
click at [220, 138] on div "Add Filter" at bounding box center [214, 139] width 39 height 12
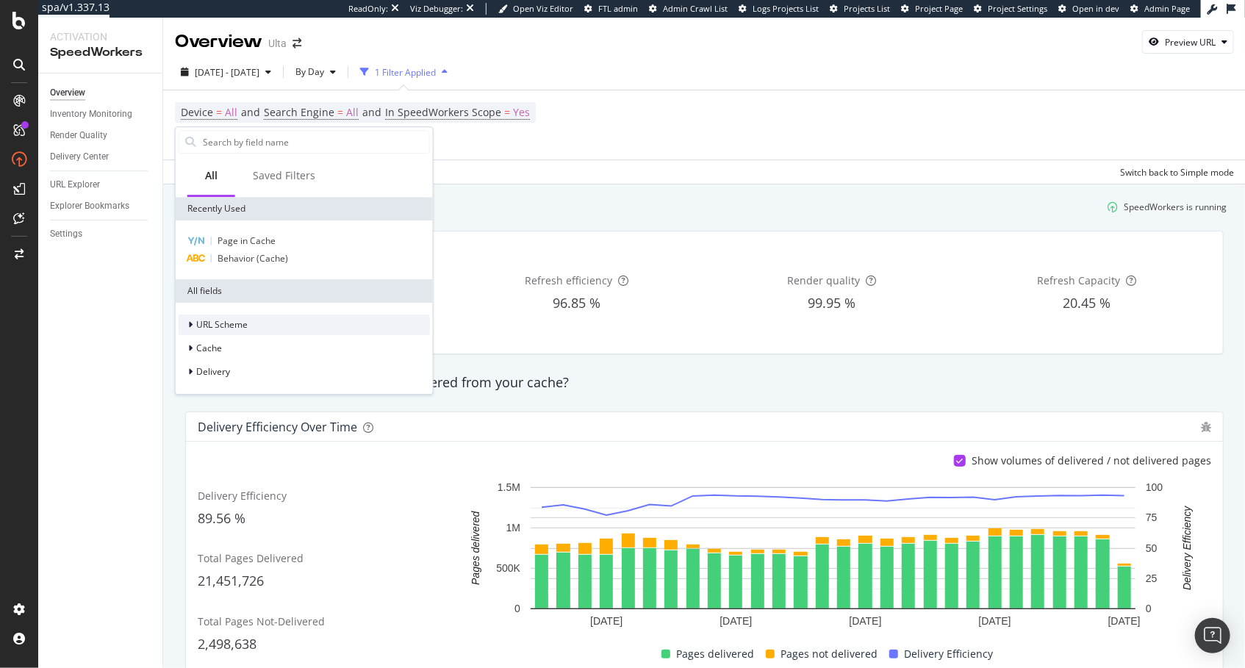
drag, startPoint x: 224, startPoint y: 321, endPoint x: 237, endPoint y: 334, distance: 17.7
click at [225, 322] on span "URL Scheme" at bounding box center [221, 325] width 51 height 12
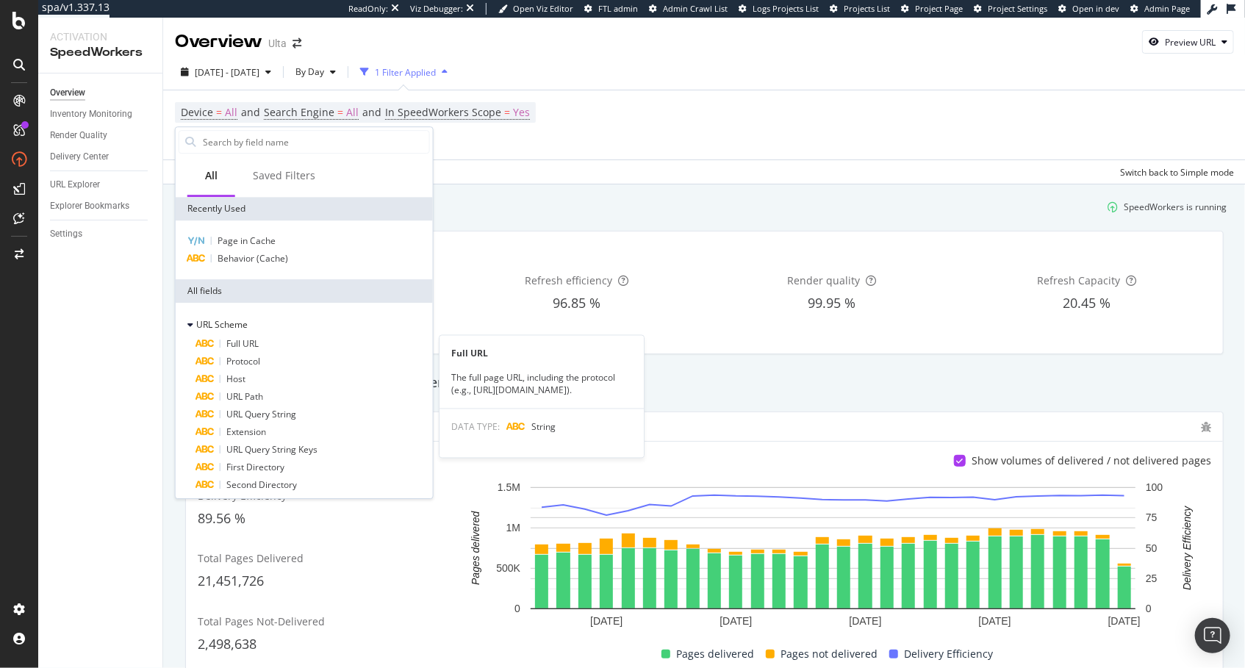
click at [255, 344] on span "Full URL" at bounding box center [242, 343] width 32 height 12
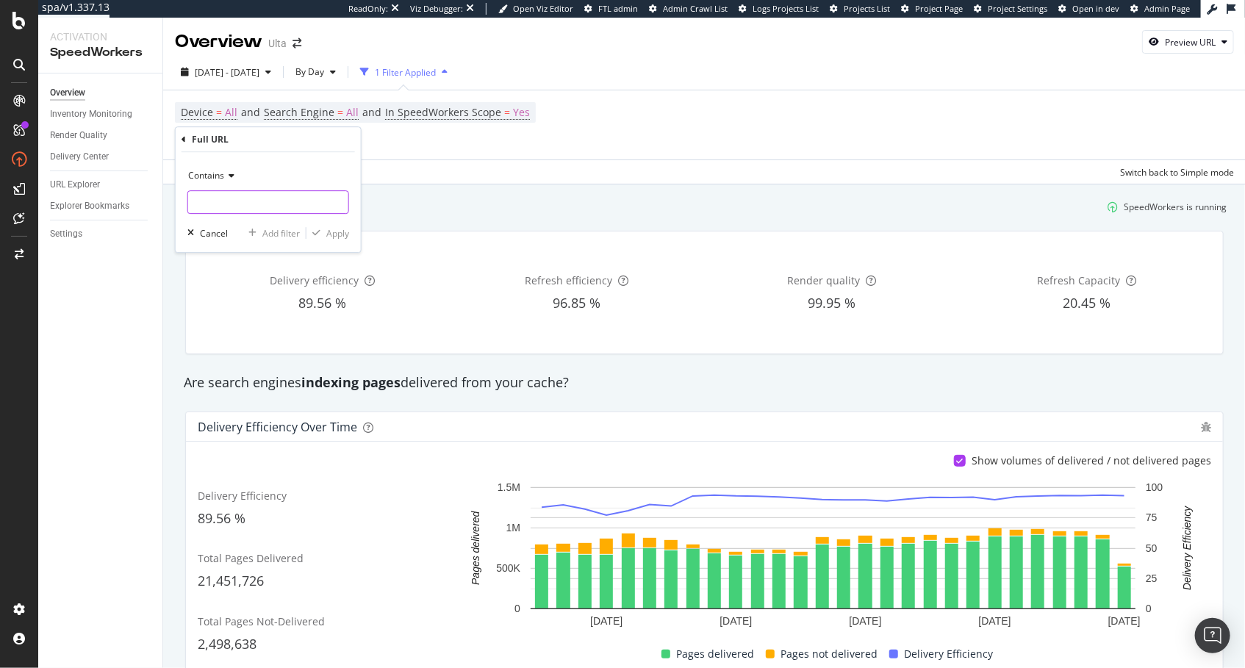
click at [278, 199] on input "text" at bounding box center [268, 202] width 160 height 24
paste input "[URL][DOMAIN_NAME]"
type input "[URL][DOMAIN_NAME]"
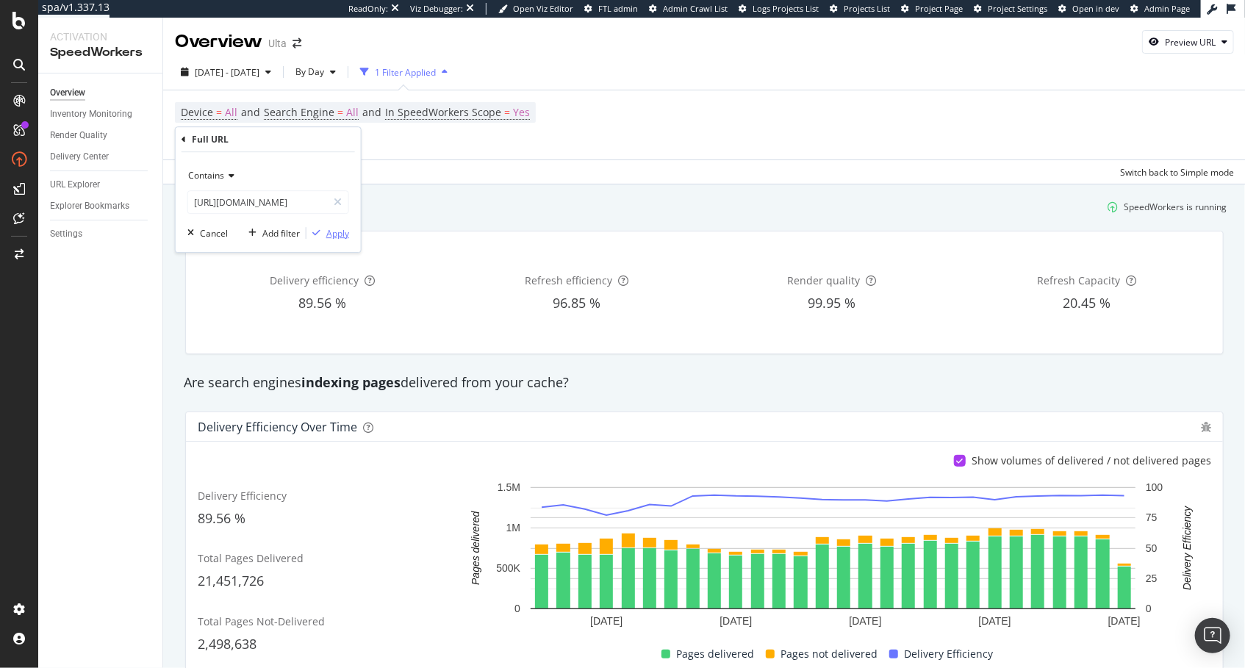
drag, startPoint x: 342, startPoint y: 237, endPoint x: 228, endPoint y: 215, distance: 115.9
click at [342, 237] on div "Apply" at bounding box center [337, 233] width 23 height 12
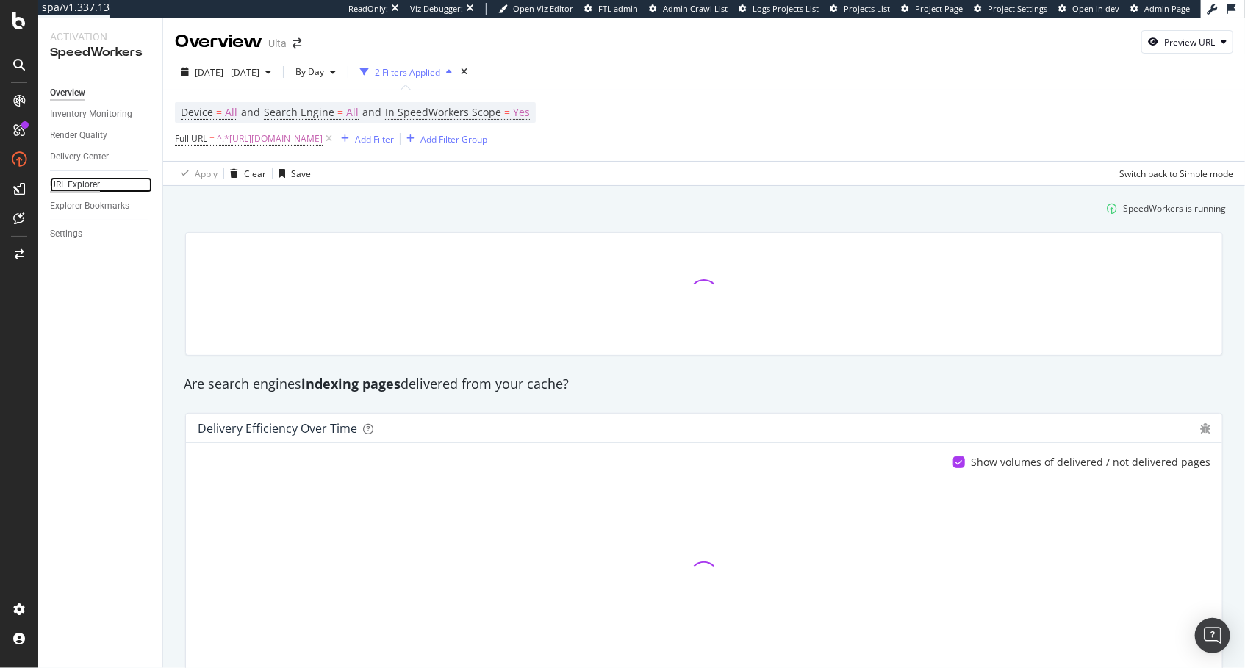
click at [93, 187] on div "URL Explorer" at bounding box center [75, 184] width 50 height 15
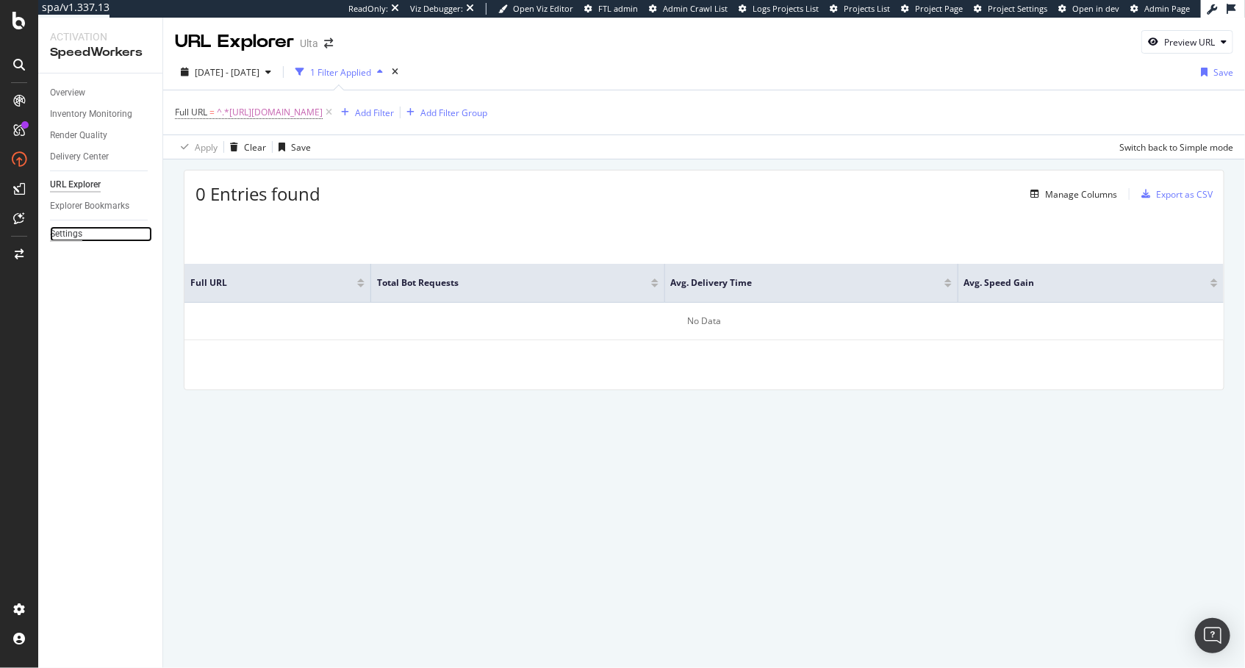
click at [71, 240] on div "Settings" at bounding box center [66, 233] width 32 height 15
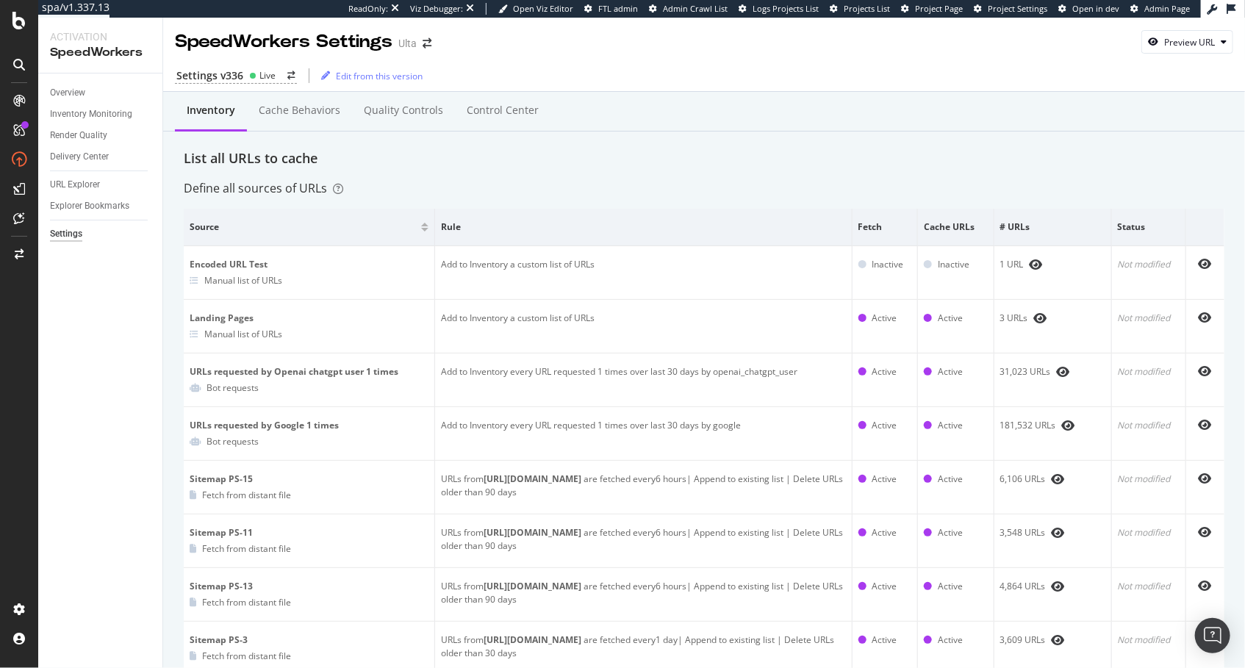
click at [499, 181] on div "Define all sources of URLs" at bounding box center [704, 188] width 1041 height 17
click at [283, 117] on div "Cache behaviors" at bounding box center [300, 110] width 82 height 15
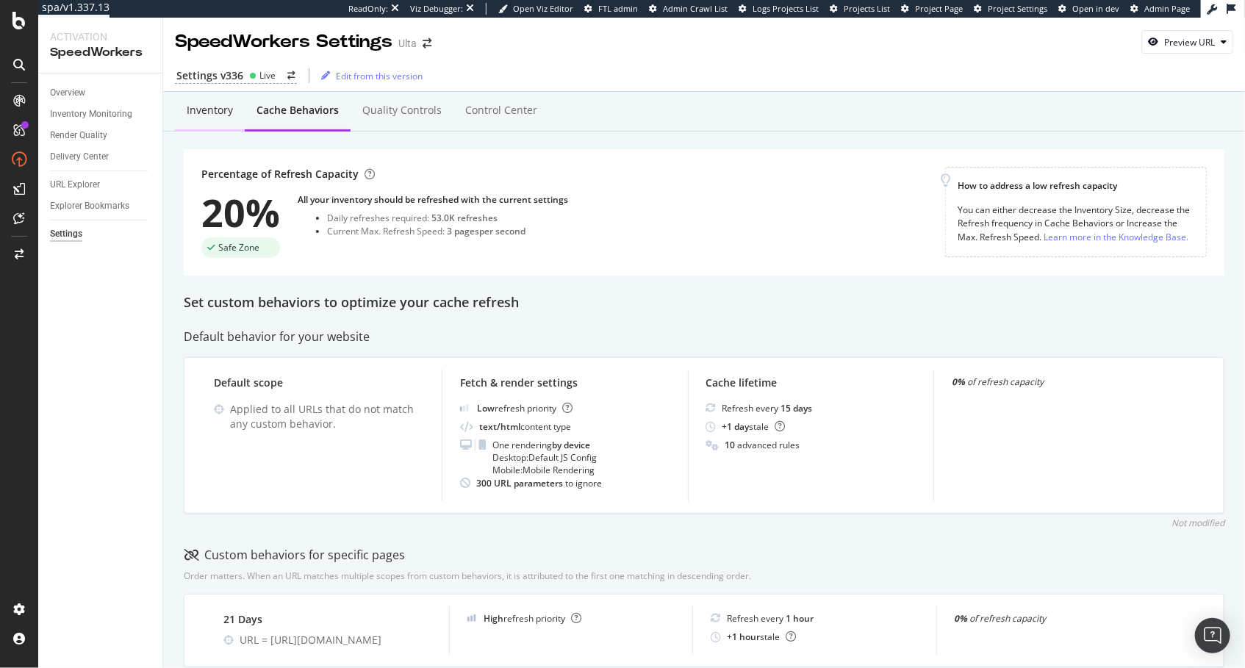
click at [210, 113] on div "Inventory" at bounding box center [210, 110] width 46 height 15
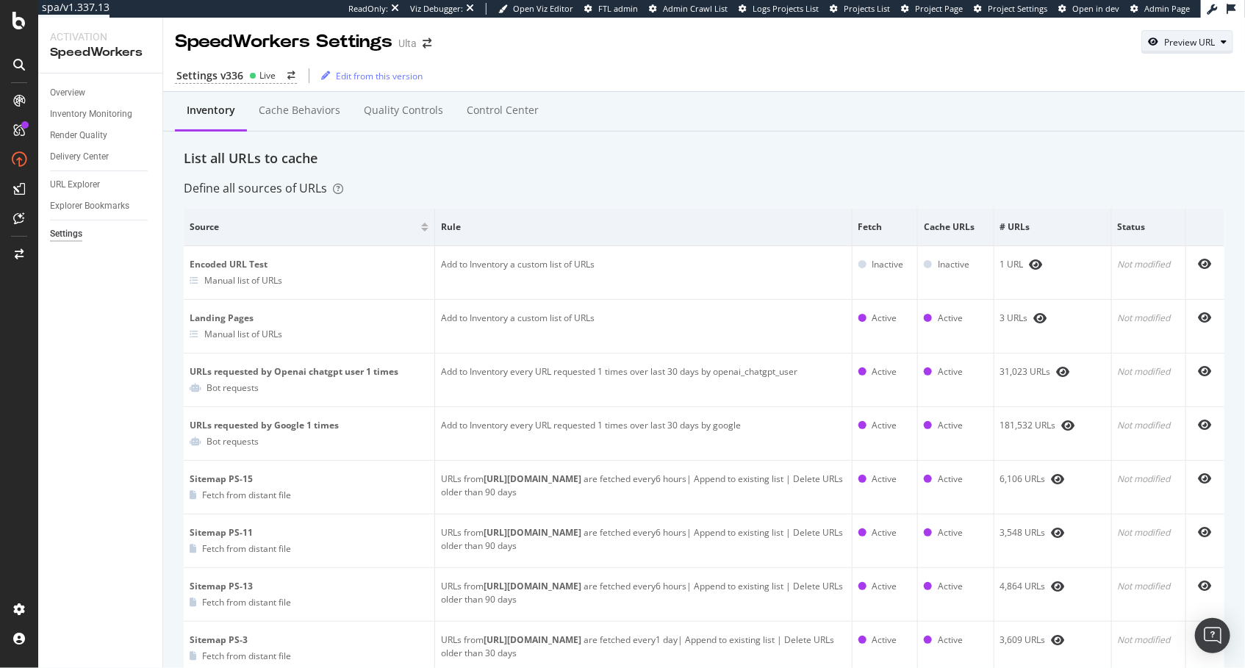
click at [1192, 51] on div "Preview URL" at bounding box center [1187, 42] width 90 height 21
click at [1115, 112] on input "url" at bounding box center [1143, 111] width 160 height 26
paste input "https://www.bestbuy.com/site/store-locator/"
type input "https://www.bestbuy.com/site/store-locator/"
click at [1133, 110] on input "url" at bounding box center [1143, 111] width 160 height 26
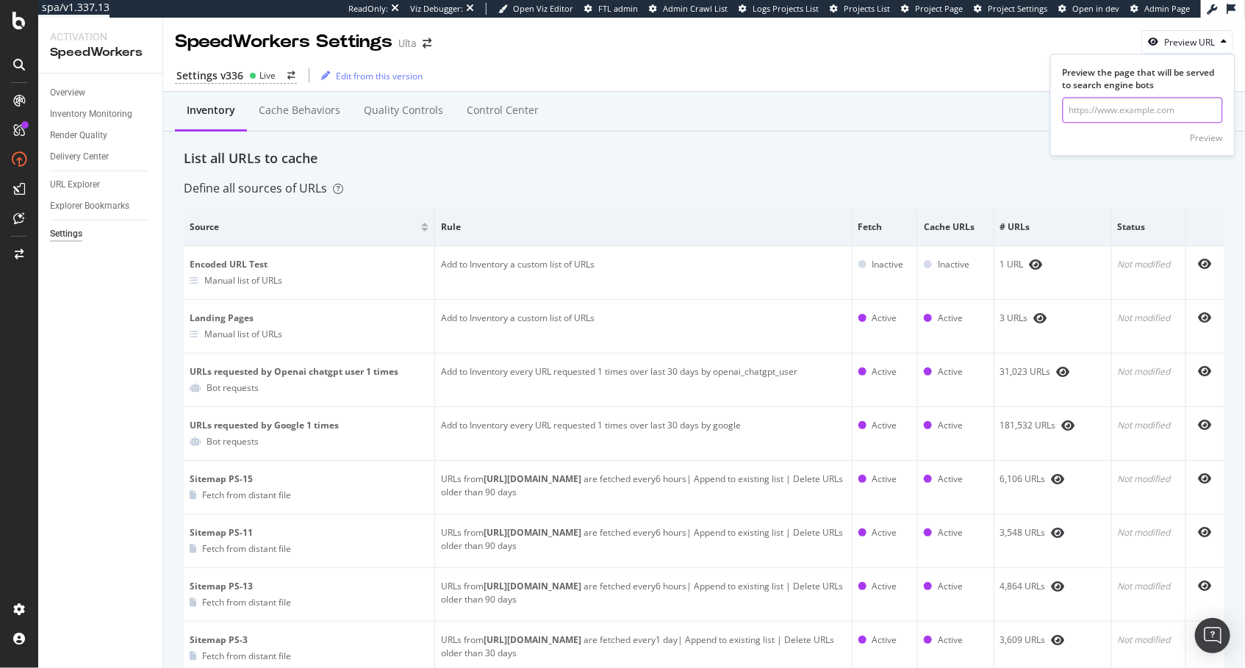
paste input "https://www.ulta.com/authorize"
type input "https://www.ulta.com/authorize"
click at [1217, 134] on div "Preview" at bounding box center [1207, 138] width 32 height 12
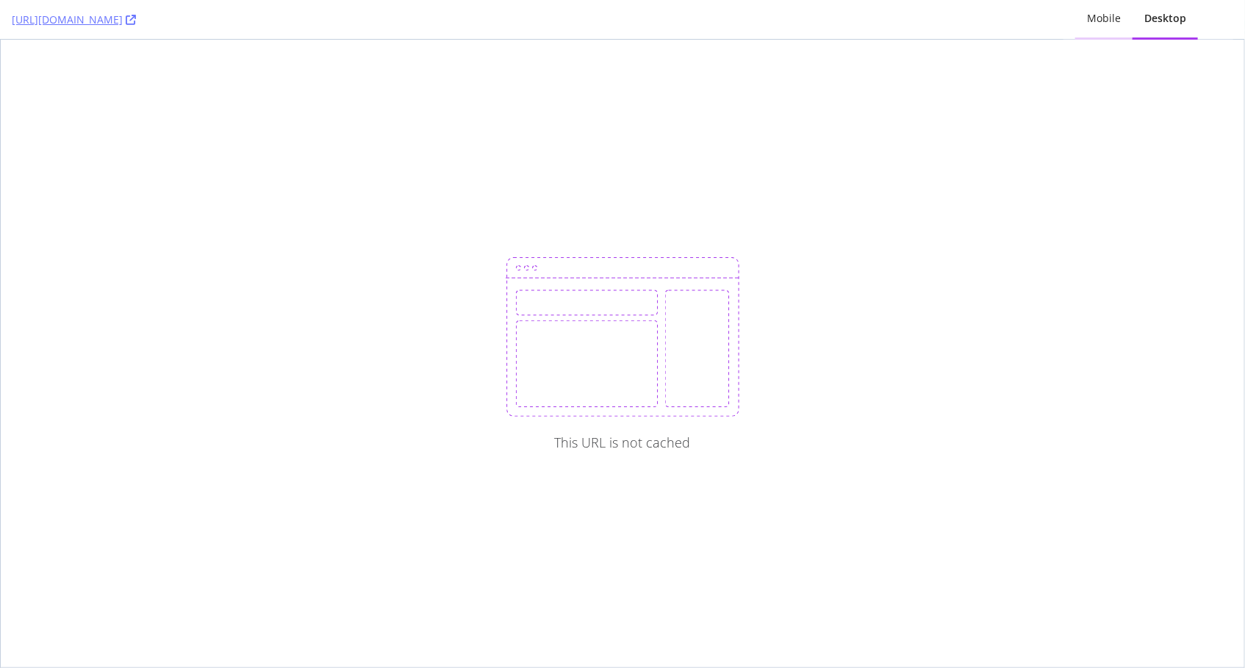
click at [1094, 24] on div "Mobile" at bounding box center [1104, 18] width 34 height 15
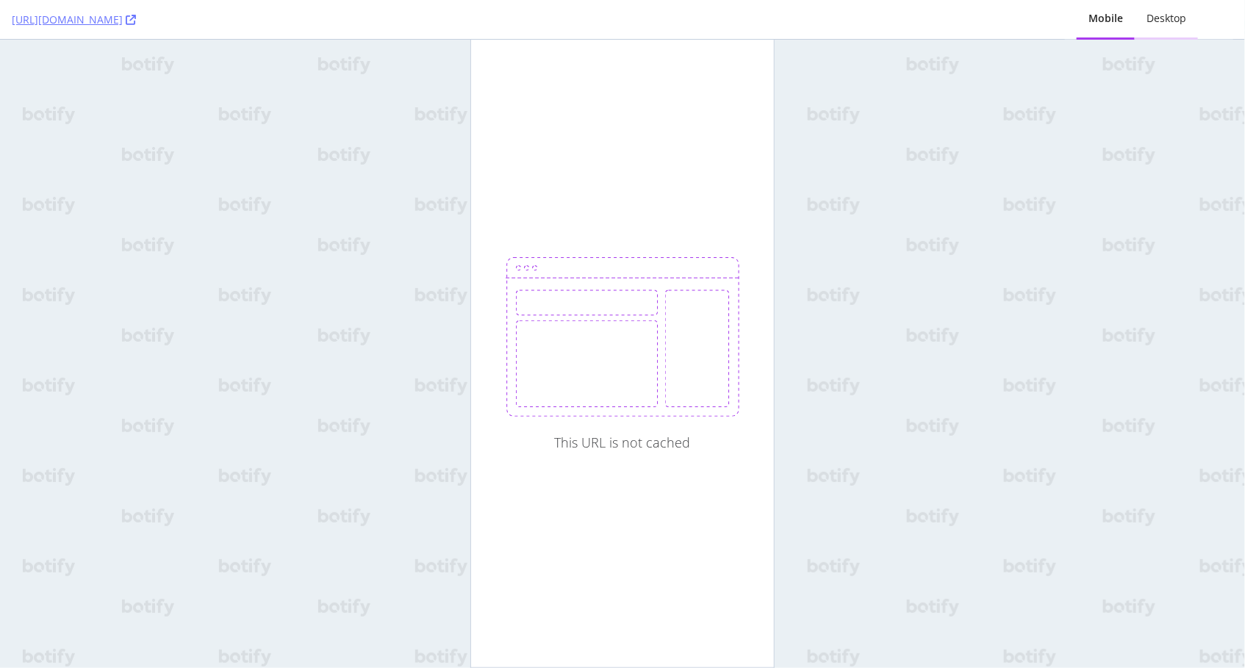
click at [1168, 21] on div "Desktop" at bounding box center [1167, 18] width 40 height 15
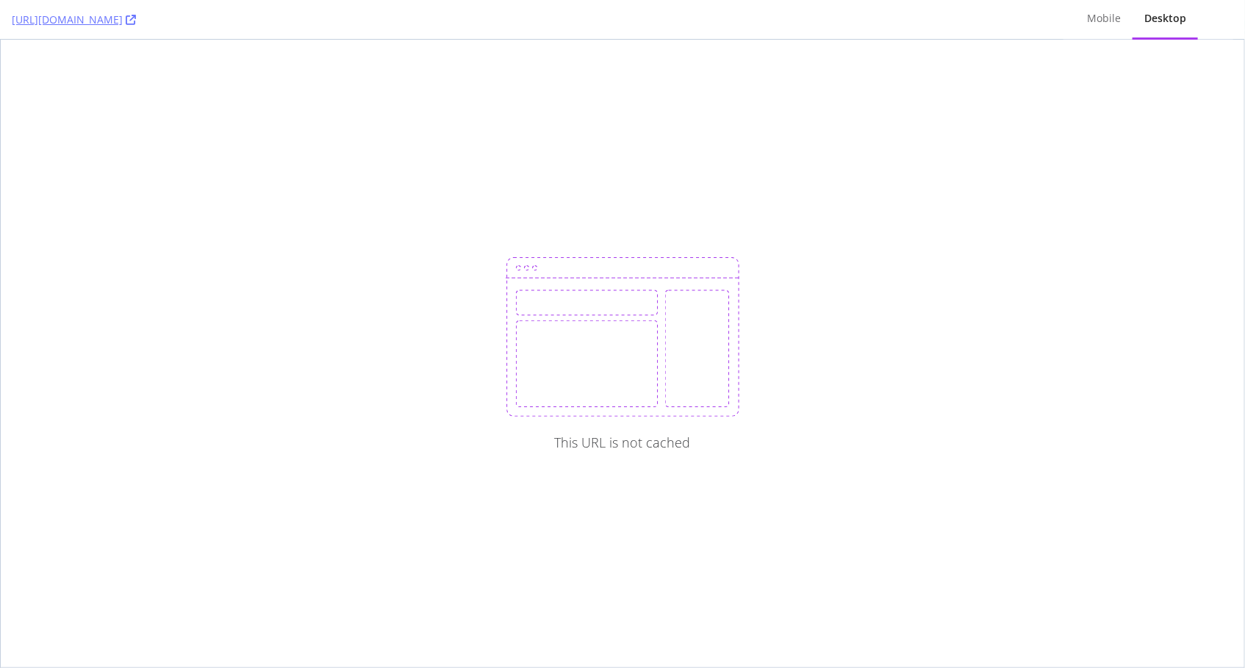
drag, startPoint x: 277, startPoint y: 68, endPoint x: 210, endPoint y: 2, distance: 94.6
click at [277, 68] on div "This URL is not cached" at bounding box center [623, 354] width 1244 height 628
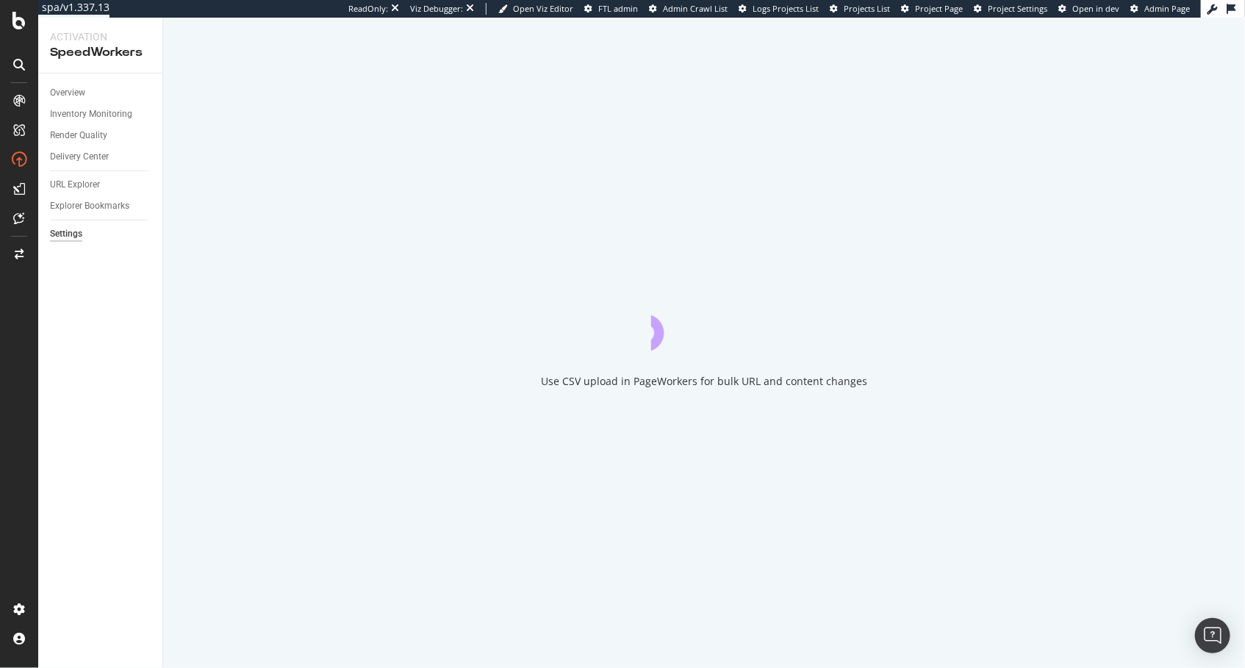
drag, startPoint x: 99, startPoint y: 337, endPoint x: 106, endPoint y: 282, distance: 55.6
click at [97, 327] on div "Overview Inventory Monitoring Render Quality Delivery Center URL Explorer Explo…" at bounding box center [100, 371] width 124 height 595
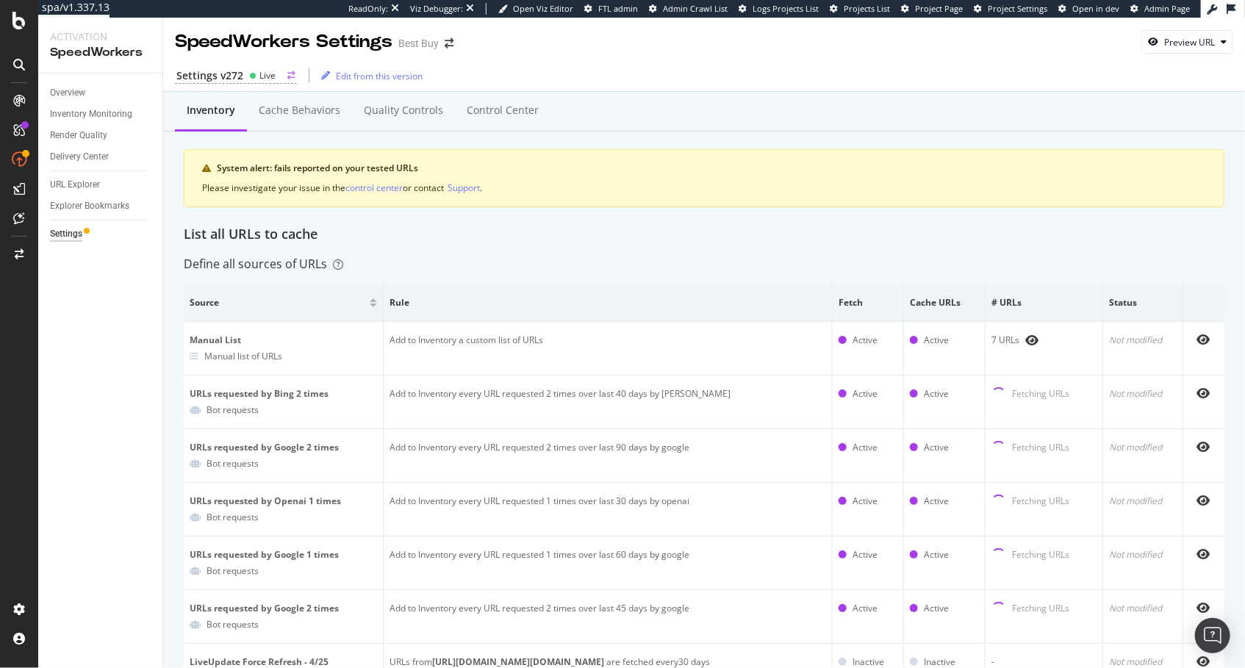
drag, startPoint x: 232, startPoint y: 85, endPoint x: 247, endPoint y: 76, distance: 17.1
click at [233, 83] on div "Settings v272 Live Edit from this version" at bounding box center [704, 75] width 1082 height 31
drag, startPoint x: 247, startPoint y: 76, endPoint x: 237, endPoint y: 79, distance: 10.7
click at [246, 76] on div "Settings v272 Live" at bounding box center [236, 75] width 122 height 15
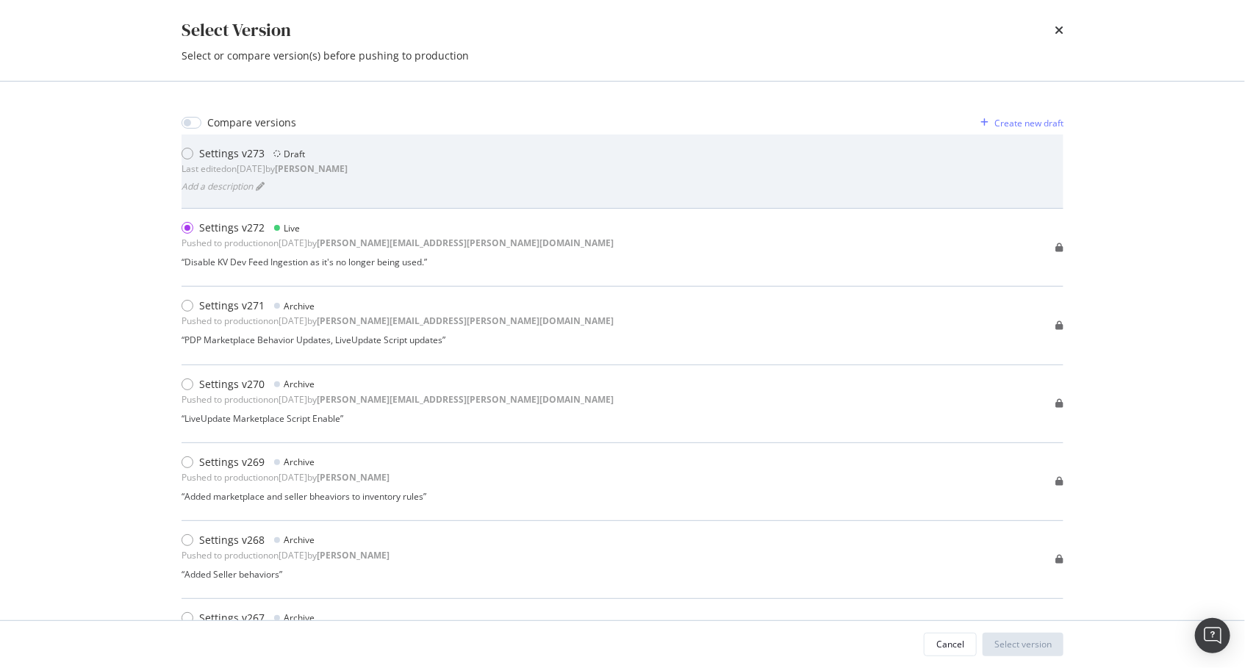
drag, startPoint x: 543, startPoint y: 178, endPoint x: 538, endPoint y: 193, distance: 15.6
click at [543, 179] on div "Settings v273 Draft Last edited on 2025 Aug 27th by connor Add a description" at bounding box center [623, 171] width 882 height 50
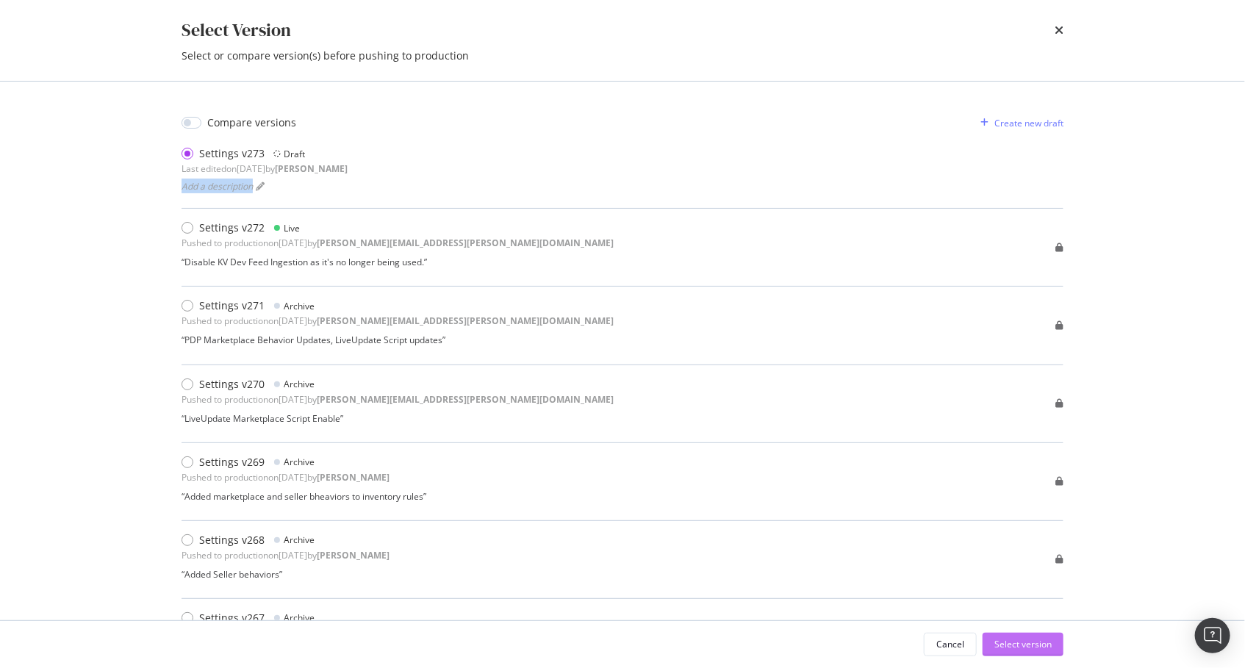
click at [1045, 640] on div "Select version" at bounding box center [1023, 644] width 57 height 12
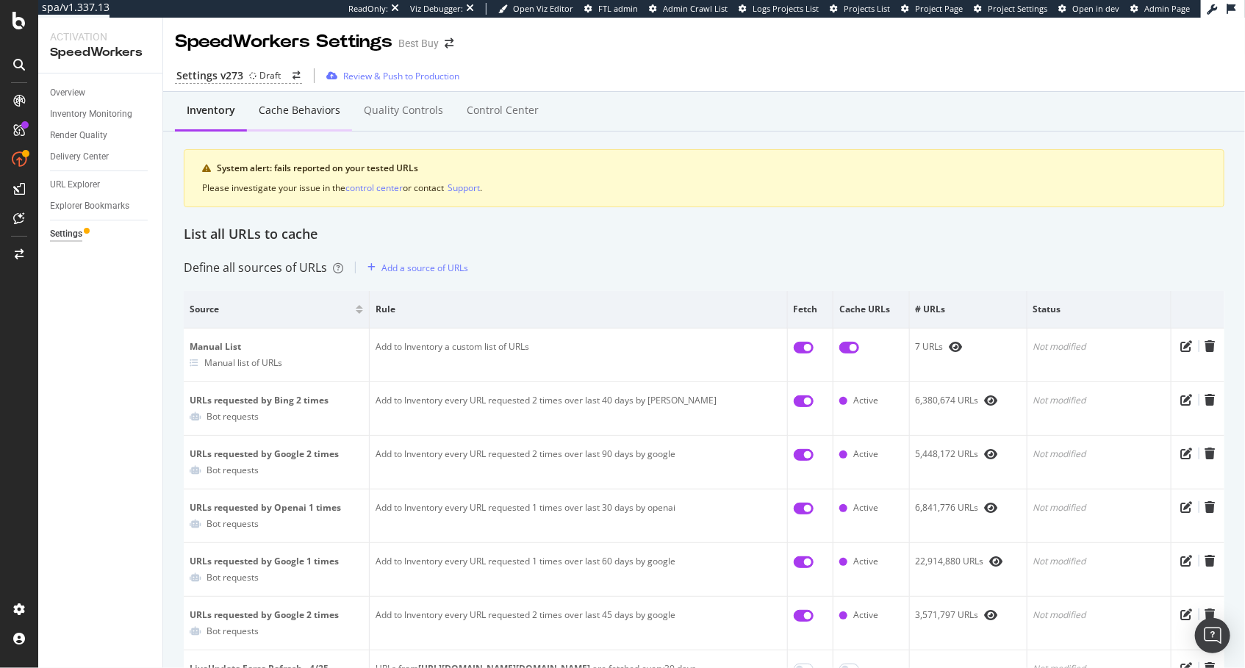
click at [276, 109] on div "Cache behaviors" at bounding box center [300, 110] width 82 height 15
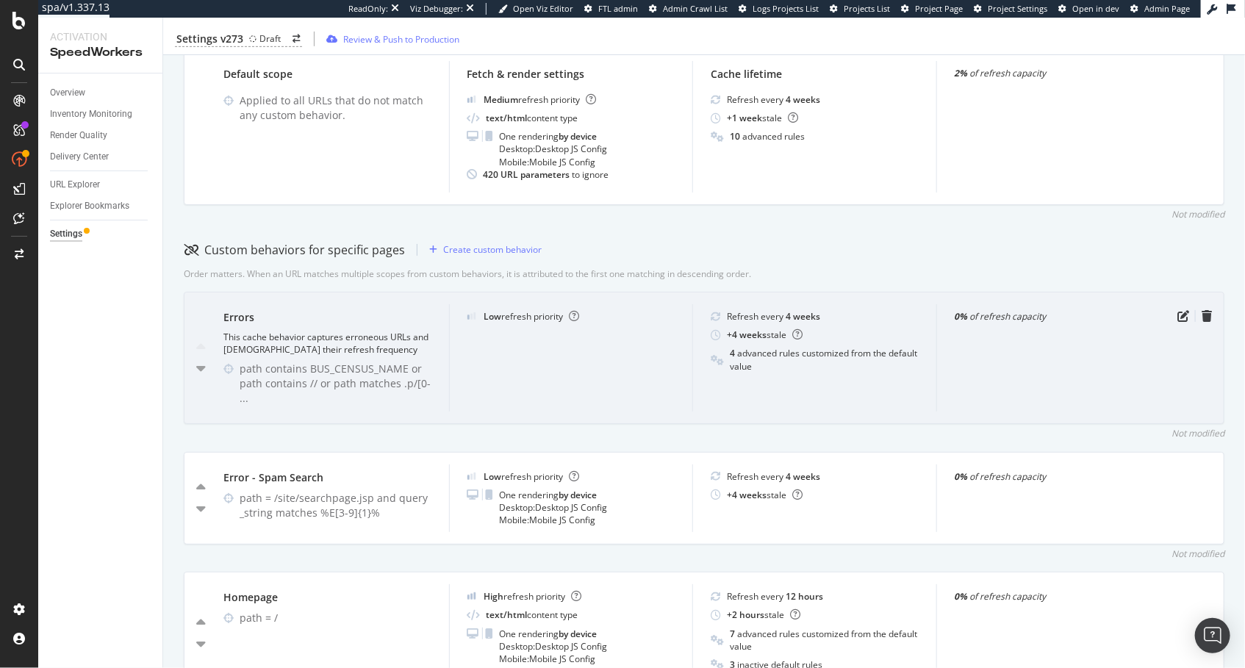
scroll to position [463, 0]
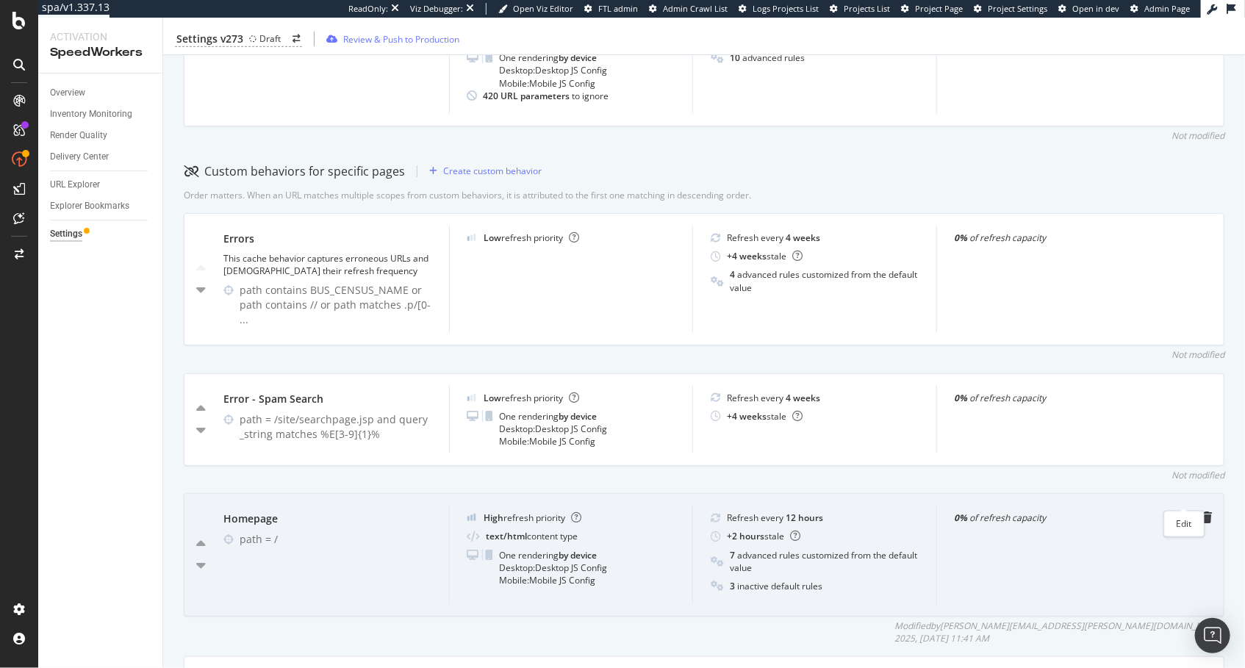
click at [1187, 512] on icon "pen-to-square" at bounding box center [1184, 518] width 12 height 12
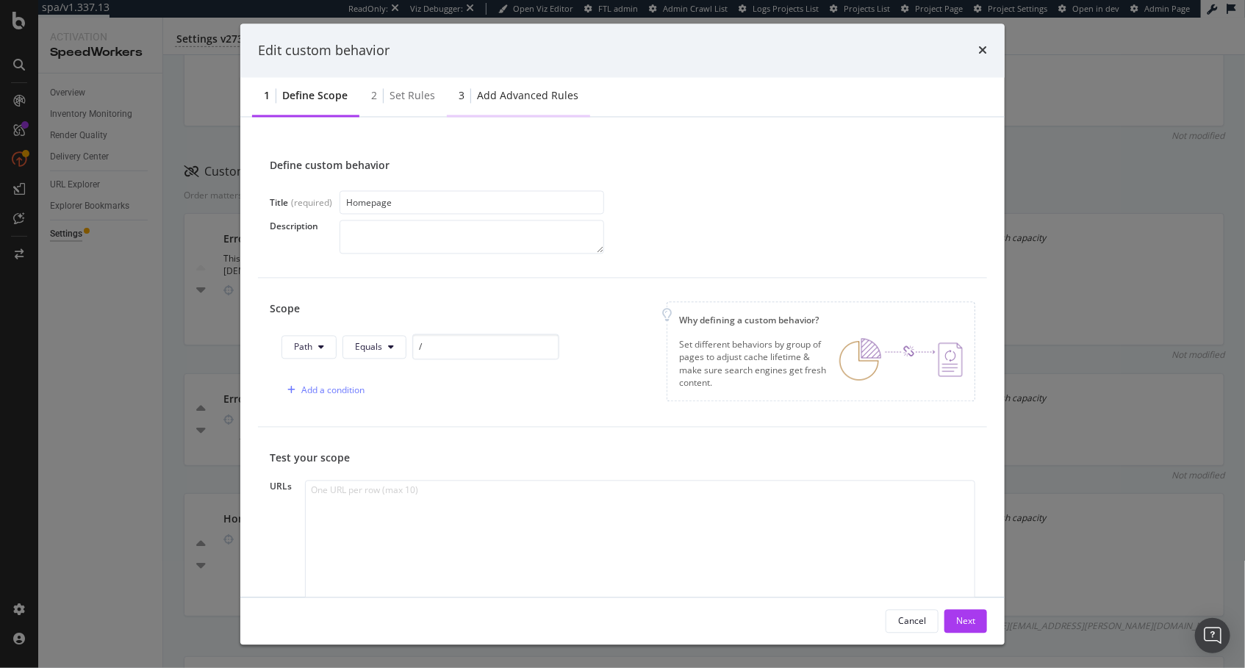
click at [509, 89] on div "Add advanced rules" at bounding box center [527, 96] width 101 height 15
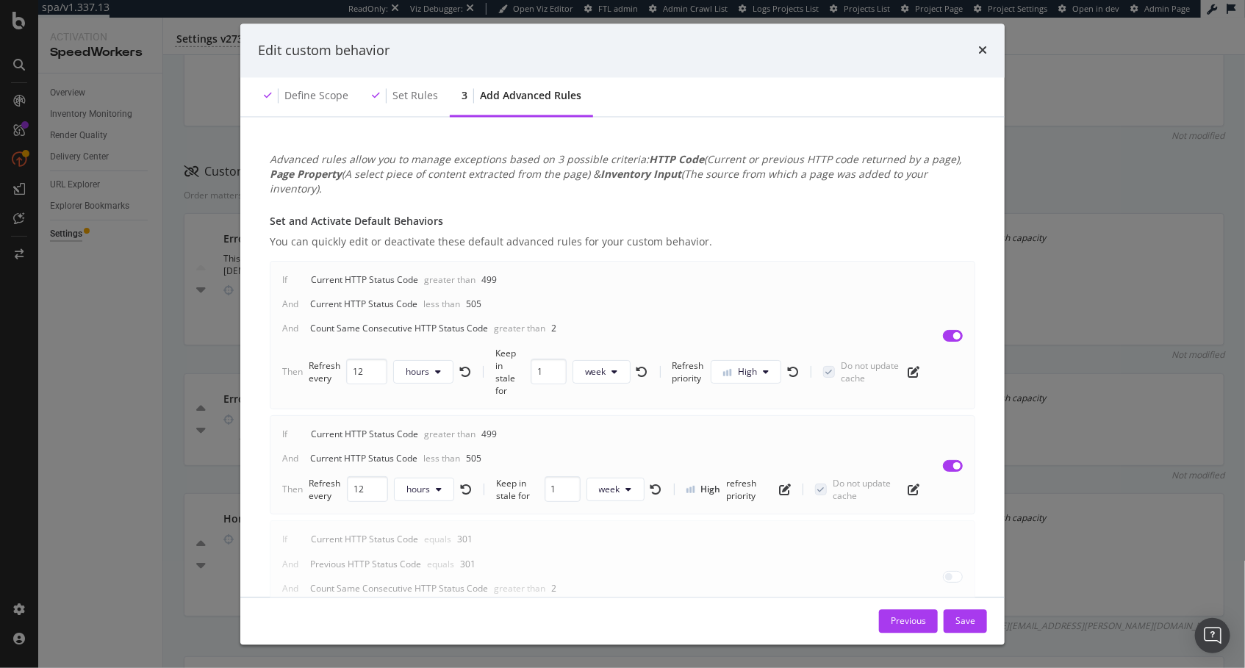
scroll to position [754, 0]
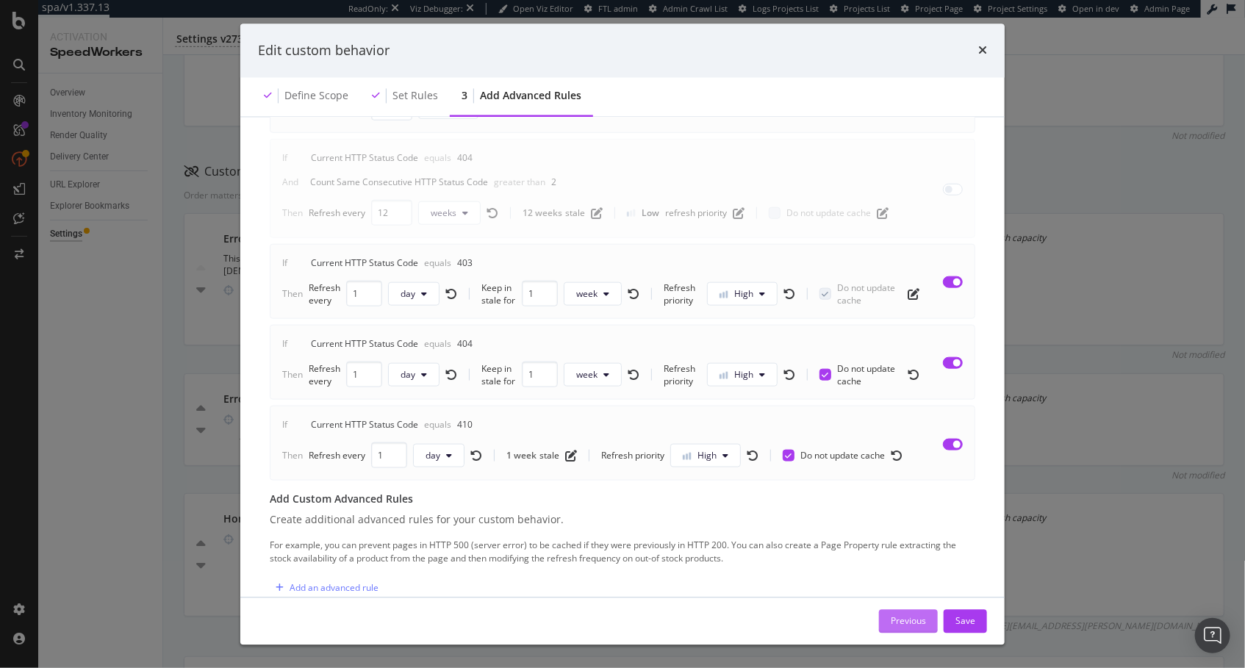
click at [915, 618] on div "Previous" at bounding box center [908, 621] width 35 height 12
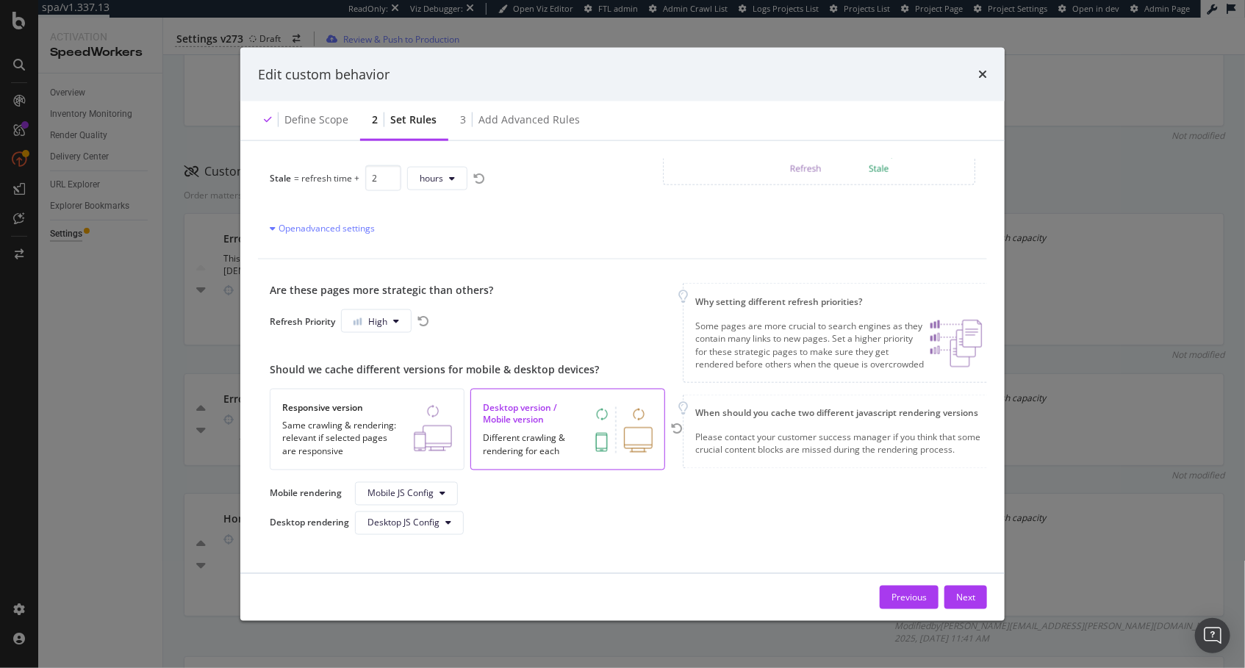
scroll to position [0, 0]
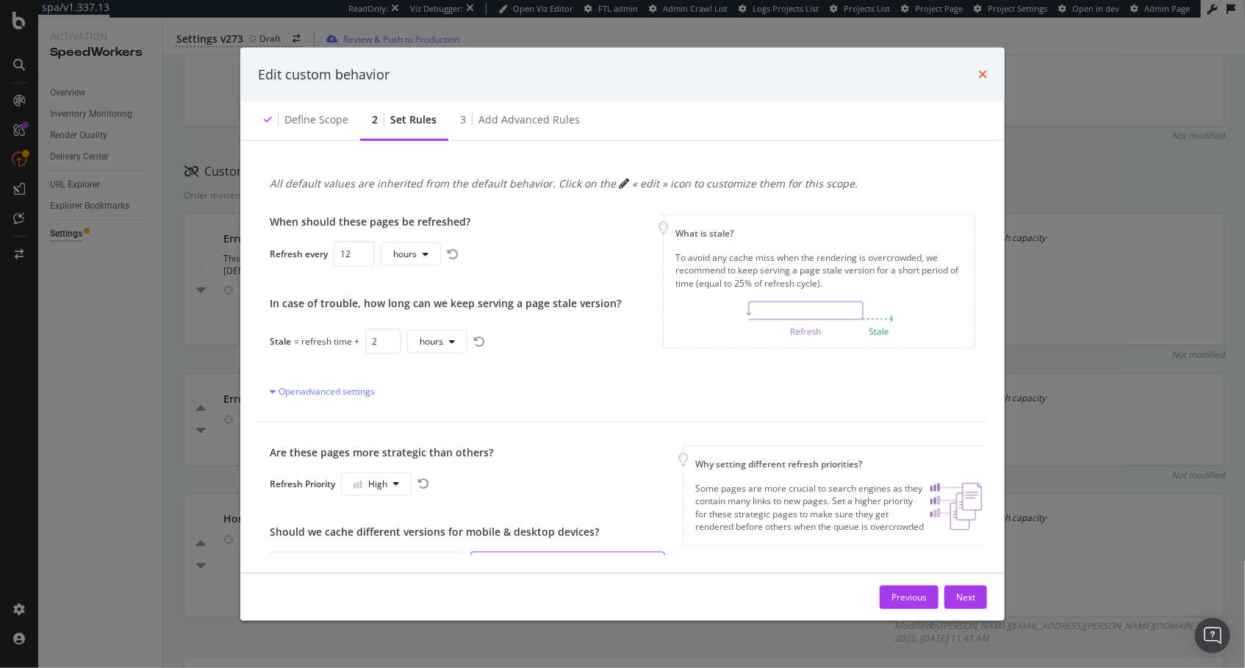
click at [982, 69] on icon "times" at bounding box center [983, 74] width 9 height 12
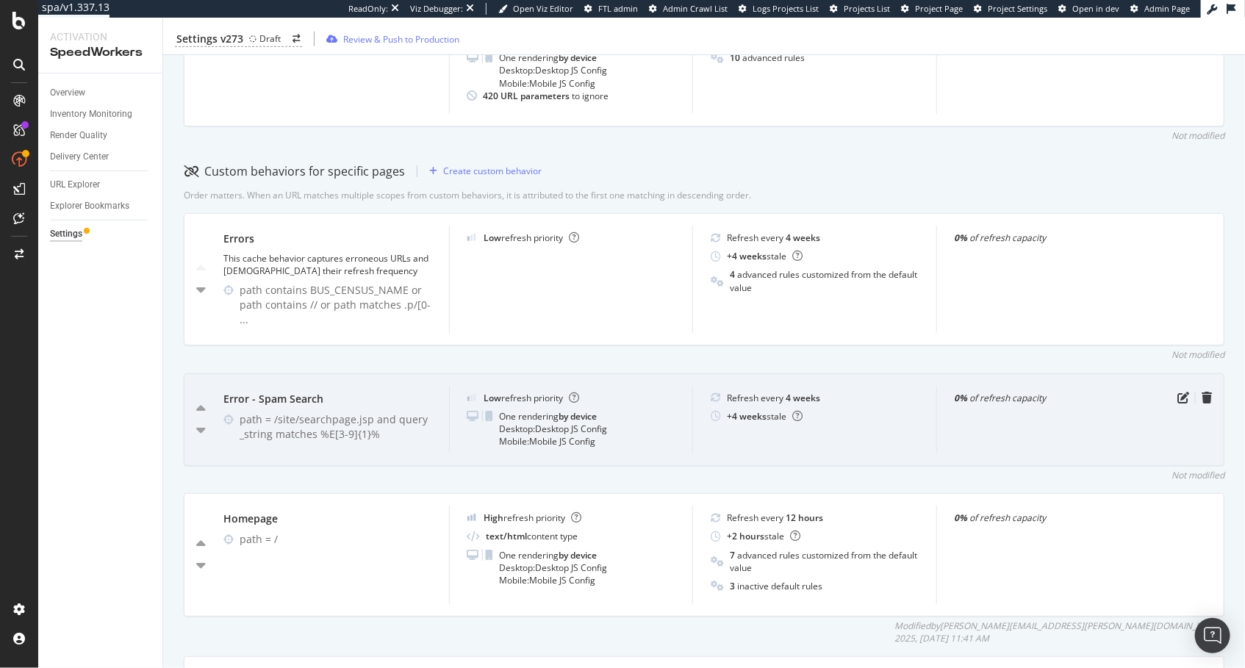
scroll to position [513, 0]
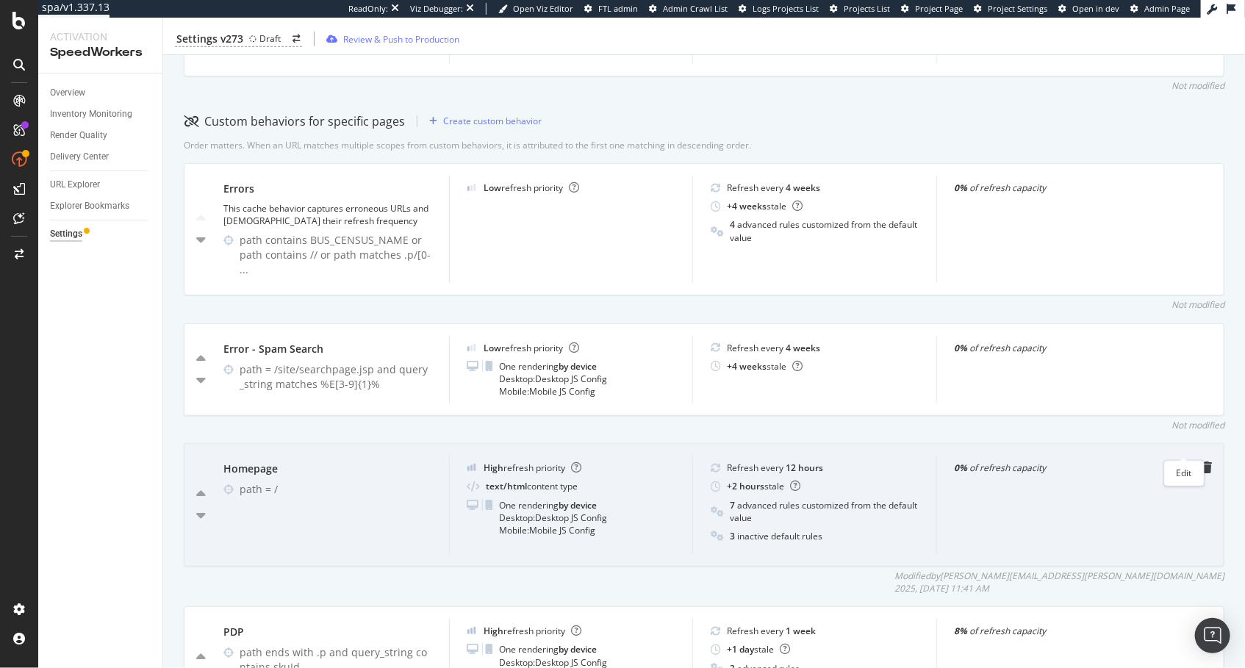
click at [1182, 462] on icon "pen-to-square" at bounding box center [1184, 468] width 12 height 12
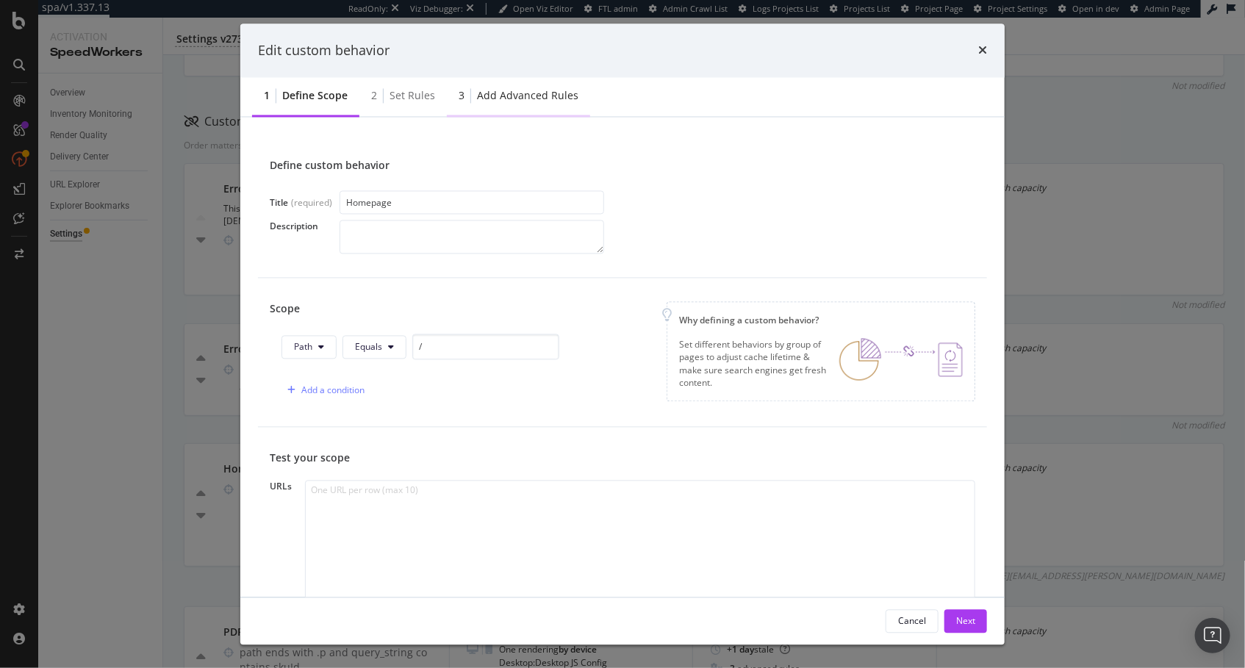
click at [479, 99] on div "Add advanced rules" at bounding box center [527, 96] width 101 height 15
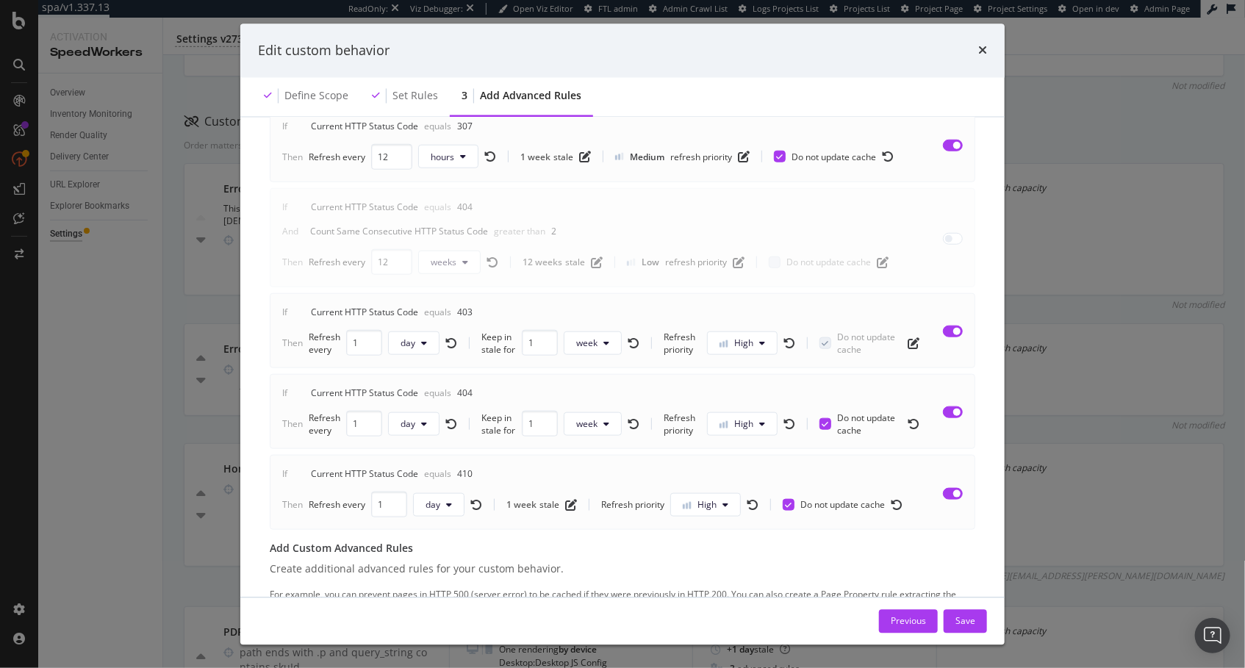
scroll to position [704, 0]
click at [980, 56] on icon "times" at bounding box center [983, 51] width 9 height 12
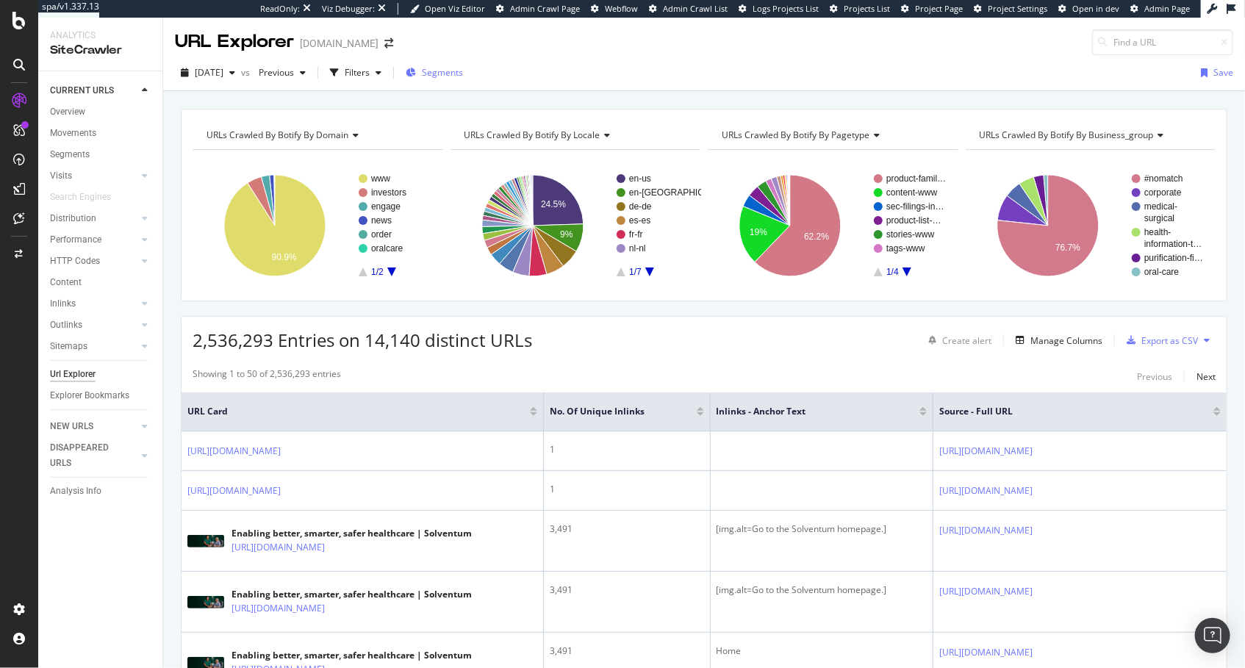
click at [463, 72] on span "Segments" at bounding box center [442, 72] width 41 height 12
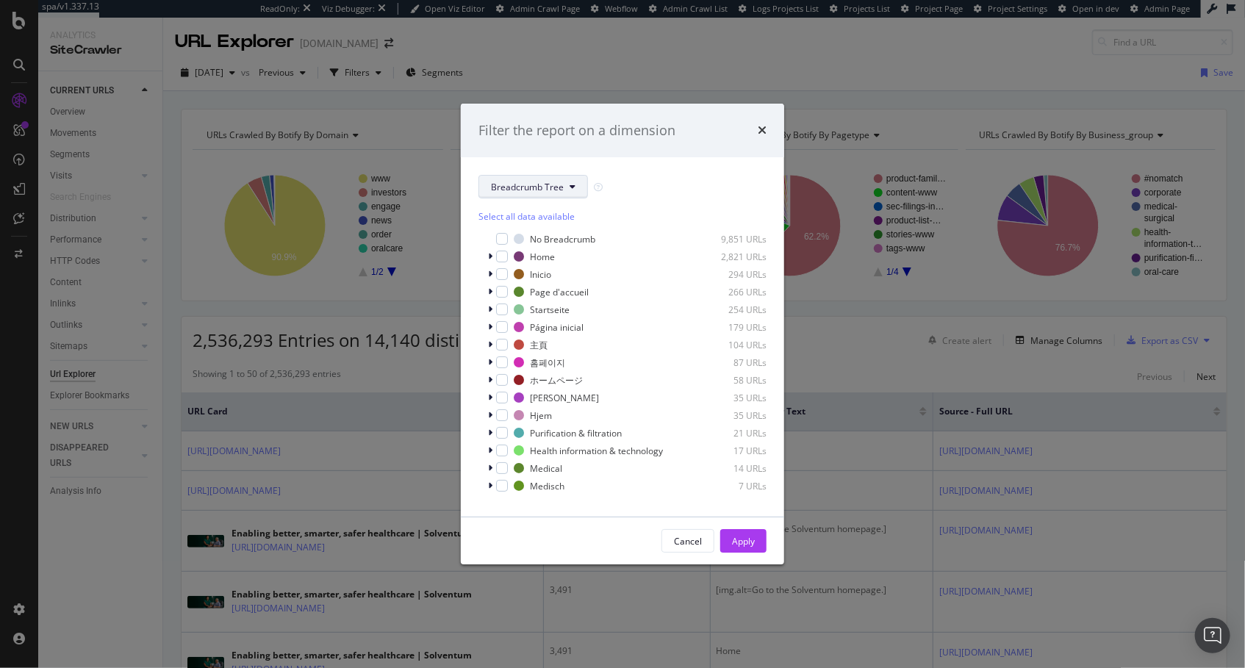
click at [553, 190] on span "Breadcrumb Tree" at bounding box center [527, 187] width 73 height 12
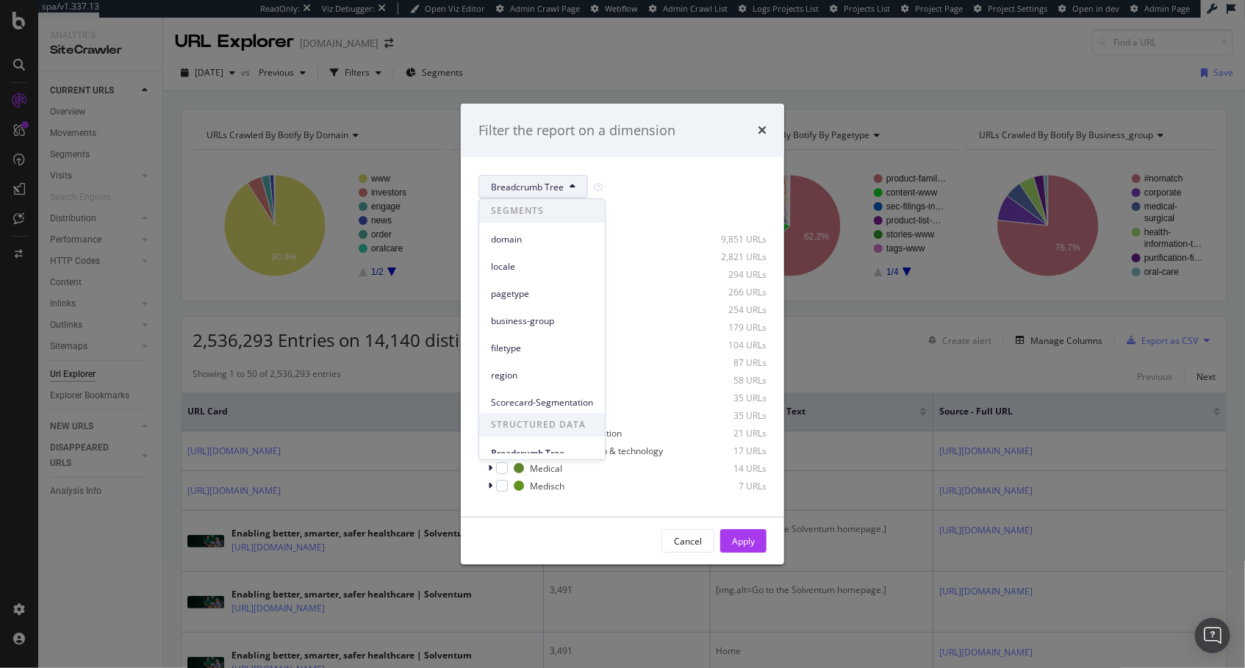
click at [551, 247] on div "domain" at bounding box center [542, 239] width 126 height 21
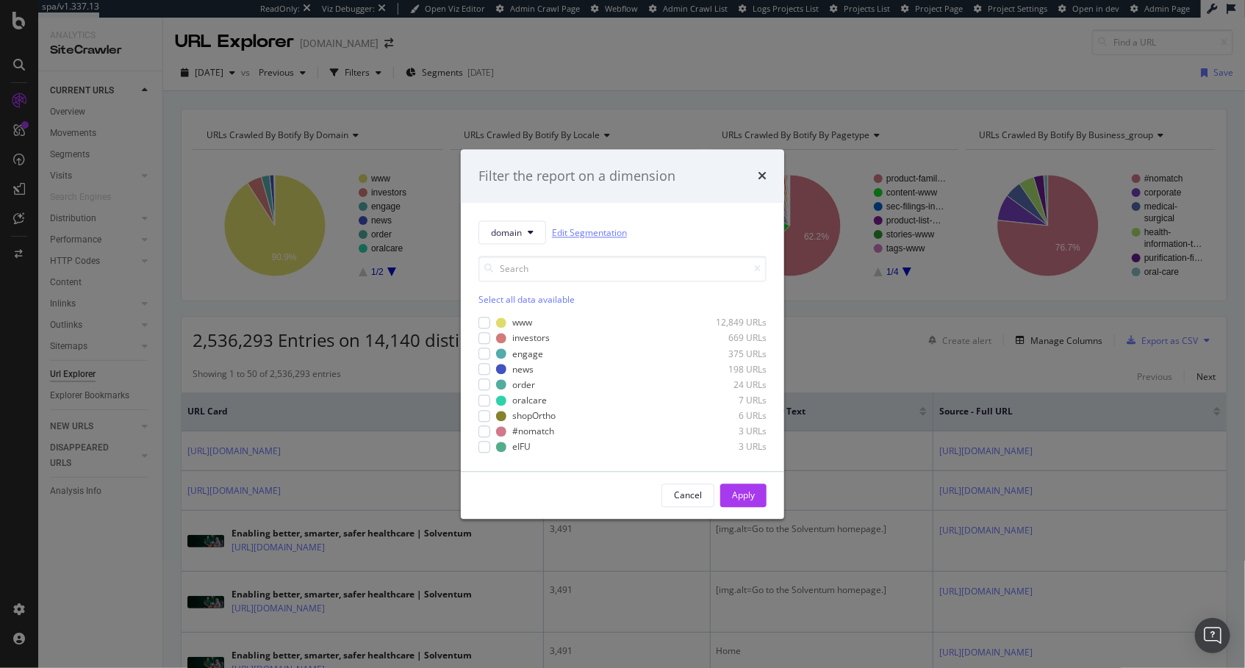
click at [591, 230] on link "Edit Segmentation" at bounding box center [589, 232] width 75 height 15
click at [757, 223] on div "domain Edit Segmentation" at bounding box center [623, 233] width 288 height 24
drag, startPoint x: 761, startPoint y: 176, endPoint x: 731, endPoint y: 9, distance: 169.6
click at [759, 174] on icon "times" at bounding box center [762, 177] width 9 height 12
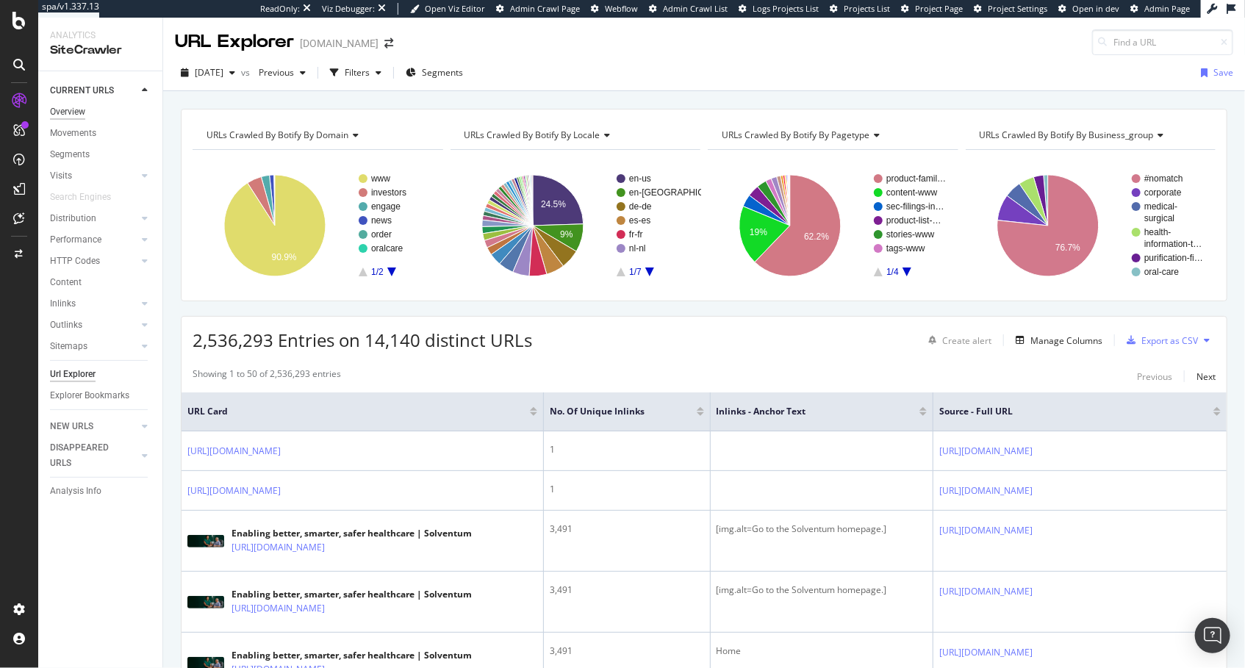
click at [85, 117] on div "Overview" at bounding box center [67, 111] width 35 height 15
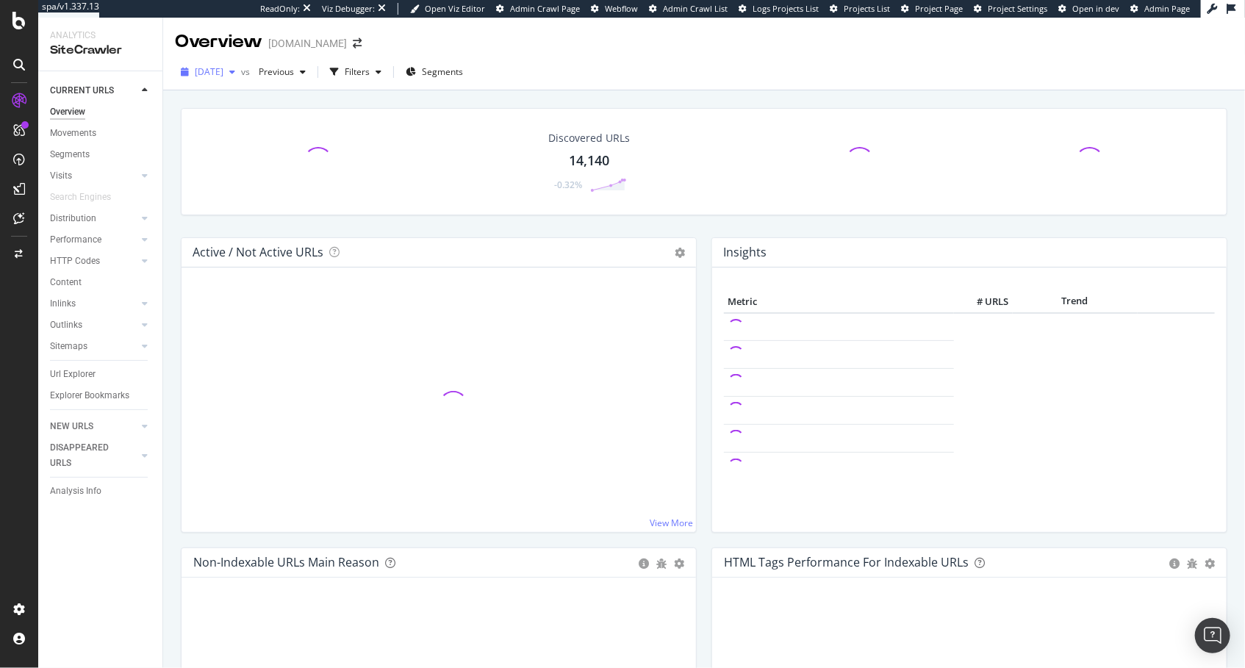
click at [223, 76] on span "[DATE]" at bounding box center [209, 71] width 29 height 12
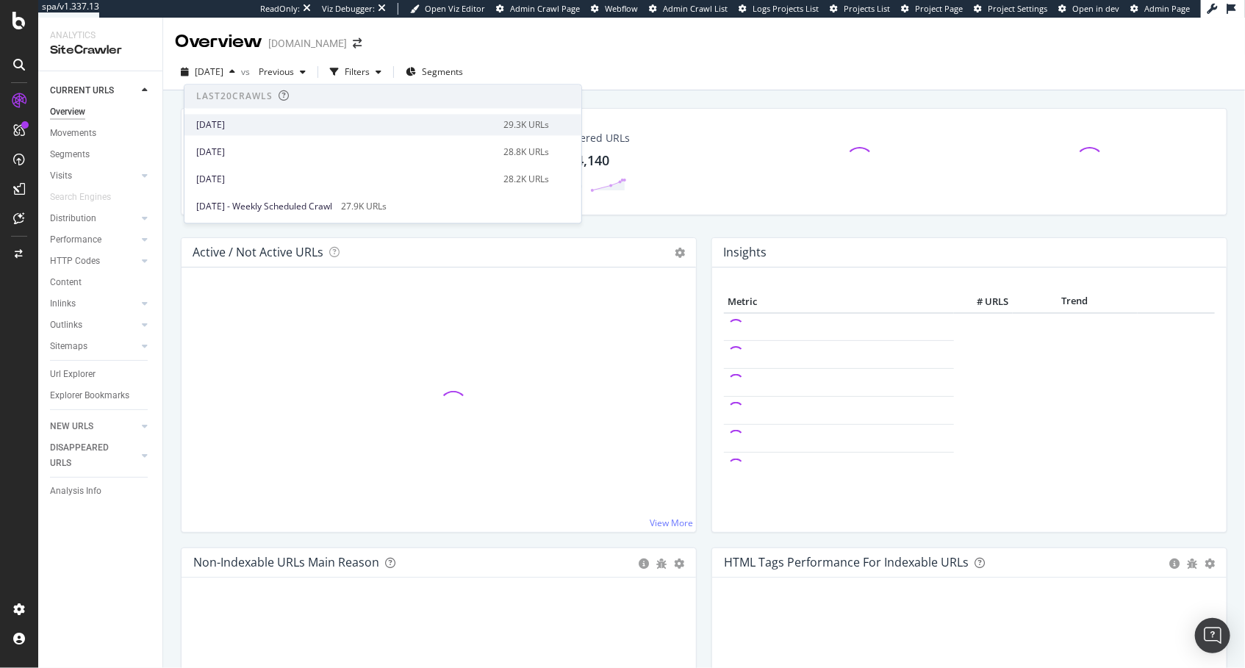
click at [221, 122] on div "[DATE]" at bounding box center [345, 124] width 298 height 13
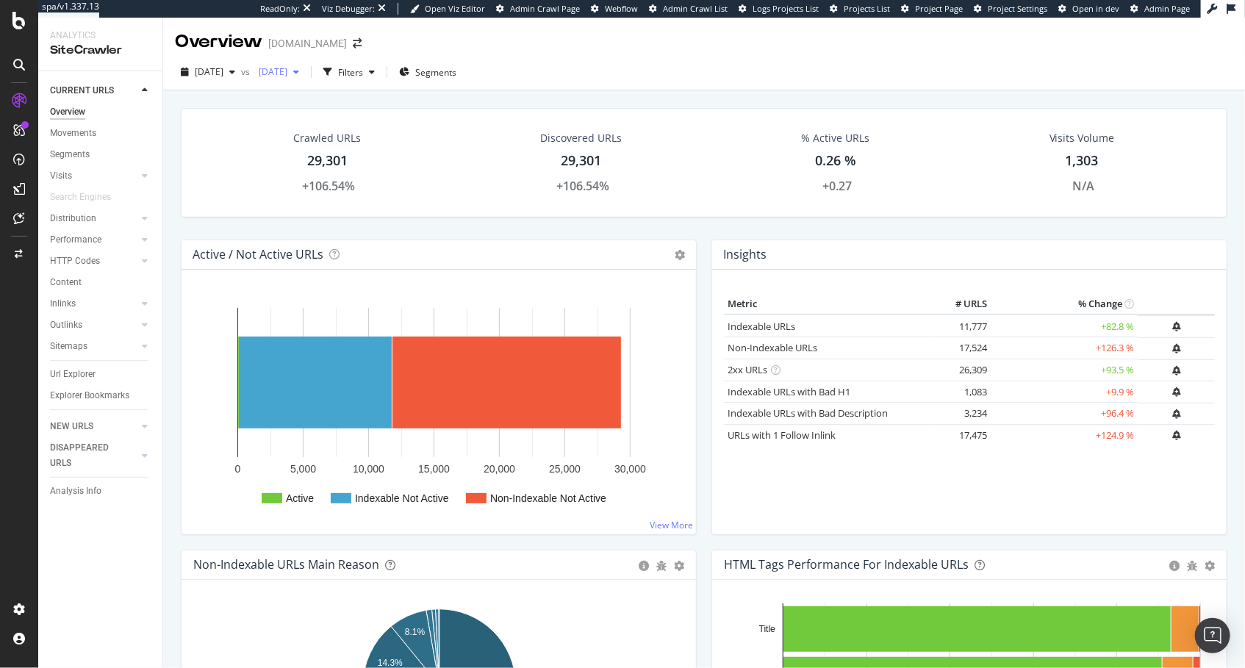
click at [287, 73] on span "[DATE]" at bounding box center [270, 71] width 35 height 12
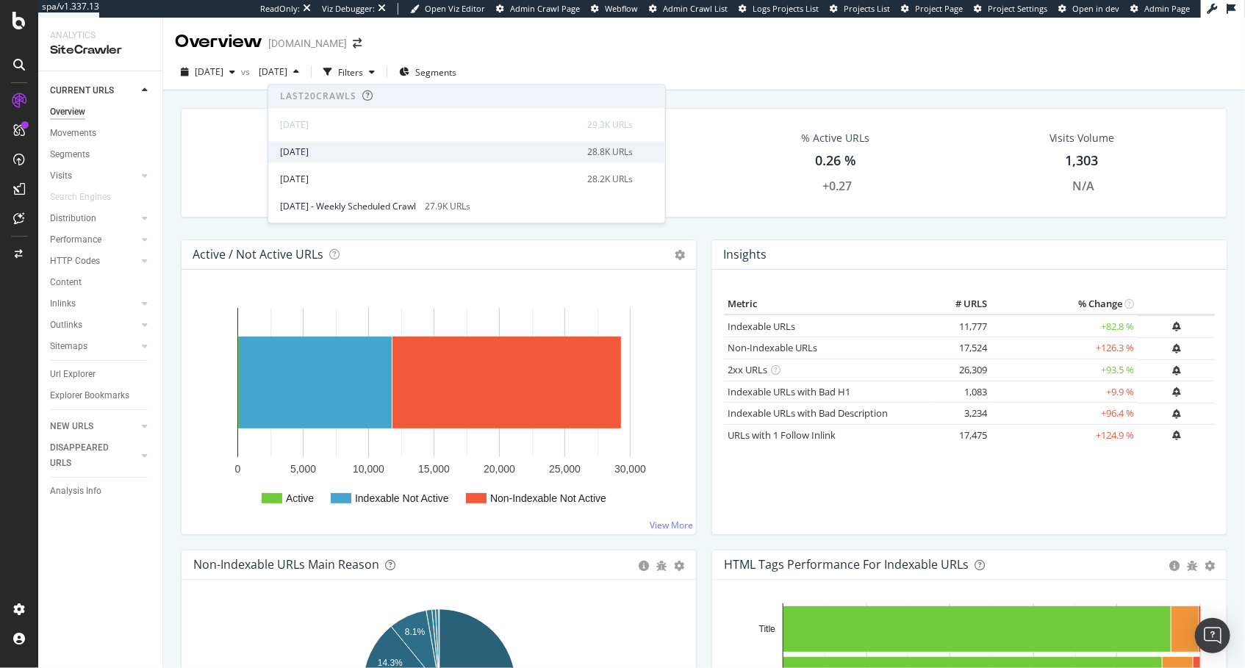
click at [315, 142] on div "[DATE] 28.8K URLs" at bounding box center [466, 151] width 397 height 21
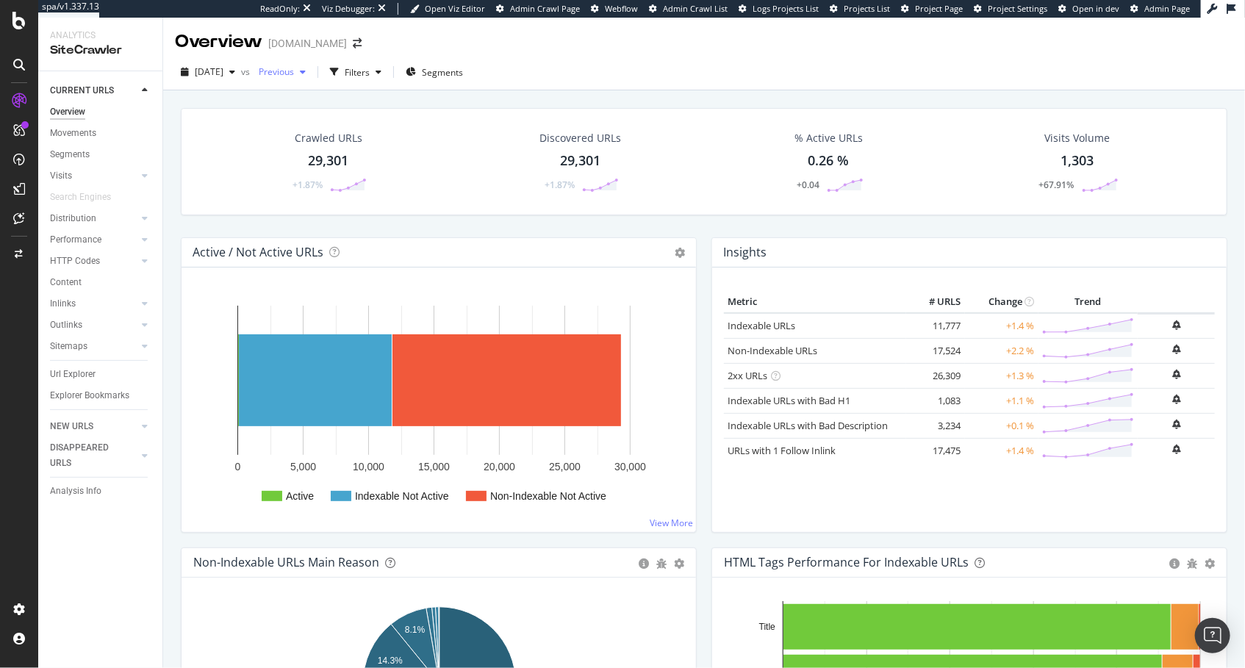
drag, startPoint x: 310, startPoint y: 73, endPoint x: 312, endPoint y: 80, distance: 7.7
click at [294, 73] on span "Previous" at bounding box center [273, 71] width 41 height 12
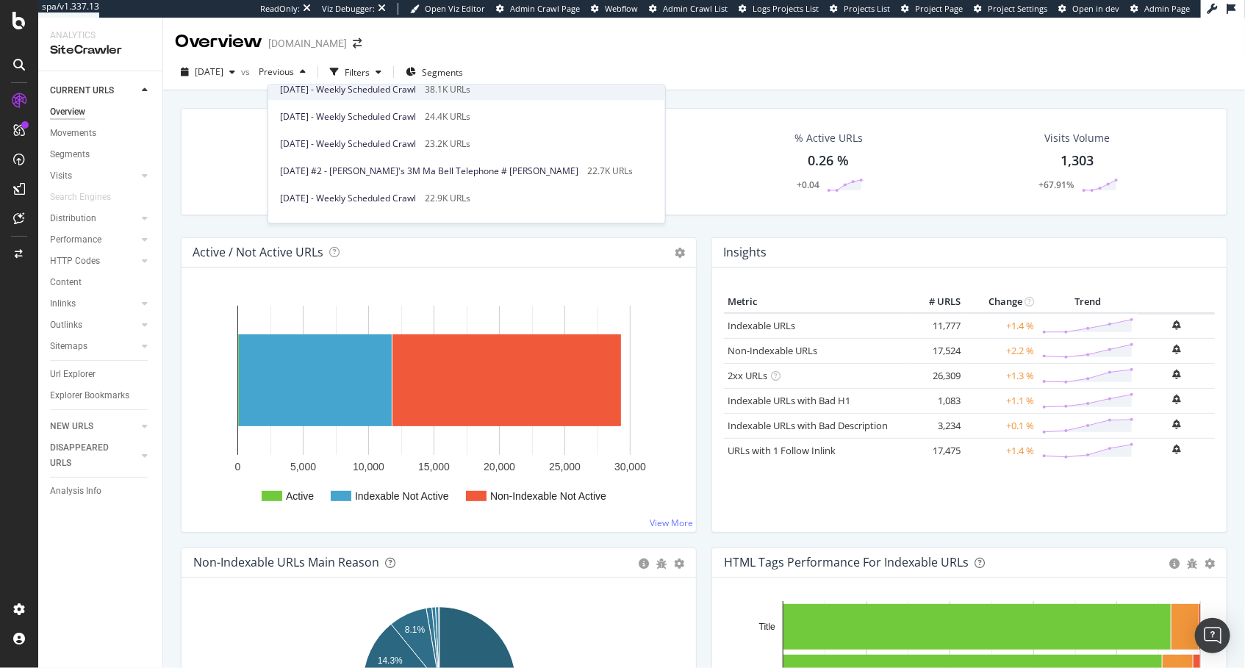
scroll to position [225, 0]
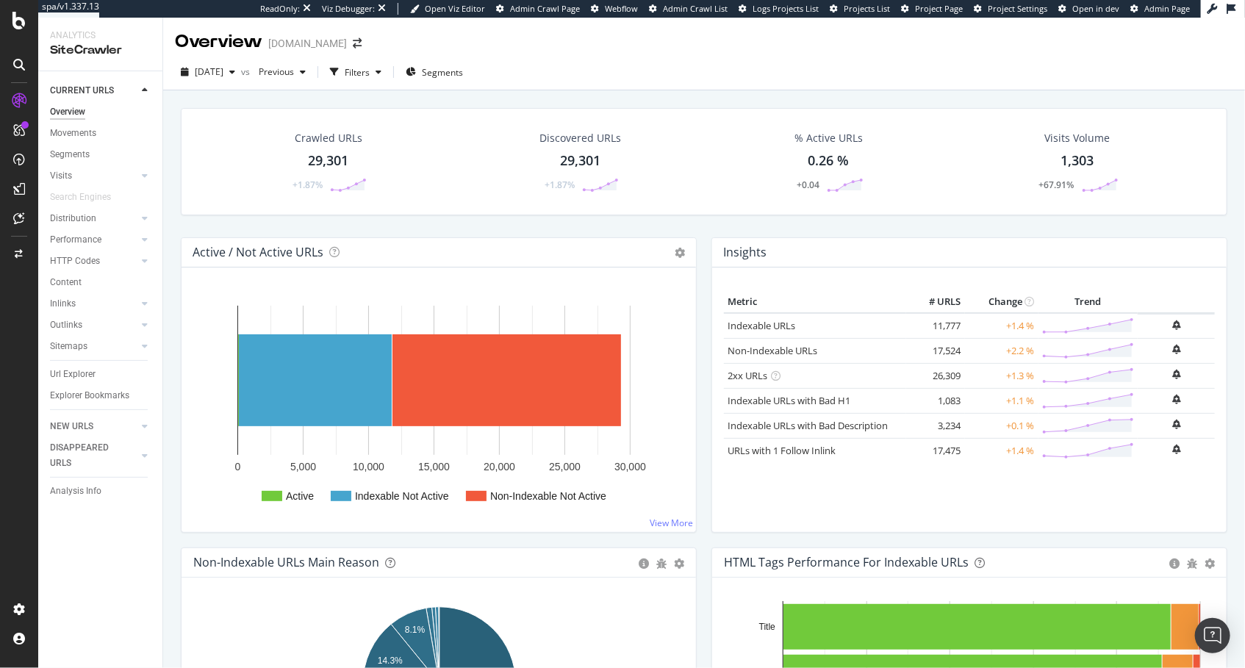
drag, startPoint x: 703, startPoint y: 387, endPoint x: 643, endPoint y: 335, distance: 80.2
click at [703, 387] on div "Active / Not Active URLs Chart (by Value) Chart (by Percentage) Table Expand Ex…" at bounding box center [439, 392] width 531 height 310
click at [483, 219] on div "Crawled URLs 29,301 +1.87% Discovered URLs 29,301 +1.87% % Active URLs 0.26 % +…" at bounding box center [705, 172] width 1062 height 129
click at [463, 373] on rect "A chart." at bounding box center [507, 381] width 229 height 92
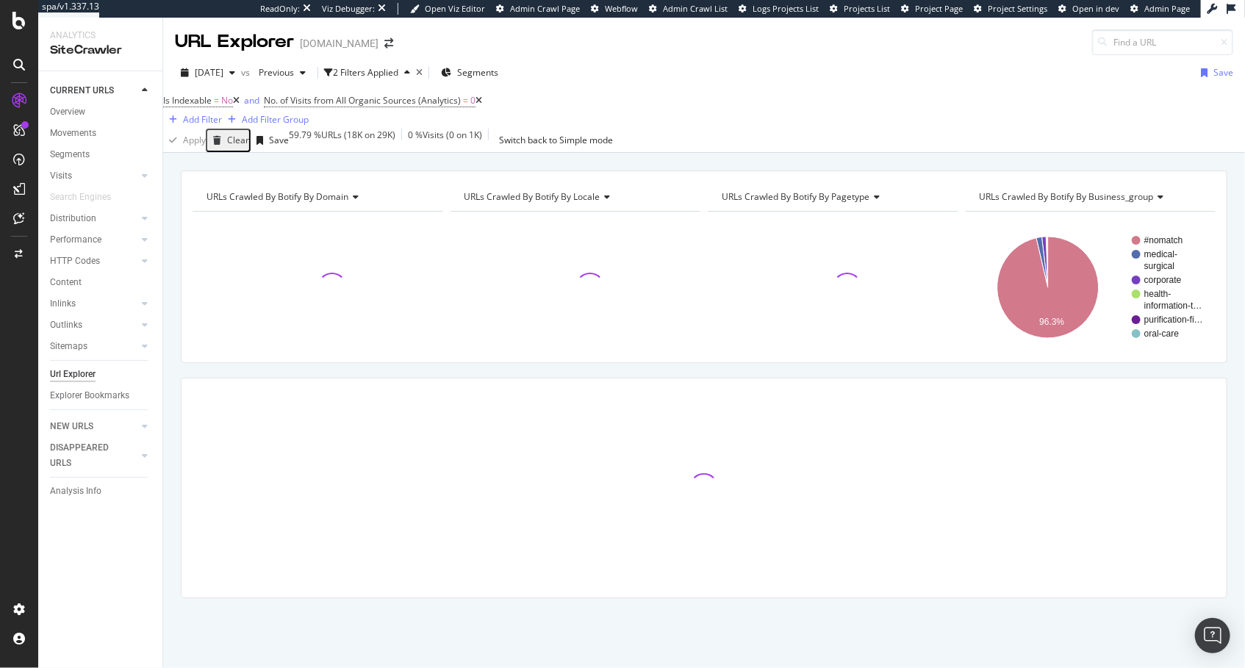
click at [534, 165] on div "URLs Crawled By Botify By domain Chart (by Value) Table Expand Export as CSV Ex…" at bounding box center [704, 170] width 1082 height 35
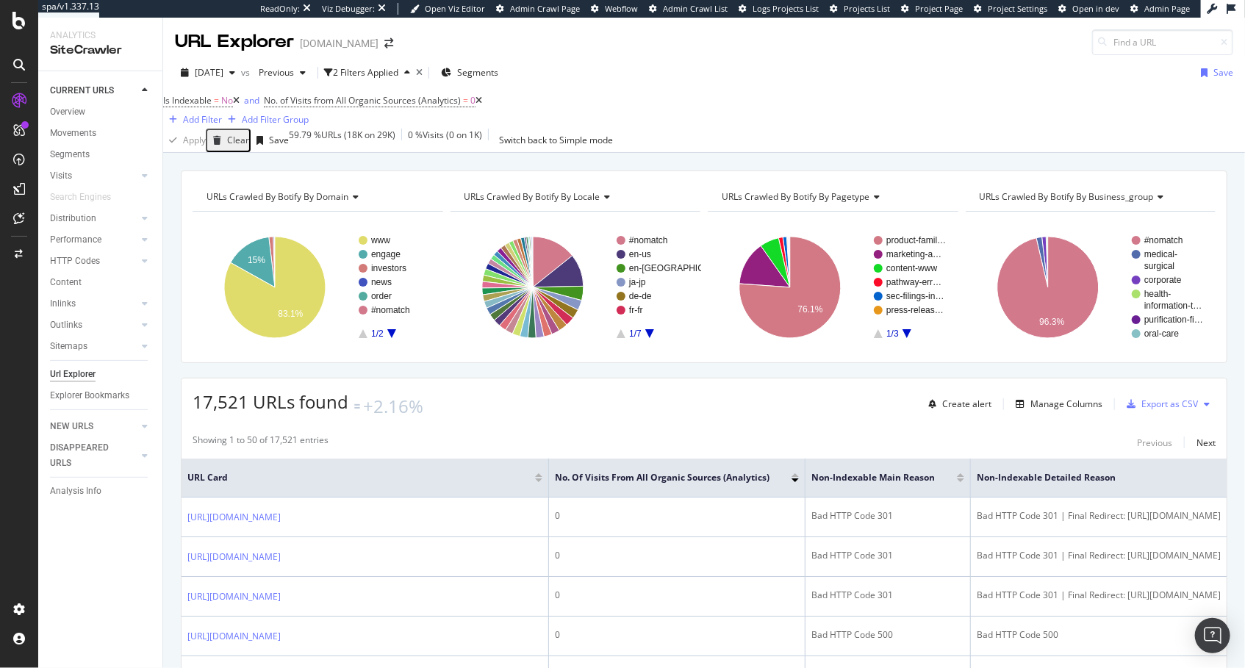
click at [599, 195] on div "URLs Crawled By Botify By locale" at bounding box center [575, 197] width 226 height 24
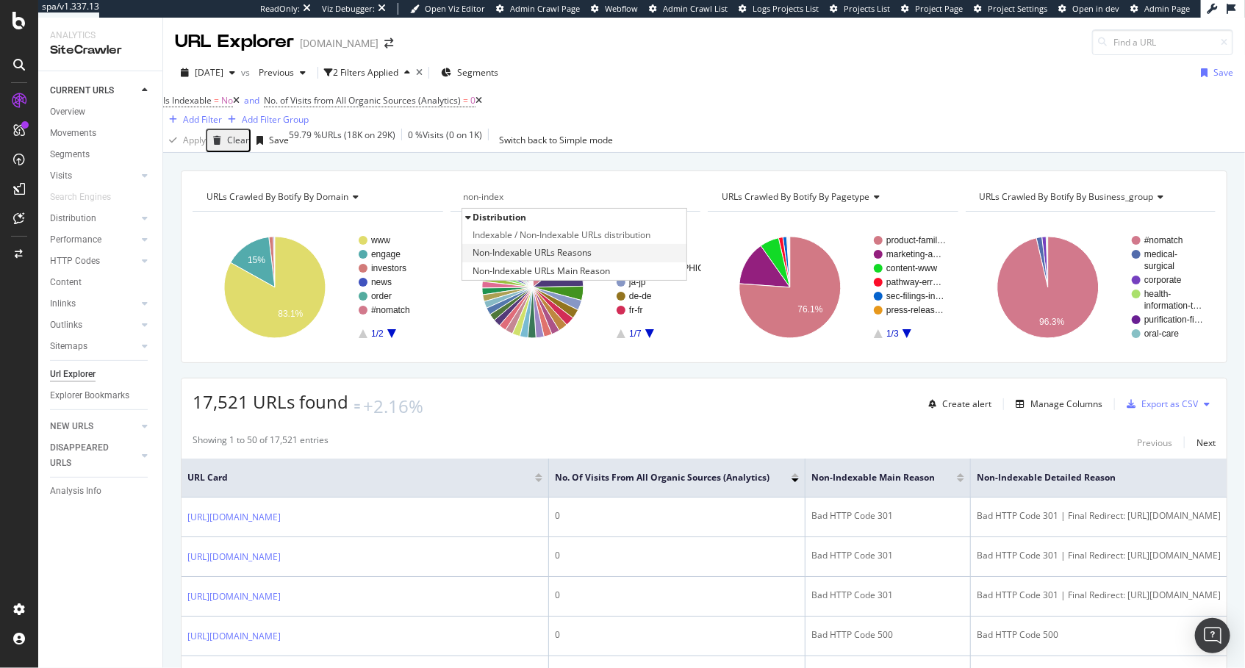
type input "non-index"
click at [594, 256] on div "Non-Indexable URLs Reasons" at bounding box center [574, 253] width 225 height 18
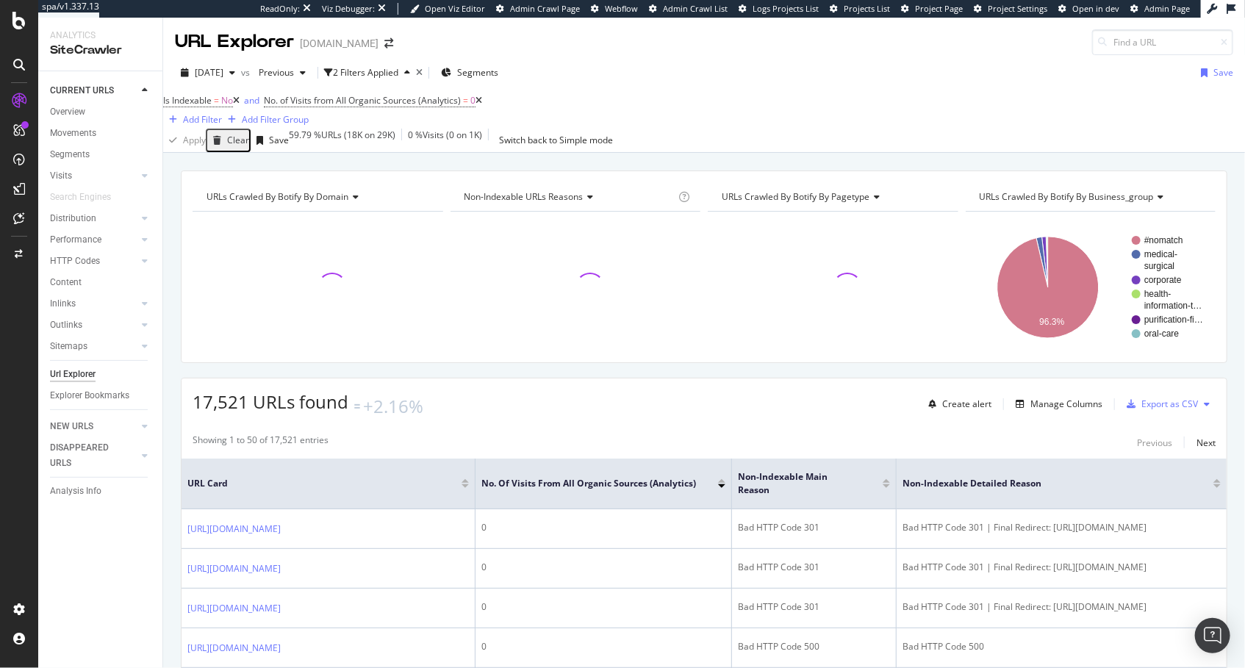
click at [573, 203] on span "Non-Indexable URLs Reasons" at bounding box center [524, 196] width 119 height 12
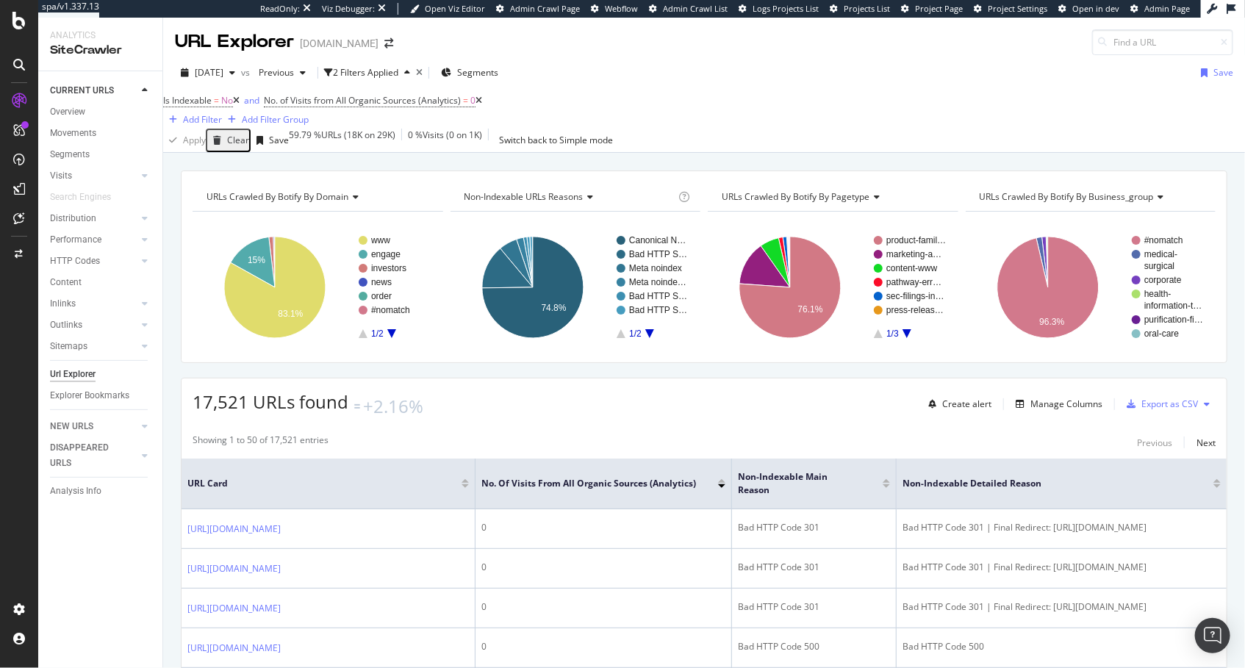
click at [562, 203] on span "Non-Indexable URLs Reasons" at bounding box center [524, 196] width 119 height 12
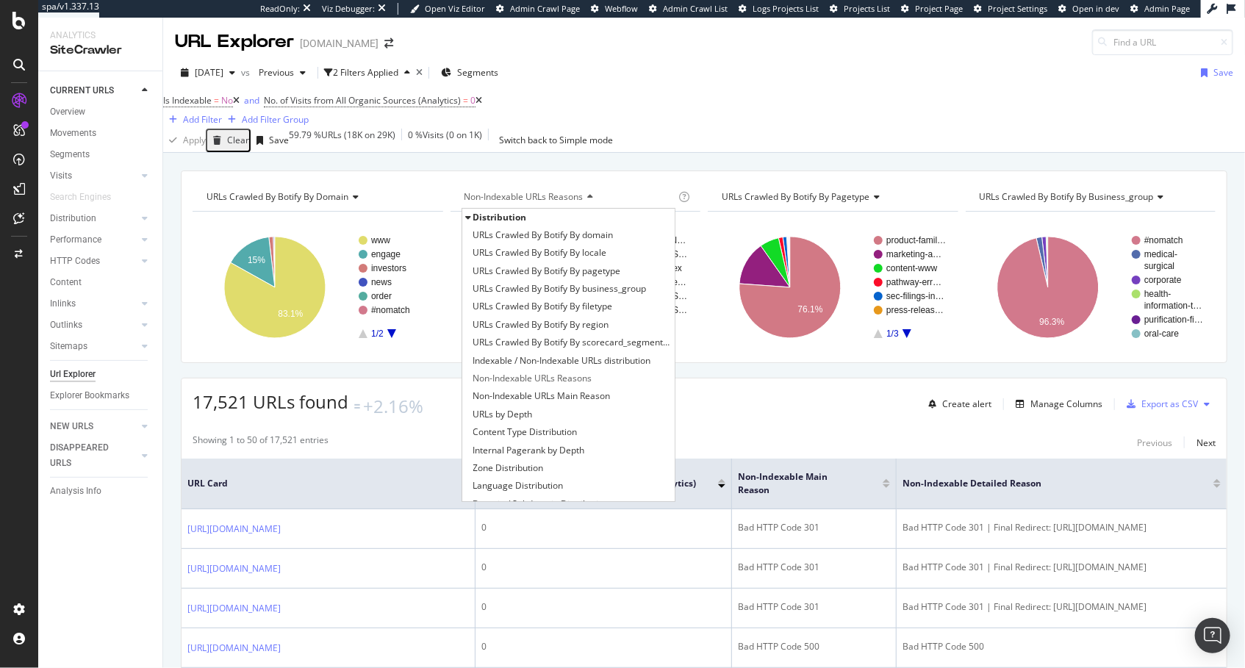
click at [590, 168] on div "URLs Crawled By Botify By domain Chart (by Value) Table Expand Export as CSV Ex…" at bounding box center [704, 170] width 1082 height 35
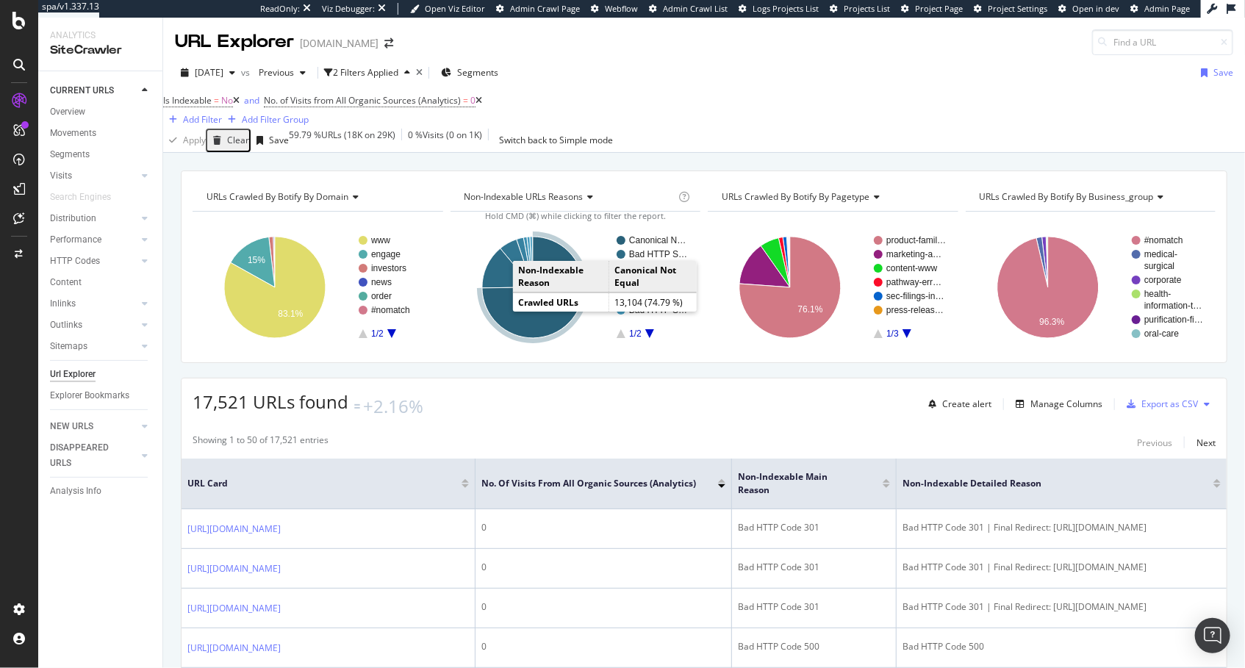
click at [511, 322] on icon "A chart." at bounding box center [532, 287] width 101 height 101
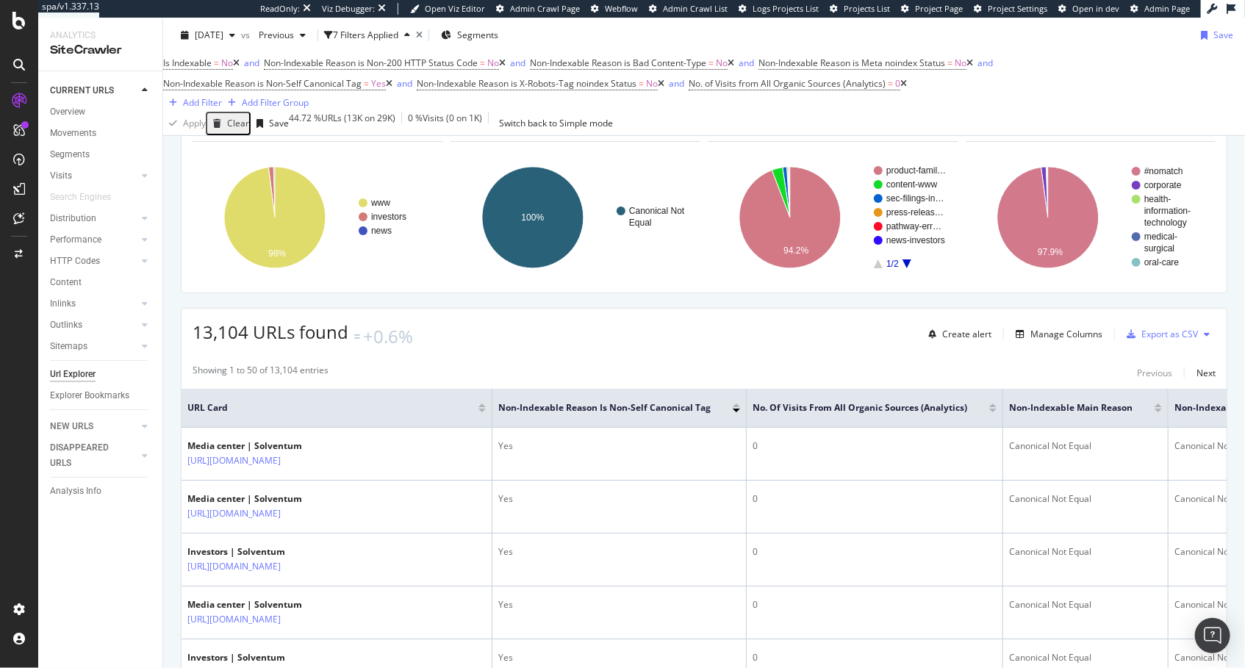
scroll to position [101, 0]
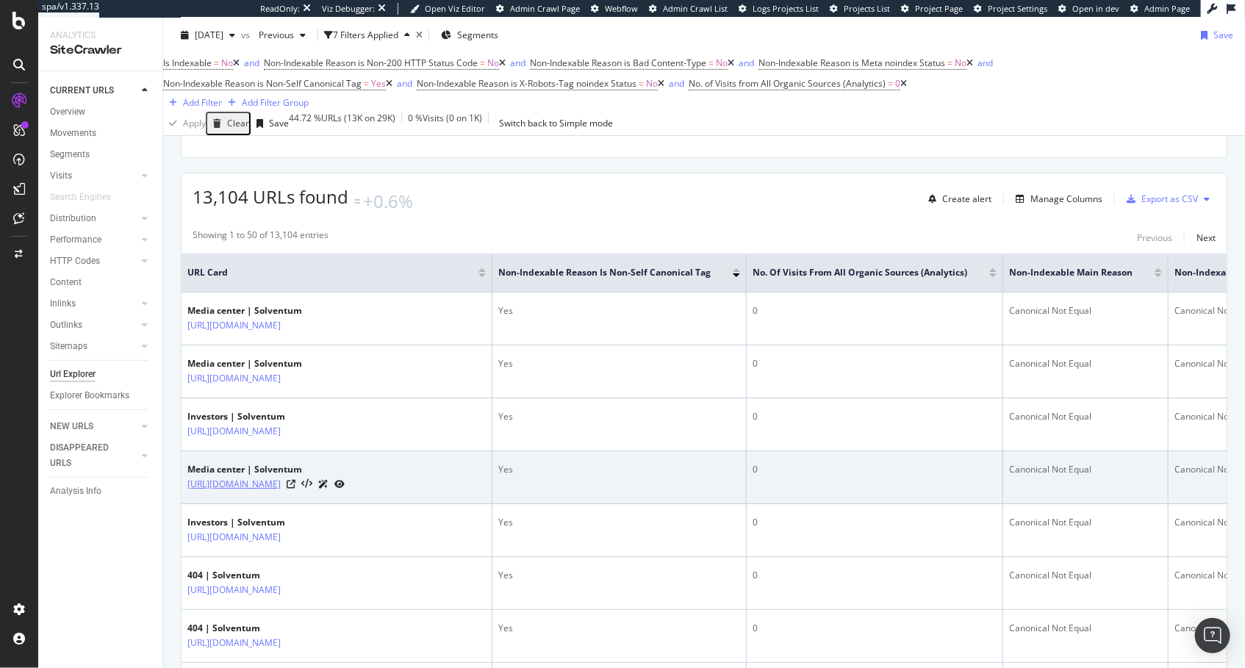
scroll to position [42, 0]
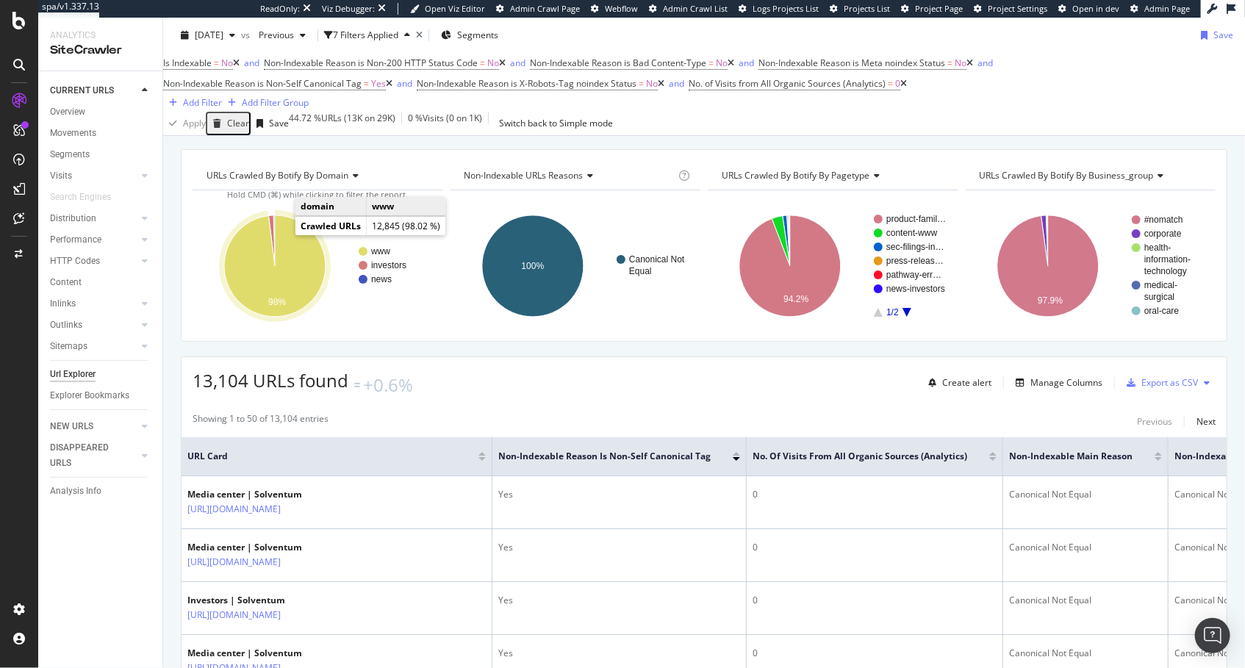
click at [287, 241] on icon "A chart." at bounding box center [274, 265] width 101 height 101
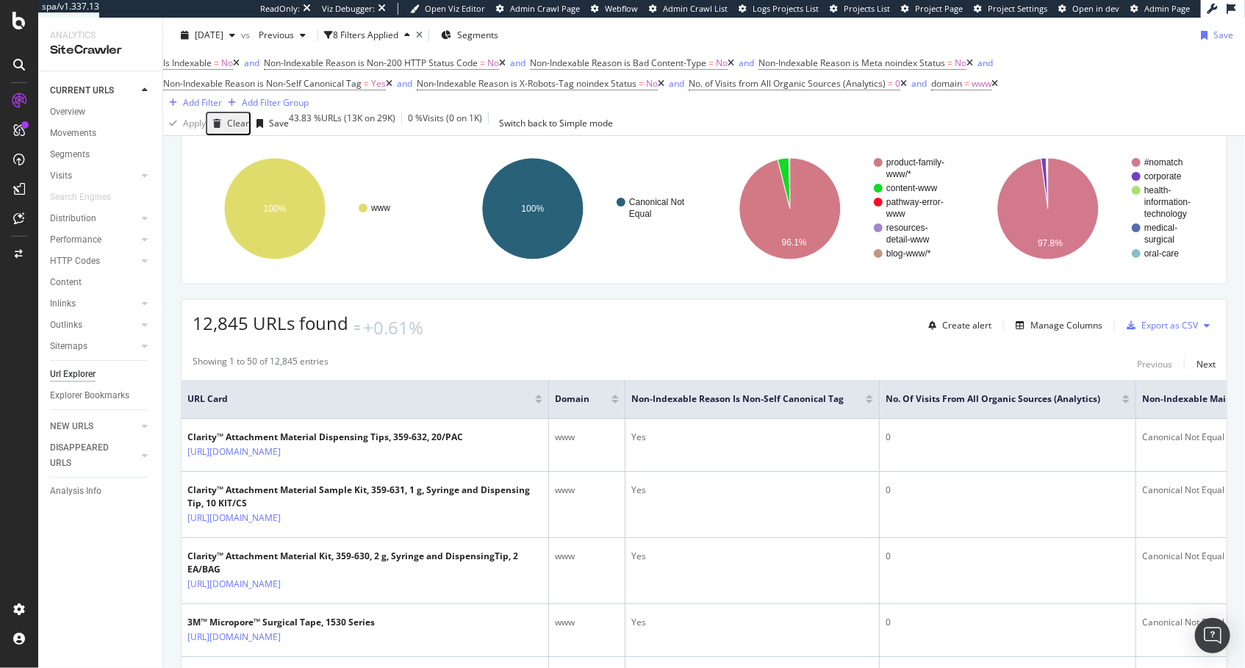
scroll to position [109, 0]
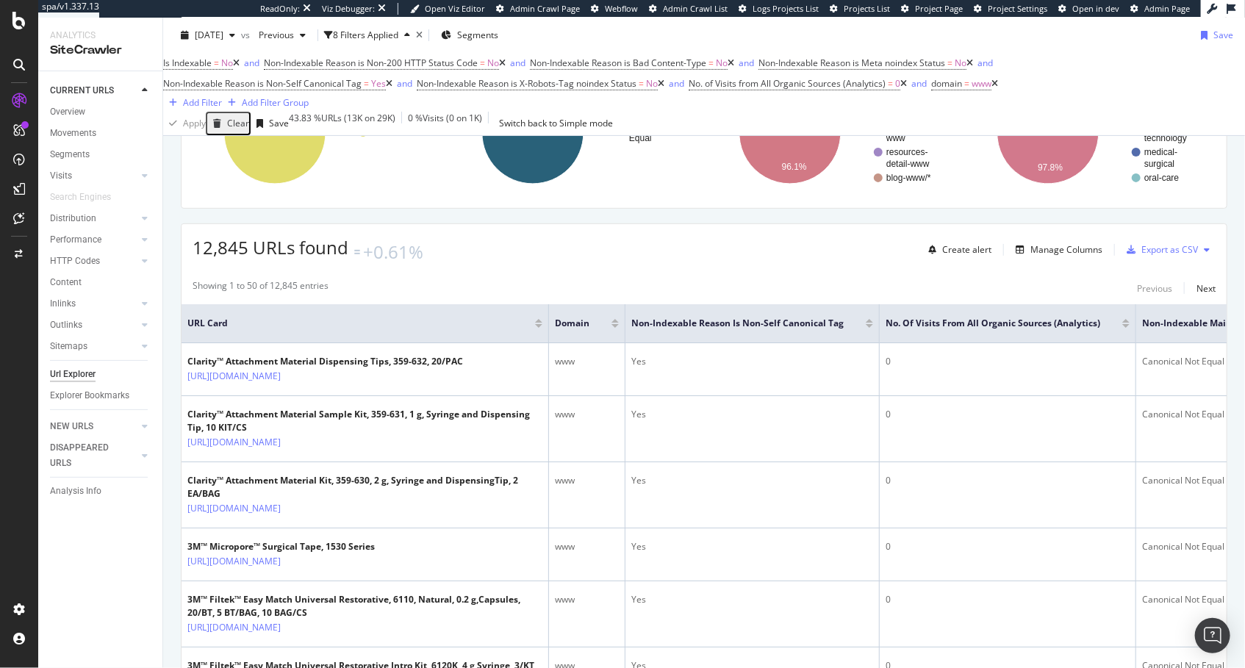
scroll to position [175, 0]
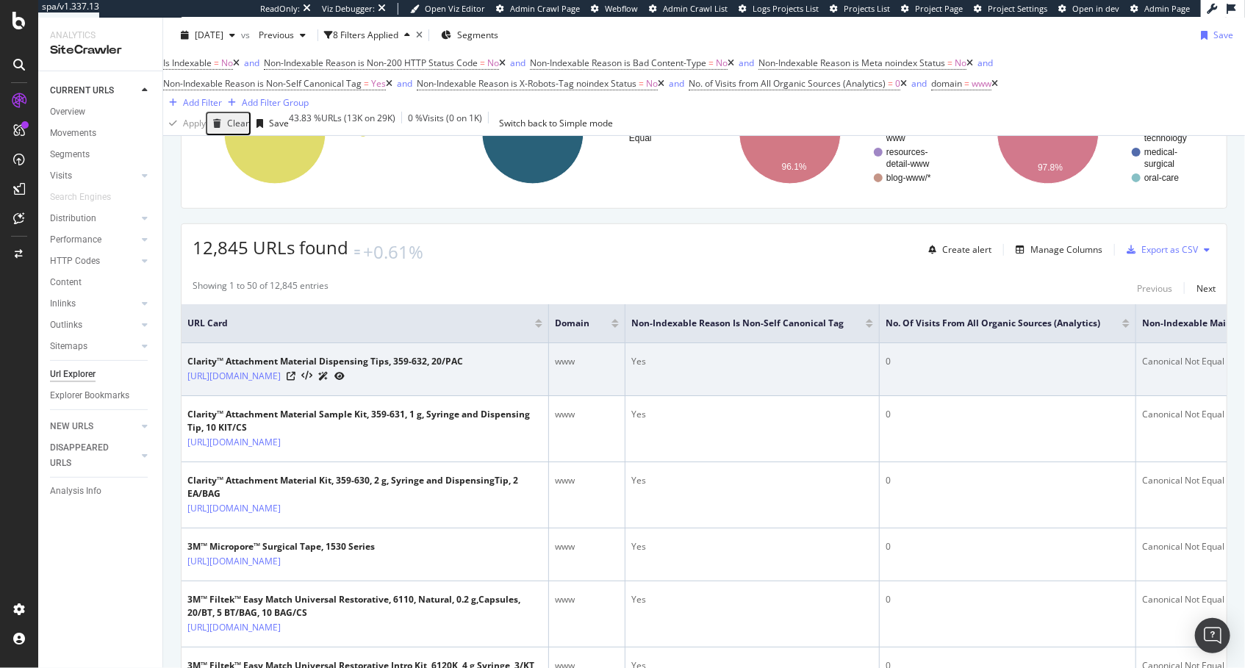
click at [707, 367] on div "Yes" at bounding box center [753, 361] width 242 height 13
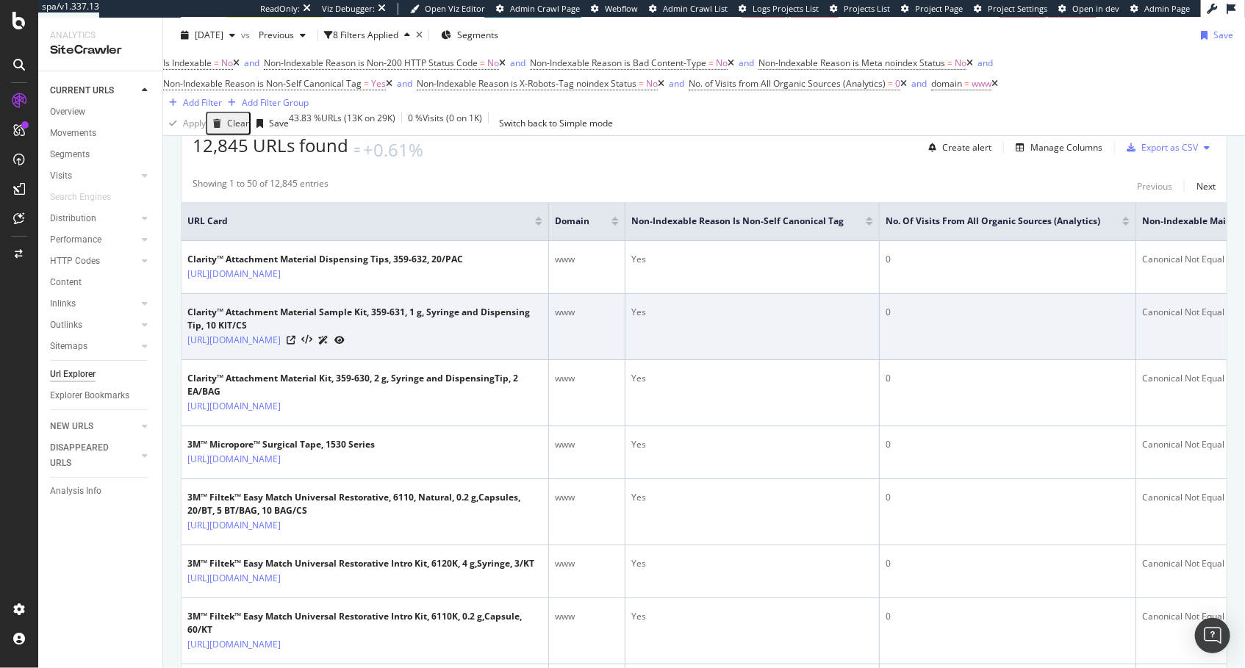
scroll to position [270, 0]
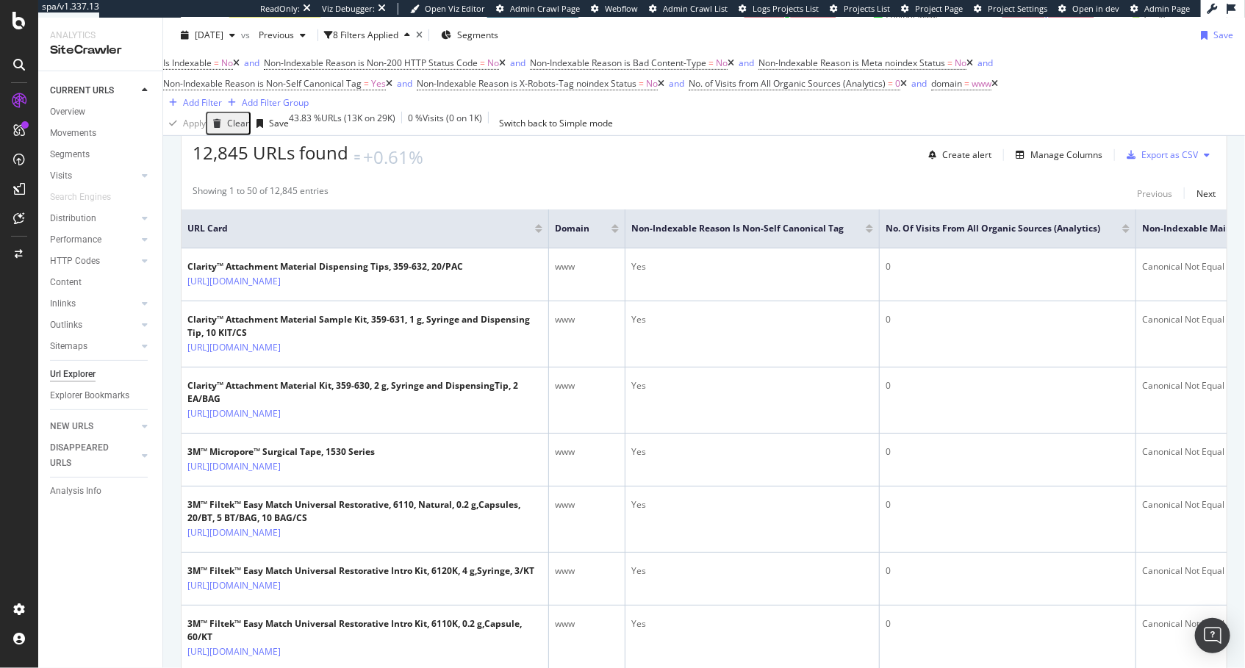
drag, startPoint x: 731, startPoint y: 196, endPoint x: 1062, endPoint y: 179, distance: 332.0
click at [734, 195] on div "Showing 1 to 50 of 12,845 entries Previous Next" at bounding box center [704, 194] width 1045 height 18
click at [1070, 160] on div "Manage Columns" at bounding box center [1067, 155] width 72 height 12
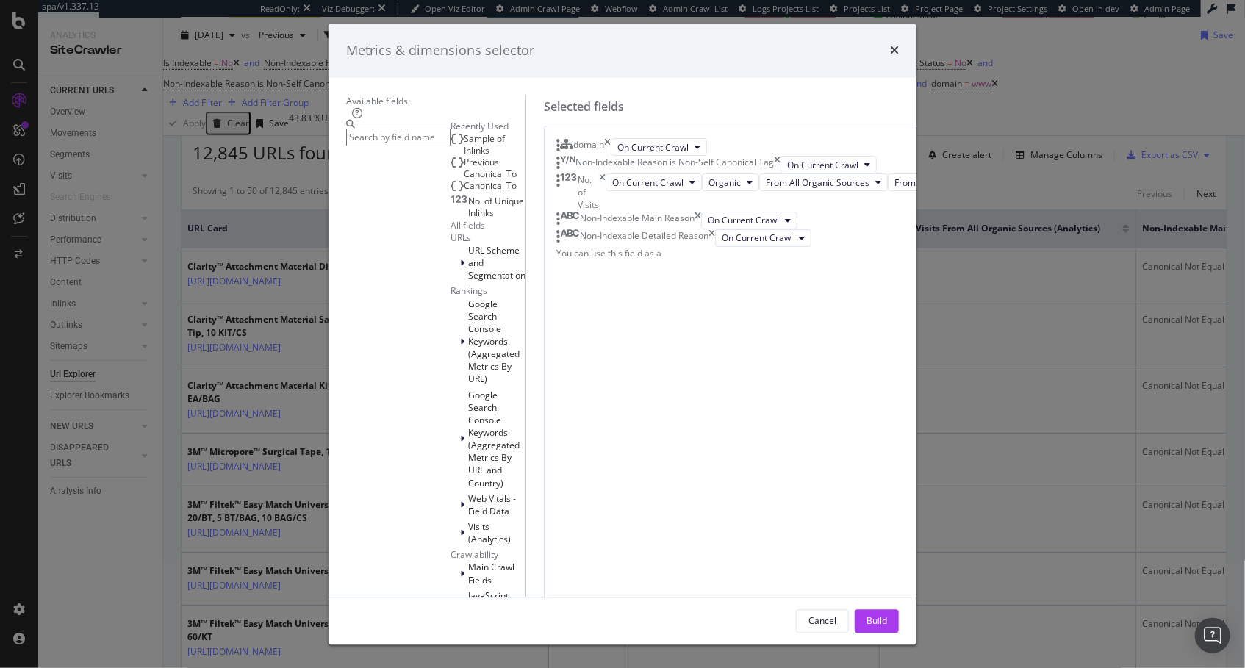
click at [606, 212] on icon "times" at bounding box center [602, 192] width 7 height 37
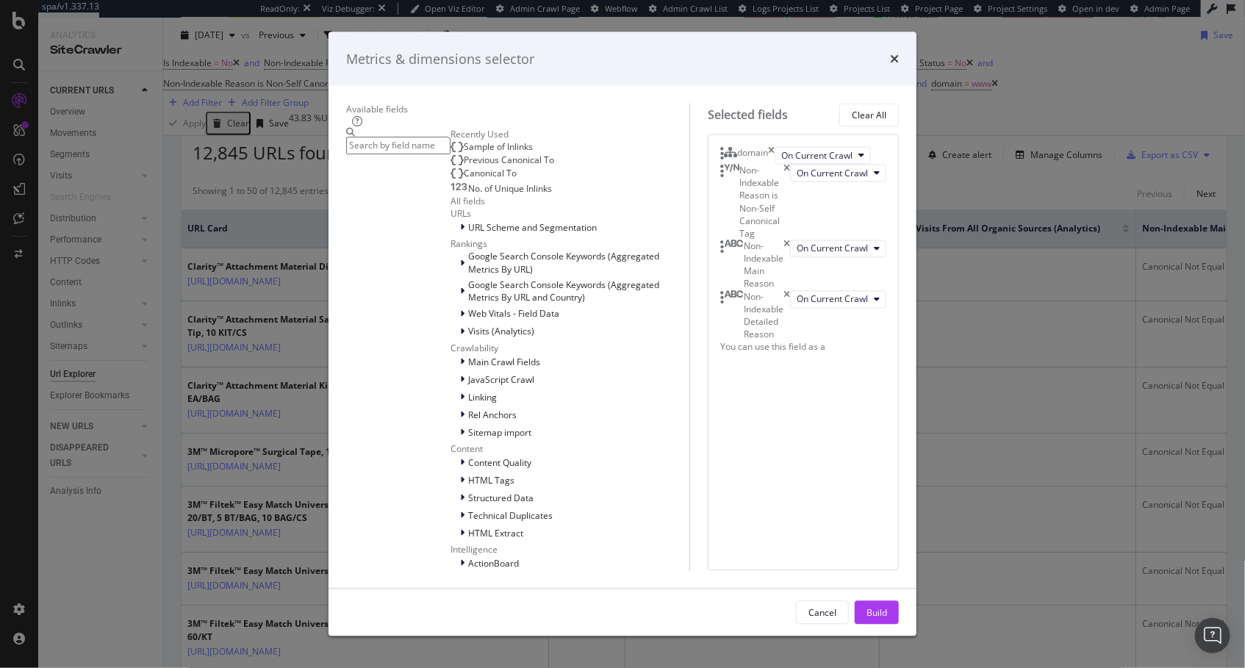
click at [775, 165] on icon "times" at bounding box center [771, 156] width 7 height 18
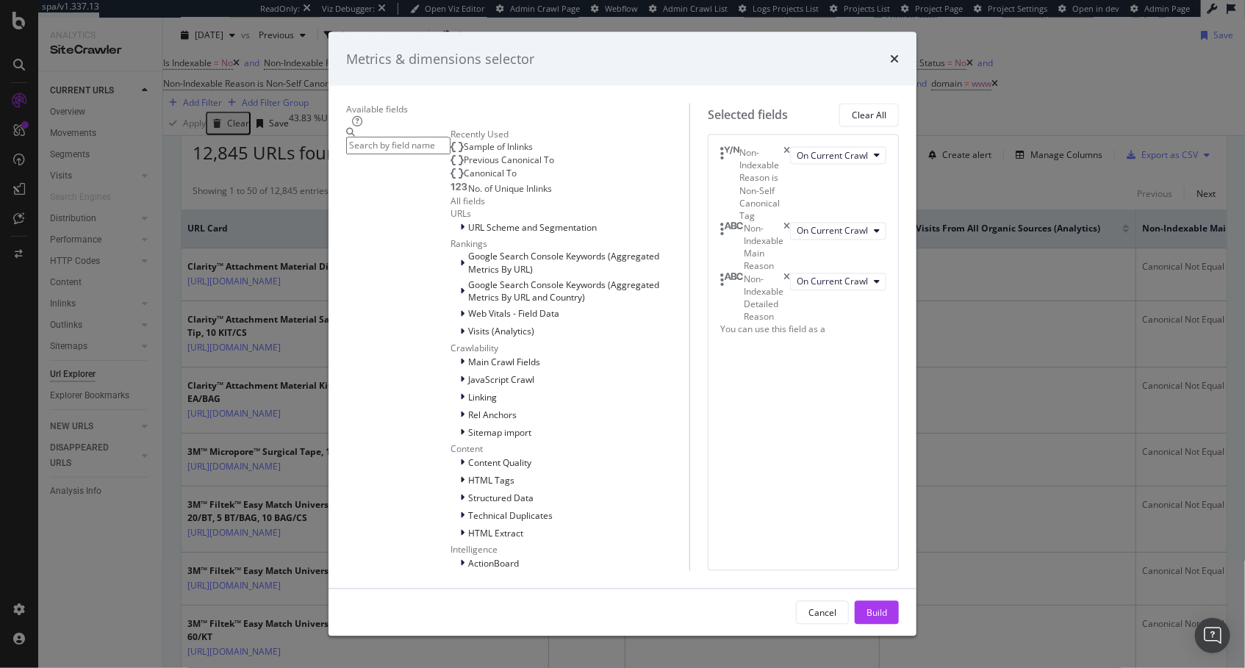
click at [887, 607] on div "Build" at bounding box center [877, 613] width 21 height 12
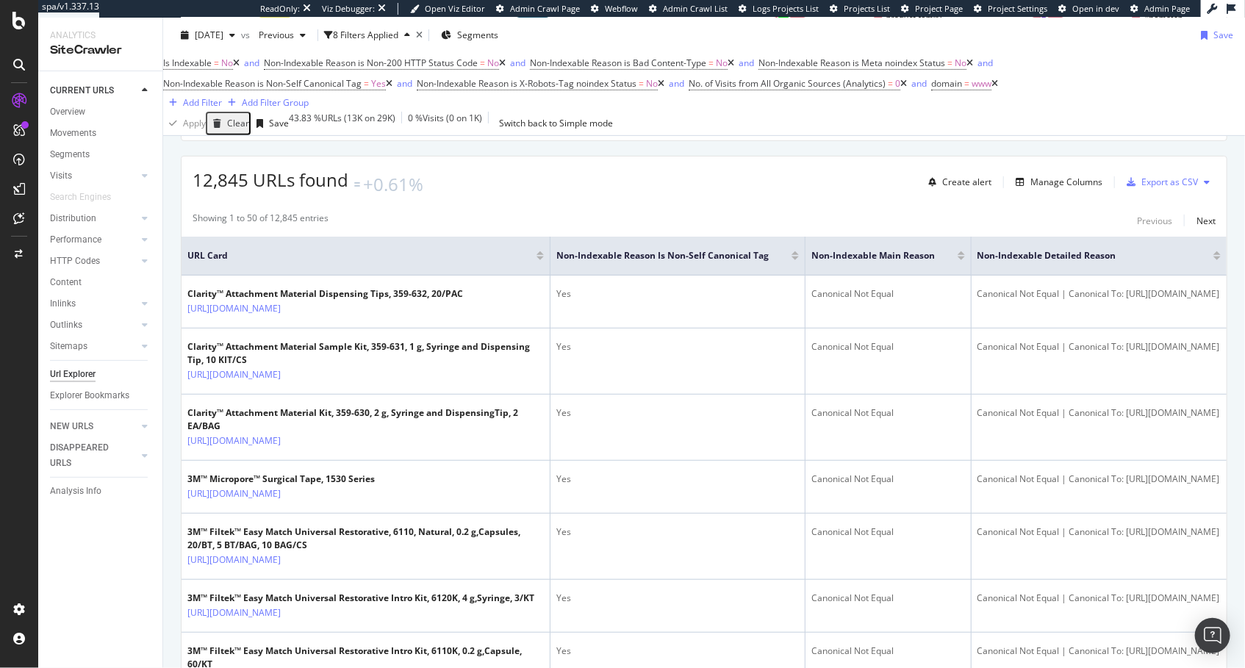
scroll to position [232, 0]
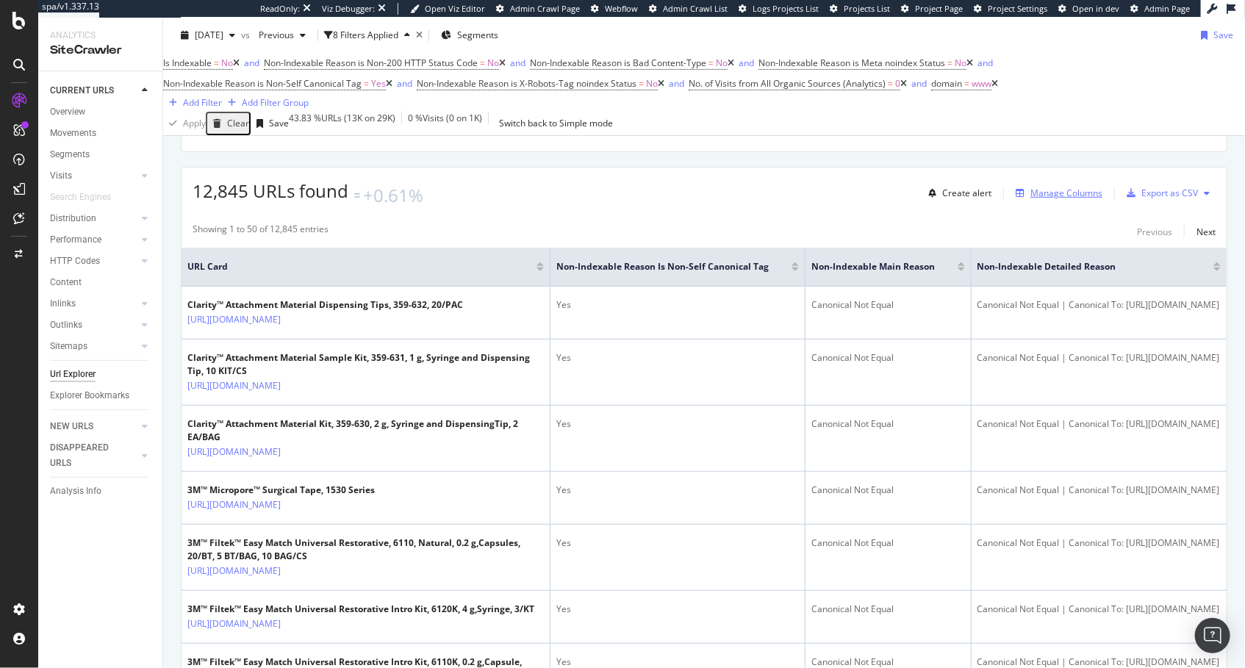
click at [1060, 194] on div "Manage Columns" at bounding box center [1067, 193] width 72 height 12
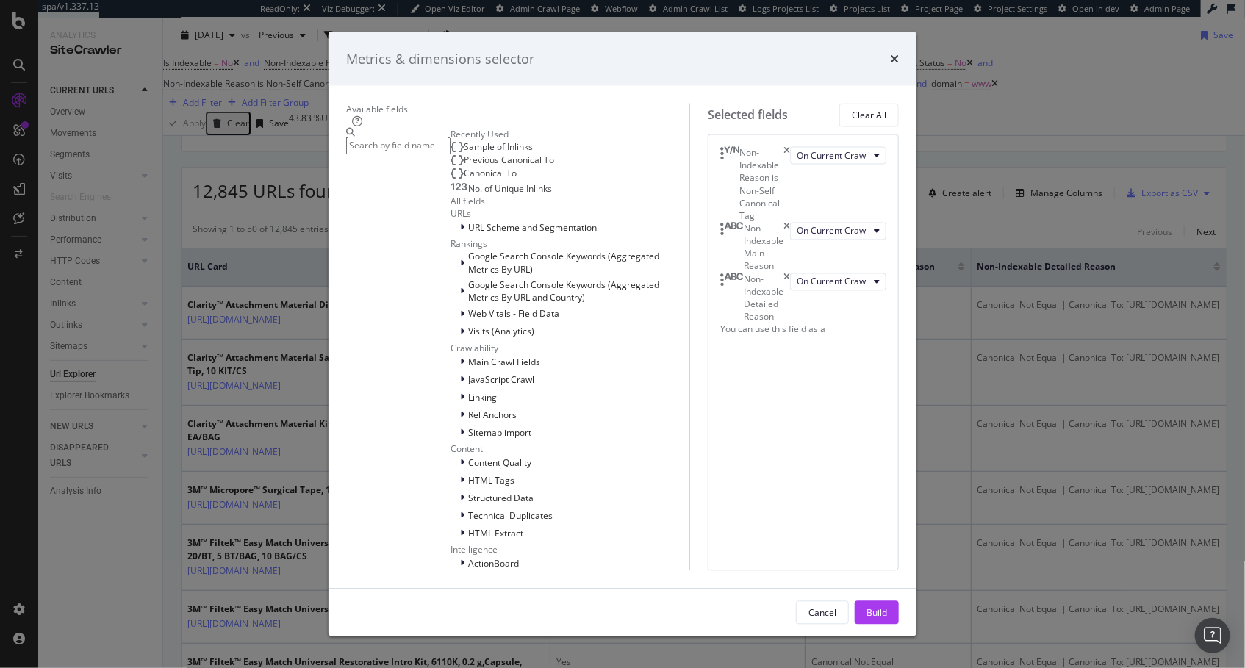
click at [790, 165] on icon "times" at bounding box center [787, 185] width 7 height 76
click at [790, 223] on icon "times" at bounding box center [787, 248] width 7 height 51
click at [451, 150] on input "modal" at bounding box center [398, 145] width 104 height 17
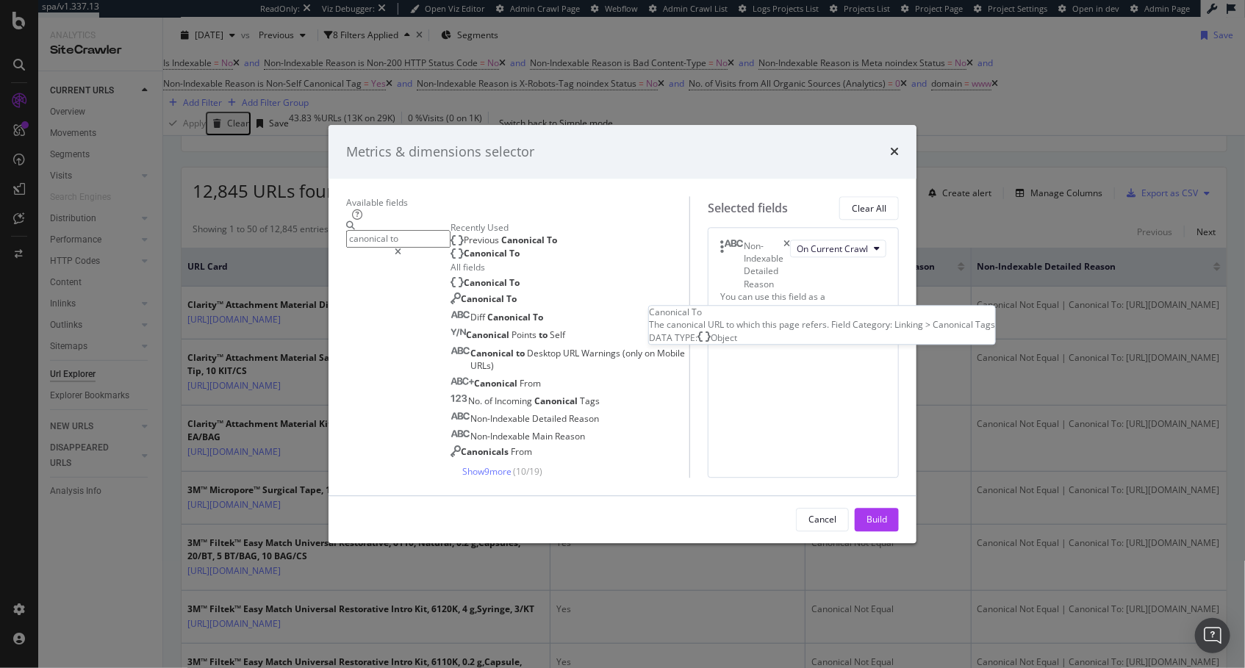
type input "canonical to"
click at [455, 248] on div "Canonical To" at bounding box center [485, 254] width 69 height 12
click at [790, 240] on icon "times" at bounding box center [787, 265] width 7 height 51
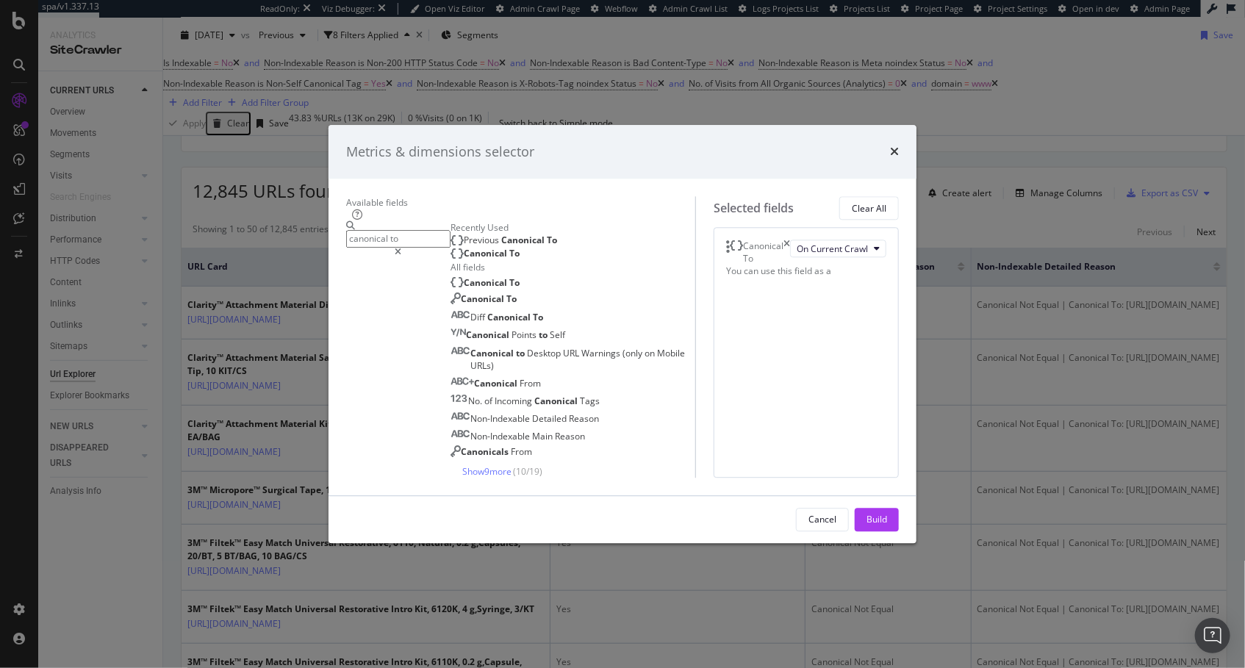
click at [841, 479] on div "Canonical To On Current Crawl You can use this field as a To pick up a draggabl…" at bounding box center [806, 353] width 185 height 251
click at [887, 526] on div "Build" at bounding box center [877, 520] width 21 height 12
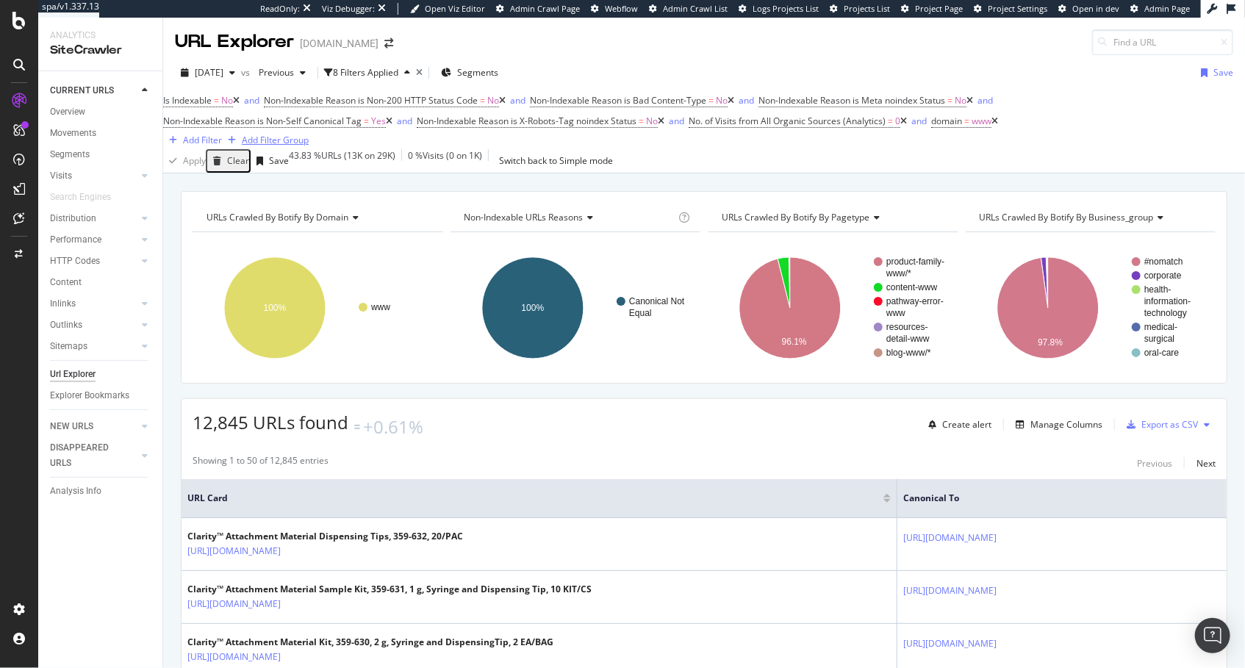
click at [309, 136] on div "Add Filter Group" at bounding box center [275, 140] width 67 height 12
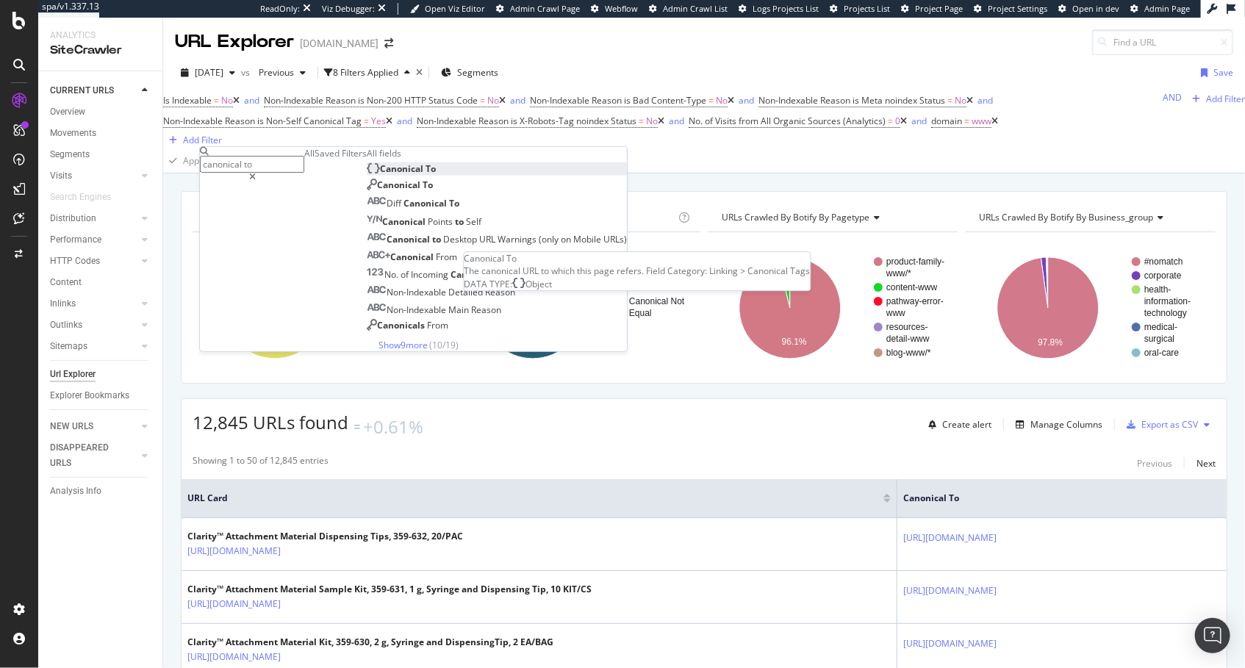
type input "canonical to"
click at [367, 175] on div "Canonical To" at bounding box center [401, 168] width 69 height 12
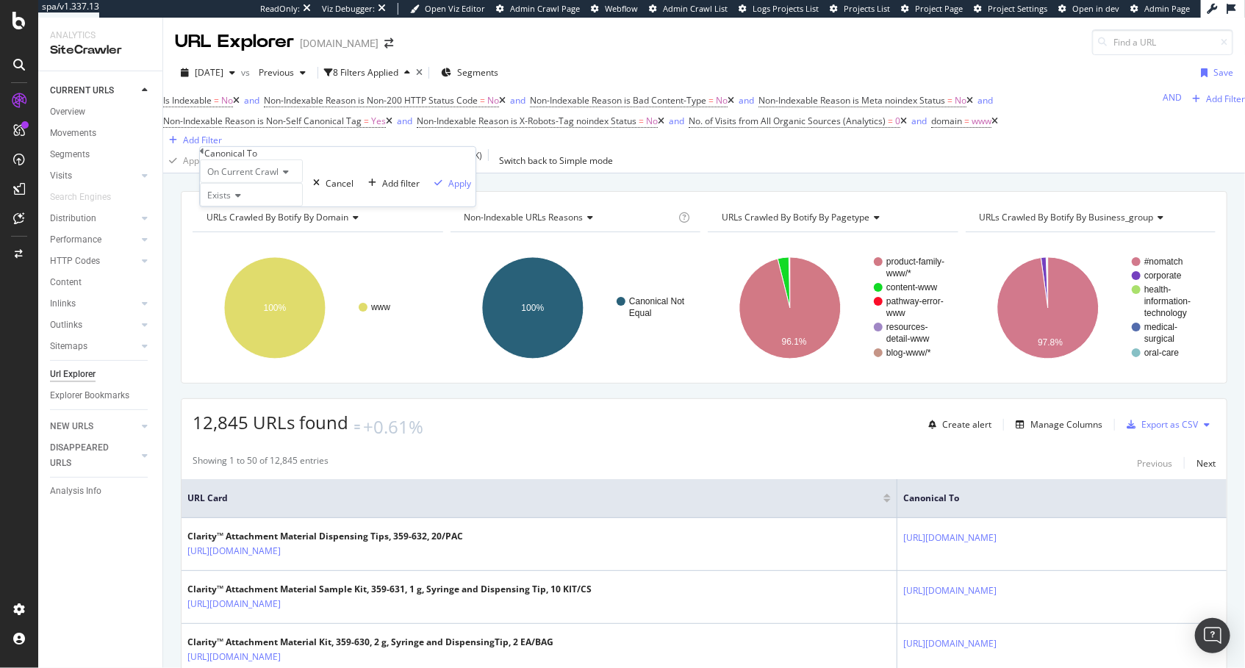
click at [204, 156] on icon at bounding box center [202, 151] width 4 height 9
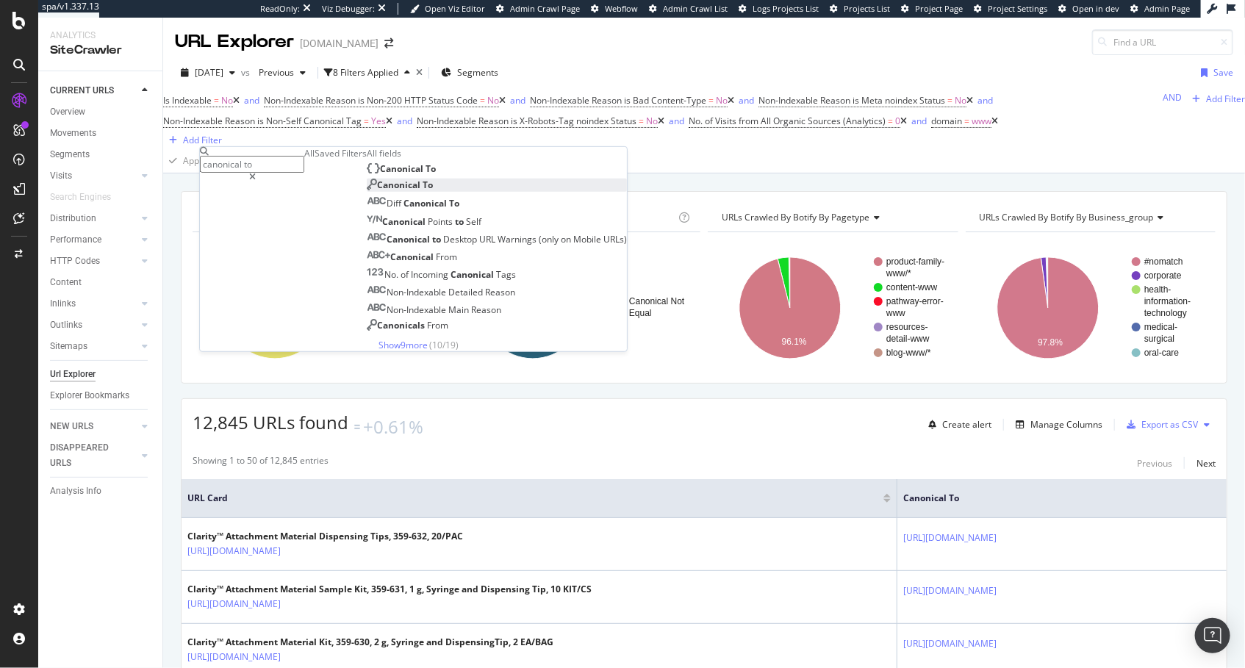
click at [377, 191] on span "Canonical" at bounding box center [400, 185] width 46 height 12
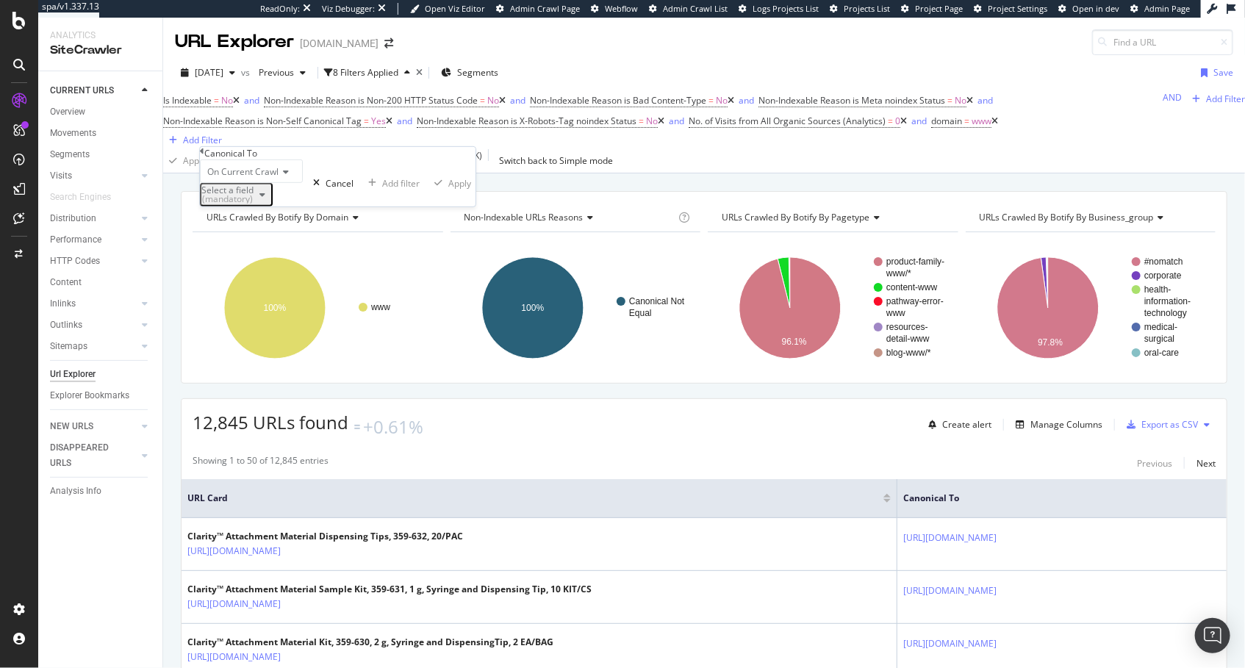
click at [244, 204] on div "Select a field (mandatory)" at bounding box center [236, 194] width 70 height 19
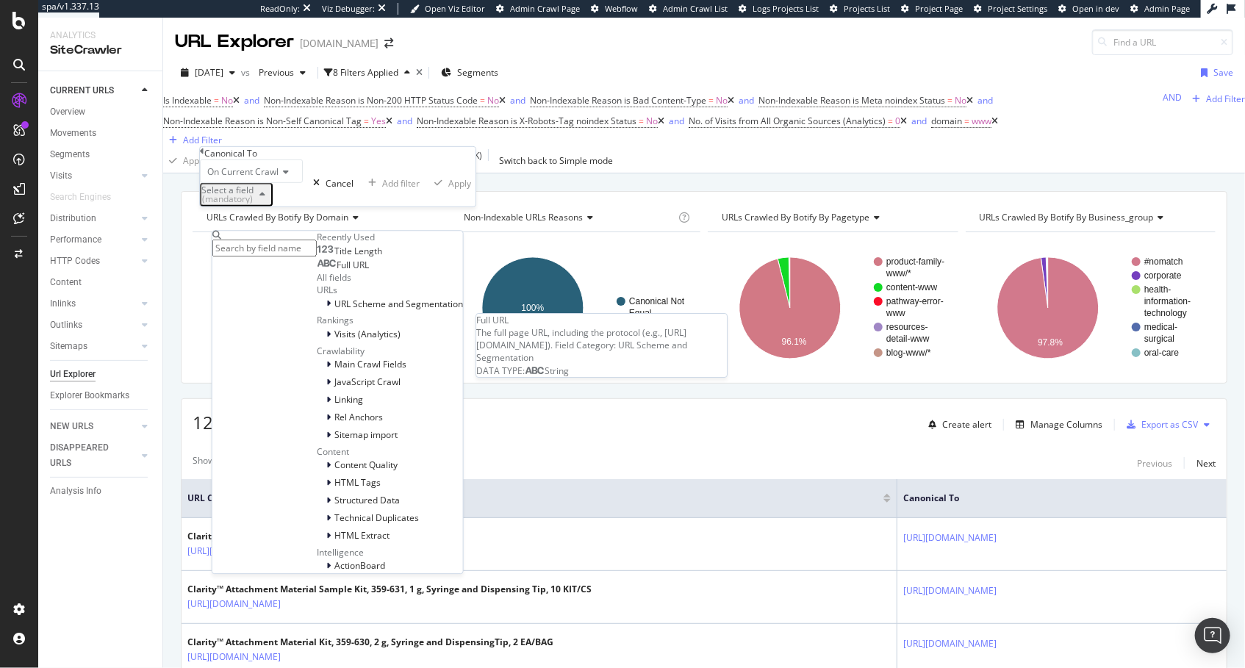
click at [337, 271] on span "Full URL" at bounding box center [353, 265] width 32 height 12
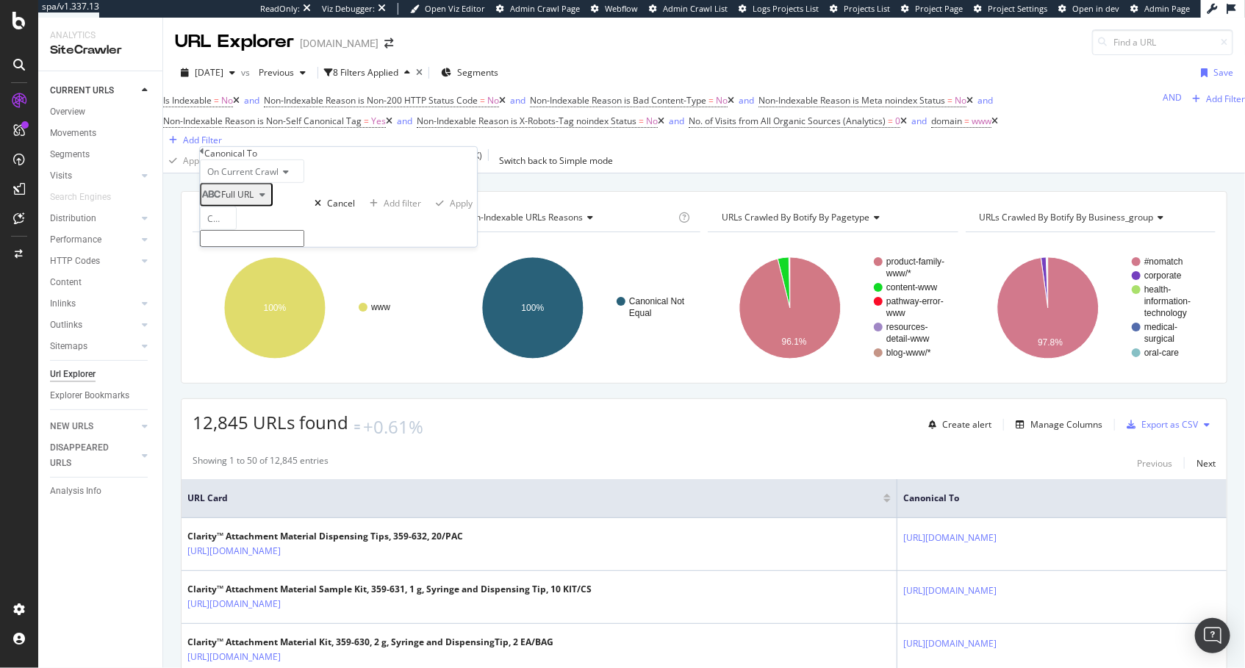
click at [264, 247] on input "text" at bounding box center [252, 238] width 104 height 17
type input "/v/"
click at [450, 214] on div "Apply" at bounding box center [461, 207] width 23 height 12
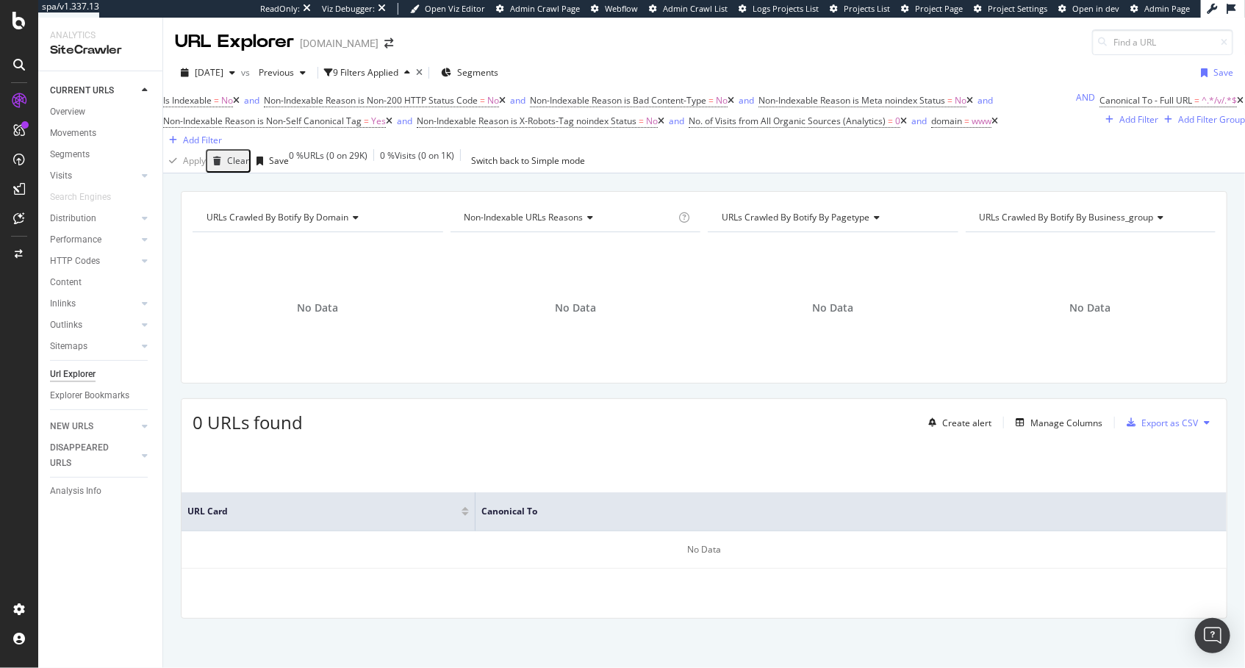
click at [801, 232] on div "URLs Crawled By Botify By pagetype Chart (by Value) Table Expand Export as CSV …" at bounding box center [833, 217] width 251 height 29
drag, startPoint x: 346, startPoint y: 158, endPoint x: 344, endPoint y: 172, distance: 14.1
click at [1237, 105] on icon at bounding box center [1240, 100] width 7 height 9
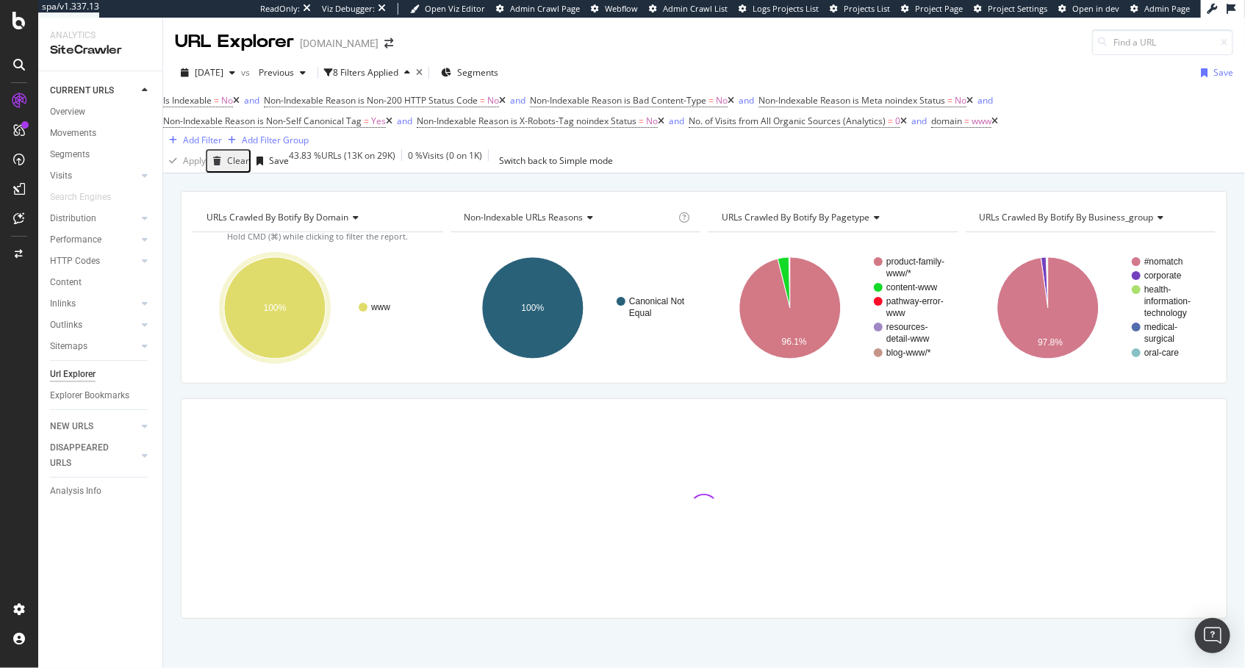
click at [167, 449] on div "URLs Crawled By Botify By domain Chart (by Value) Table Expand Export as CSV Ex…" at bounding box center [704, 430] width 1082 height 479
drag, startPoint x: 1137, startPoint y: 135, endPoint x: 909, endPoint y: 140, distance: 227.2
click at [309, 135] on div "Add Filter Group" at bounding box center [275, 140] width 67 height 12
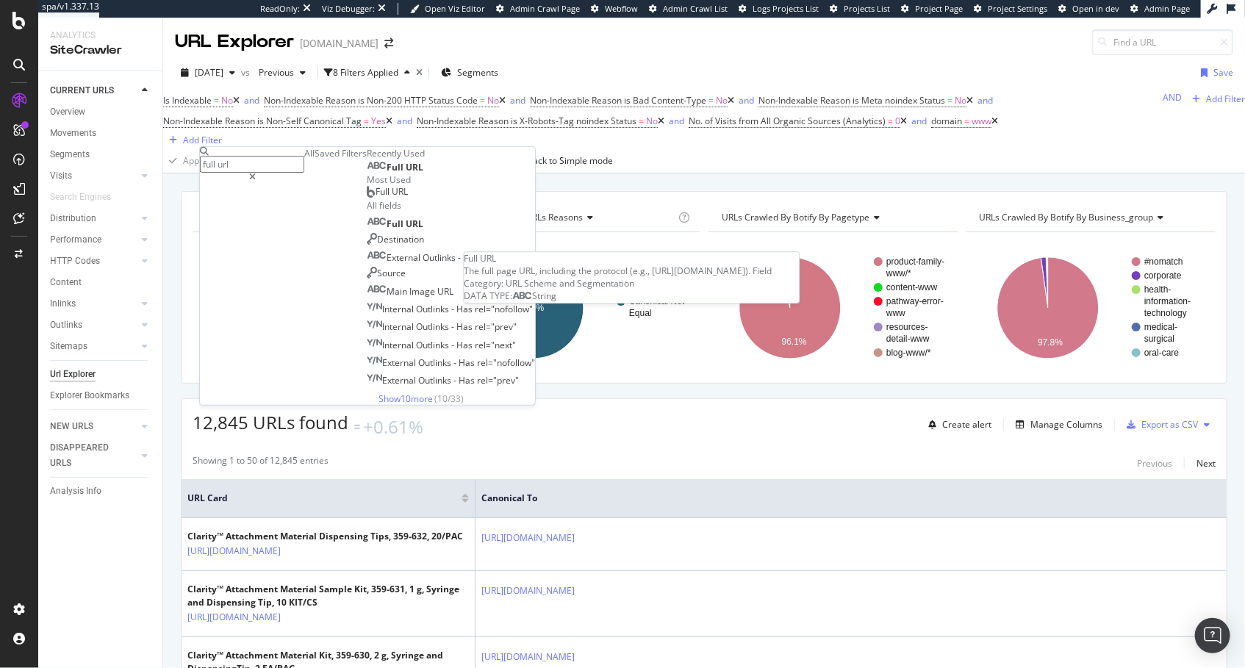
type input "full url"
click at [367, 174] on div "Full URL" at bounding box center [395, 168] width 57 height 12
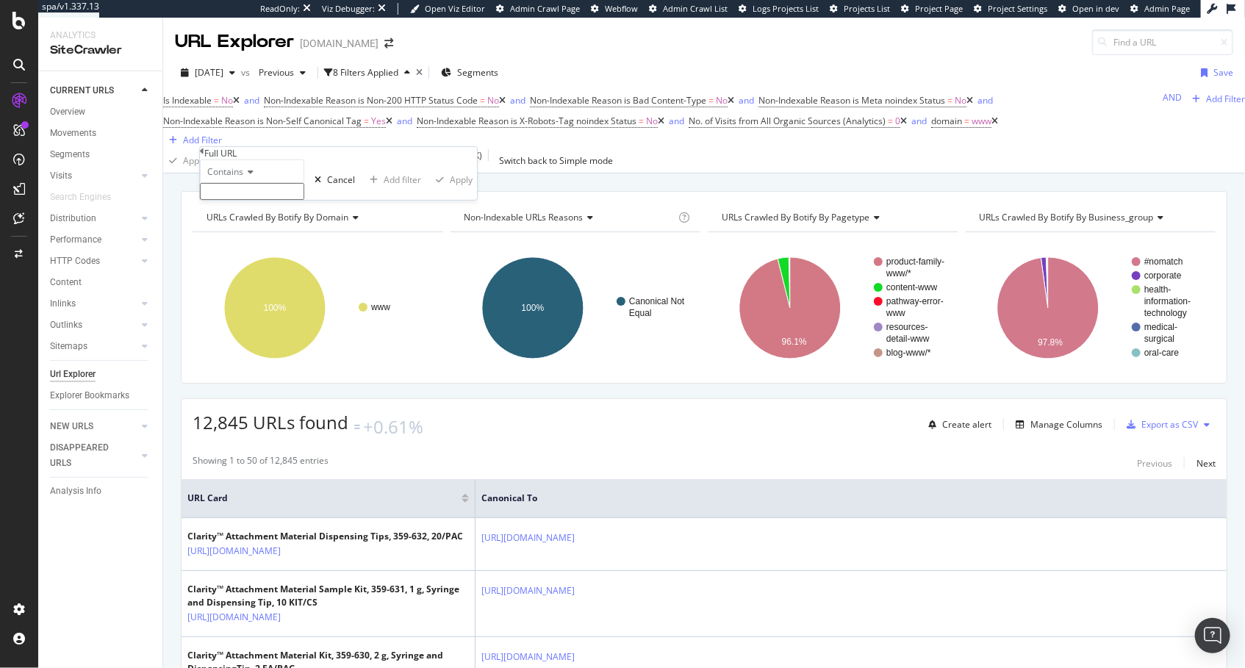
click at [286, 200] on input "text" at bounding box center [252, 191] width 104 height 17
type input "/v/"
click at [450, 190] on div "Apply" at bounding box center [461, 184] width 23 height 12
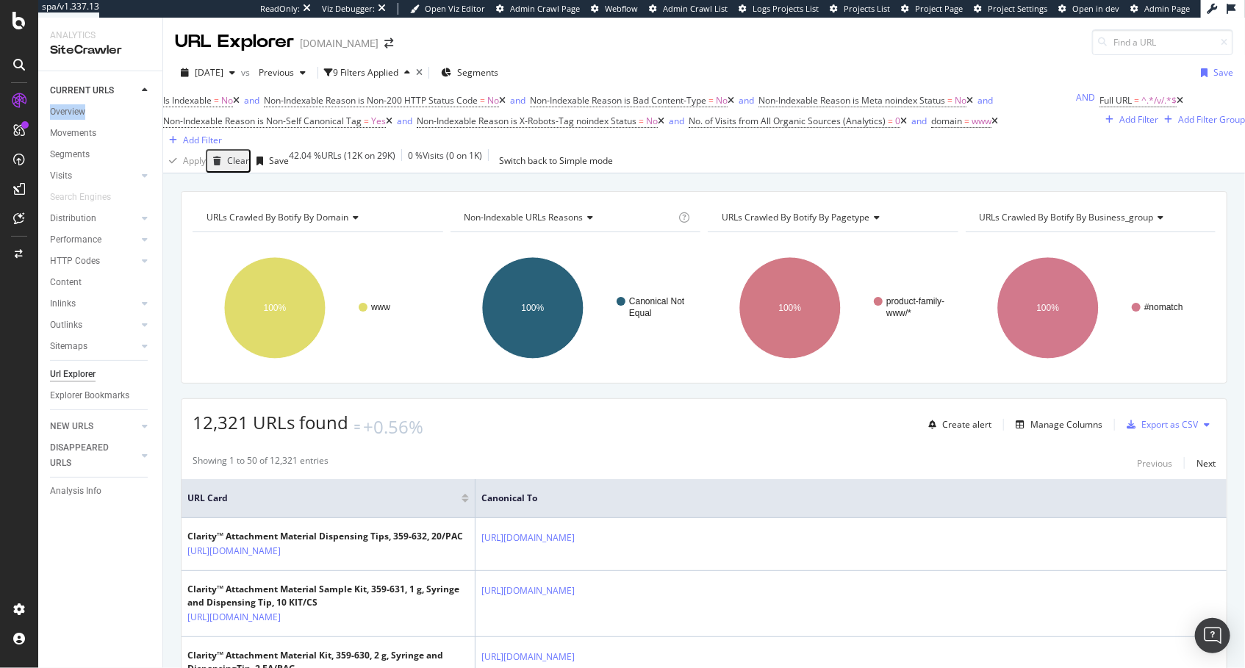
drag, startPoint x: 76, startPoint y: 110, endPoint x: 241, endPoint y: 21, distance: 187.5
click at [0, 0] on div "spa/v1.337.13 ReadOnly: Viz Debugger: Open Viz Editor Admin Crawl Page Webflow …" at bounding box center [622, 334] width 1245 height 668
click at [459, 209] on div "URLs Crawled By Botify By domain Chart (by Value) Table Expand Export as CSV Ex…" at bounding box center [704, 191] width 1082 height 35
drag, startPoint x: 359, startPoint y: 223, endPoint x: 361, endPoint y: 16, distance: 206.6
click at [359, 209] on div "URLs Crawled By Botify By domain Chart (by Value) Table Expand Export as CSV Ex…" at bounding box center [704, 191] width 1082 height 35
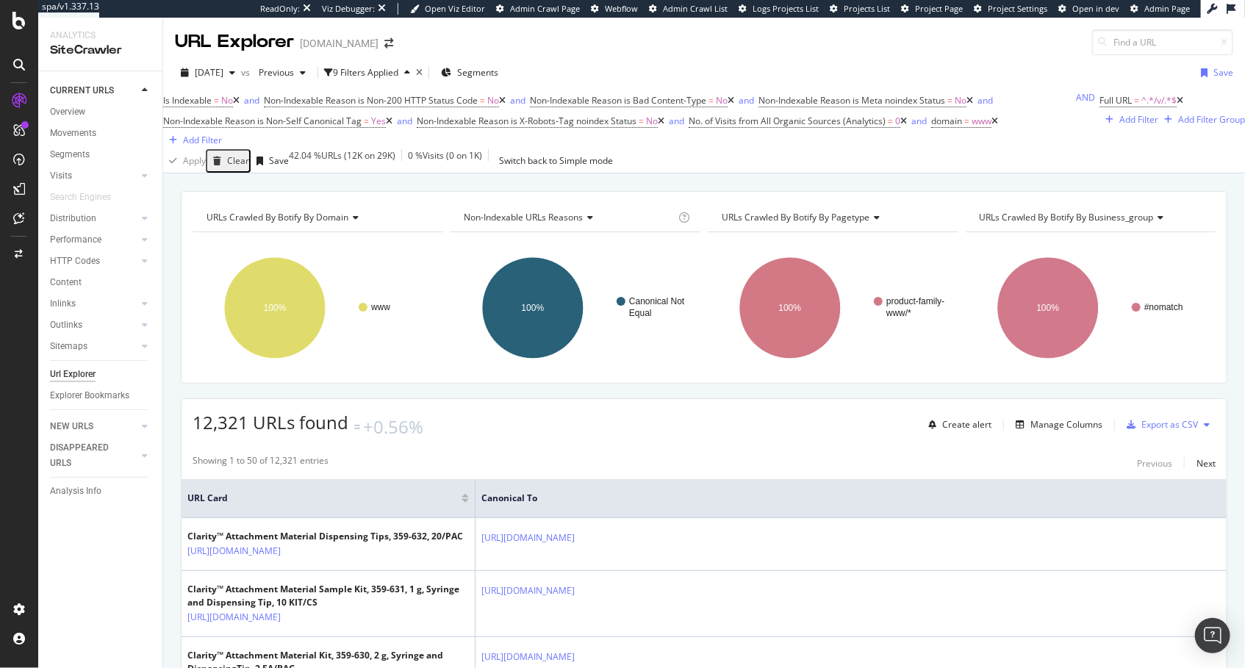
scroll to position [226, 0]
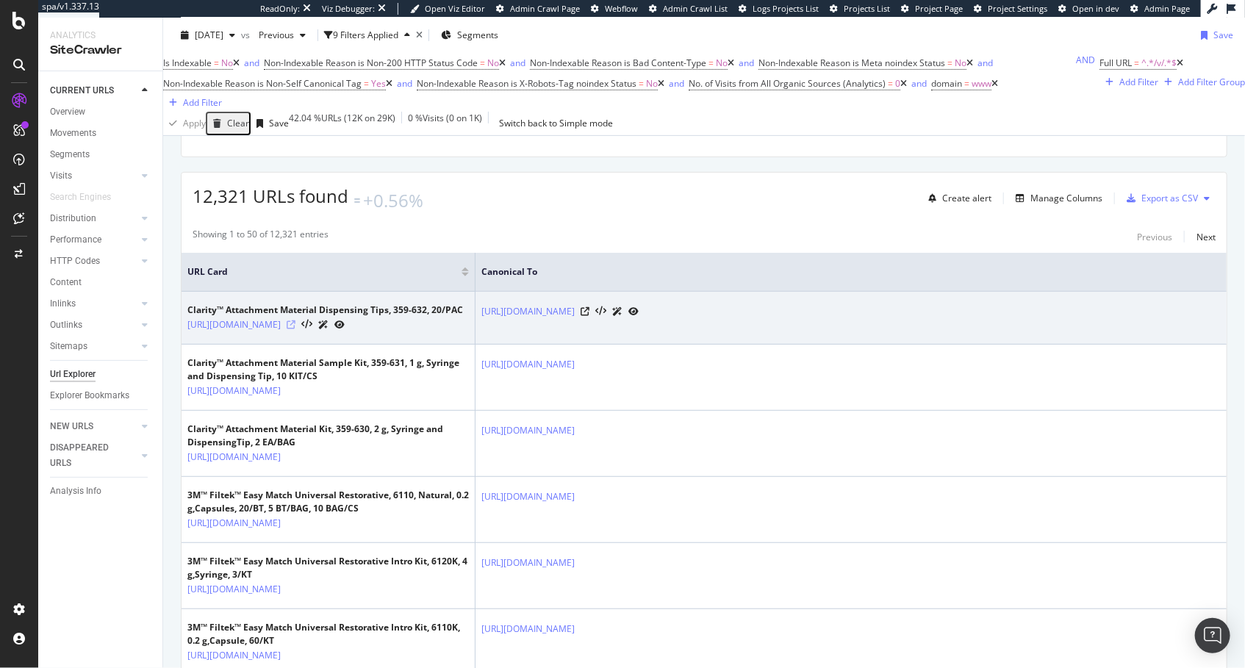
click at [296, 329] on icon at bounding box center [291, 325] width 9 height 9
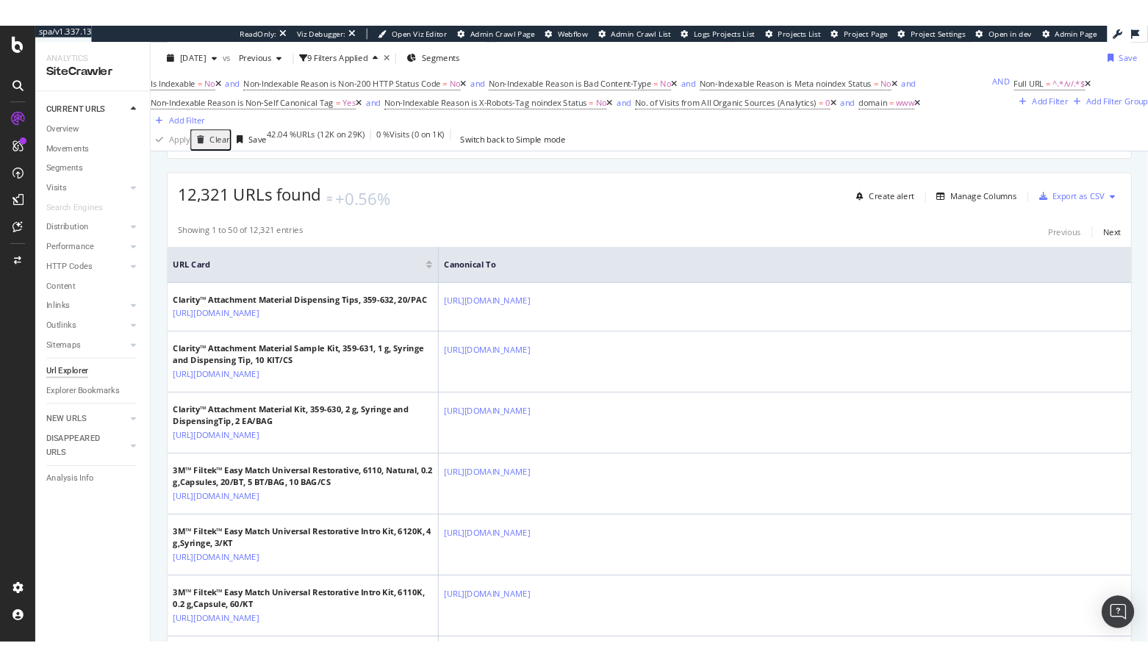
scroll to position [0, 0]
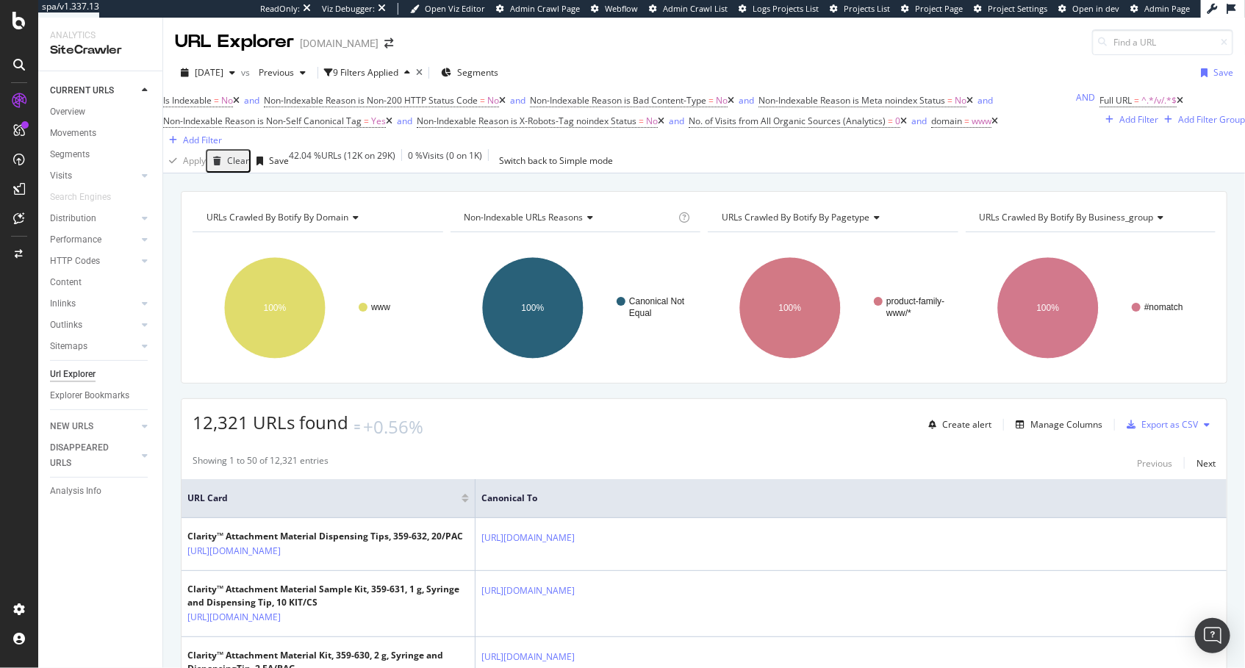
click at [415, 209] on div "URLs Crawled By Botify By domain Chart (by Value) Table Expand Export as CSV Ex…" at bounding box center [704, 191] width 1082 height 35
drag, startPoint x: 82, startPoint y: 110, endPoint x: 304, endPoint y: 1, distance: 248.2
click at [0, 0] on div "spa/v1.337.13 ReadOnly: Viz Debugger: Open Viz Editor Admin Crawl Page Webflow …" at bounding box center [622, 334] width 1245 height 668
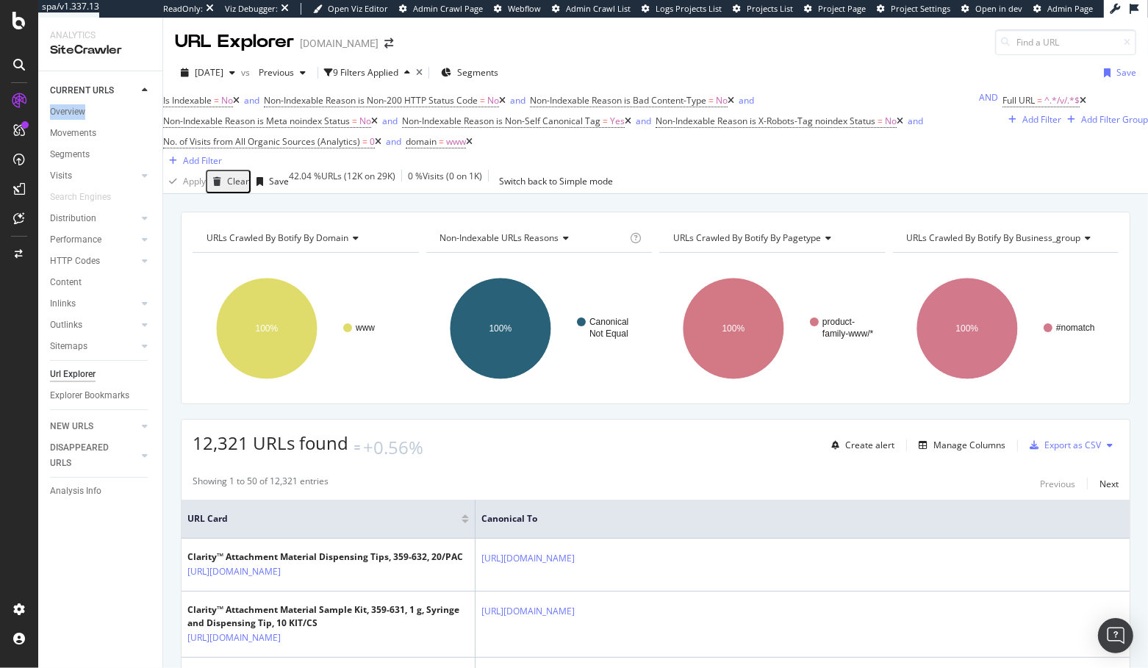
drag, startPoint x: 71, startPoint y: 117, endPoint x: 335, endPoint y: 2, distance: 287.1
click at [0, 0] on div "spa/v1.337.13 ReadOnly: Viz Debugger: Open Viz Editor Admin Crawl Page Webflow …" at bounding box center [574, 334] width 1148 height 668
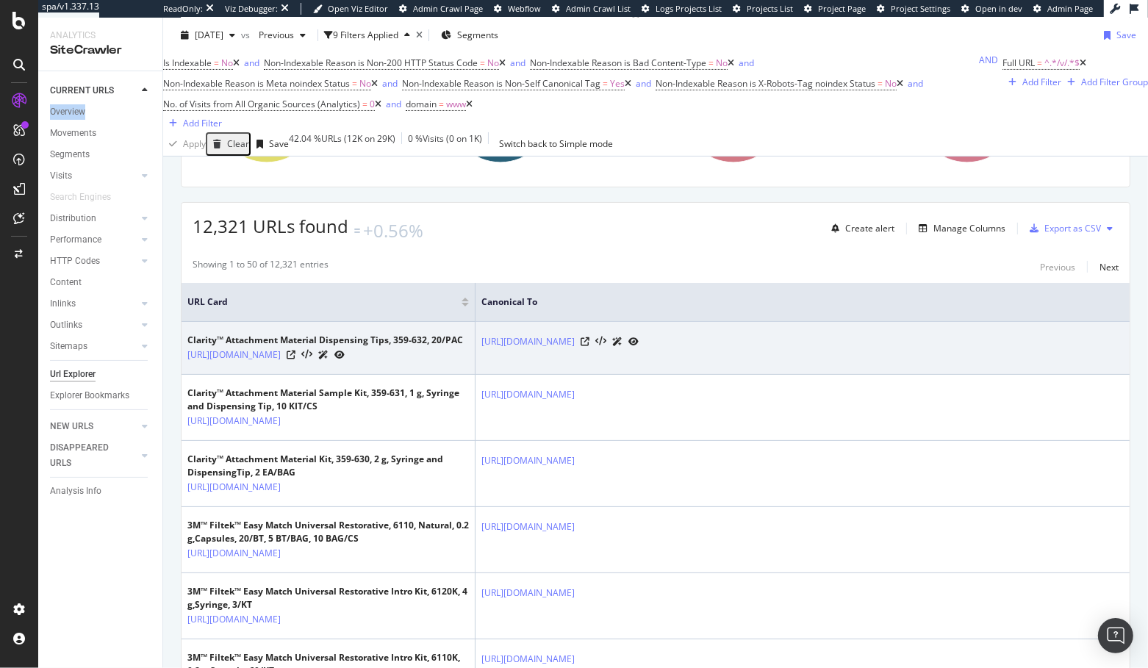
scroll to position [230, 0]
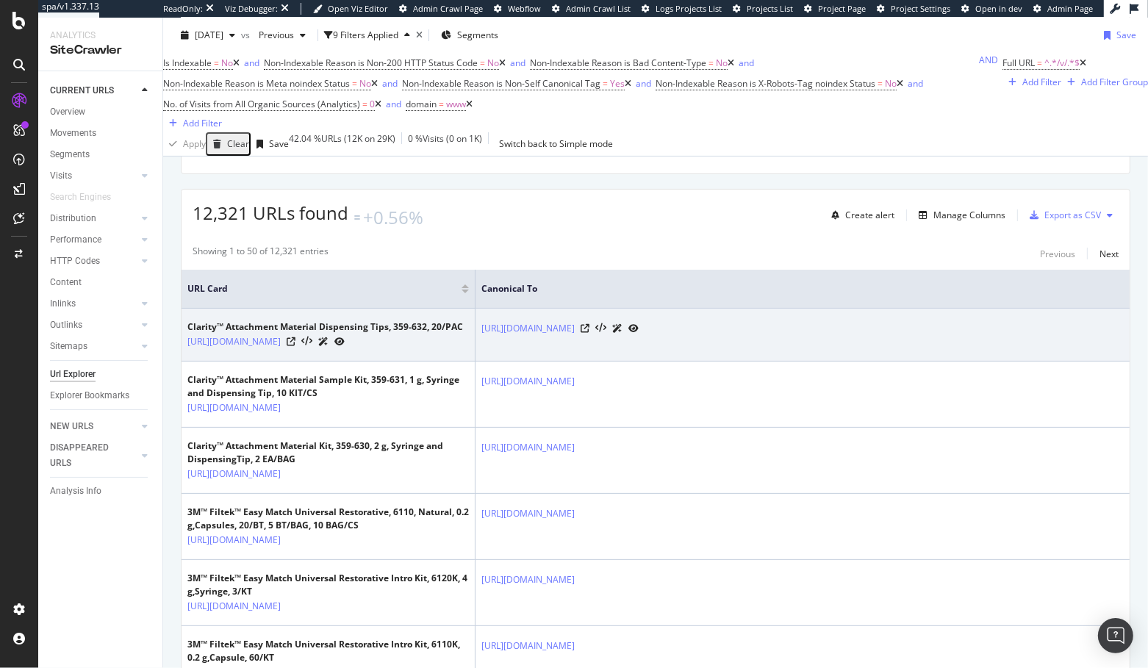
click at [648, 351] on td "https://www.solventum.com/en-us/home/f/b5005574000/" at bounding box center [803, 335] width 654 height 53
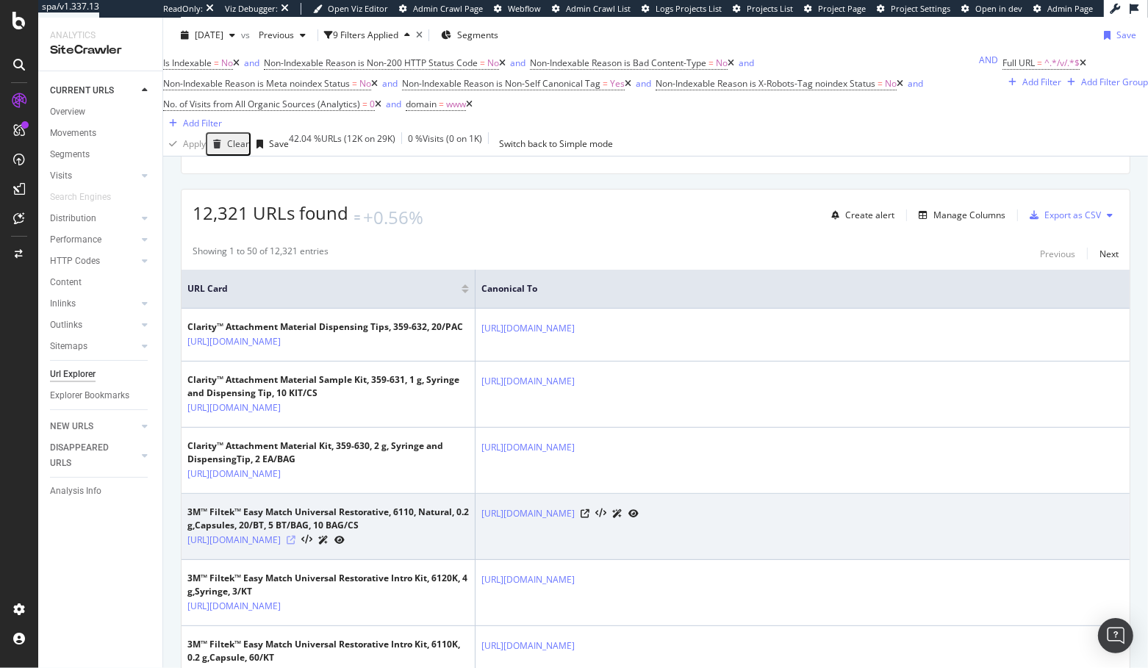
click at [296, 545] on icon at bounding box center [291, 540] width 9 height 9
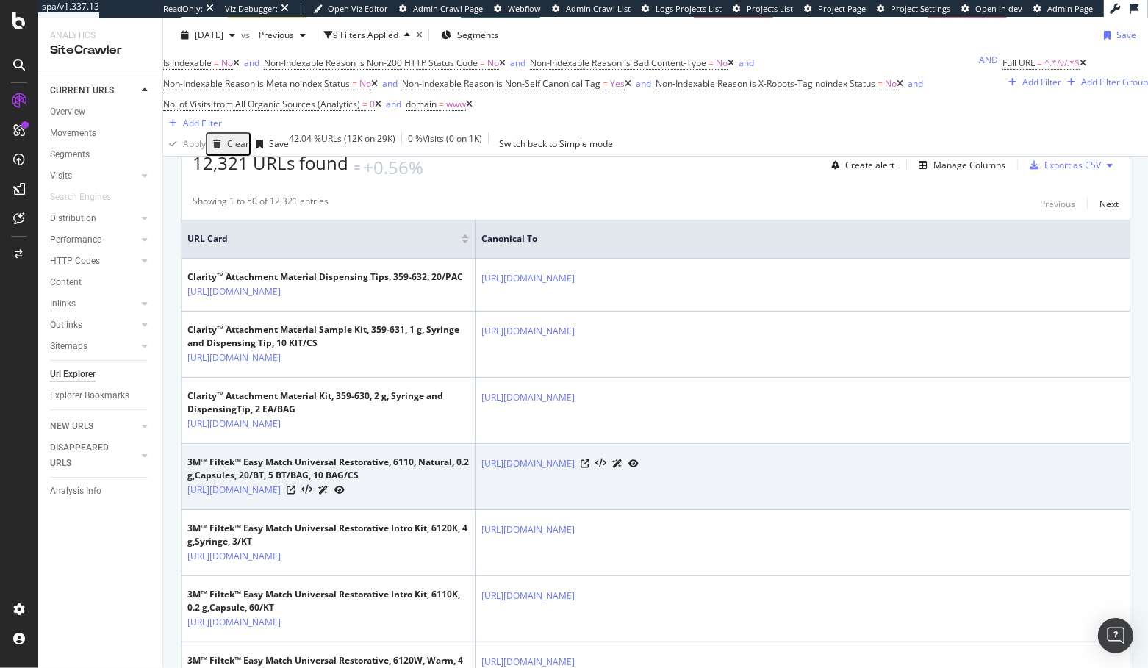
scroll to position [288, 0]
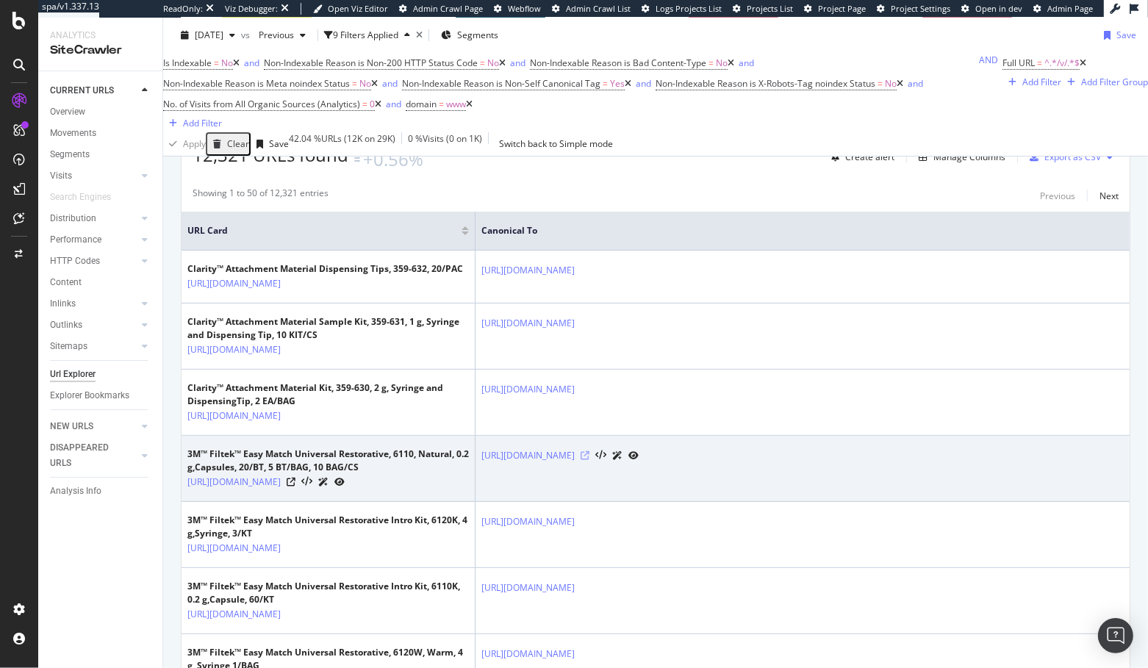
click at [590, 460] on icon at bounding box center [585, 455] width 9 height 9
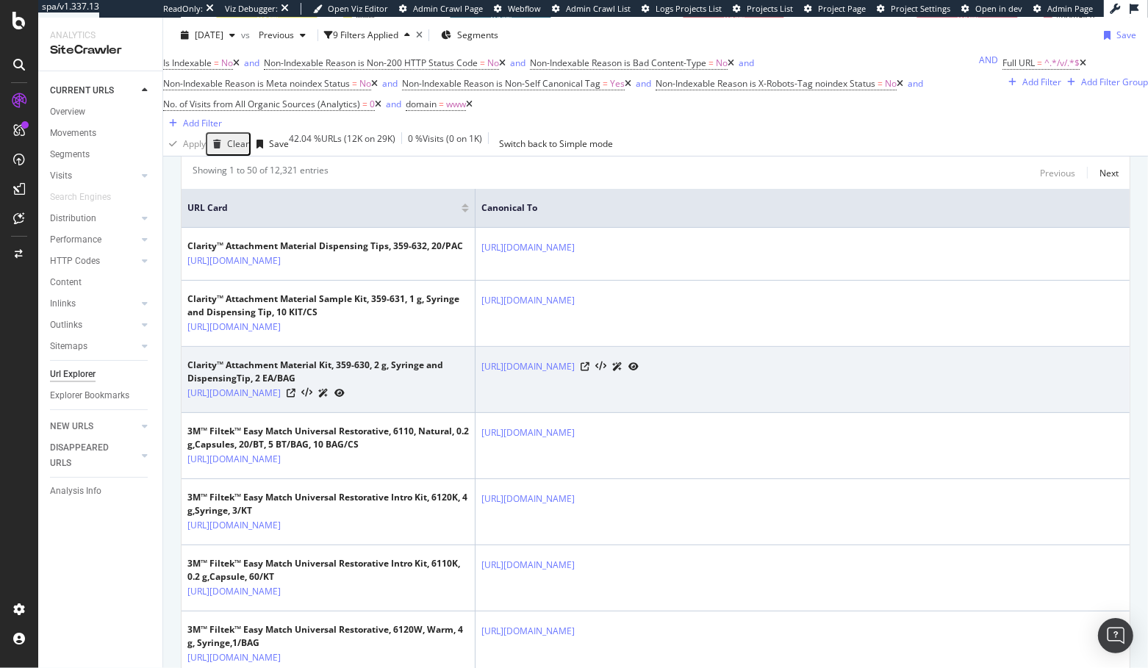
scroll to position [307, 0]
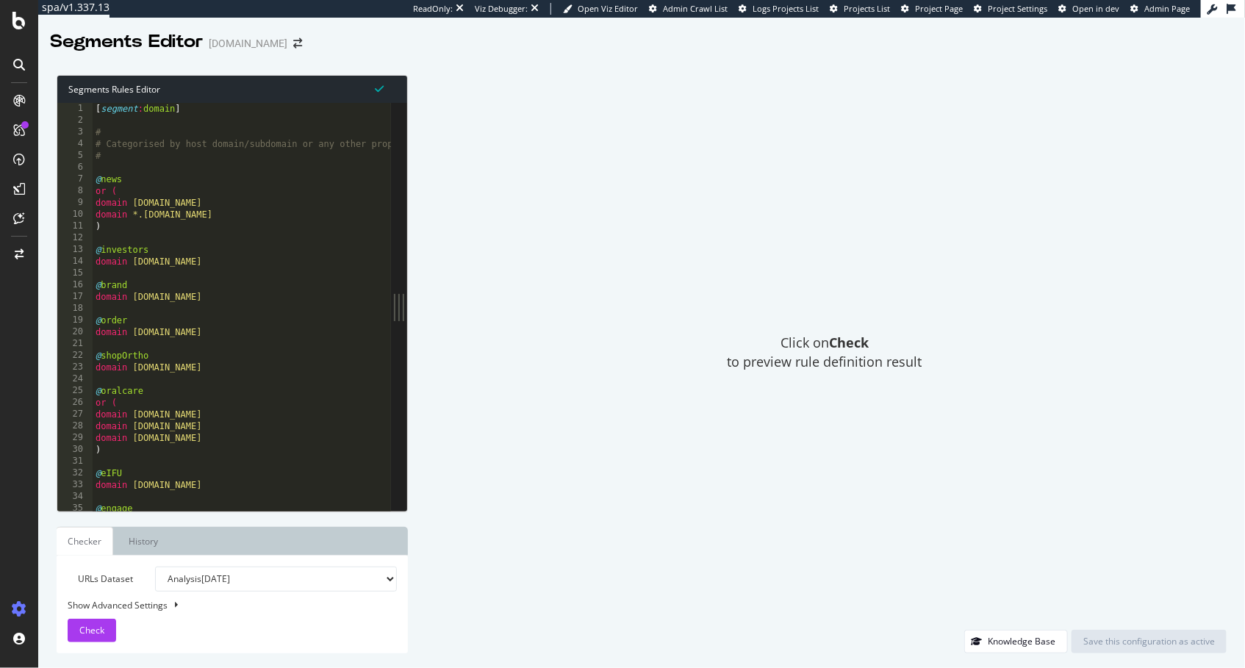
click at [270, 277] on div "[ segment : domain ] # # Categorised by host domain/subdomain or any other prop…" at bounding box center [405, 320] width 625 height 434
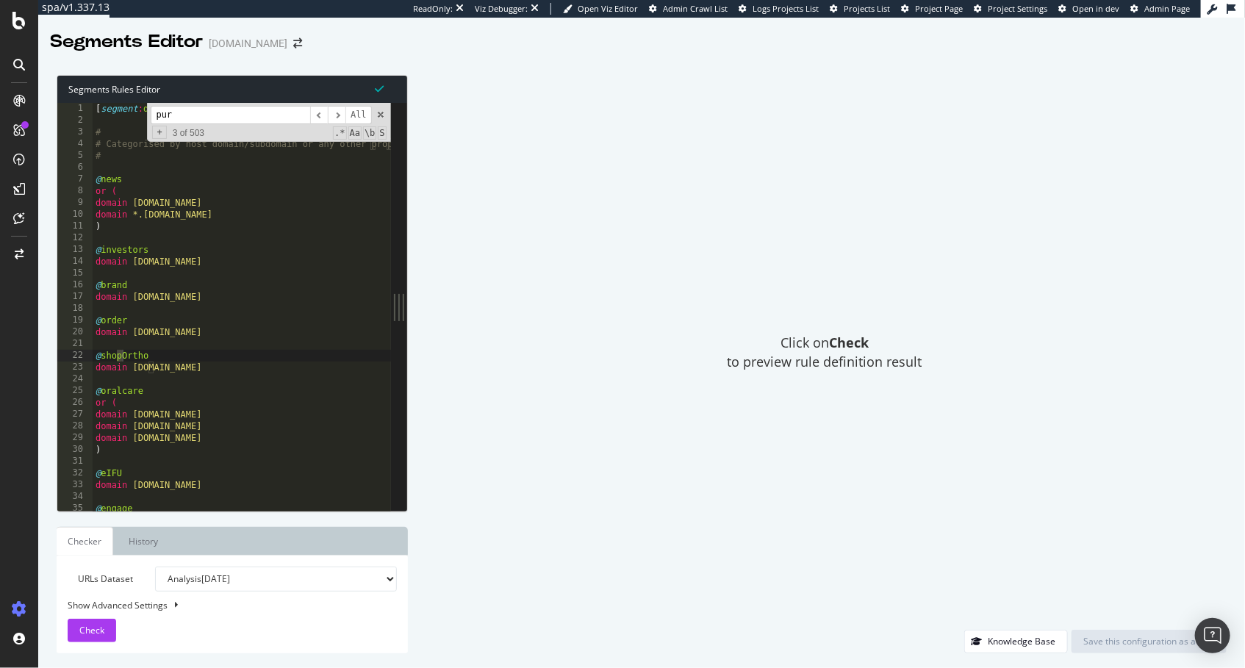
scroll to position [406, 0]
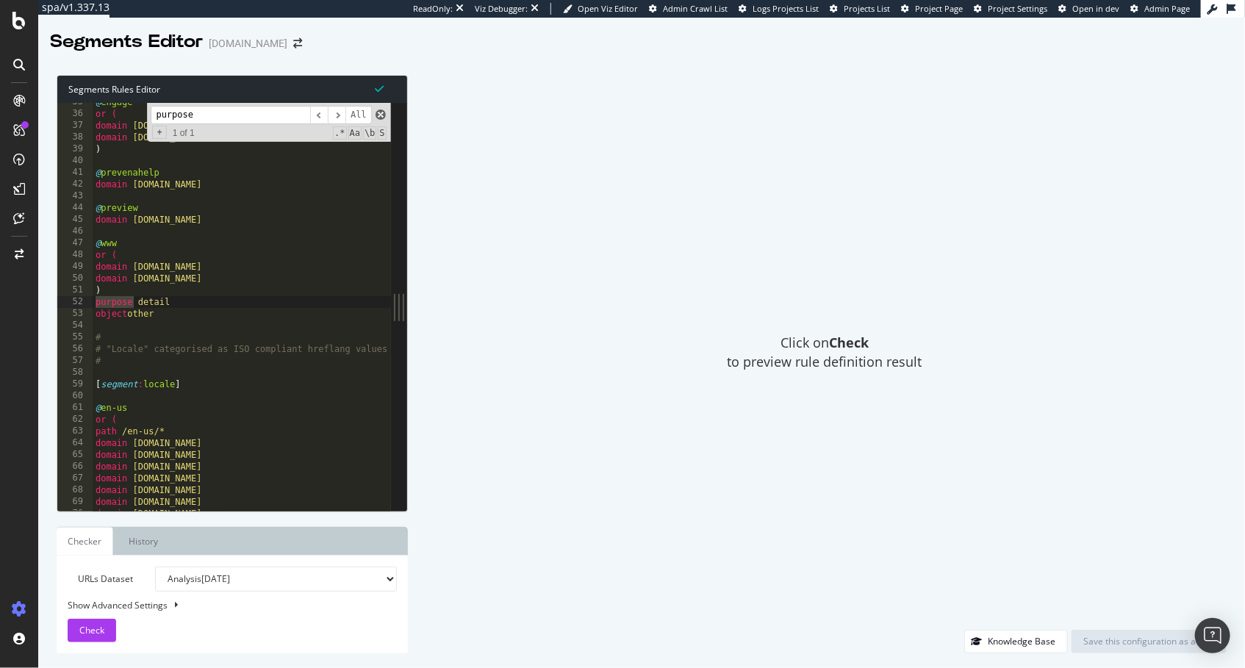
type input "purpose"
click at [385, 114] on span at bounding box center [381, 115] width 10 height 10
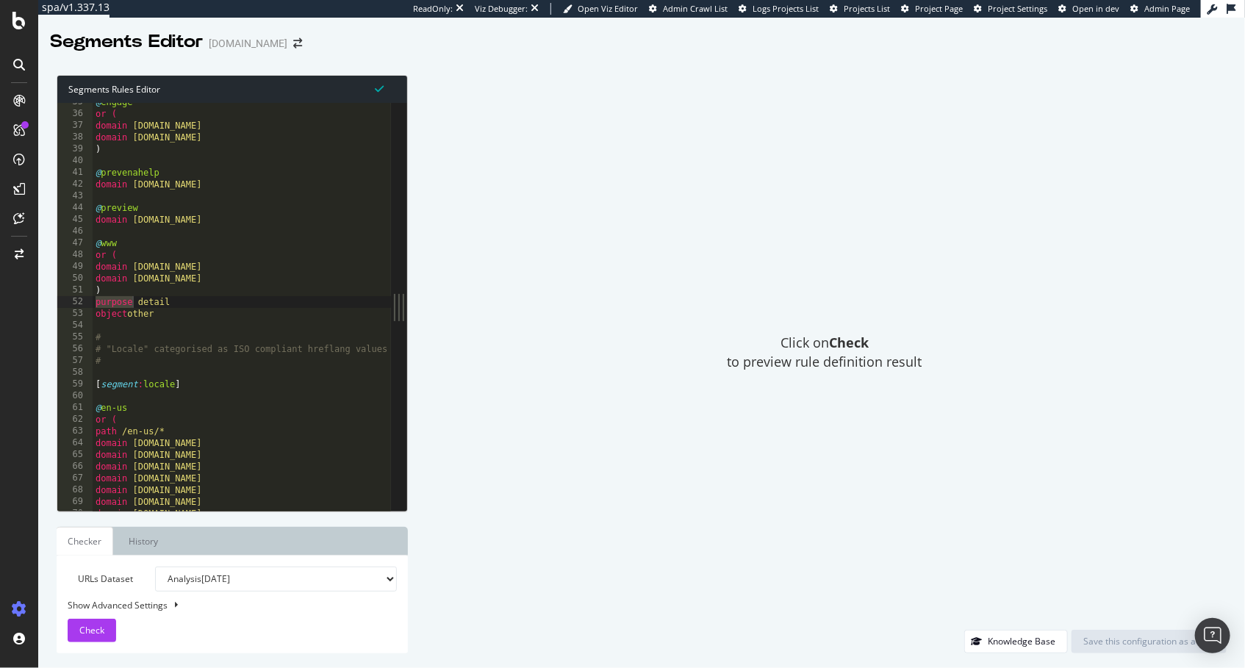
drag, startPoint x: 509, startPoint y: 357, endPoint x: 490, endPoint y: 99, distance: 258.0
click at [509, 356] on div "Click on Check to preview rule definition result" at bounding box center [825, 352] width 804 height 555
type textarea "object other"
click at [329, 316] on div "@ engage or ( domain [DOMAIN_NAME] domain [DOMAIN_NAME] ) @ prevenahelp domain …" at bounding box center [405, 313] width 625 height 434
click at [592, 273] on div "Click on Check to preview rule definition result" at bounding box center [825, 352] width 804 height 555
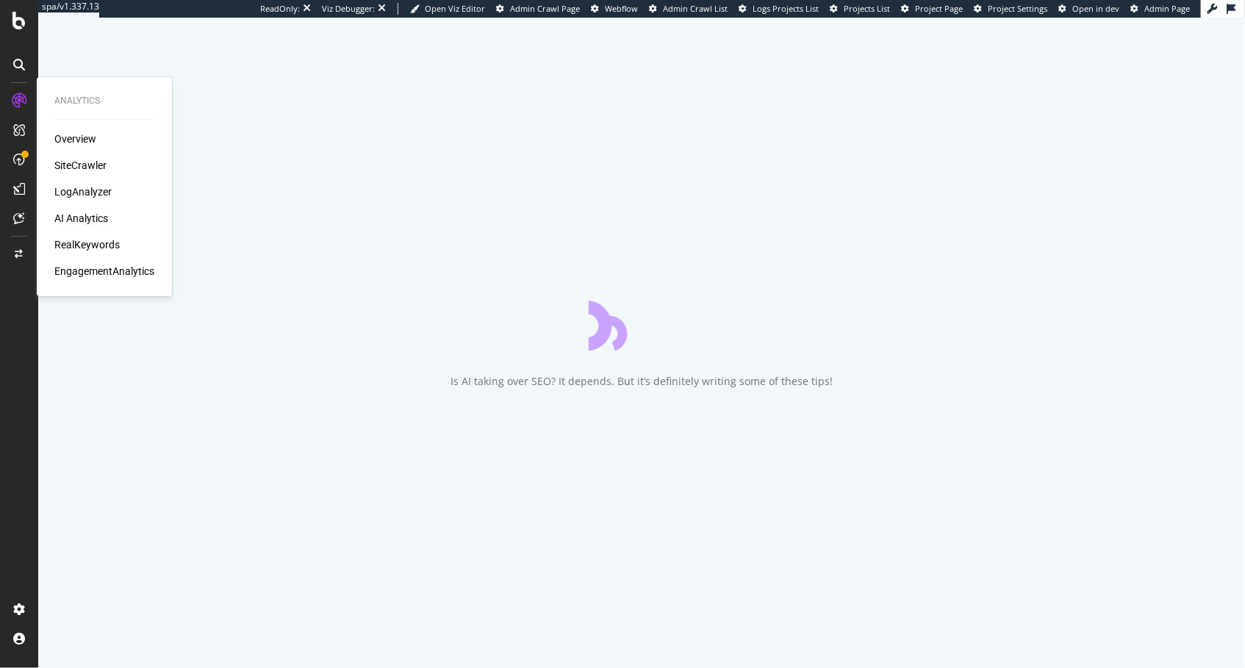
drag, startPoint x: 87, startPoint y: 216, endPoint x: 57, endPoint y: 212, distance: 31.1
click at [87, 217] on div "AI Analytics" at bounding box center [81, 218] width 54 height 15
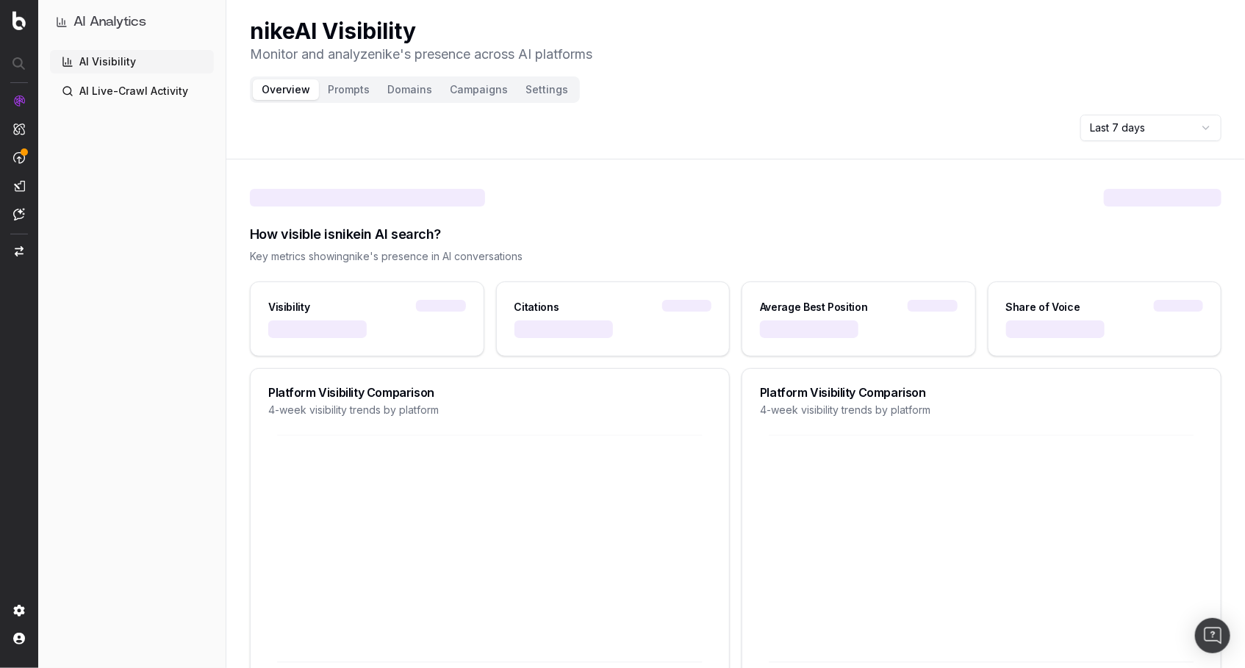
drag, startPoint x: 144, startPoint y: 346, endPoint x: 5, endPoint y: 331, distance: 139.7
click at [143, 346] on div "AI Visibility AI Live-Crawl Activity" at bounding box center [132, 356] width 164 height 612
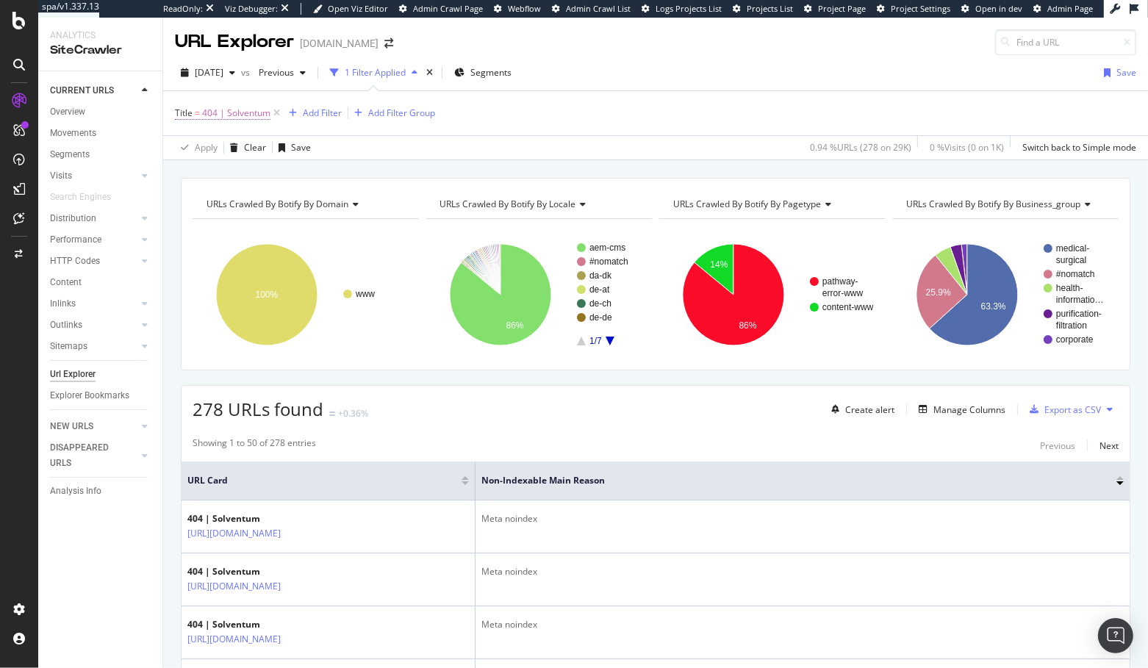
click at [234, 115] on span "404 | Solventum" at bounding box center [236, 113] width 68 height 21
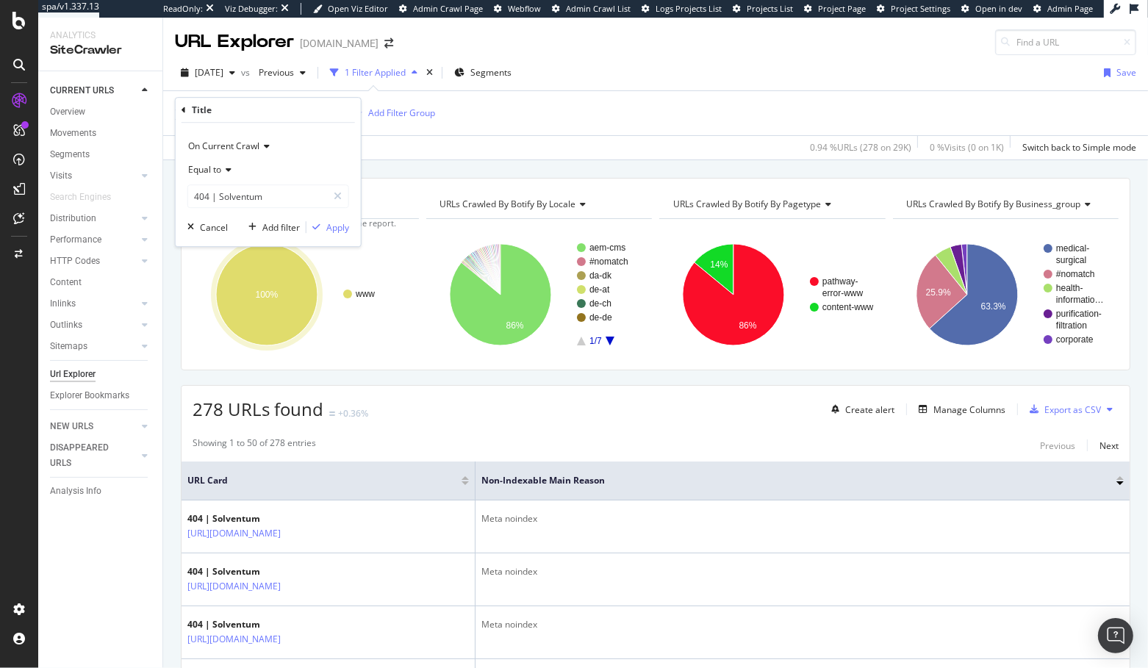
click at [427, 162] on div "URLs Crawled By Botify By domain Chart (by Value) Table Expand Export as CSV Ex…" at bounding box center [655, 177] width 985 height 35
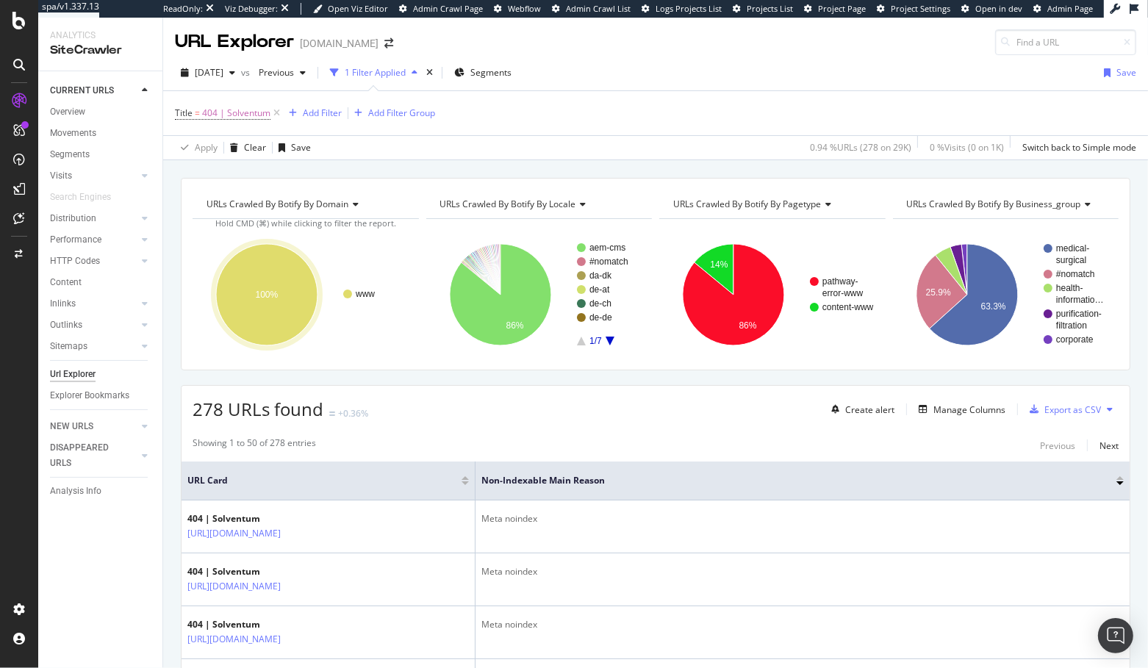
click at [557, 205] on span "URLs Crawled By Botify By locale" at bounding box center [508, 204] width 136 height 12
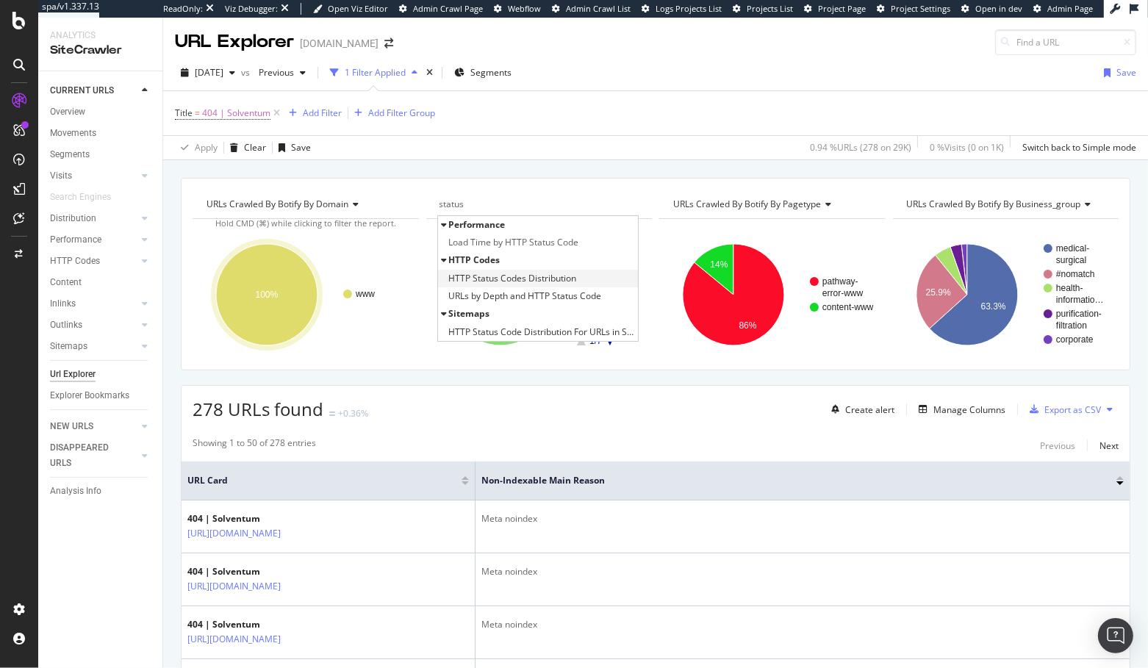
type input "status"
click at [587, 278] on div "HTTP Status Codes Distribution" at bounding box center [538, 279] width 201 height 18
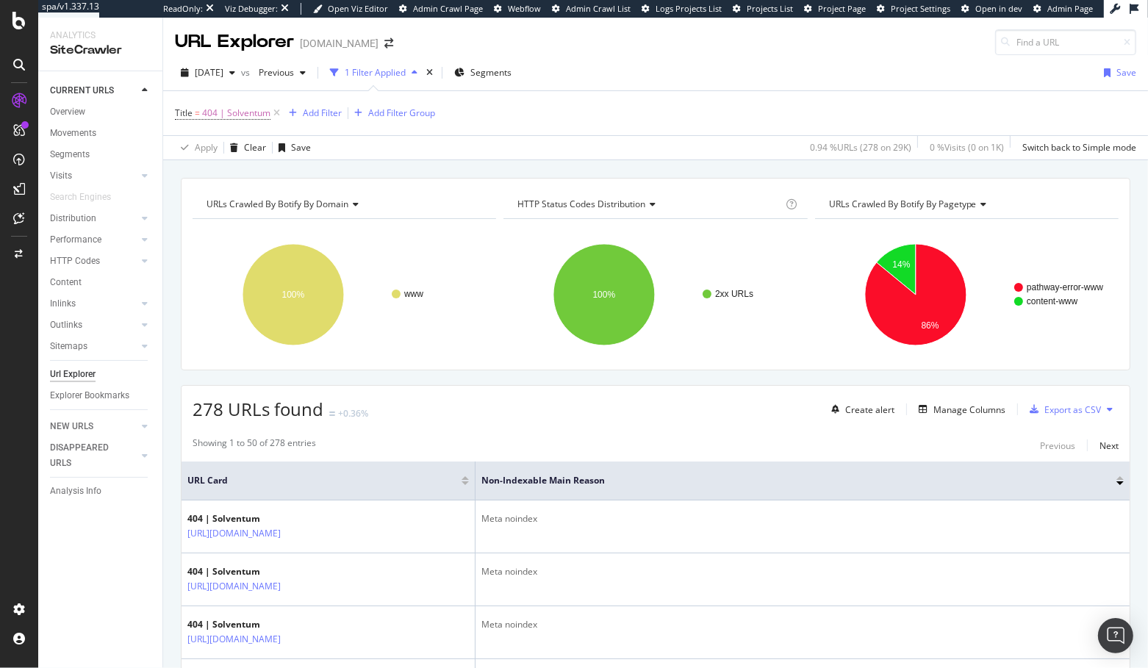
scroll to position [414, 0]
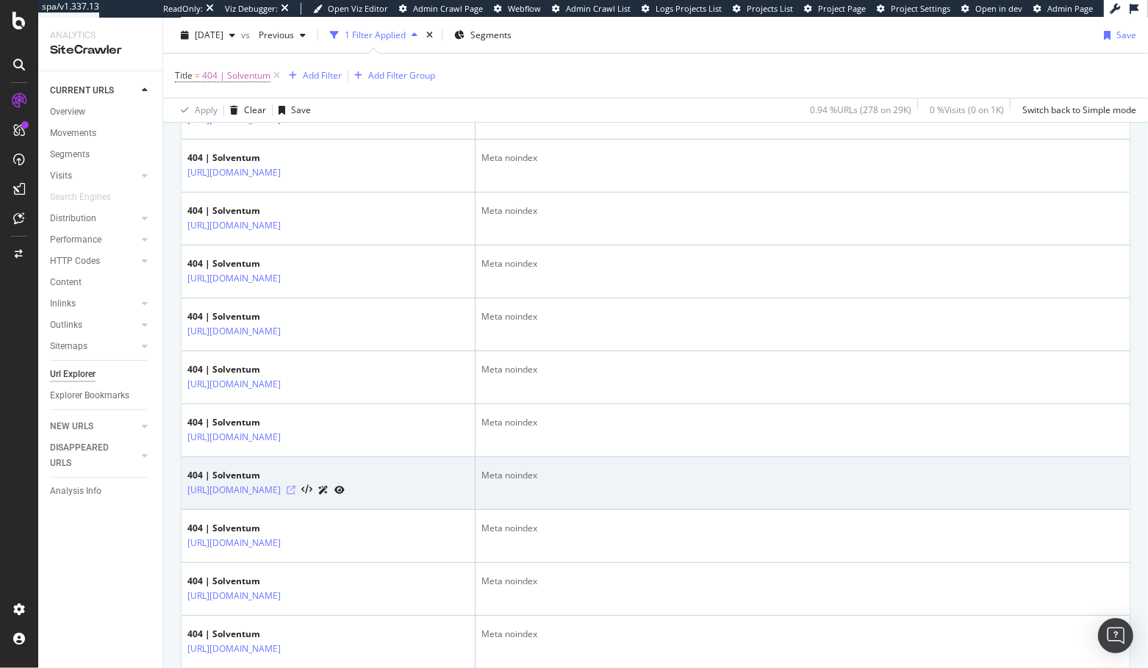
click at [296, 486] on icon at bounding box center [291, 490] width 9 height 9
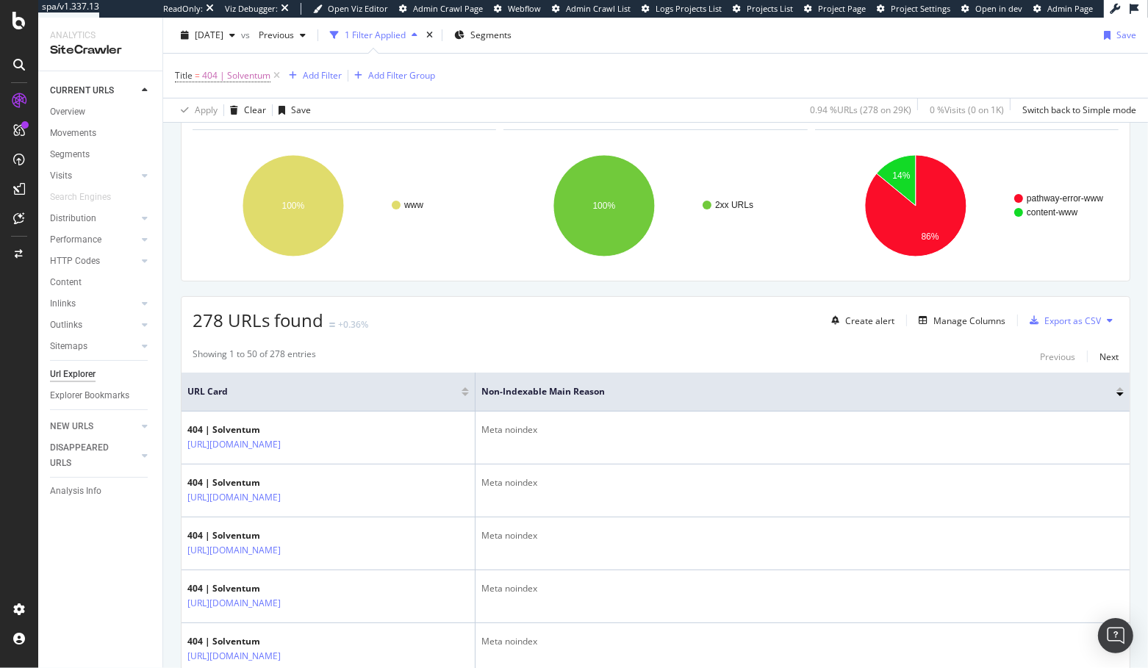
scroll to position [0, 0]
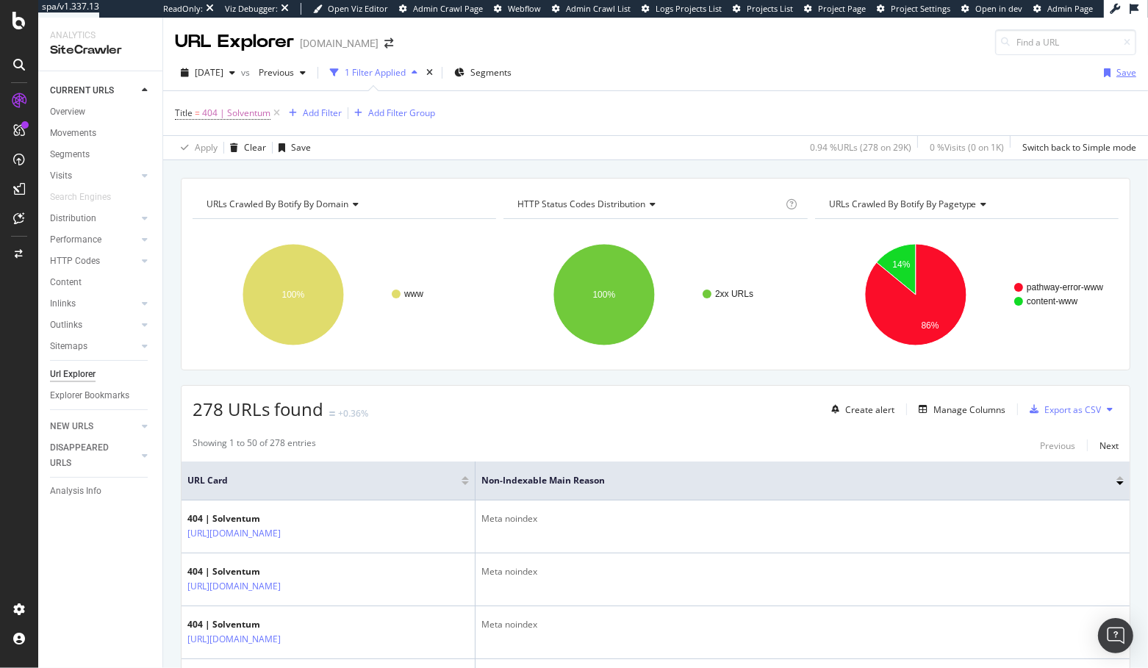
click at [1115, 75] on div "Save" at bounding box center [1117, 73] width 38 height 22
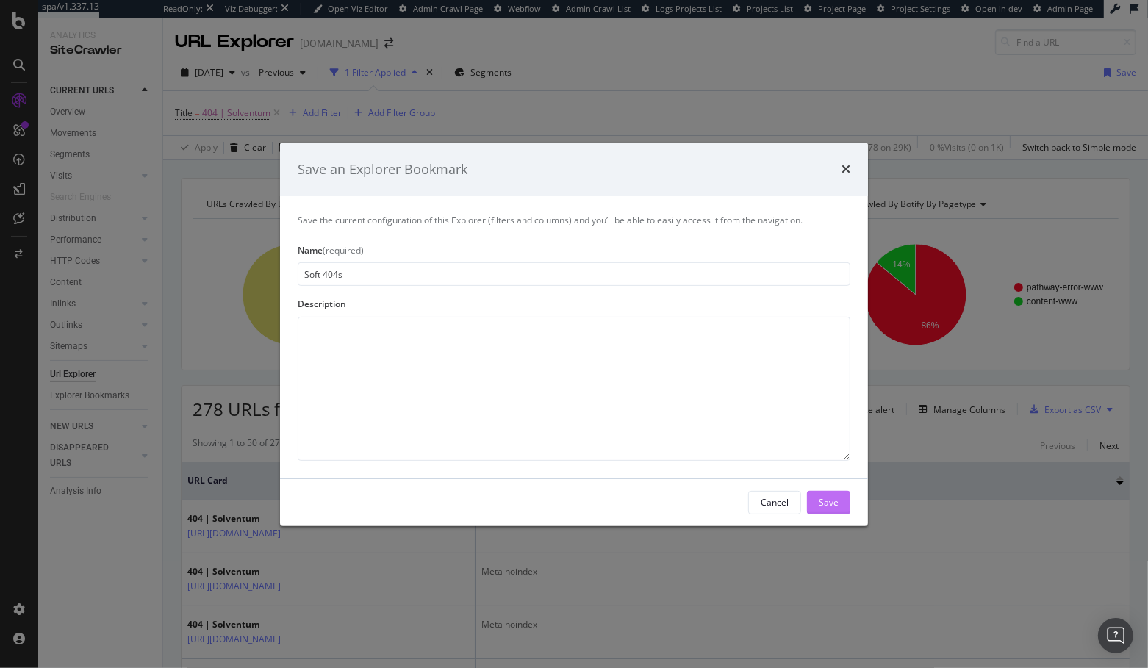
type input "Soft 404s"
click at [839, 504] on button "Save" at bounding box center [828, 503] width 43 height 24
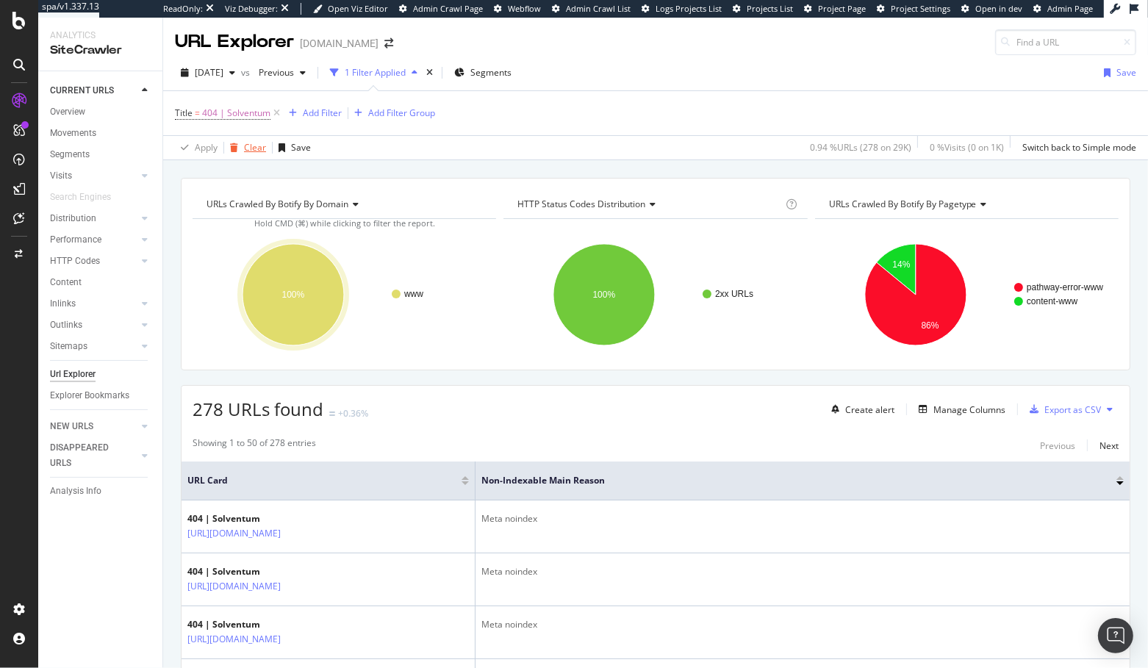
click at [253, 153] on div "Clear" at bounding box center [245, 148] width 42 height 22
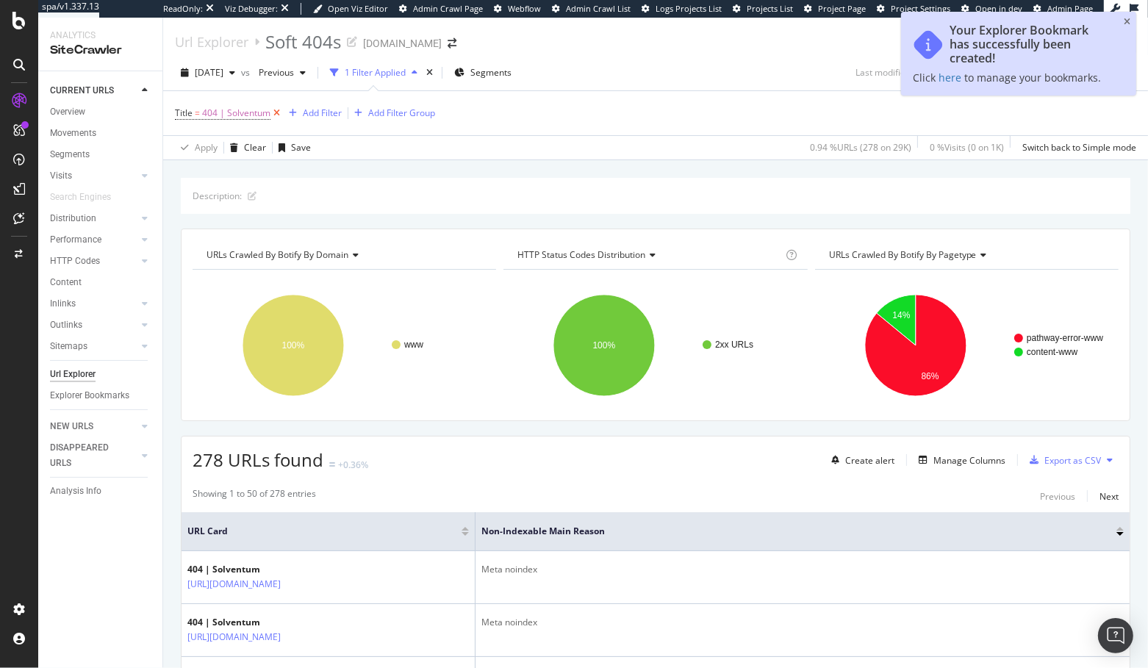
click at [276, 110] on icon at bounding box center [277, 113] width 12 height 15
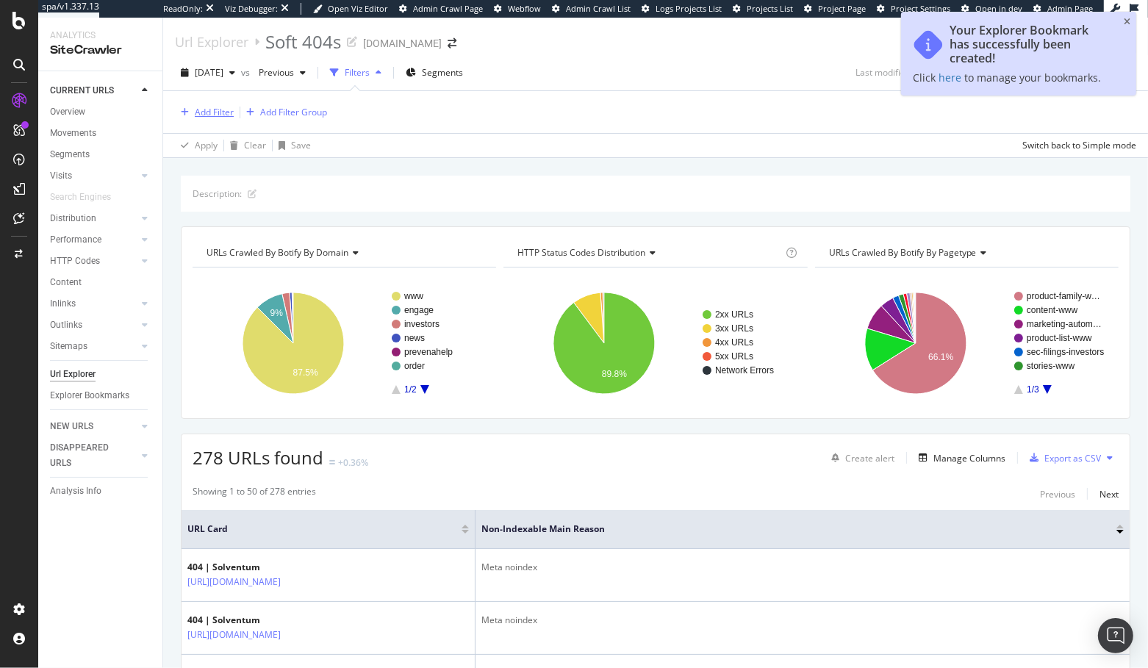
click at [207, 114] on div "Add Filter" at bounding box center [214, 112] width 39 height 12
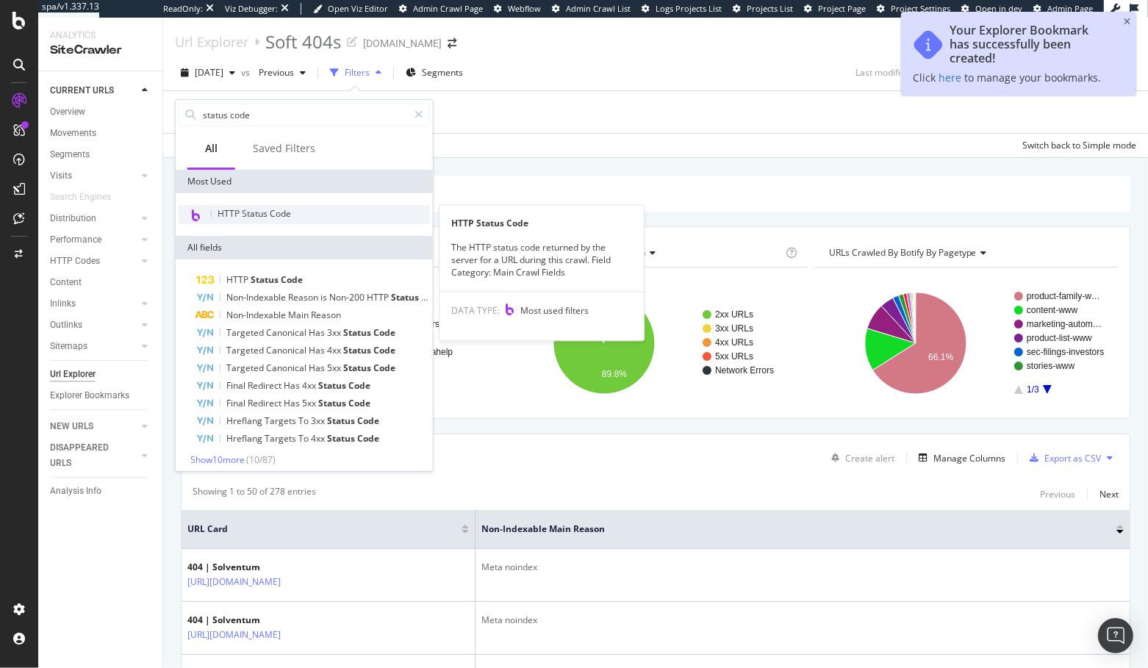
type input "status code"
click at [294, 214] on div "HTTP Status Code" at bounding box center [304, 214] width 251 height 19
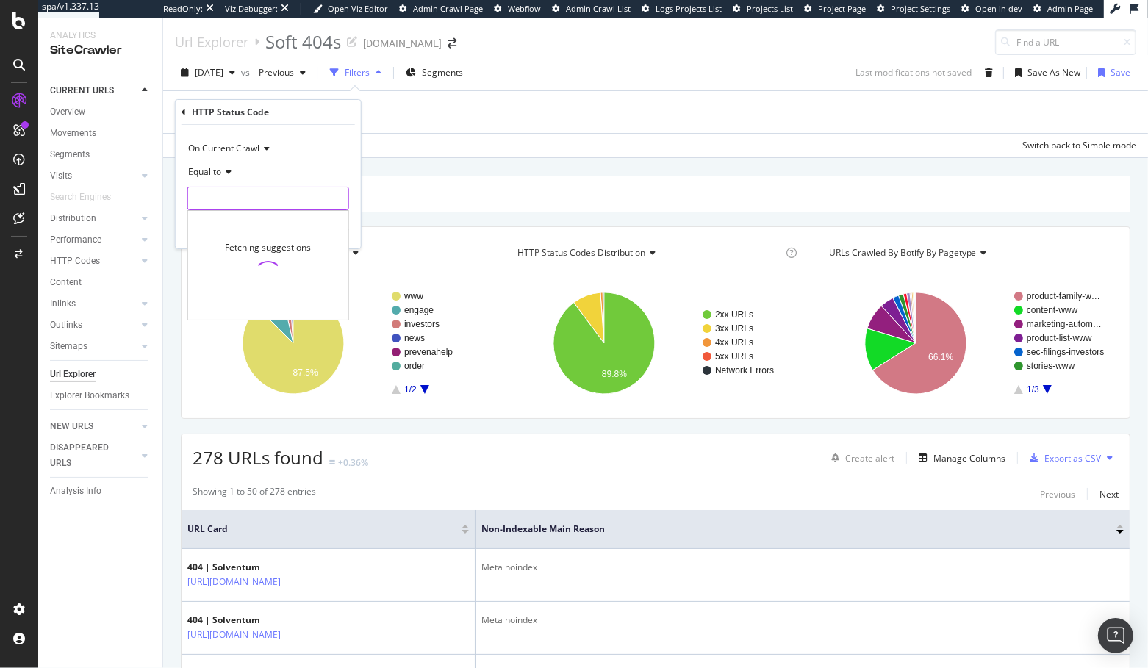
drag, startPoint x: 262, startPoint y: 201, endPoint x: 262, endPoint y: 208, distance: 7.4
click at [262, 201] on input "number" at bounding box center [268, 199] width 162 height 24
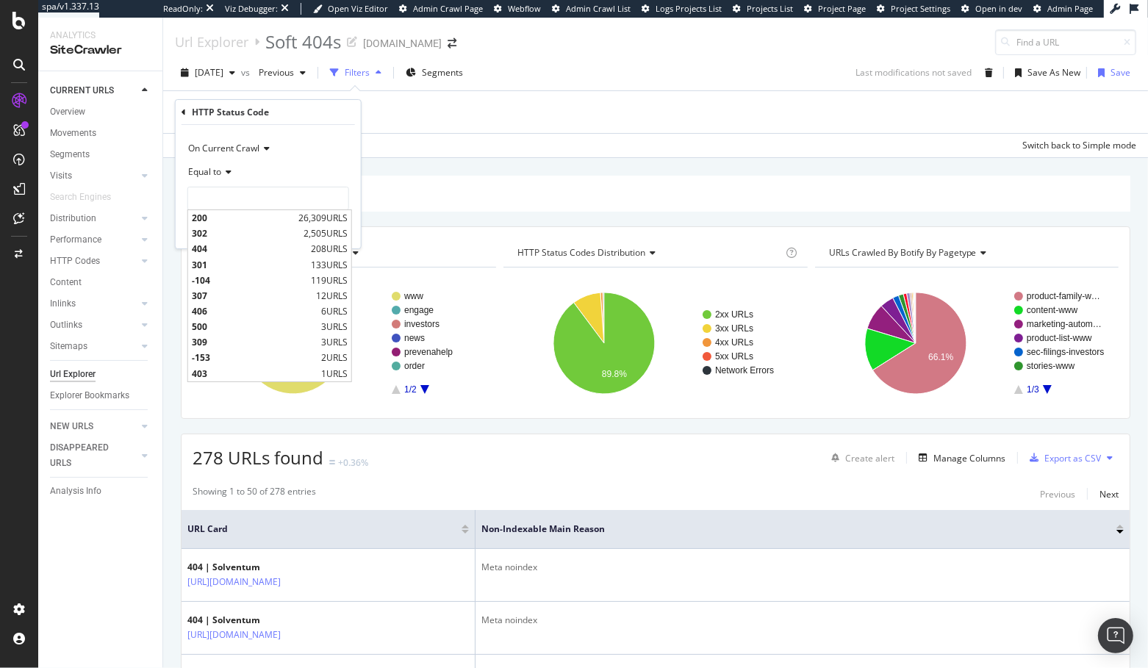
drag, startPoint x: 303, startPoint y: 218, endPoint x: 318, endPoint y: 232, distance: 19.8
click at [303, 218] on span "26,309 URLS" at bounding box center [322, 218] width 49 height 12
type input "200"
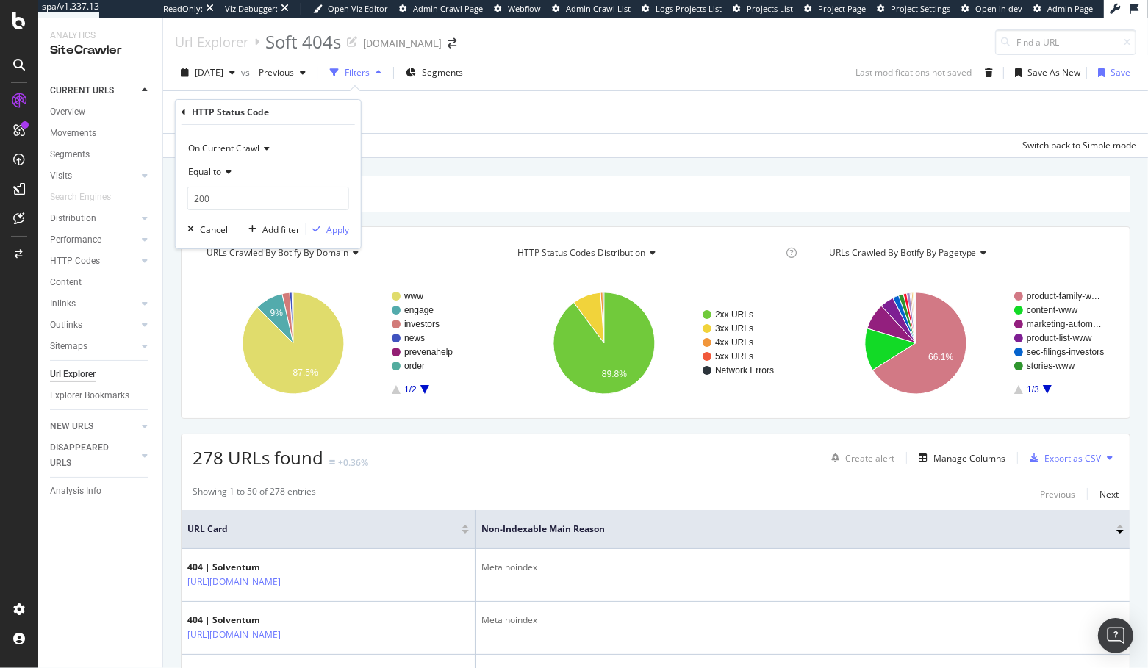
drag, startPoint x: 335, startPoint y: 230, endPoint x: 319, endPoint y: 141, distance: 90.4
click at [335, 230] on div "Apply" at bounding box center [337, 229] width 23 height 12
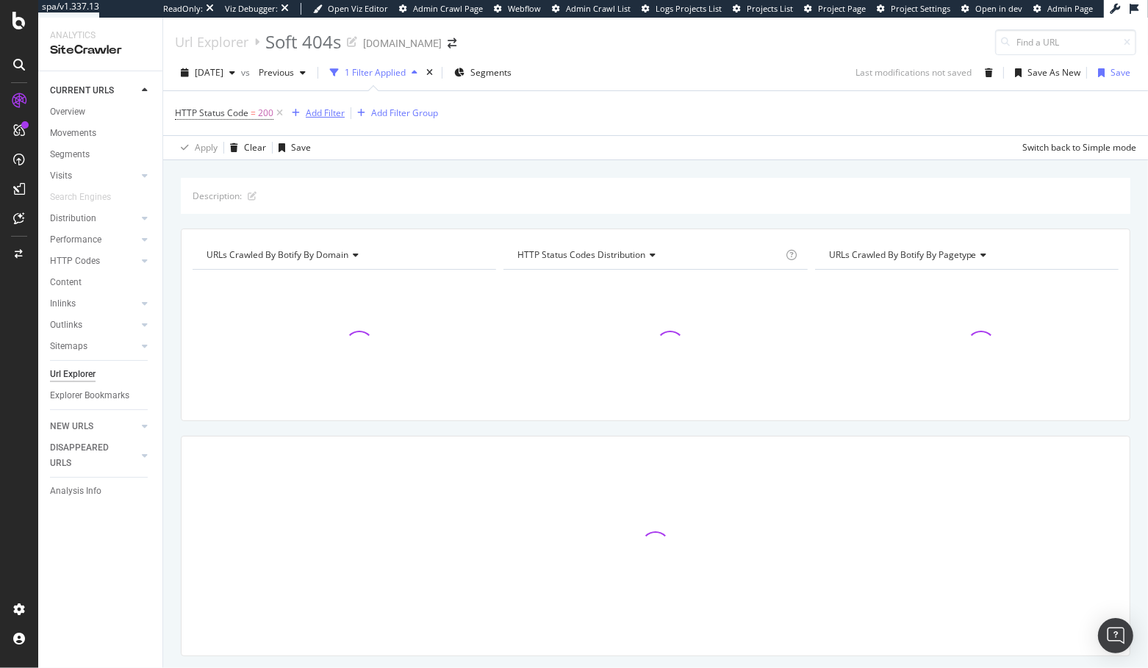
click at [329, 115] on div "Add Filter" at bounding box center [325, 113] width 39 height 12
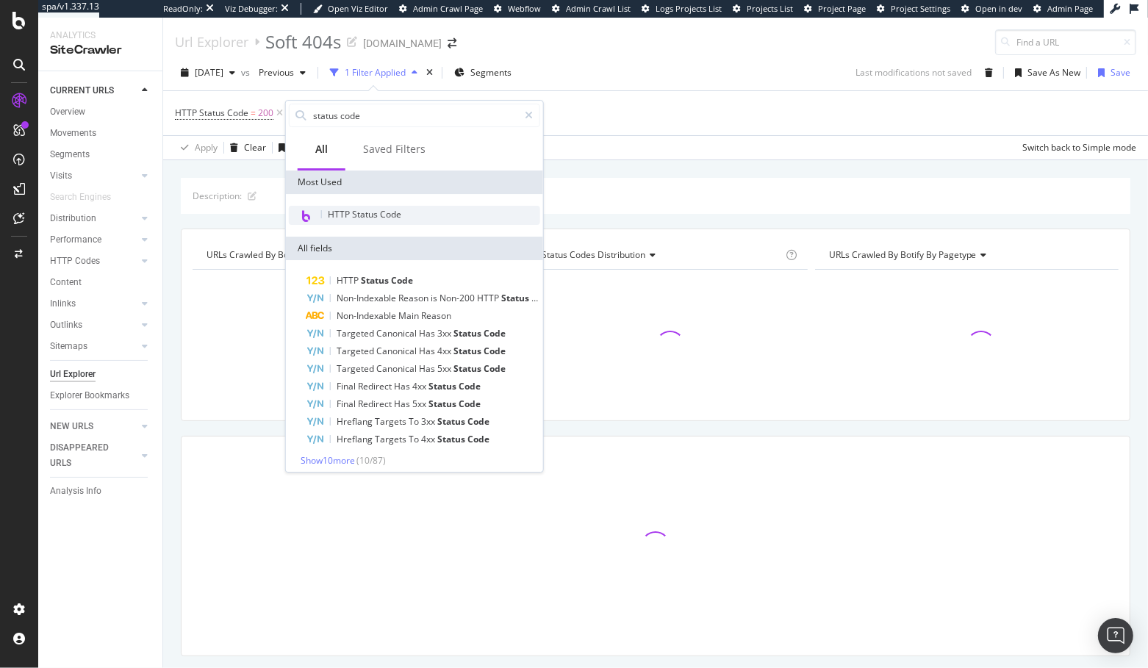
click at [361, 206] on div "HTTP Status Code" at bounding box center [414, 215] width 251 height 19
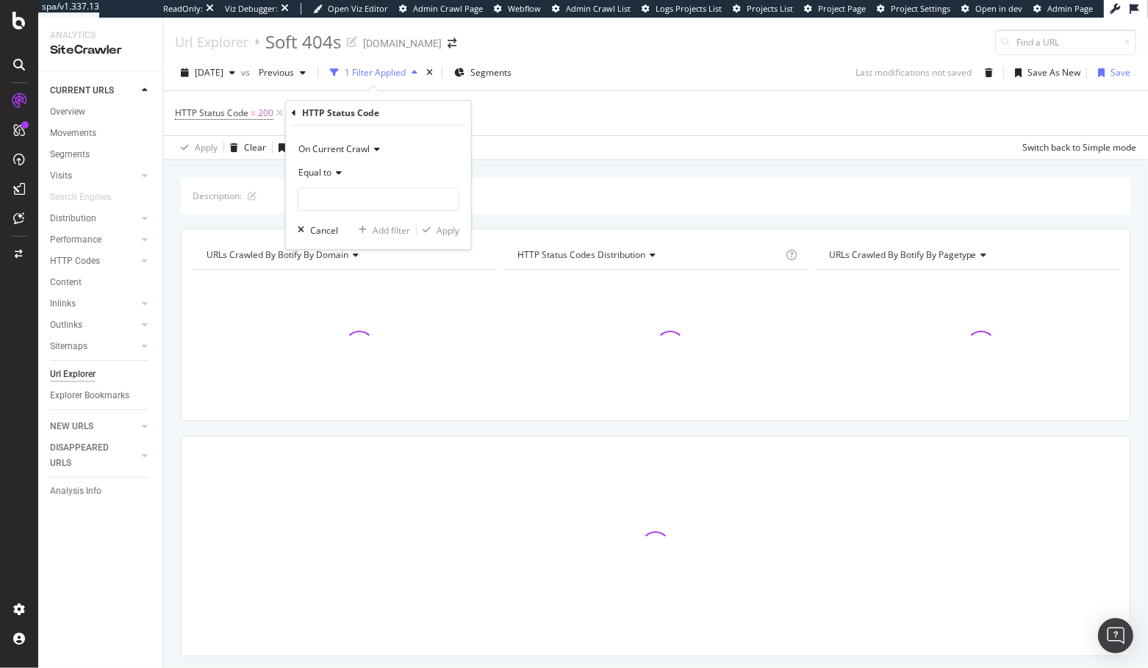
click at [345, 146] on span "On Current Crawl" at bounding box center [333, 149] width 71 height 12
click at [341, 198] on span "On Compared Crawl" at bounding box center [346, 199] width 83 height 12
click at [338, 194] on input "number" at bounding box center [379, 199] width 162 height 24
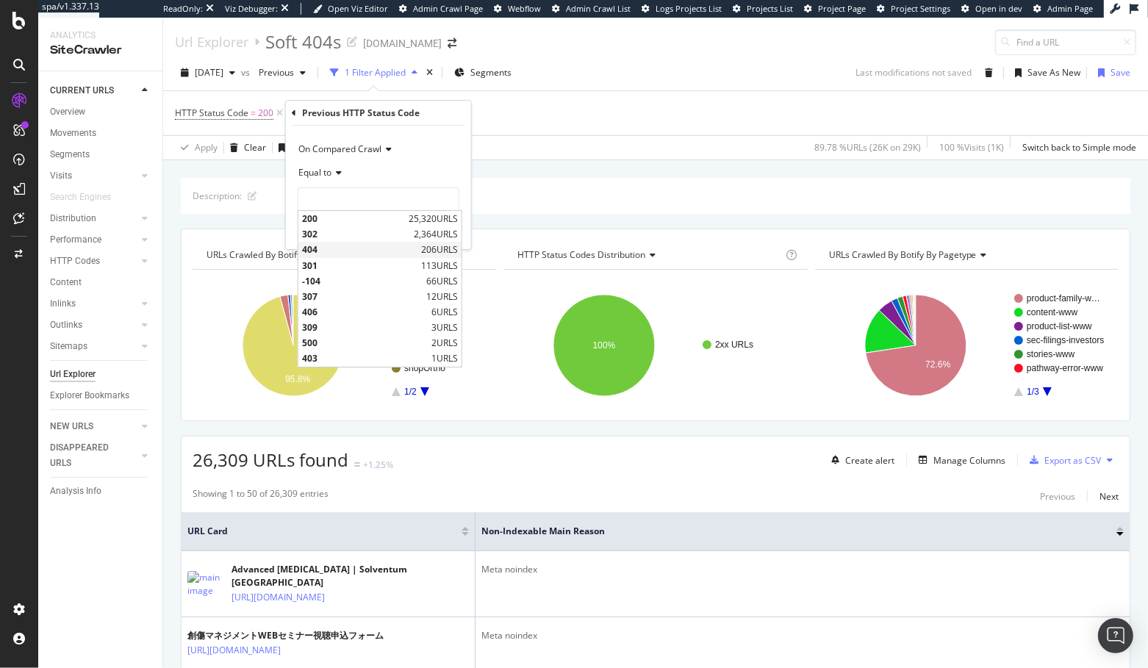
click at [418, 248] on div "404 206 URLS" at bounding box center [379, 250] width 163 height 15
type input "404"
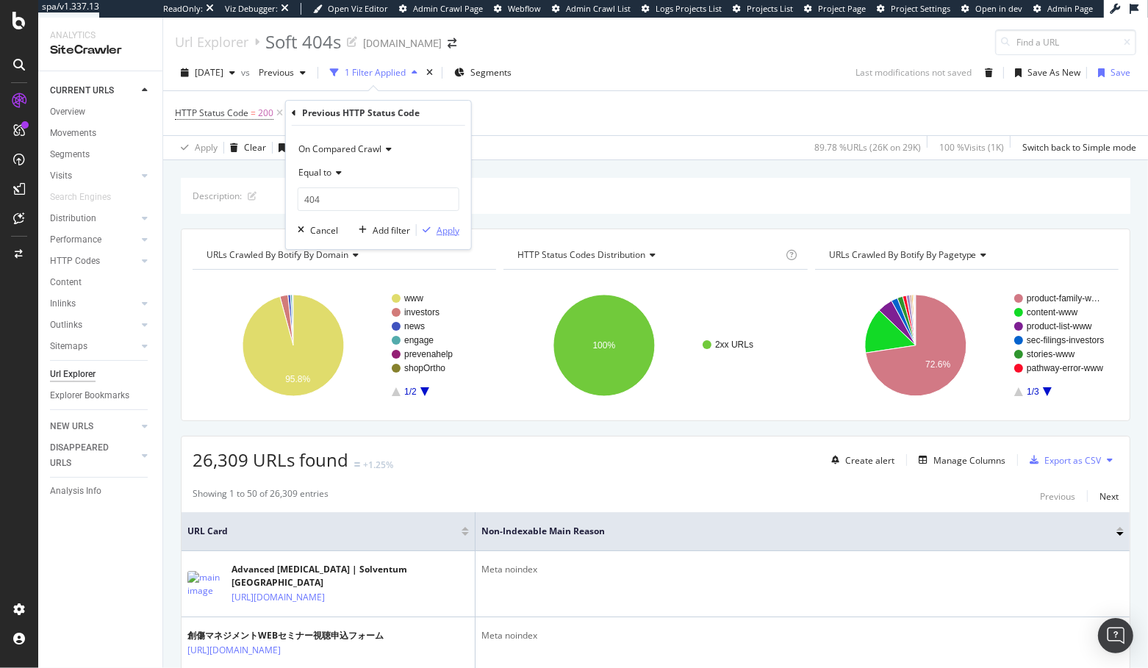
click at [446, 232] on div "Apply" at bounding box center [448, 230] width 23 height 12
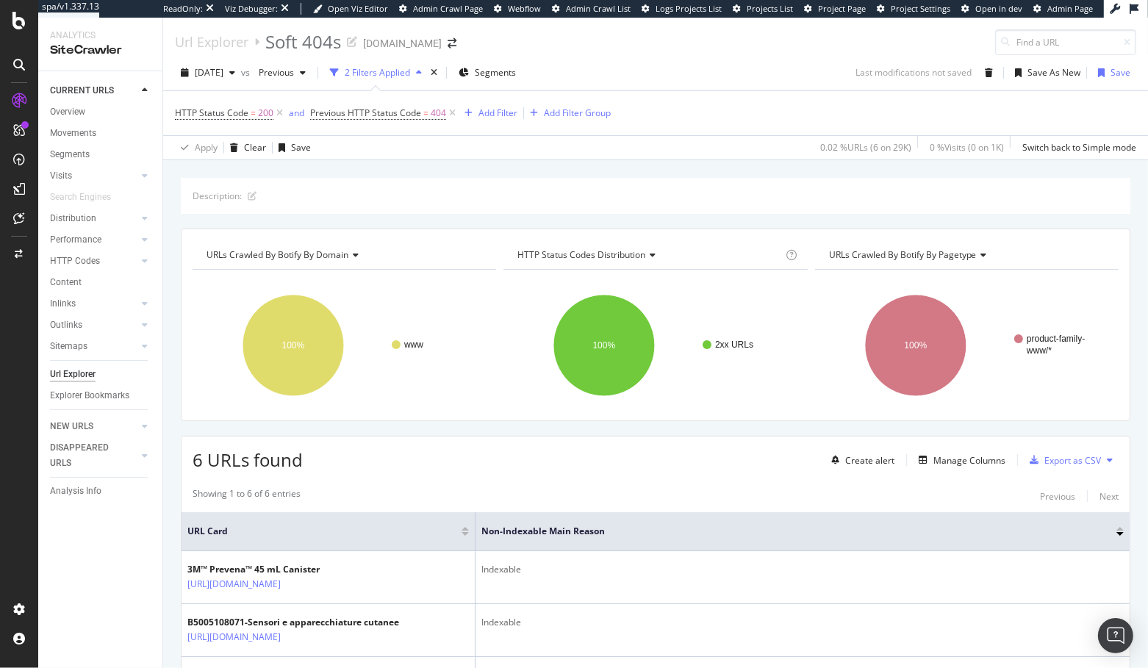
click at [348, 156] on div "Apply Clear Save 0.02 % URLs ( 6 on 29K ) 0 % Visits ( 0 on 1K ) Switch back to…" at bounding box center [655, 147] width 985 height 24
click at [310, 80] on div "Previous" at bounding box center [282, 73] width 59 height 22
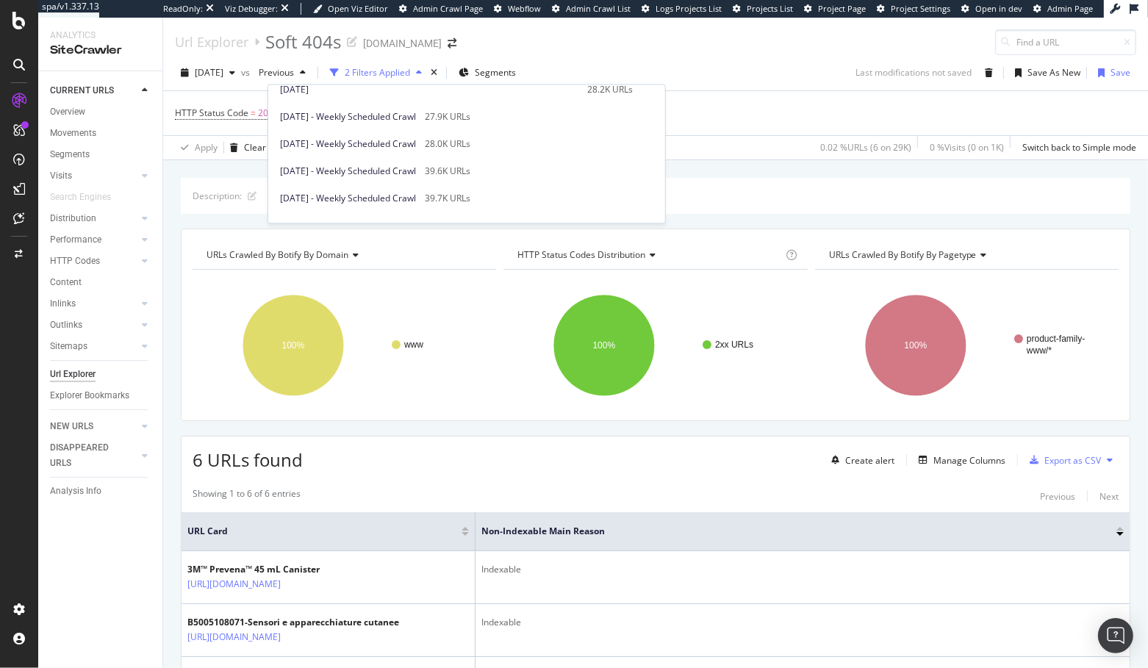
scroll to position [90, 0]
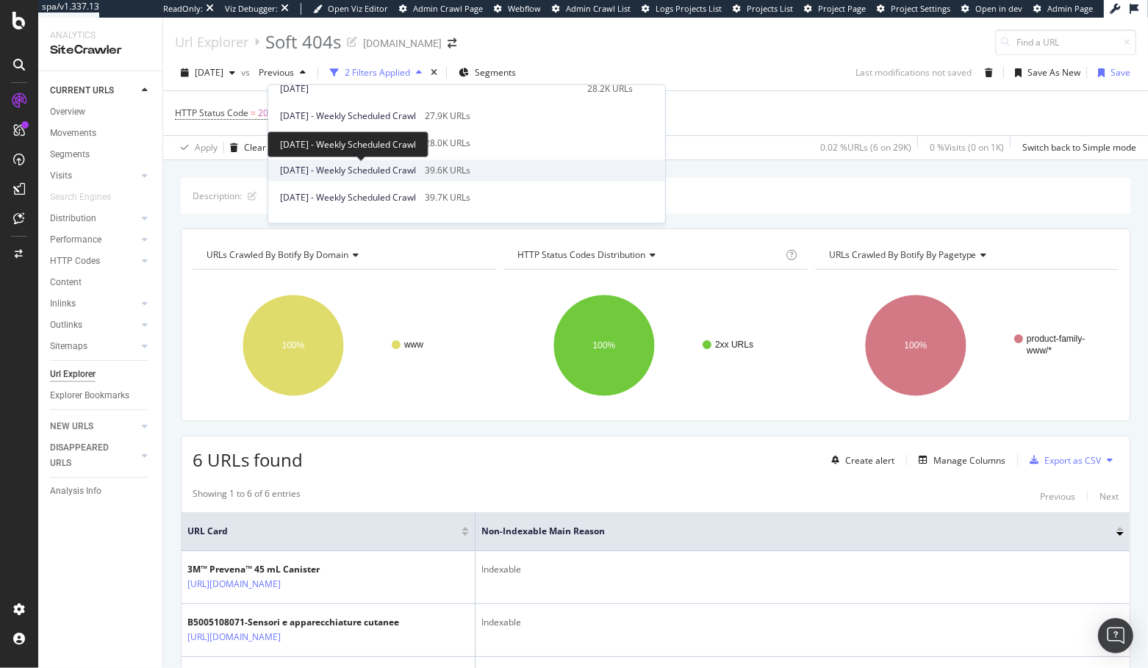
click at [402, 171] on span "[DATE] - Weekly Scheduled Crawl" at bounding box center [348, 170] width 136 height 13
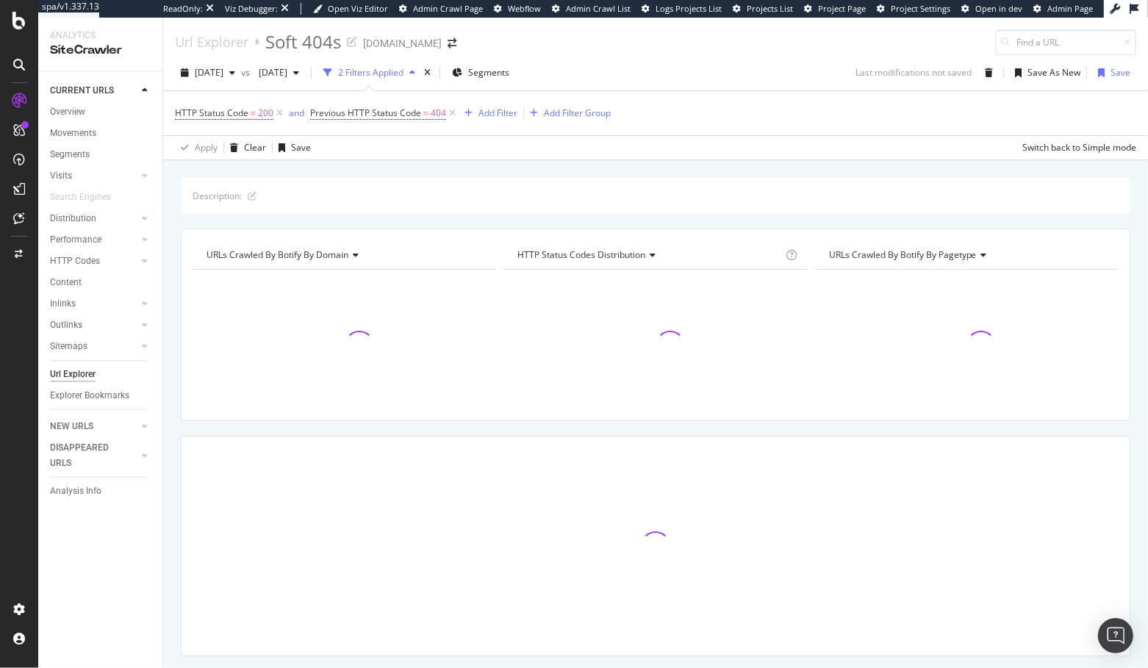
click at [378, 219] on div "Description: URLs Crawled By Botify By domain Chart (by Value) Table Expand Exp…" at bounding box center [655, 443] width 985 height 530
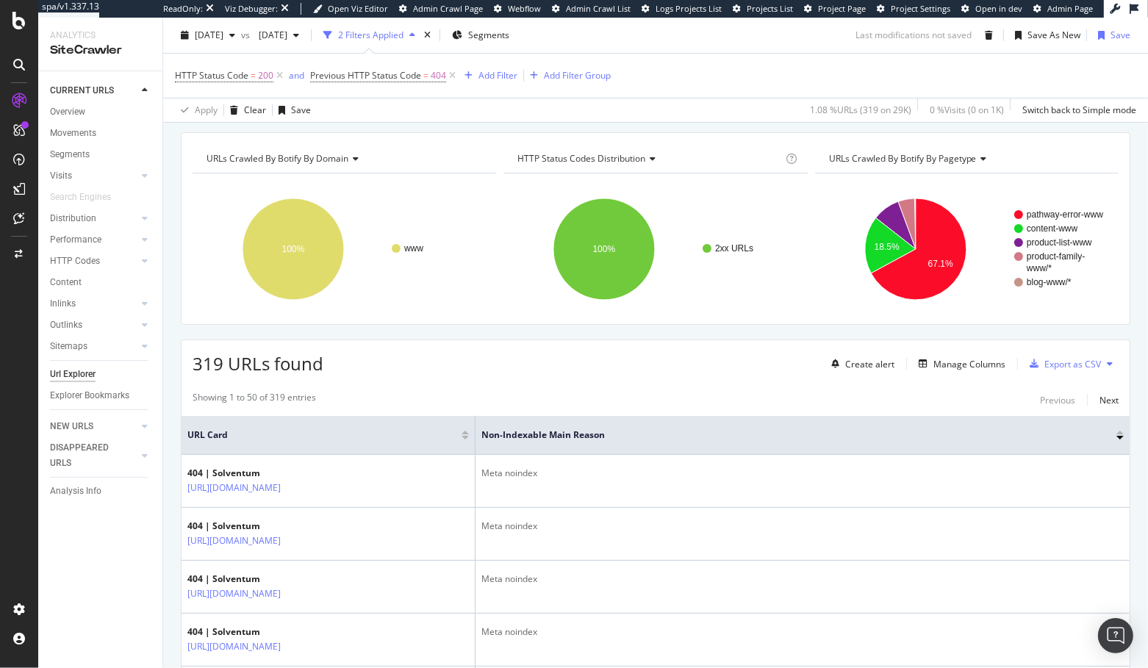
scroll to position [97, 0]
click at [951, 362] on div "Manage Columns" at bounding box center [970, 363] width 72 height 12
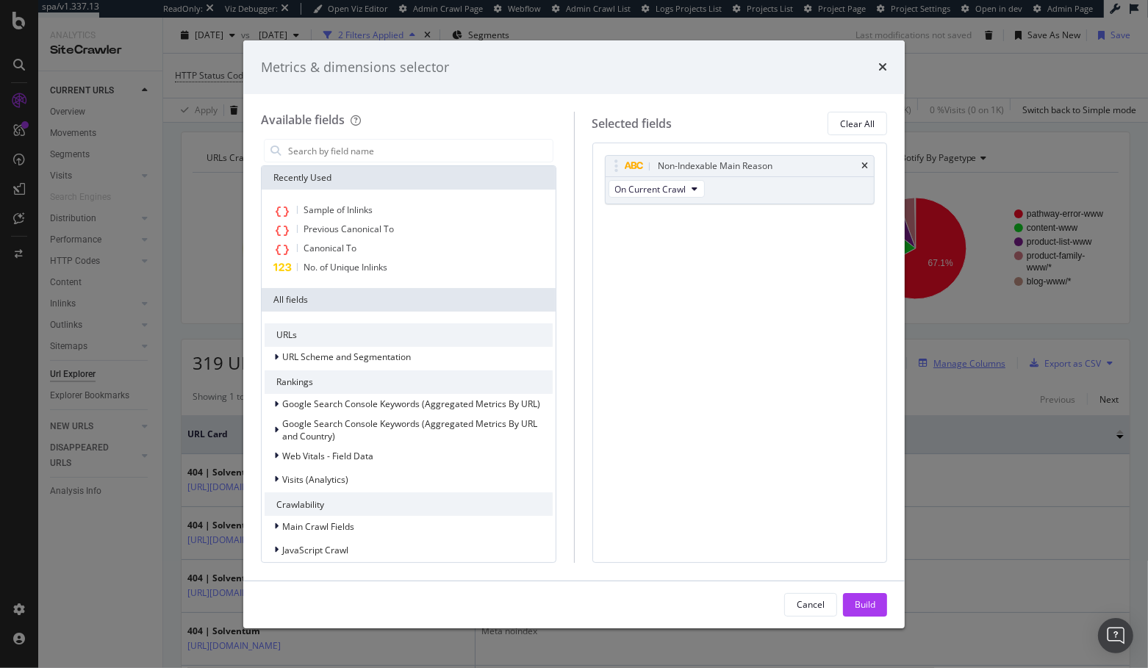
scroll to position [98, 0]
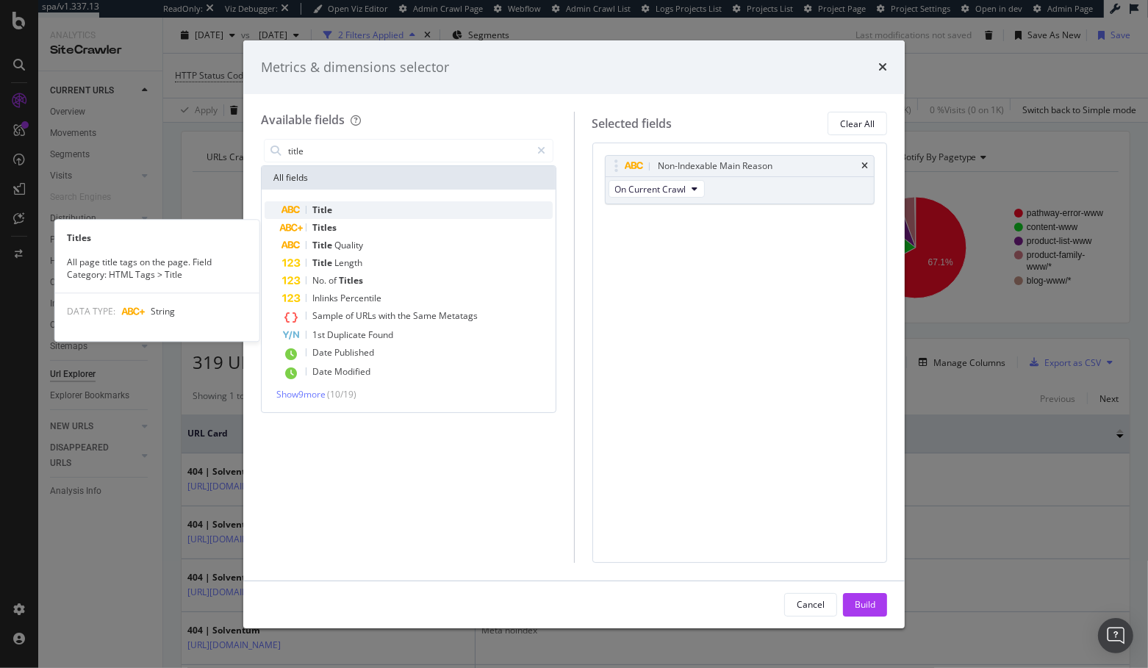
type input "title"
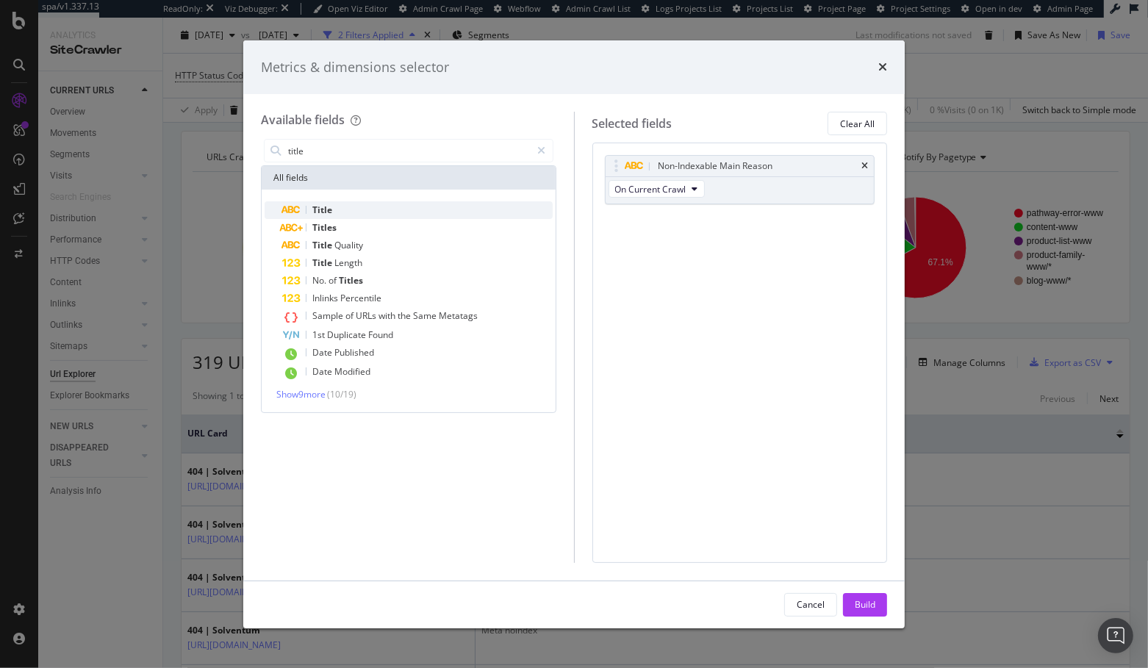
click at [453, 209] on div "Title" at bounding box center [417, 210] width 271 height 18
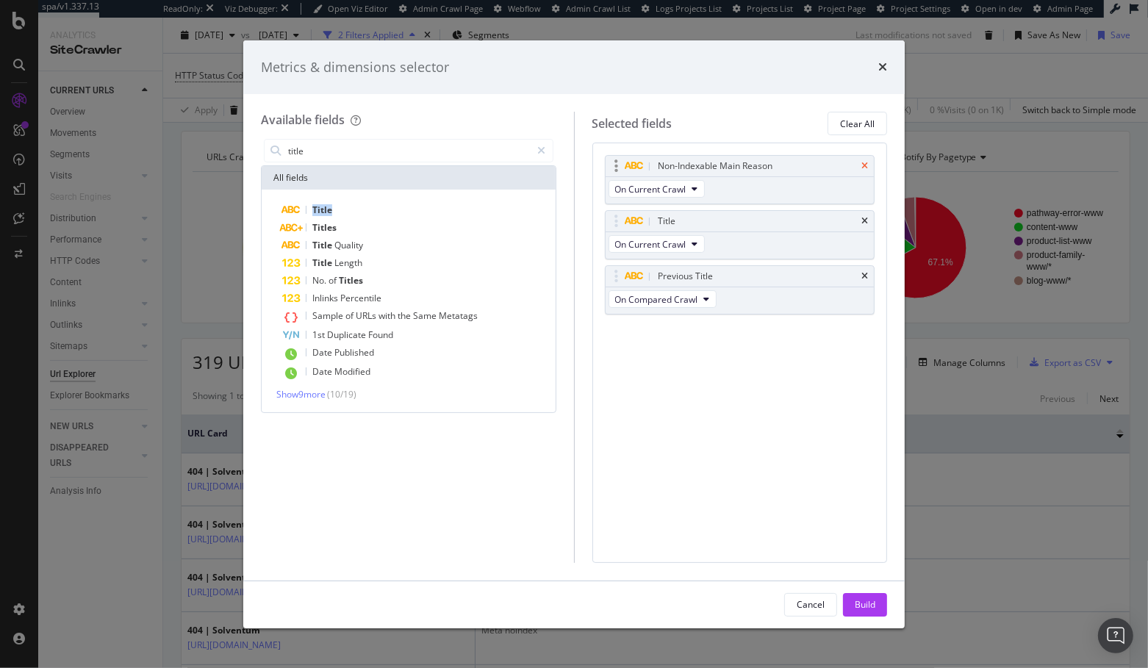
click at [867, 163] on icon "times" at bounding box center [865, 166] width 7 height 9
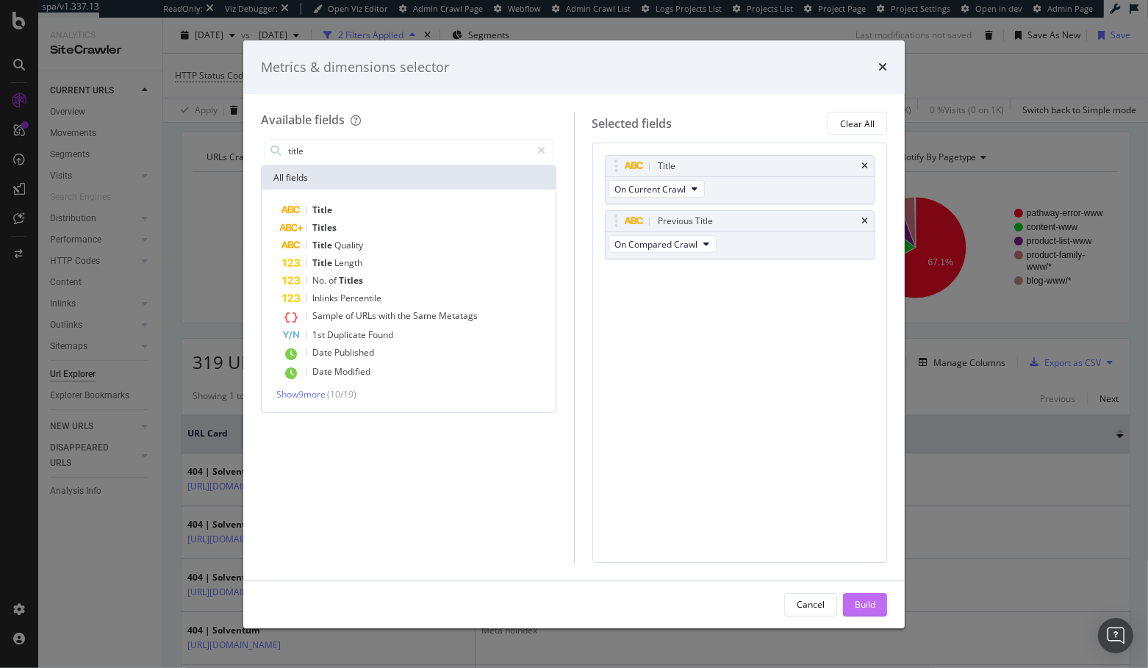
drag, startPoint x: 873, startPoint y: 621, endPoint x: 873, endPoint y: 613, distance: 8.1
click at [873, 613] on div "Cancel Build" at bounding box center [574, 605] width 662 height 47
click at [873, 611] on div "Build" at bounding box center [865, 605] width 21 height 22
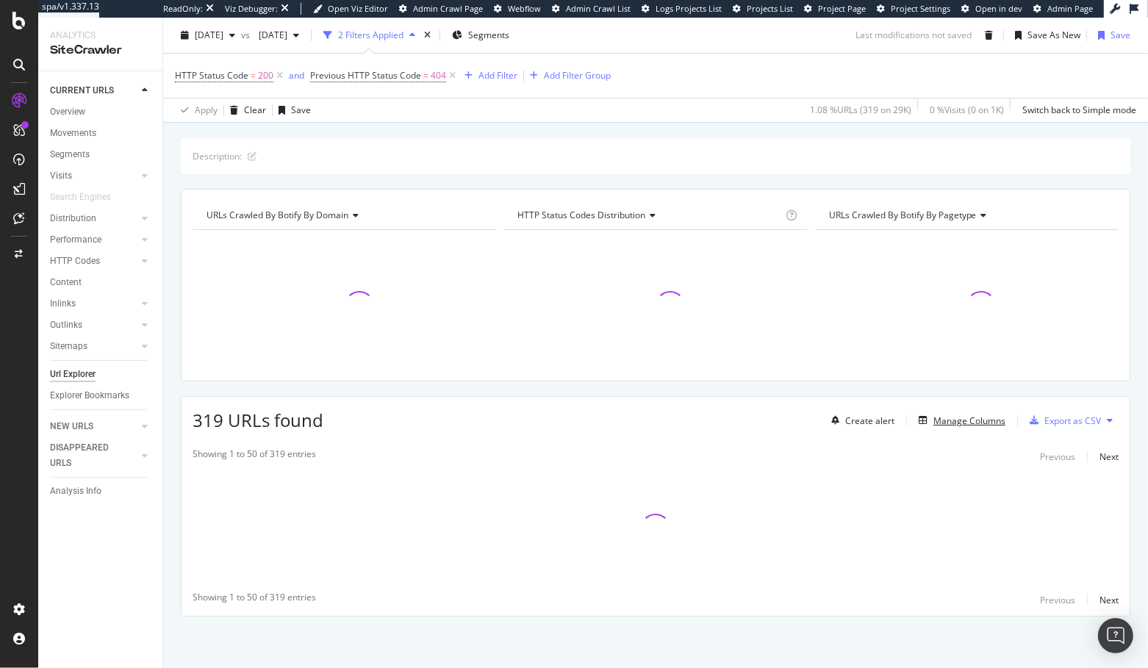
scroll to position [37, 0]
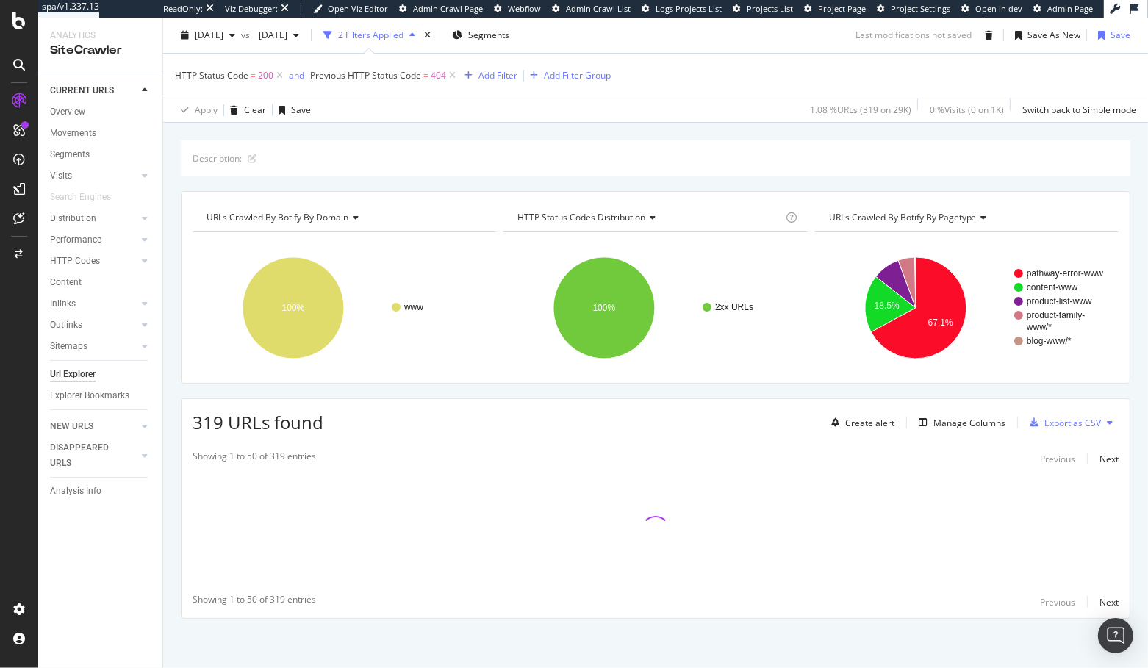
click at [471, 387] on div "Description: URLs Crawled By Botify By domain Chart (by Value) Table Expand Exp…" at bounding box center [655, 405] width 985 height 530
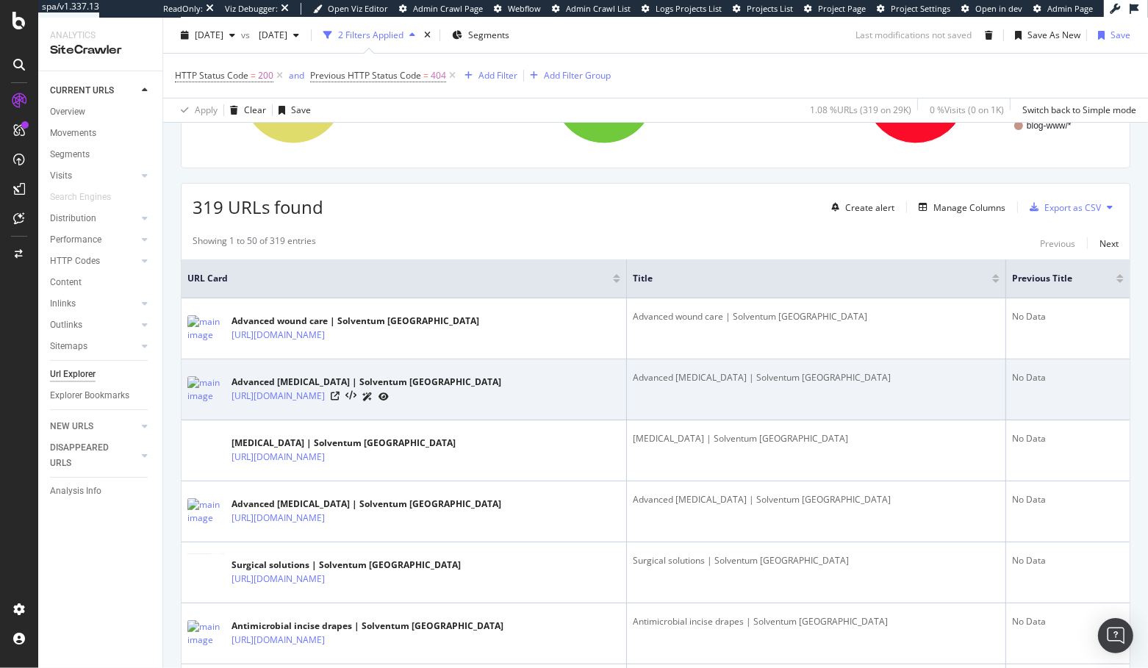
scroll to position [0, 0]
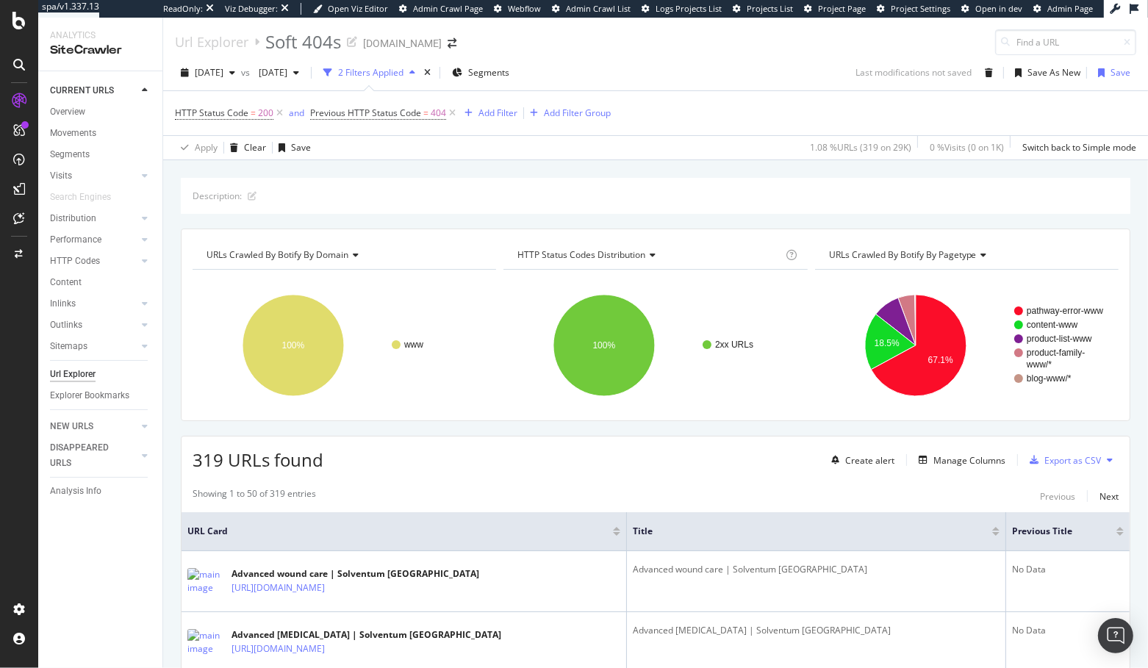
click at [578, 166] on div "Description: URLs Crawled By Botify By domain Chart (by Value) Table Expand Exp…" at bounding box center [655, 177] width 985 height 35
click at [287, 74] on span "[DATE]" at bounding box center [270, 72] width 35 height 12
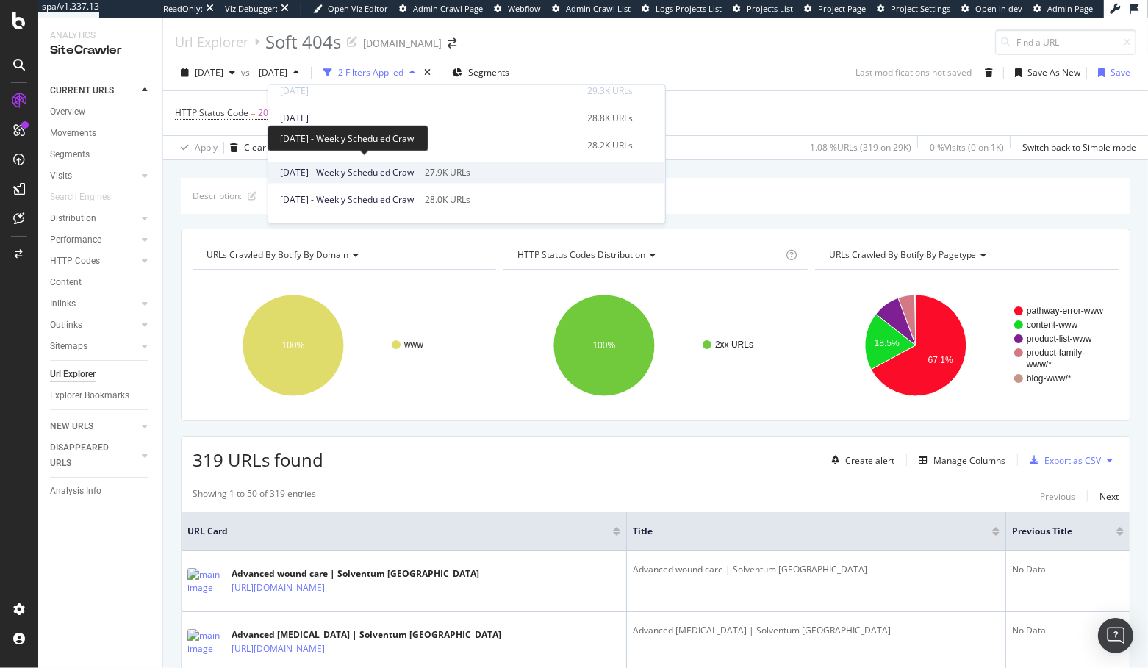
scroll to position [42, 0]
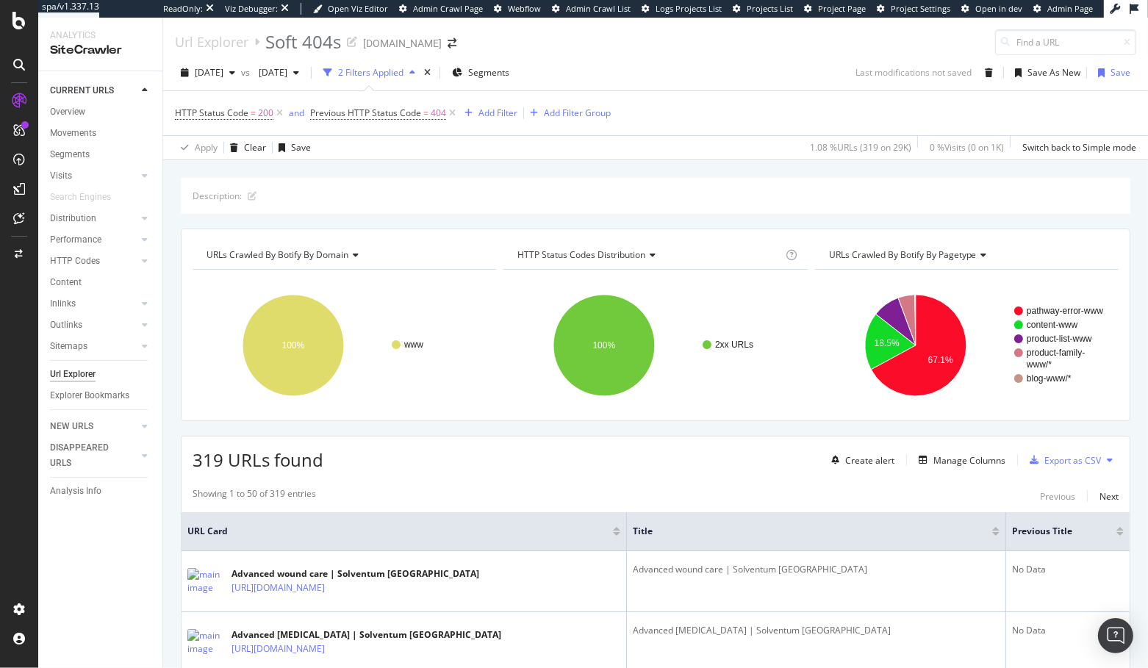
drag, startPoint x: 187, startPoint y: 462, endPoint x: 347, endPoint y: 453, distance: 160.6
click at [347, 453] on div "319 URLs found Create alert Manage Columns Export as CSV" at bounding box center [656, 455] width 948 height 36
click at [355, 462] on div "319 URLs found Create alert Manage Columns Export as CSV" at bounding box center [656, 455] width 948 height 36
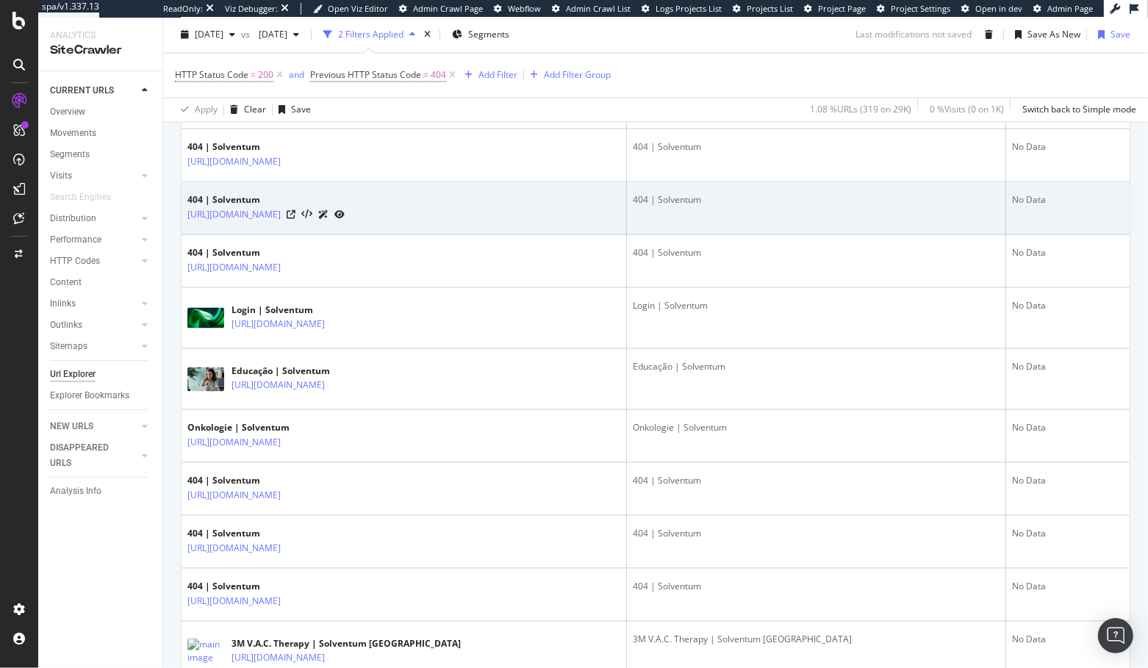
scroll to position [2567, 0]
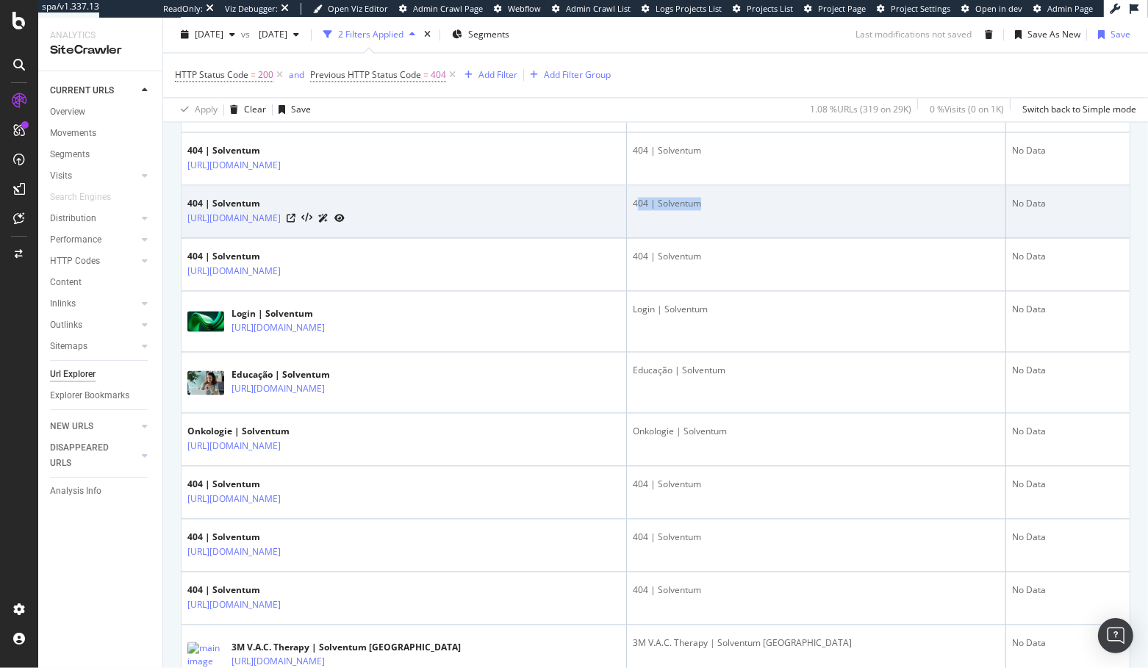
drag, startPoint x: 707, startPoint y: 317, endPoint x: 745, endPoint y: 315, distance: 38.3
click at [745, 211] on div "404 | Solventum" at bounding box center [816, 204] width 367 height 13
click at [742, 211] on div "404 | Solventum" at bounding box center [816, 204] width 367 height 13
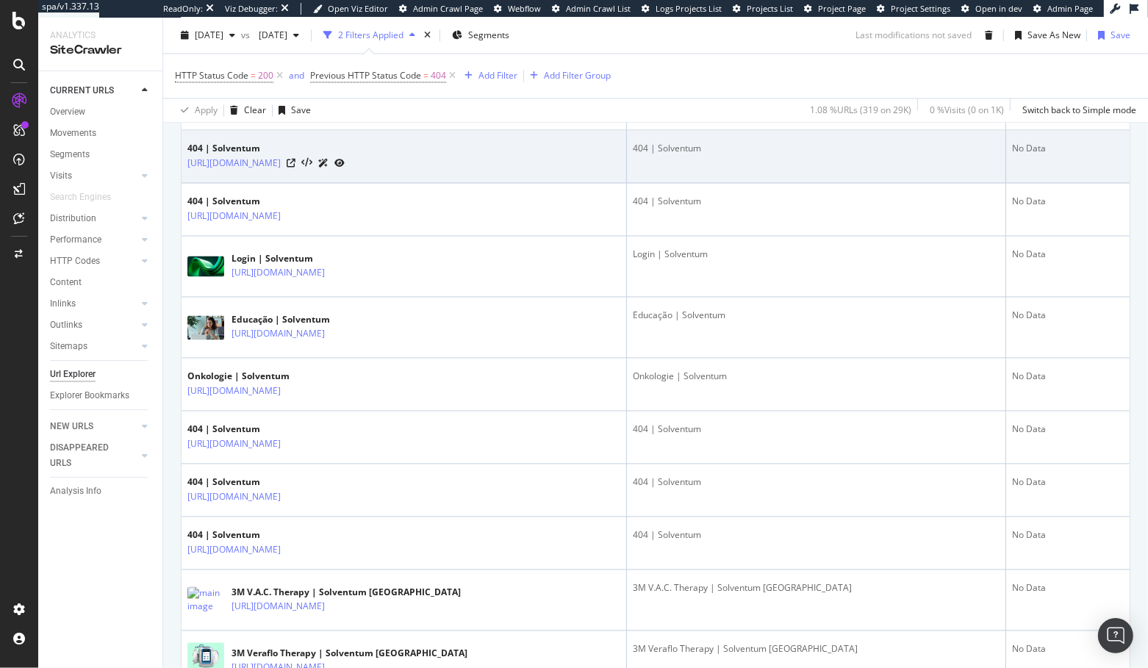
scroll to position [2644, 0]
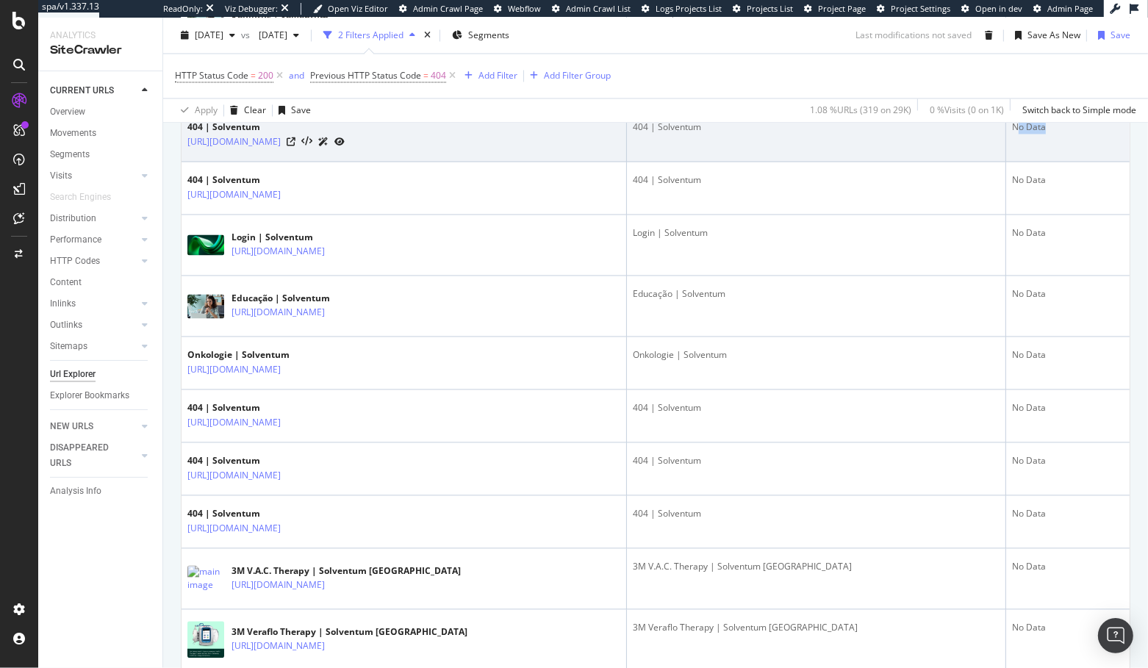
drag, startPoint x: 1008, startPoint y: 243, endPoint x: 1045, endPoint y: 248, distance: 37.2
click at [1061, 134] on div "No Data" at bounding box center [1068, 127] width 112 height 13
click at [1021, 162] on td "No Data" at bounding box center [1068, 136] width 124 height 53
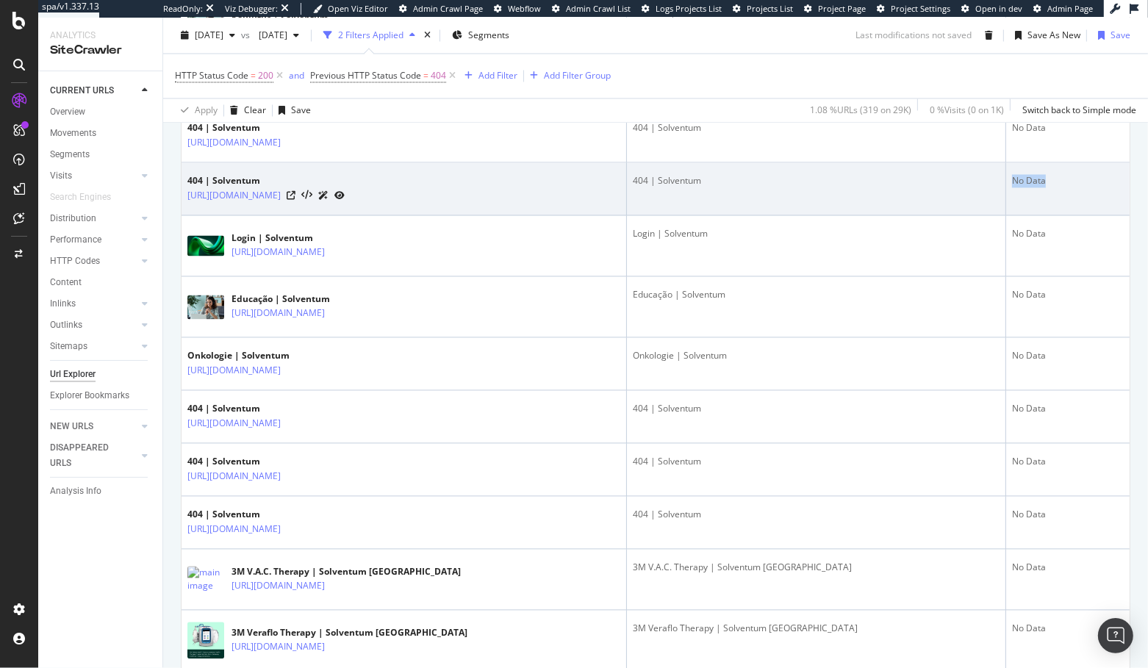
drag, startPoint x: 1004, startPoint y: 308, endPoint x: 1068, endPoint y: 306, distance: 64.7
click at [1073, 187] on div "No Data" at bounding box center [1068, 180] width 112 height 13
click at [1039, 187] on div "No Data" at bounding box center [1068, 180] width 112 height 13
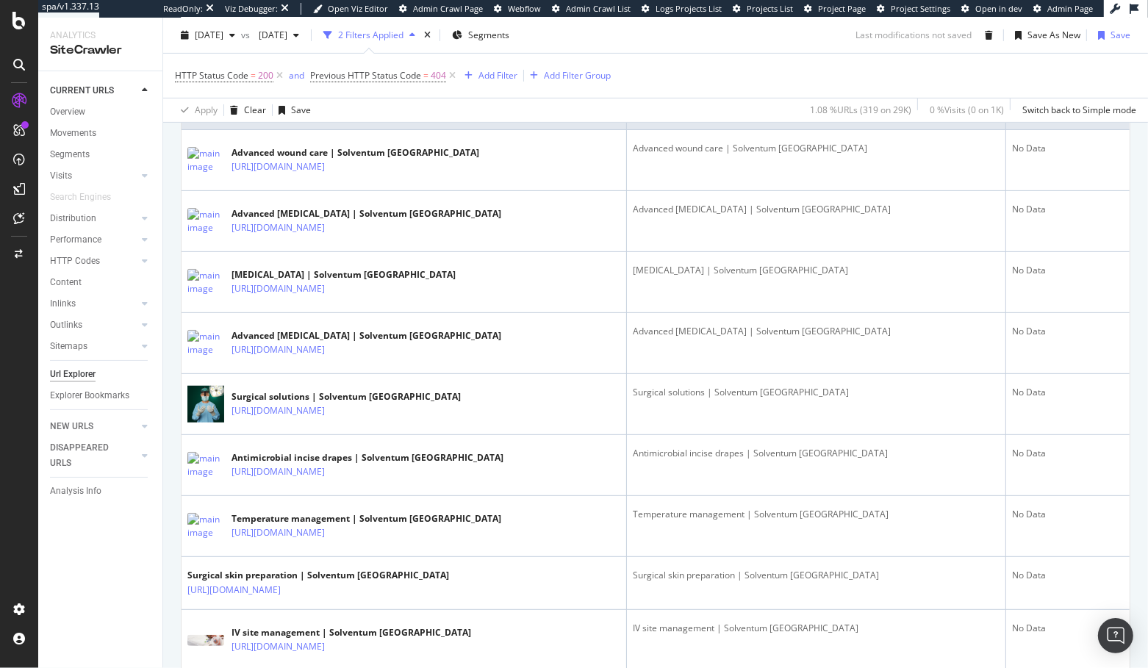
scroll to position [0, 0]
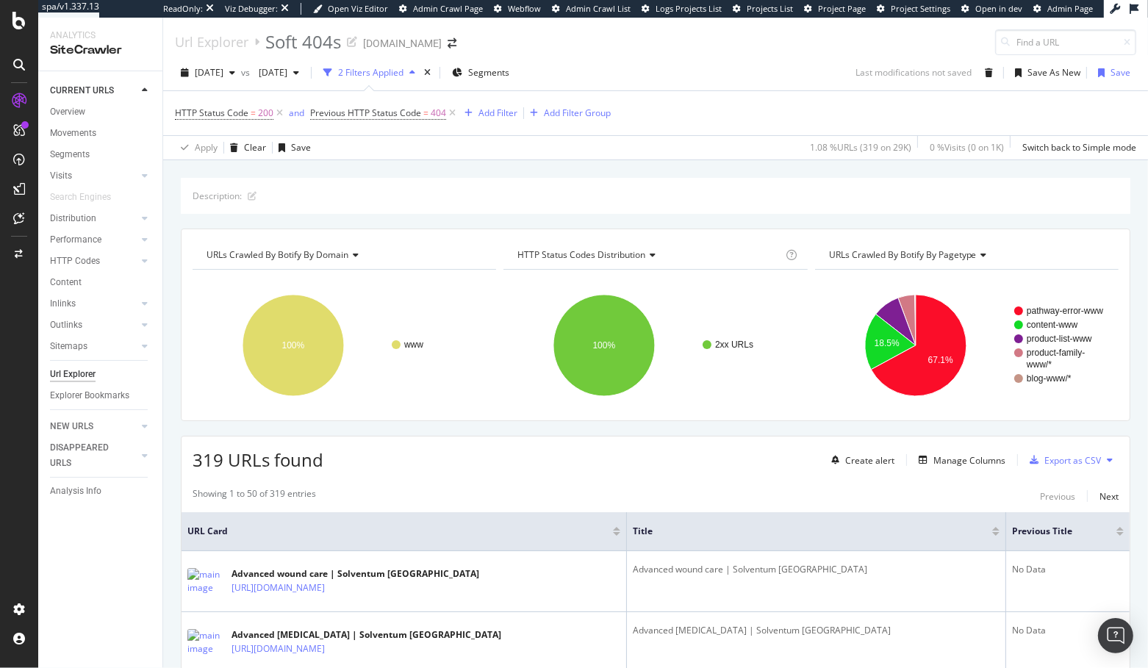
click at [622, 440] on div "319 URLs found Create alert Manage Columns Export as CSV" at bounding box center [656, 455] width 948 height 36
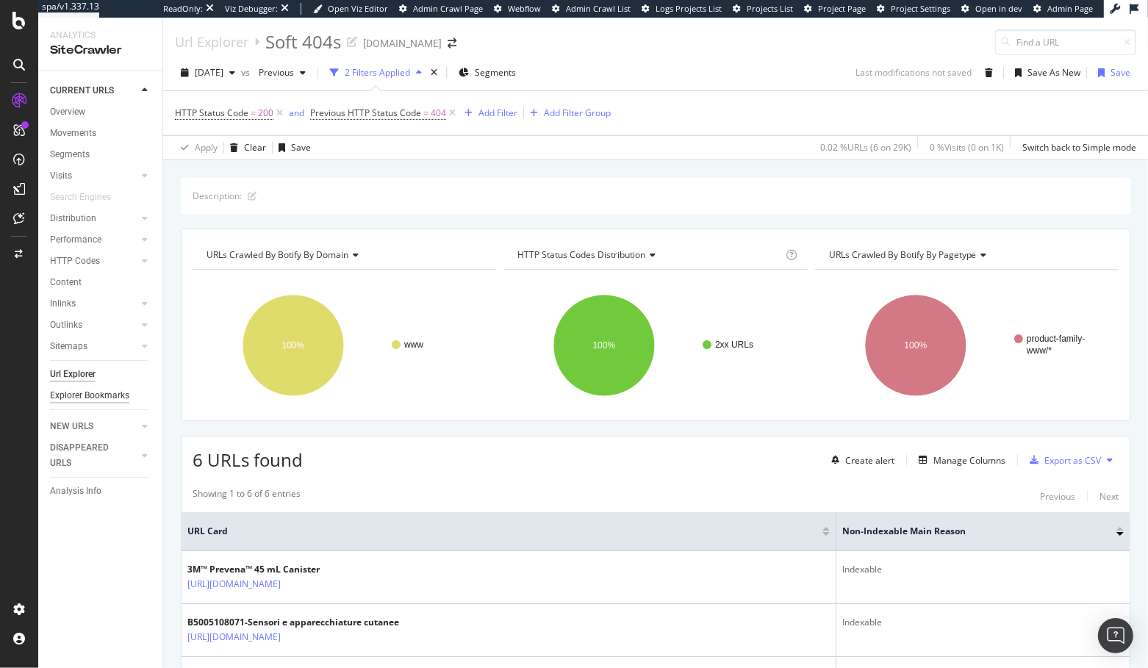
click at [118, 398] on div "Explorer Bookmarks" at bounding box center [89, 395] width 79 height 15
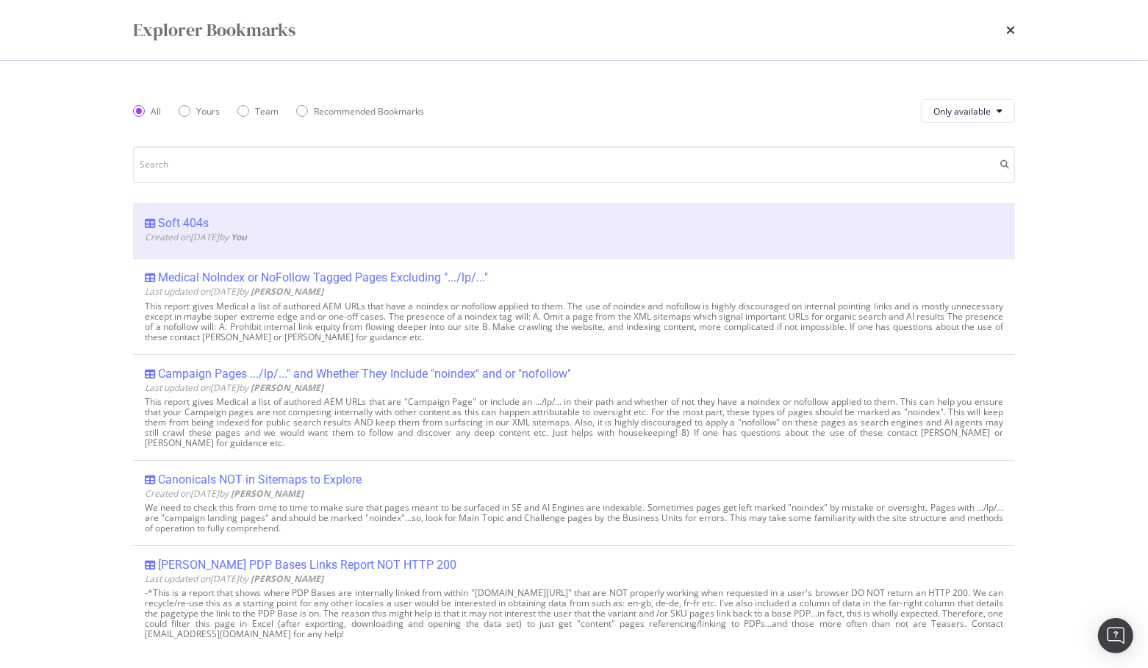
click at [183, 221] on div "Soft 404s" at bounding box center [183, 223] width 51 height 15
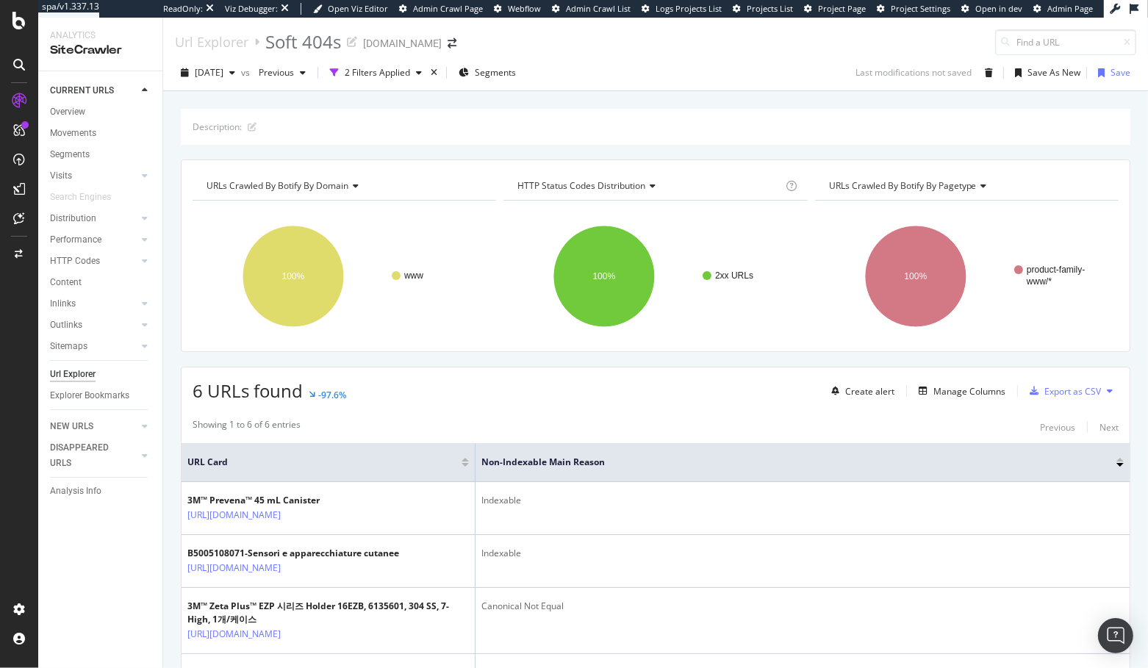
click at [467, 373] on div "6 URLs found -97.6% Create alert Manage Columns Export as CSV" at bounding box center [656, 386] width 948 height 36
click at [529, 370] on div "6 URLs found -97.6% Create alert Manage Columns Export as CSV" at bounding box center [656, 386] width 948 height 36
click at [540, 354] on div "Description: URLs Crawled By Botify By domain Chart (by Value) Table Expand Exp…" at bounding box center [655, 510] width 985 height 802
click at [298, 82] on div "Previous" at bounding box center [282, 73] width 59 height 22
click at [629, 60] on div "[DATE] vs Previous 2 Filters Applied Segments Last modifications not saved Save…" at bounding box center [655, 73] width 985 height 36
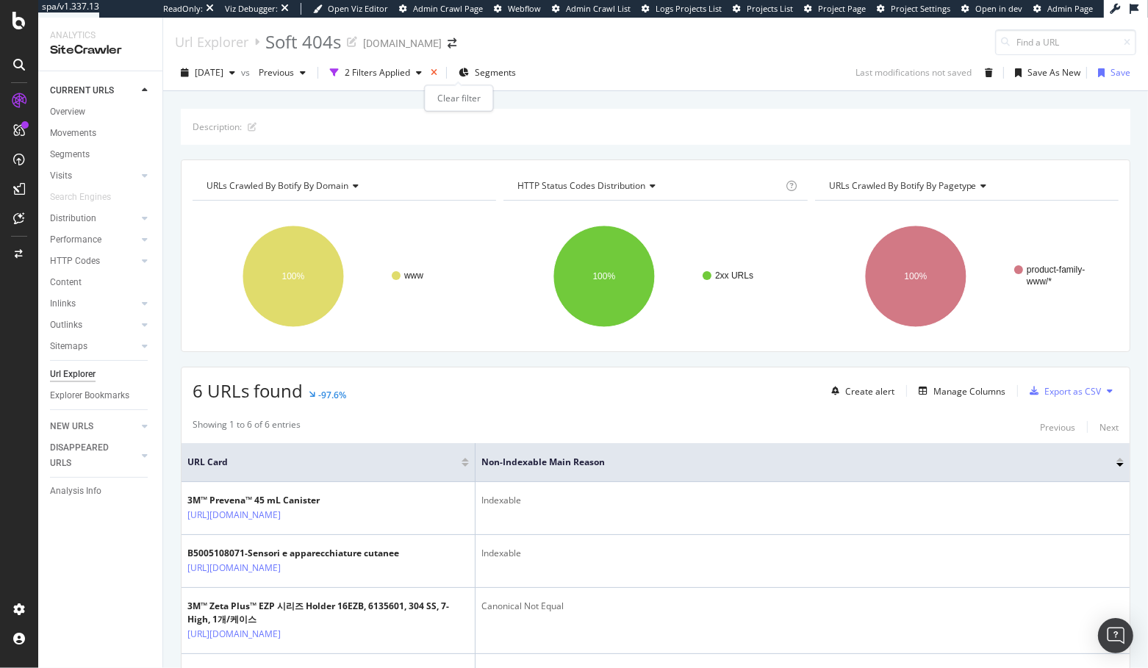
click at [437, 72] on icon "times" at bounding box center [434, 72] width 7 height 9
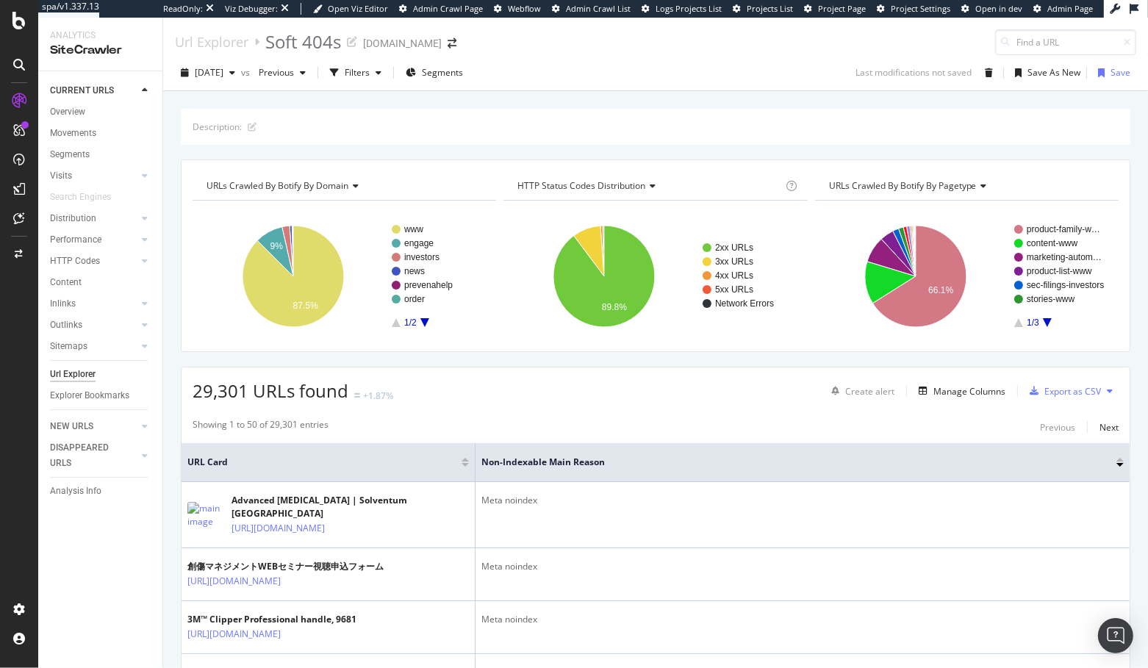
click at [494, 97] on div "Description: URLs Crawled By Botify By domain Chart (by Value) Table Expand Exp…" at bounding box center [655, 108] width 985 height 35
click at [363, 97] on div "Description: URLs Crawled By Botify By domain Chart (by Value) Table Expand Exp…" at bounding box center [655, 108] width 985 height 35
click at [370, 75] on div "Filters" at bounding box center [357, 72] width 25 height 12
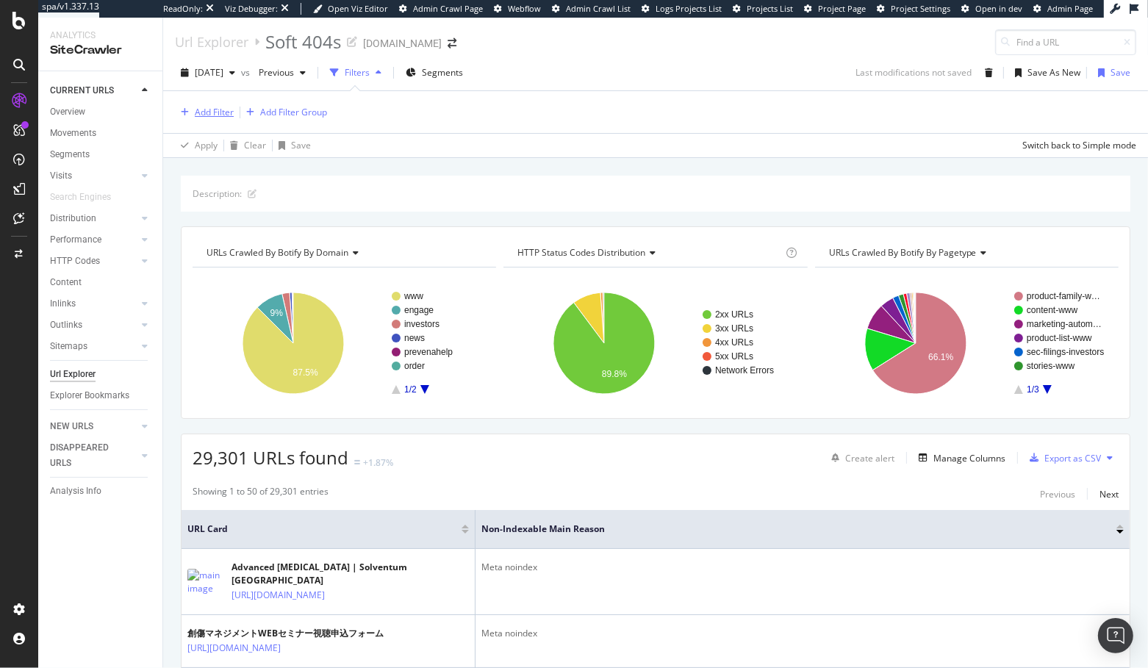
click at [215, 113] on div "Add Filter" at bounding box center [214, 112] width 39 height 12
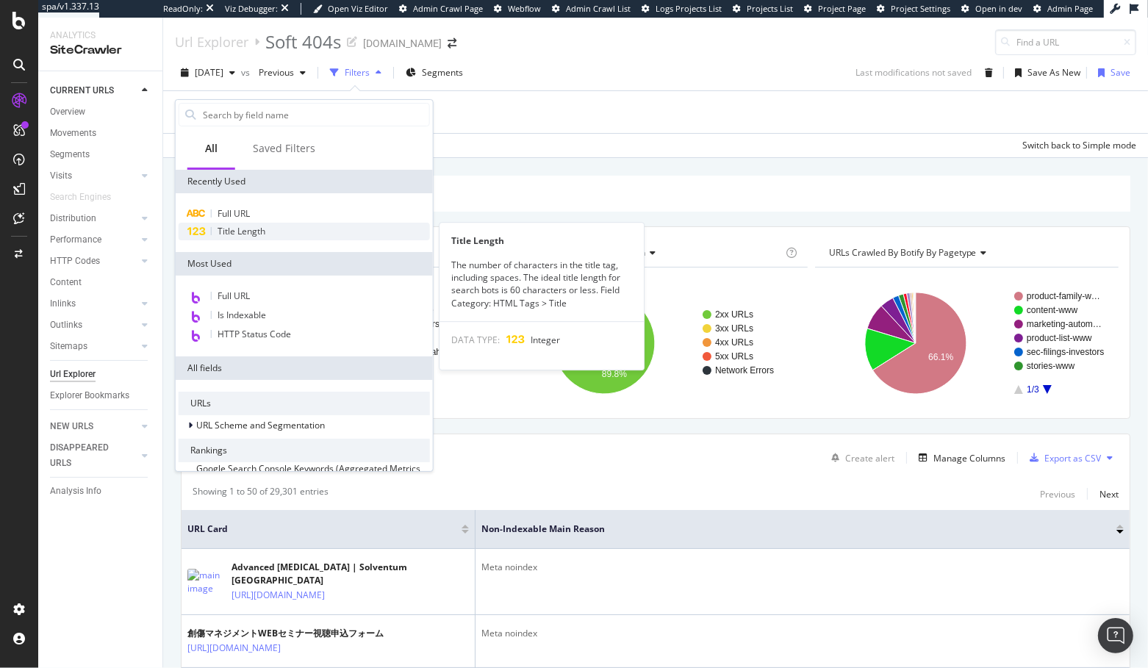
click at [254, 234] on span "Title Length" at bounding box center [242, 231] width 48 height 12
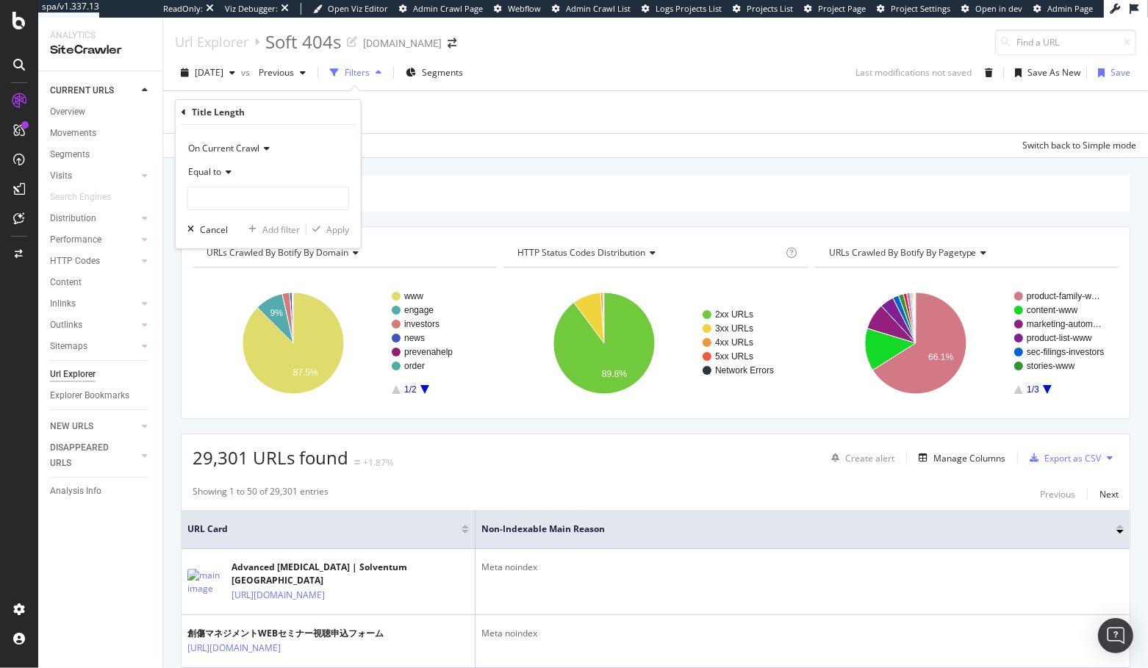
click at [182, 108] on icon at bounding box center [184, 112] width 4 height 9
drag, startPoint x: 518, startPoint y: 153, endPoint x: 209, endPoint y: 360, distance: 371.9
click at [515, 154] on div "Apply Clear Save Switch back to Simple mode" at bounding box center [655, 145] width 985 height 24
click at [100, 396] on div "Explorer Bookmarks" at bounding box center [89, 395] width 79 height 15
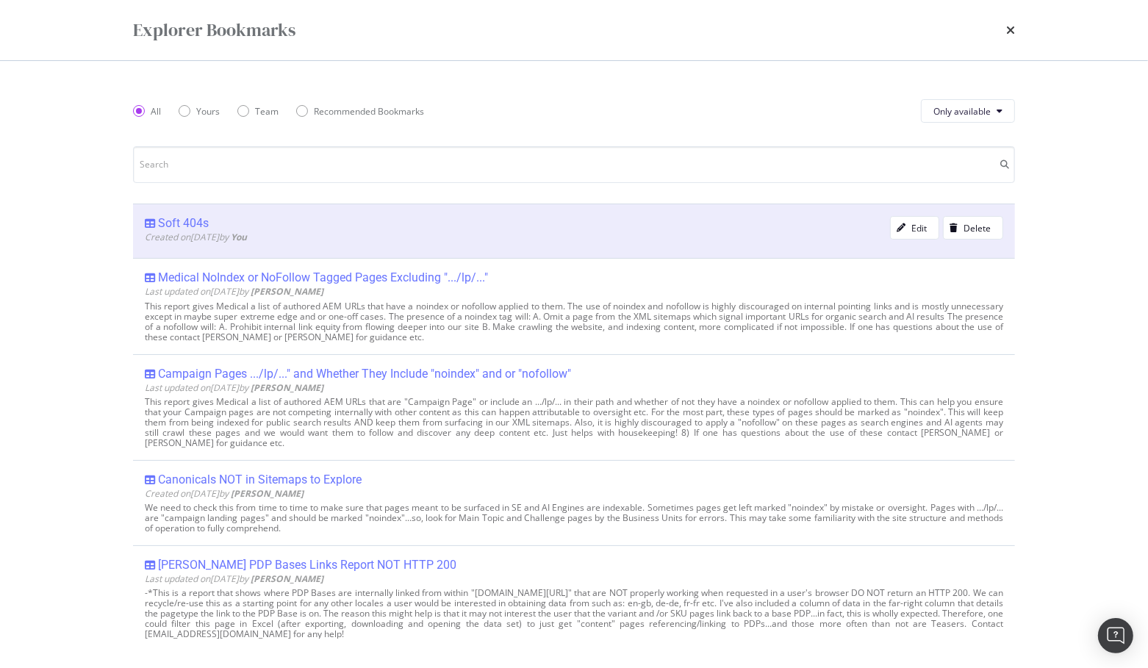
drag, startPoint x: 161, startPoint y: 220, endPoint x: 170, endPoint y: 228, distance: 12.0
click at [161, 219] on div "Soft 404s" at bounding box center [183, 223] width 51 height 15
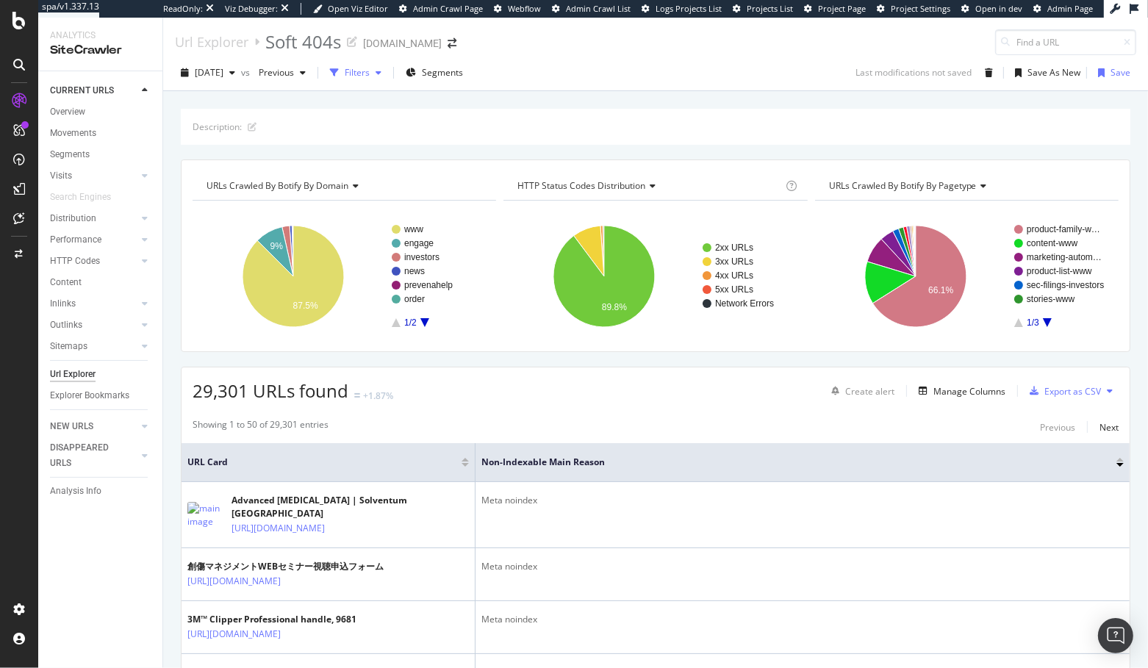
click at [370, 74] on div "Filters" at bounding box center [357, 72] width 25 height 12
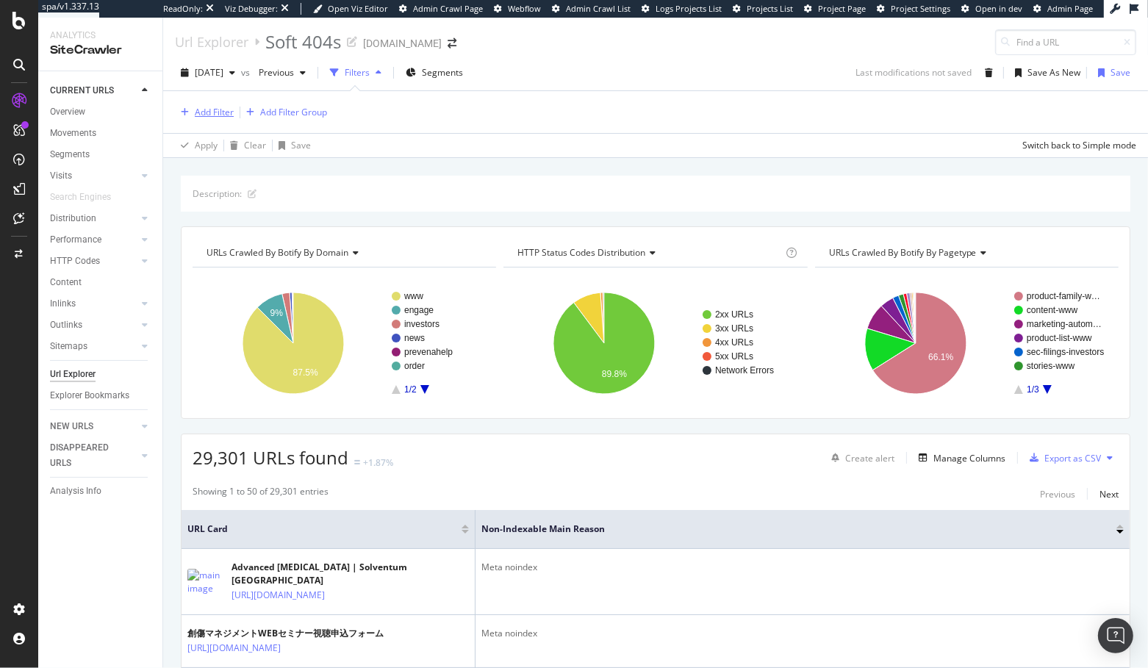
click at [218, 114] on div "Add Filter" at bounding box center [214, 112] width 39 height 12
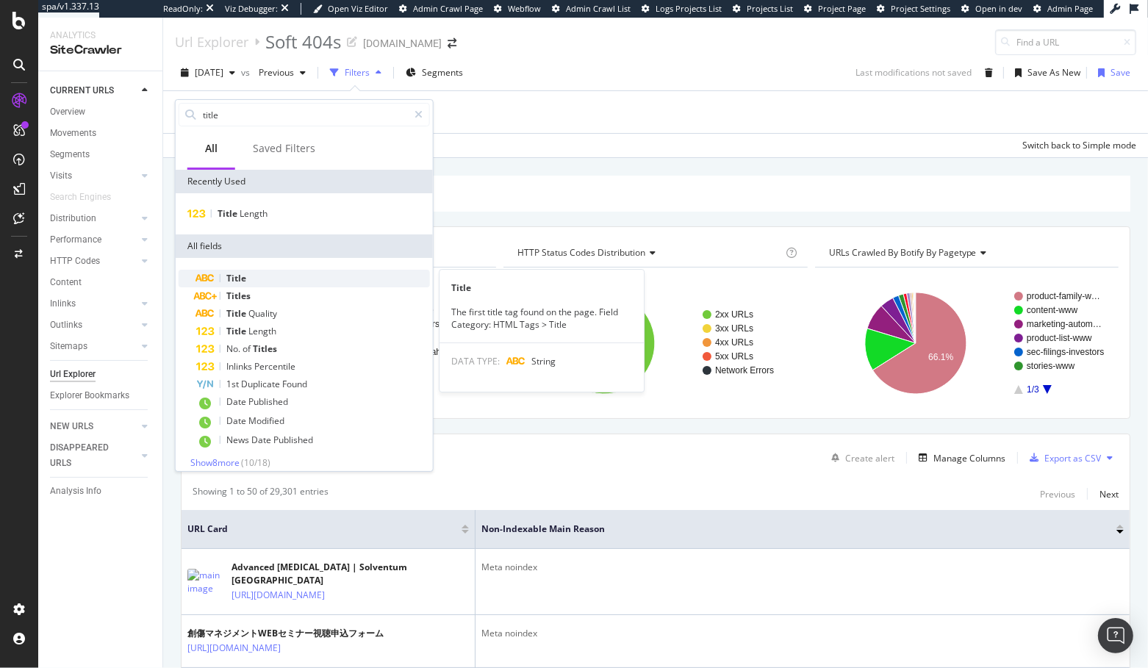
type input "title"
click at [254, 275] on div "Title" at bounding box center [313, 279] width 234 height 18
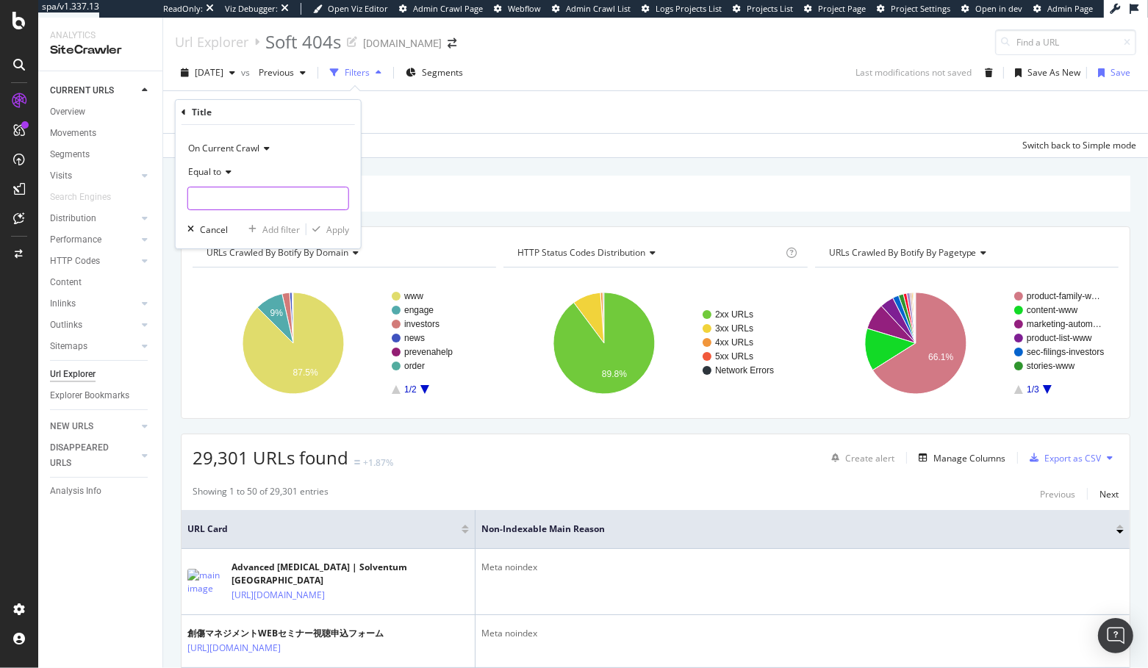
click at [235, 199] on input "text" at bounding box center [268, 199] width 160 height 24
type input "4"
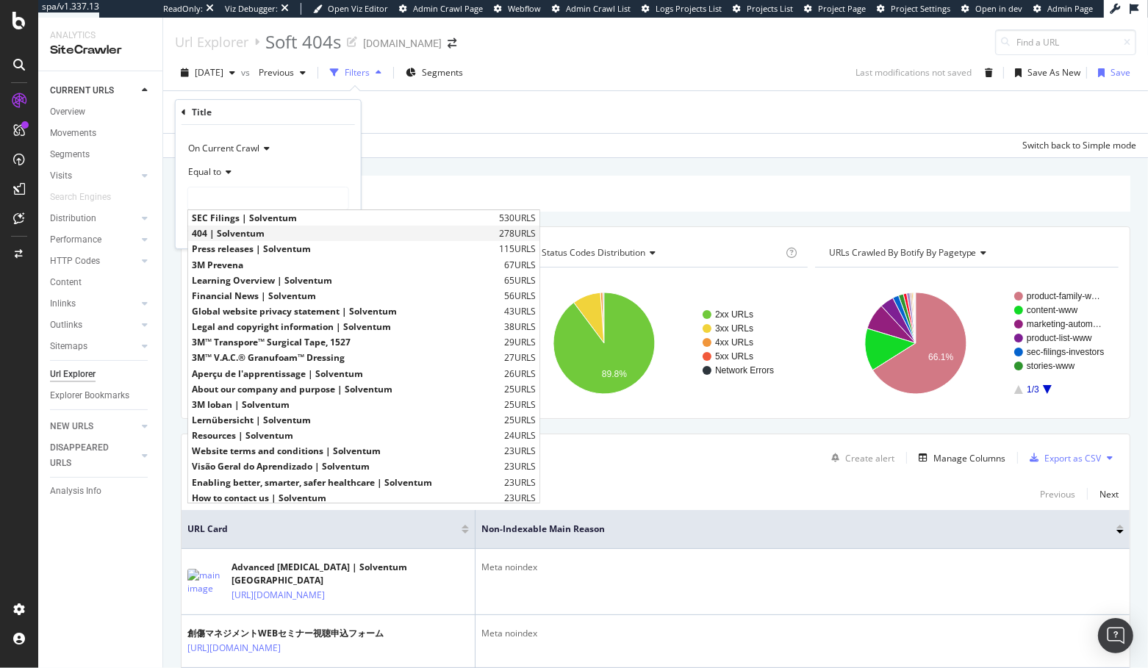
click at [260, 236] on span "404 | Solventum" at bounding box center [344, 233] width 304 height 12
type input "404 | Solventum"
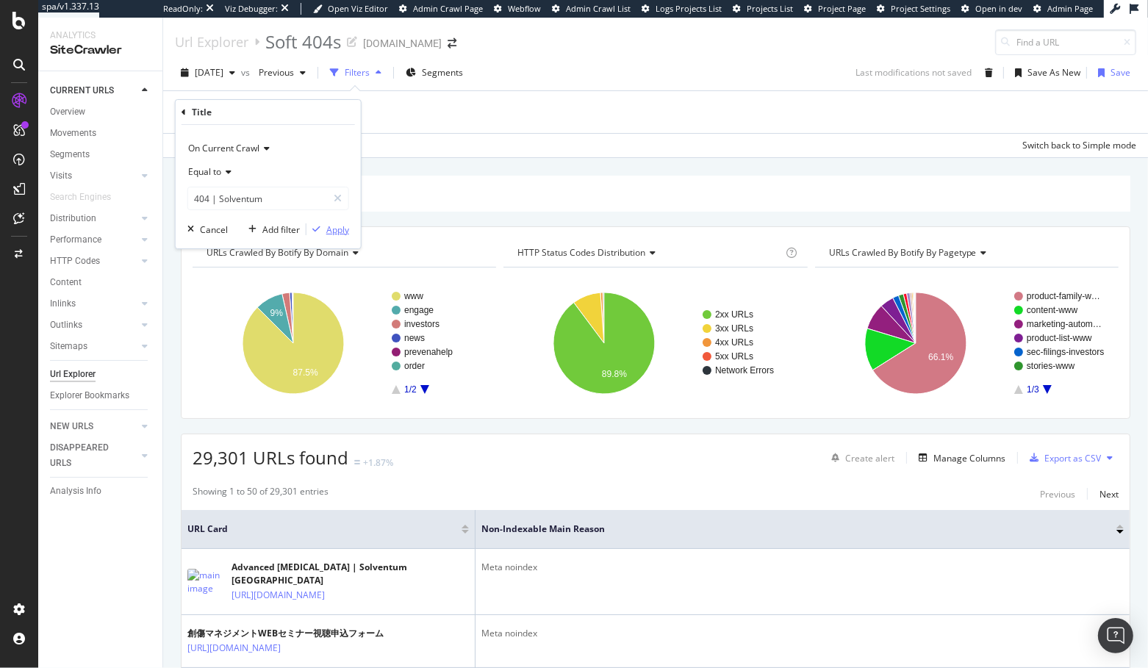
drag, startPoint x: 329, startPoint y: 227, endPoint x: 307, endPoint y: 229, distance: 22.8
click at [329, 227] on div "Apply" at bounding box center [337, 229] width 23 height 12
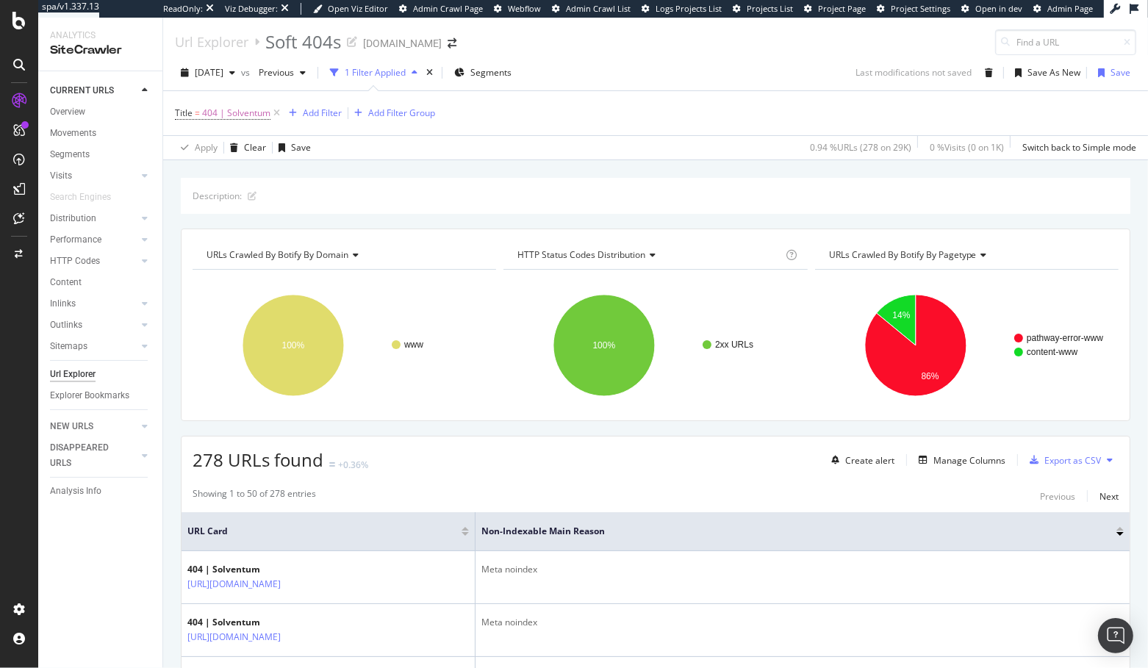
drag, startPoint x: 412, startPoint y: 161, endPoint x: 405, endPoint y: 165, distance: 8.6
click at [412, 161] on div "Description: URLs Crawled By Botify By domain Chart (by Value) Table Expand Exp…" at bounding box center [655, 177] width 985 height 35
click at [874, 462] on div "Create alert" at bounding box center [869, 460] width 49 height 12
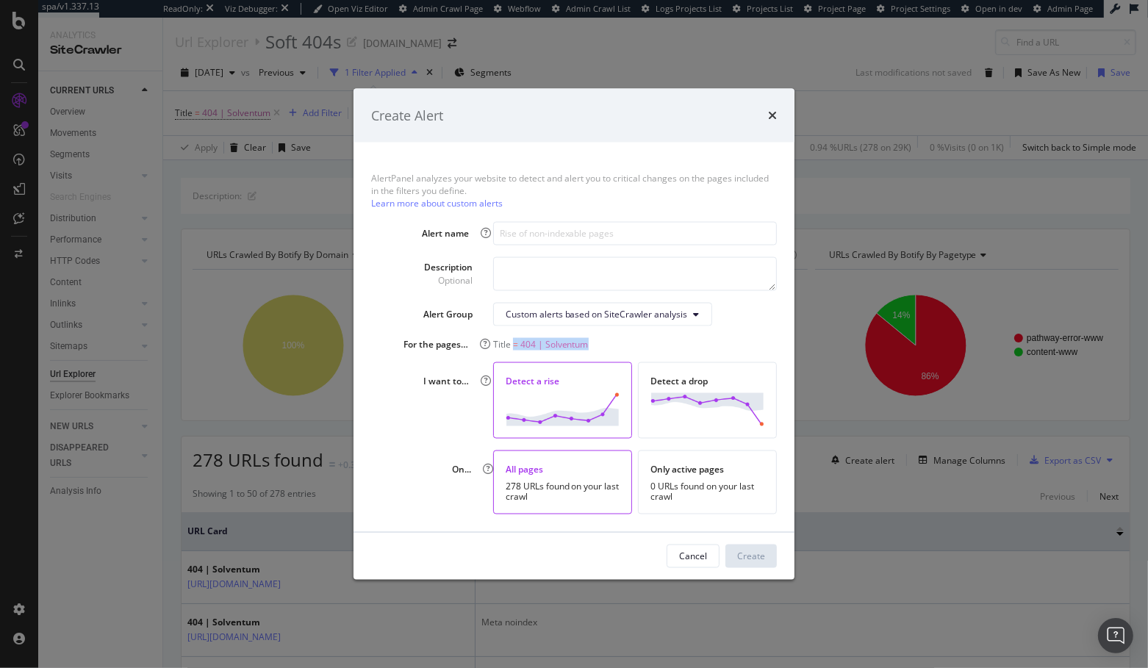
drag, startPoint x: 606, startPoint y: 347, endPoint x: 598, endPoint y: 346, distance: 8.2
click at [514, 346] on div "Title = 404 | Solventum" at bounding box center [635, 343] width 284 height 12
click at [620, 345] on div "Title = 404 | Solventum" at bounding box center [635, 343] width 284 height 12
click at [654, 343] on div "Title = 404 | Solventum" at bounding box center [635, 343] width 284 height 12
click at [562, 230] on input "modal" at bounding box center [635, 233] width 284 height 24
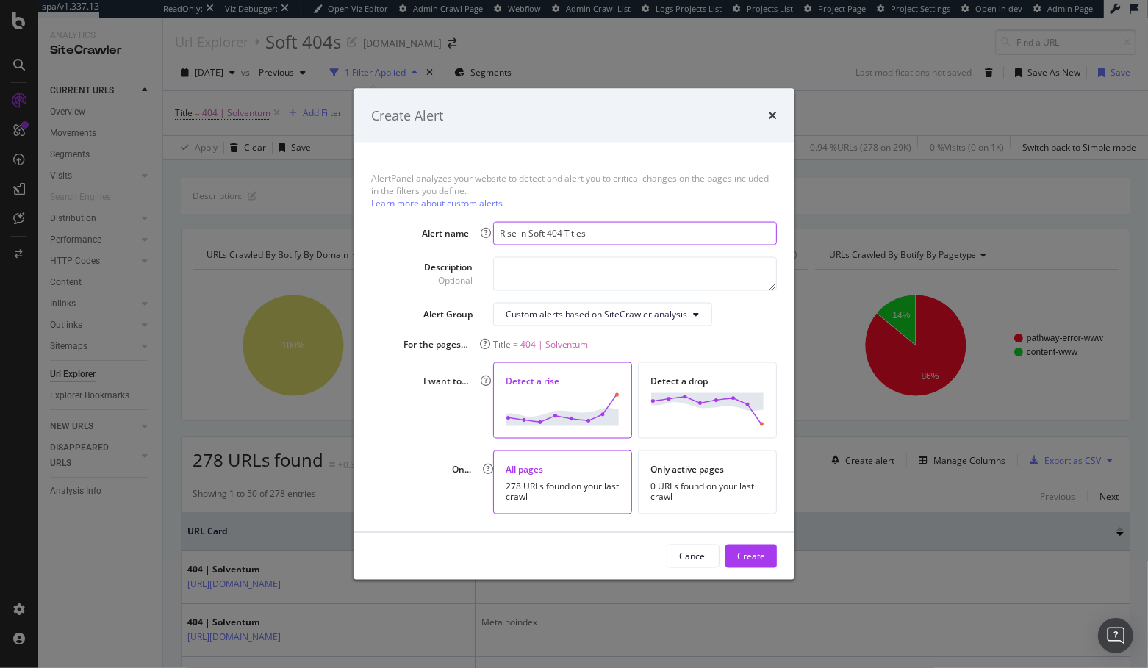
type input "Rise in Soft 404 Titles"
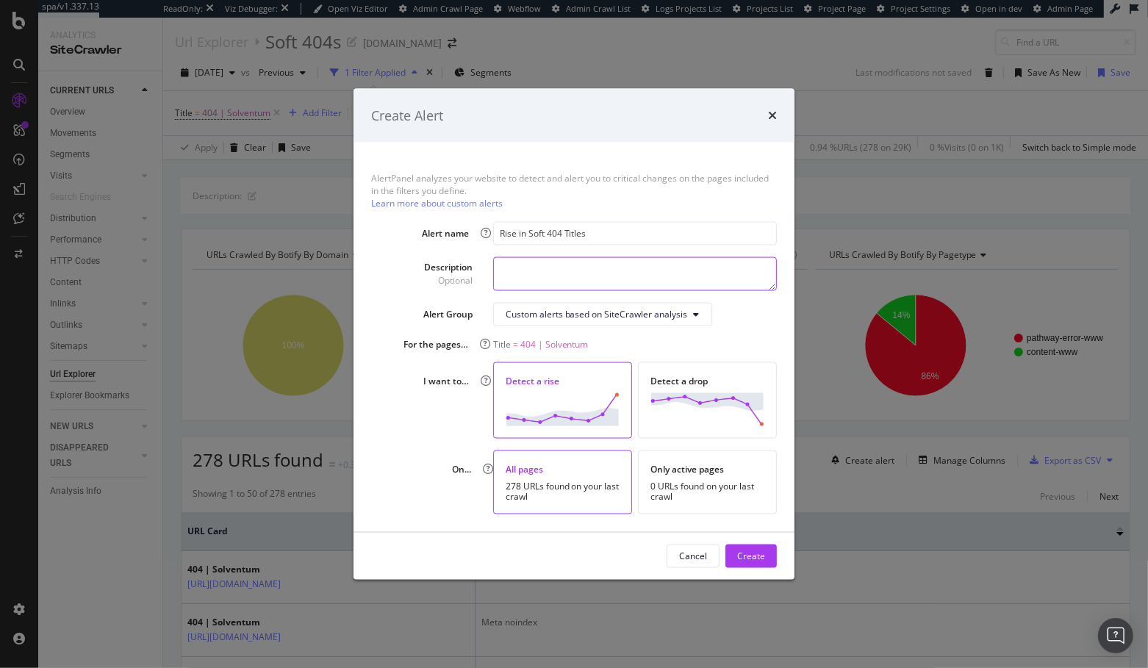
drag, startPoint x: 631, startPoint y: 267, endPoint x: 684, endPoint y: 298, distance: 61.3
click at [631, 267] on textarea "modal" at bounding box center [635, 274] width 284 height 34
click at [744, 326] on div "AlertPanel analyzes your website to detect and alert you to critical changes on…" at bounding box center [574, 338] width 441 height 390
click at [756, 557] on div "Create" at bounding box center [751, 556] width 28 height 12
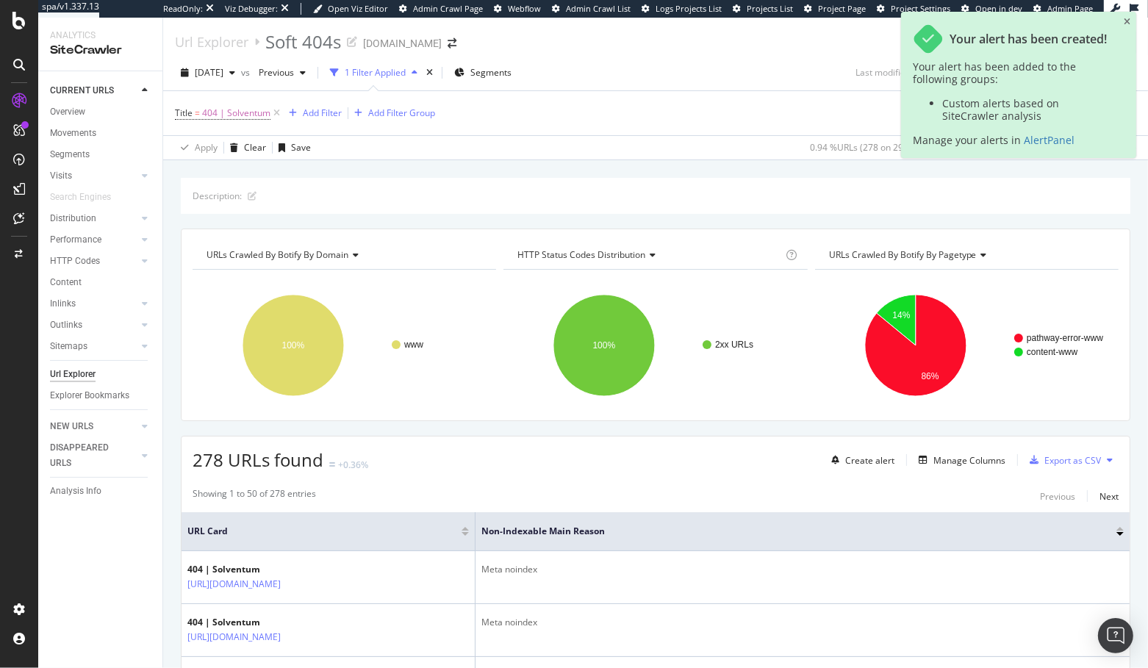
click at [543, 167] on div "Description: URLs Crawled By Botify By domain Chart (by Value) Table Expand Exp…" at bounding box center [655, 177] width 985 height 35
click at [620, 171] on div "Description: URLs Crawled By Botify By domain Chart (by Value) Table Expand Exp…" at bounding box center [655, 177] width 985 height 35
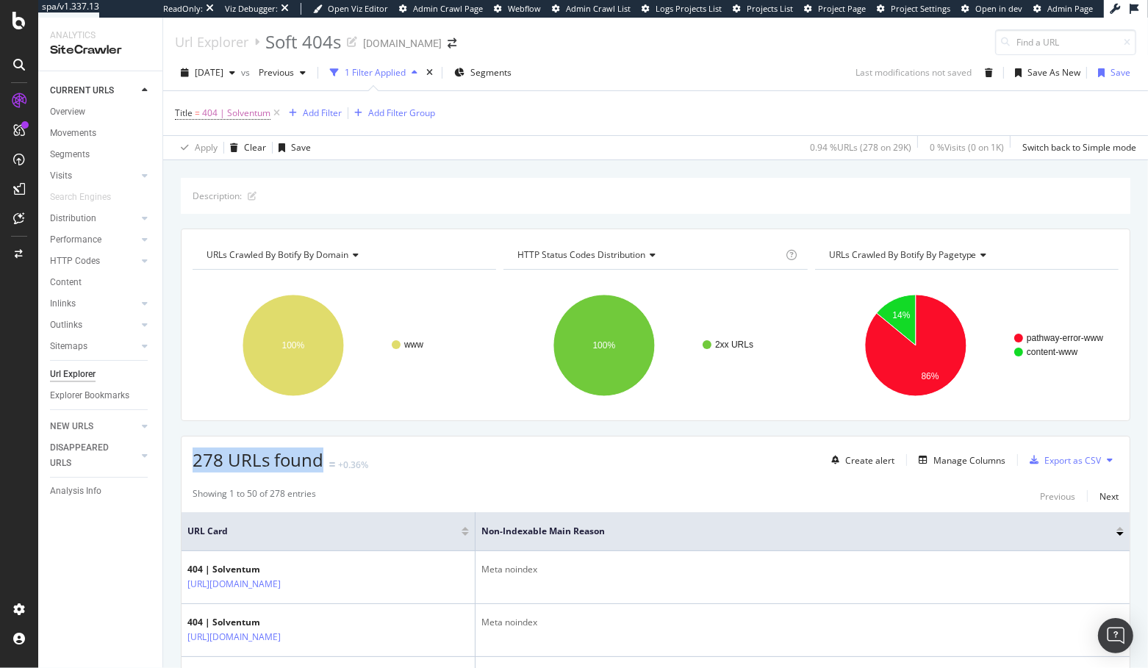
drag, startPoint x: 190, startPoint y: 456, endPoint x: 323, endPoint y: 461, distance: 133.2
click at [323, 461] on div "278 URLs found +0.36% Create alert Manage Columns Export as CSV" at bounding box center [656, 455] width 948 height 36
drag, startPoint x: 190, startPoint y: 458, endPoint x: 398, endPoint y: 467, distance: 208.2
click at [398, 467] on div "278 URLs found +0.36% Create alert Manage Columns Export as CSV" at bounding box center [656, 455] width 948 height 36
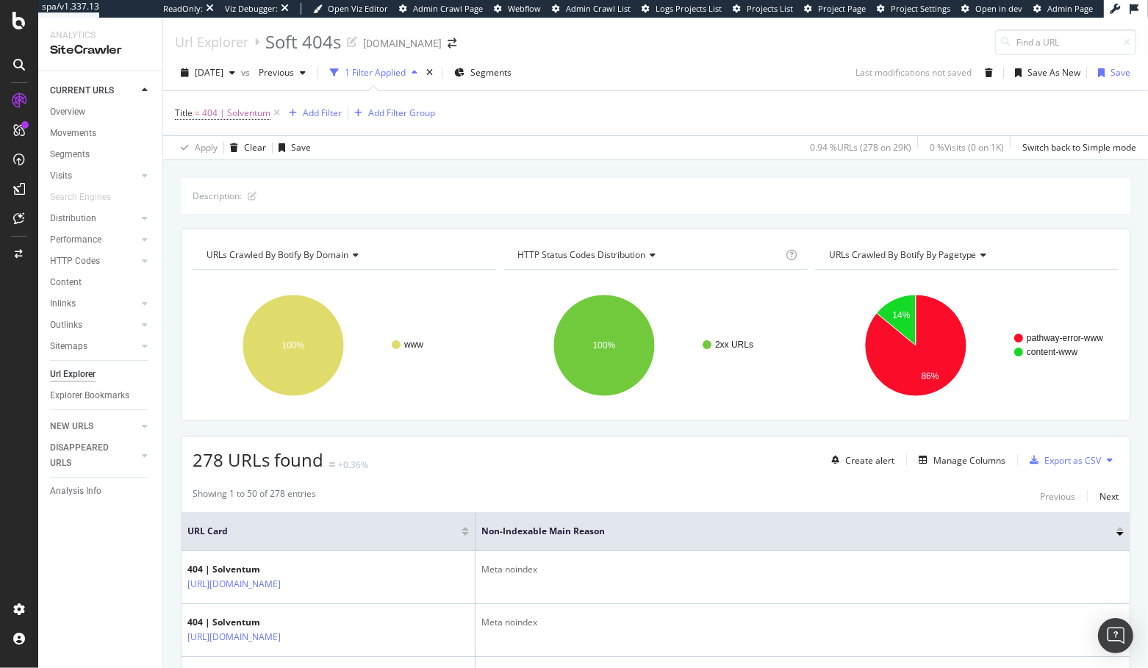
click at [415, 451] on div "278 URLs found +0.36% Create alert Manage Columns Export as CSV" at bounding box center [656, 455] width 948 height 36
click at [89, 189] on div "AlertPanel" at bounding box center [77, 194] width 47 height 15
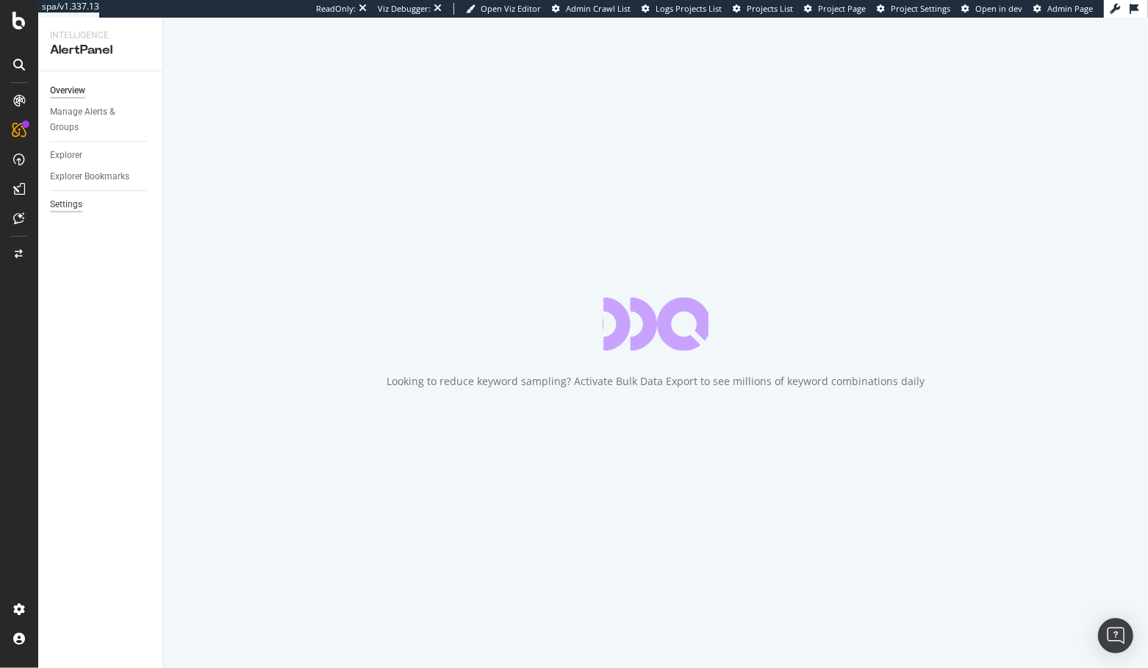
click at [72, 204] on div "Settings" at bounding box center [66, 204] width 32 height 15
select select "02"
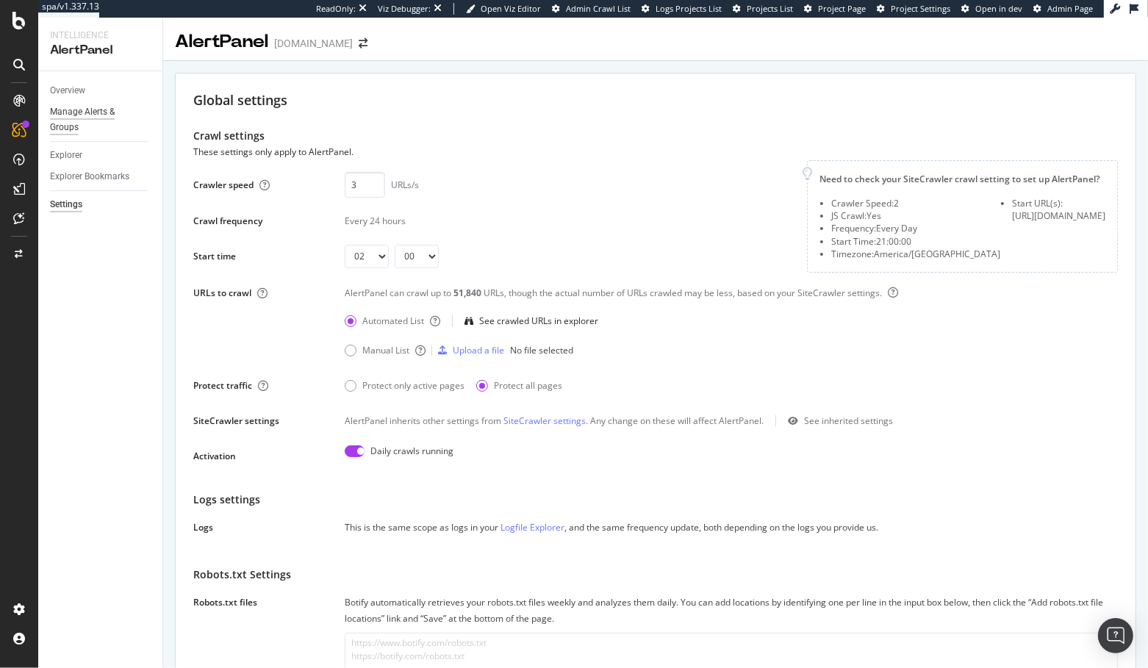
click at [101, 107] on div "Manage Alerts & Groups" at bounding box center [94, 119] width 88 height 31
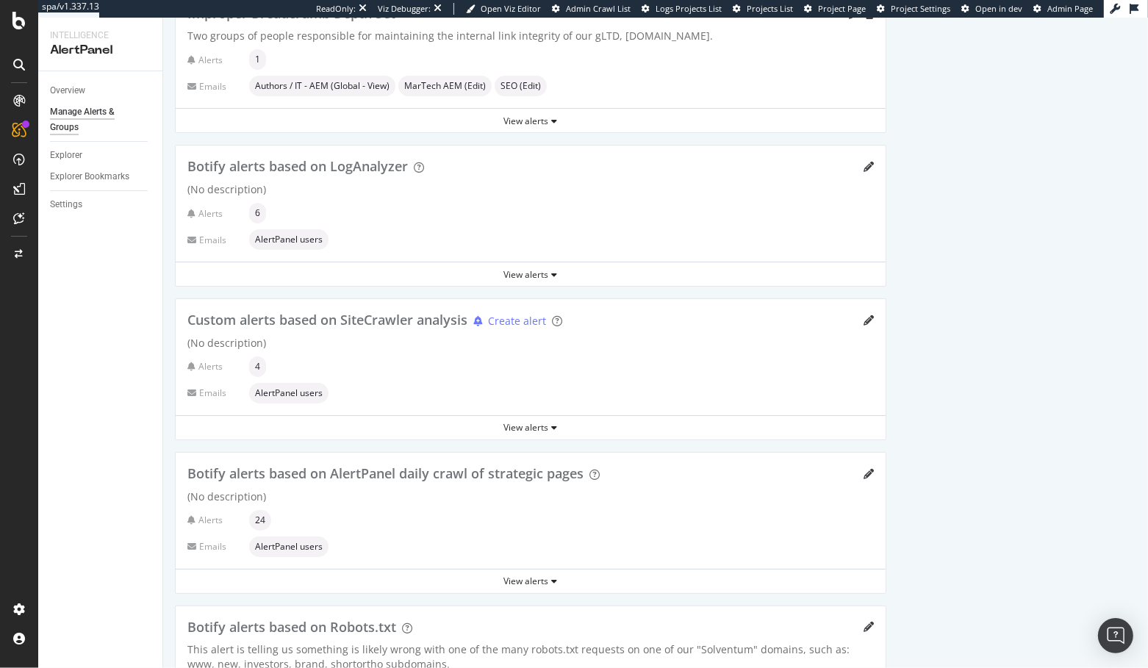
scroll to position [351, 0]
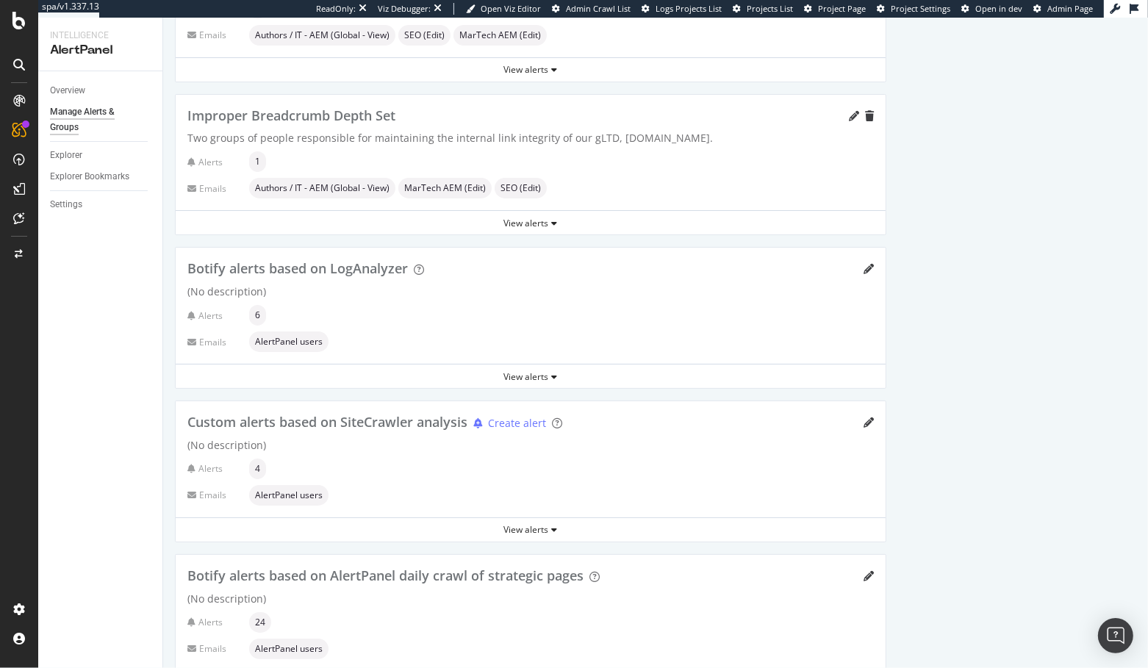
click at [257, 311] on span "6" at bounding box center [257, 315] width 5 height 9
click at [523, 373] on div "View alerts" at bounding box center [531, 377] width 710 height 12
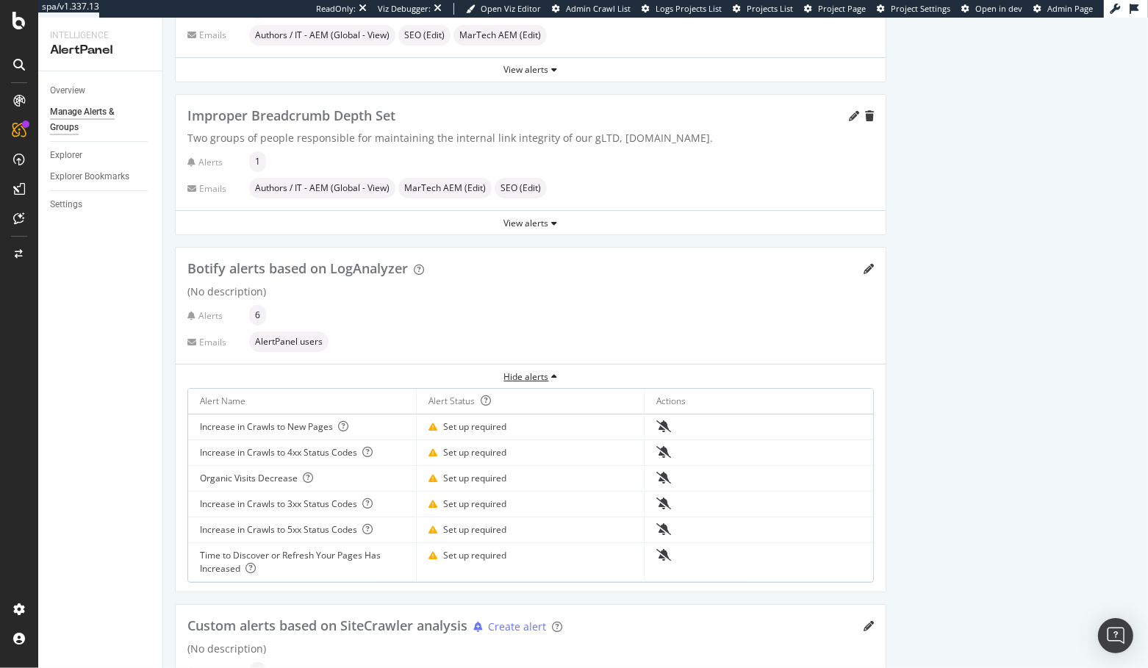
scroll to position [254, 0]
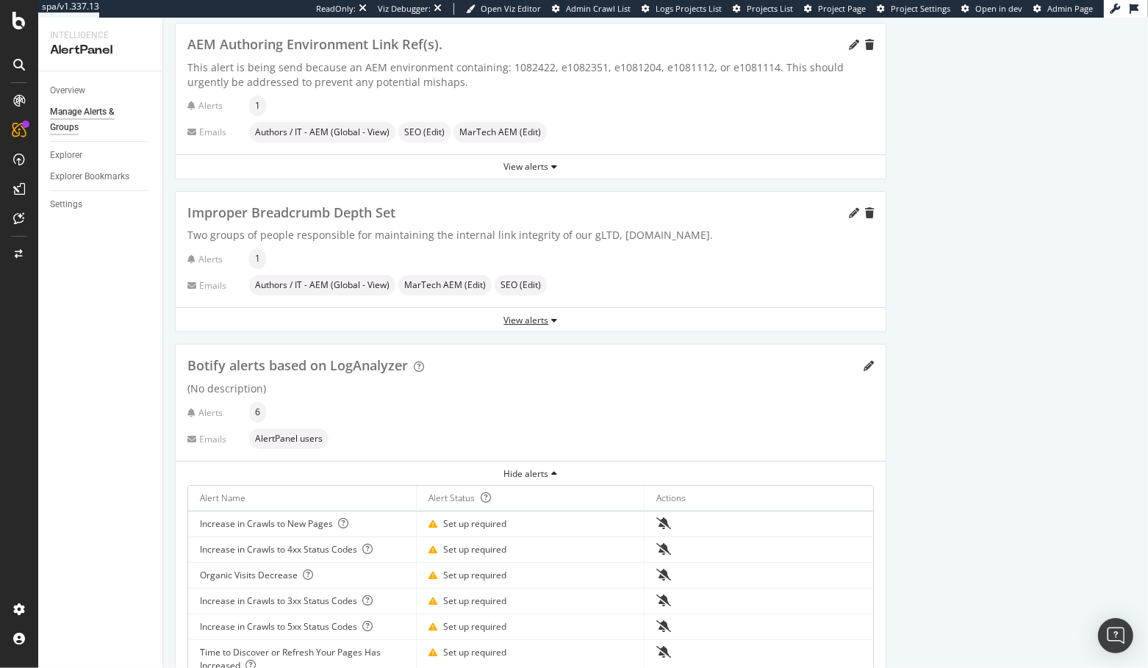
click at [521, 314] on div "View alerts" at bounding box center [531, 320] width 710 height 12
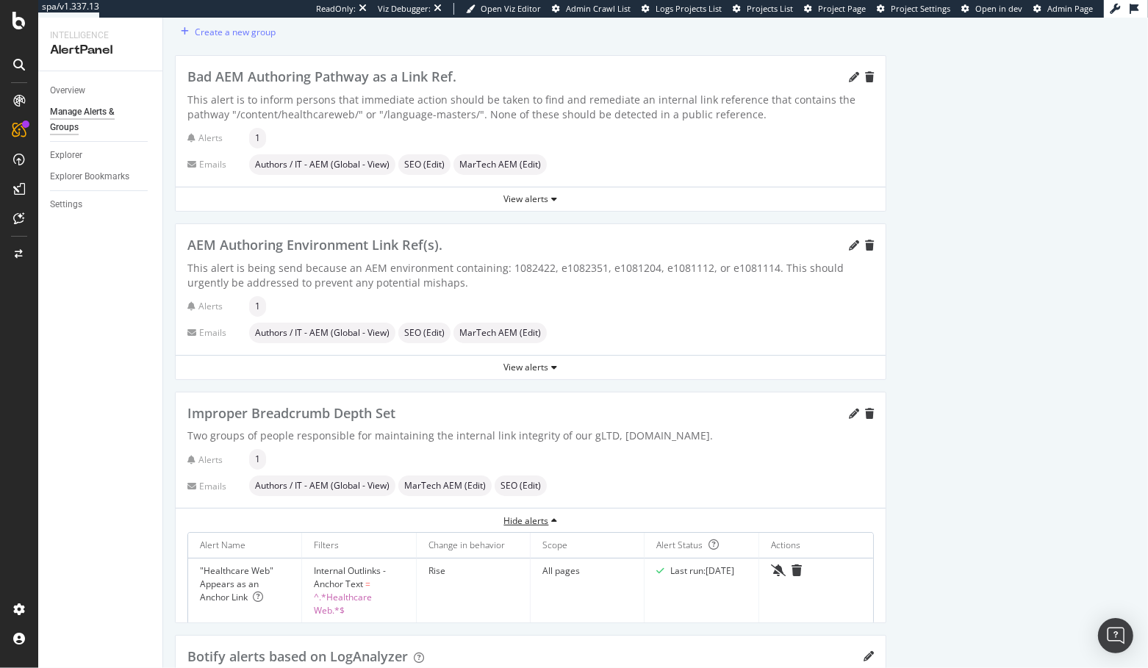
scroll to position [0, 0]
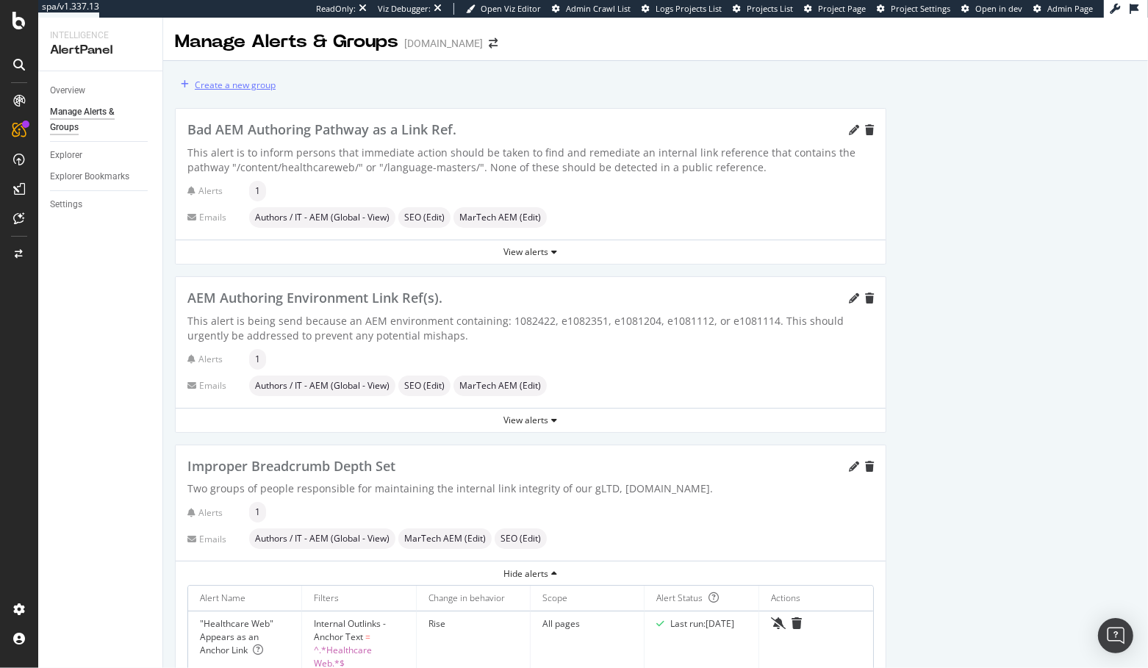
click at [242, 83] on div "Create a new group" at bounding box center [235, 85] width 81 height 12
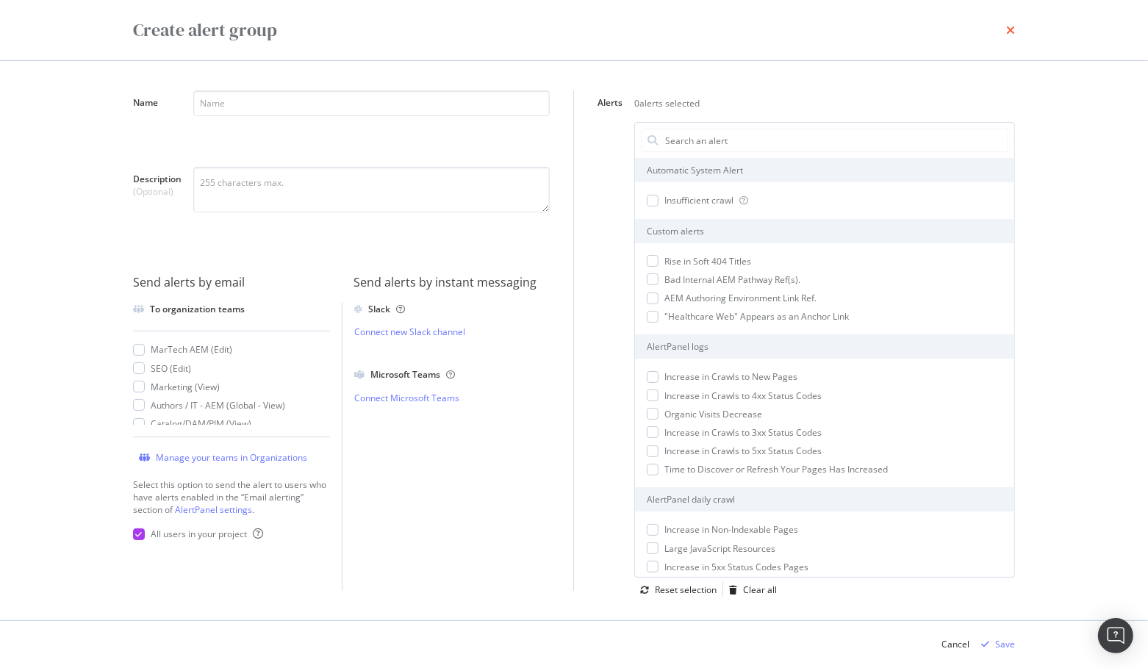
click at [1007, 25] on icon "times" at bounding box center [1010, 30] width 9 height 12
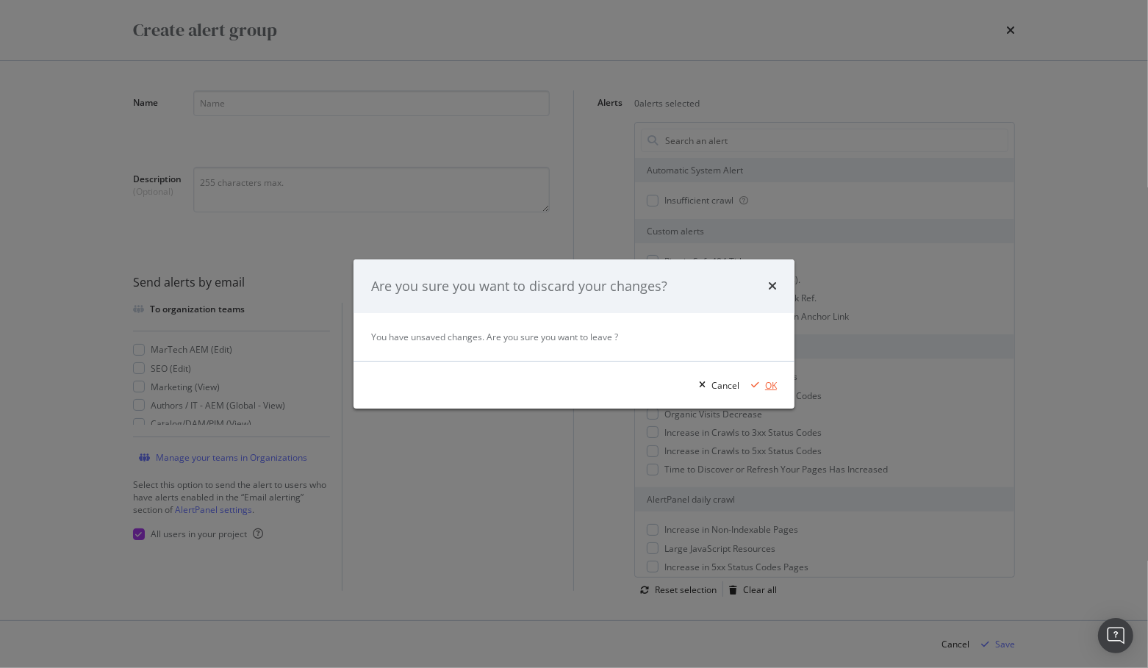
drag, startPoint x: 767, startPoint y: 387, endPoint x: 696, endPoint y: 315, distance: 100.9
click at [766, 387] on div "OK" at bounding box center [771, 385] width 12 height 12
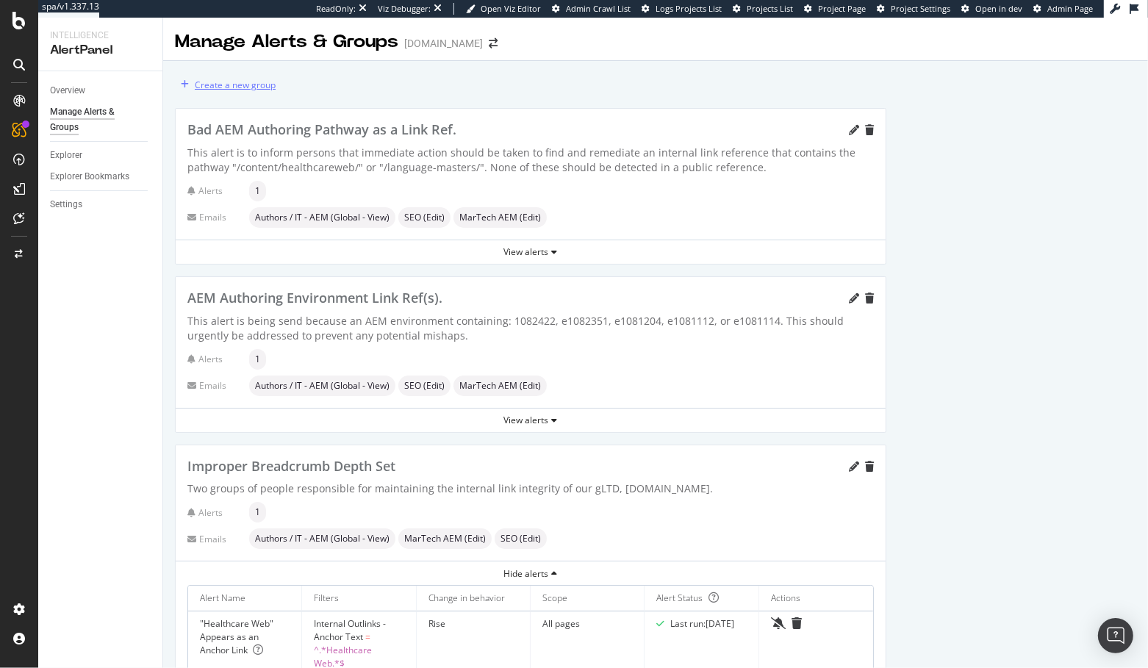
click at [229, 80] on div "Create a new group" at bounding box center [235, 85] width 81 height 12
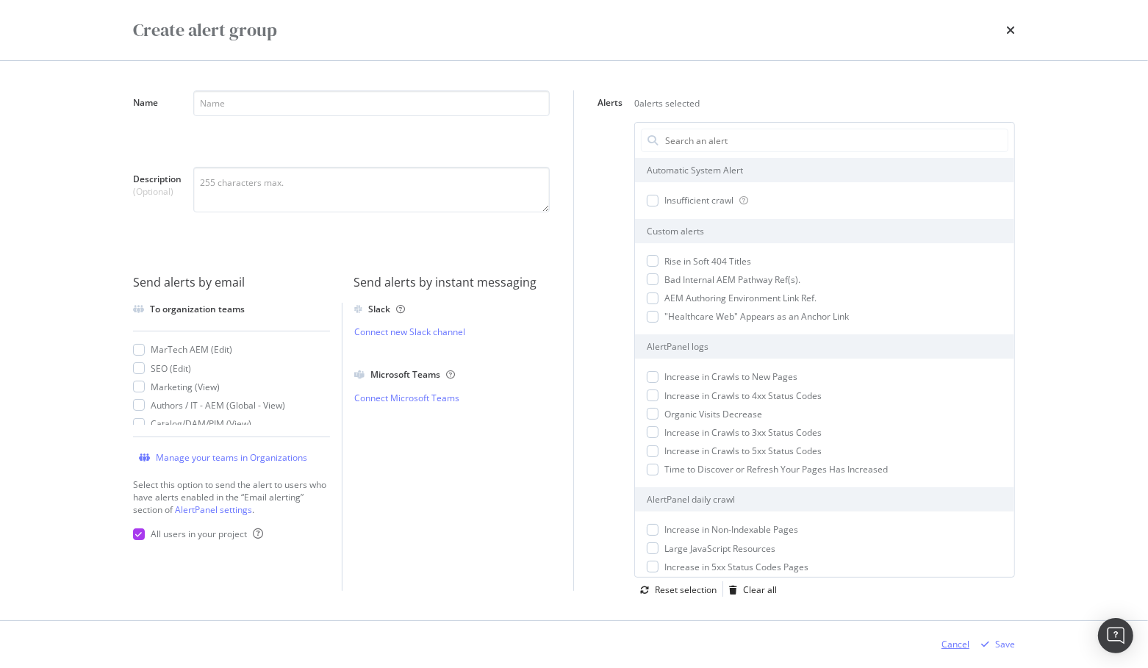
click at [957, 648] on div "Cancel" at bounding box center [956, 644] width 28 height 12
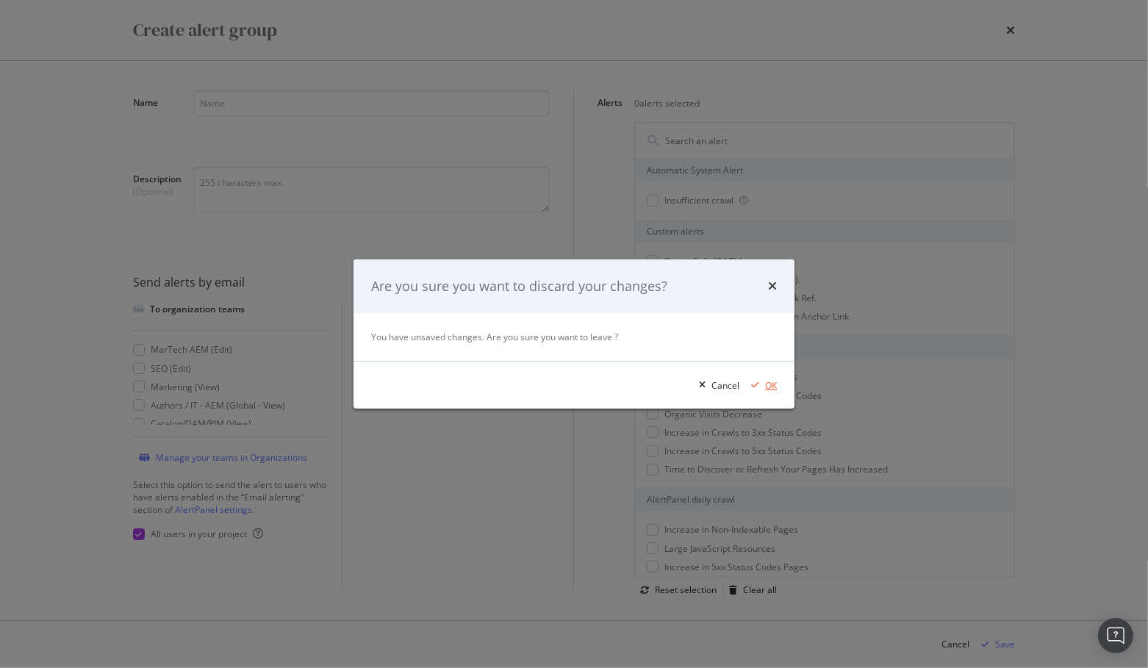
click at [753, 393] on div "OK" at bounding box center [761, 385] width 32 height 22
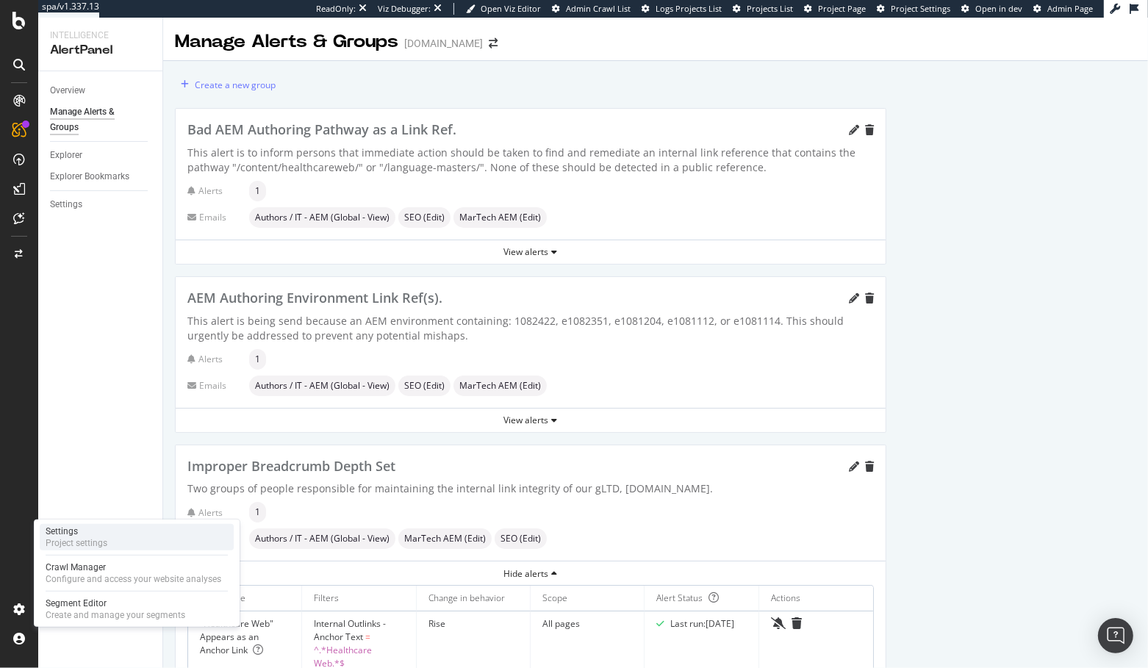
click at [88, 533] on div "Settings" at bounding box center [77, 532] width 62 height 12
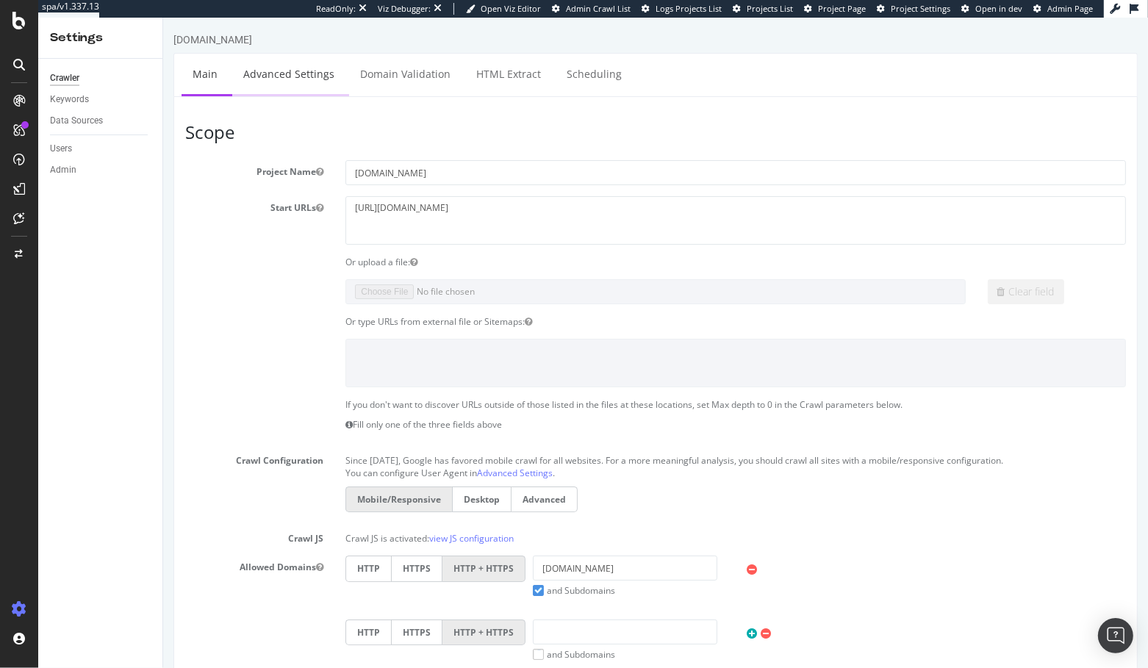
click at [308, 68] on link "Advanced Settings" at bounding box center [288, 74] width 113 height 40
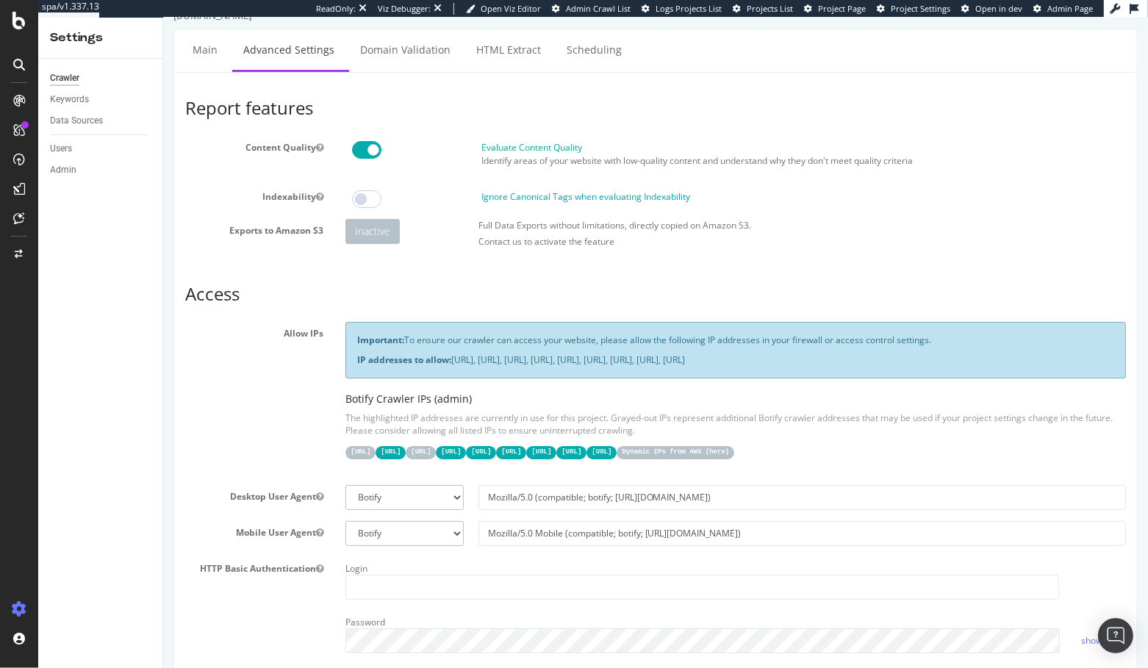
scroll to position [25, 0]
